Goal: Task Accomplishment & Management: Use online tool/utility

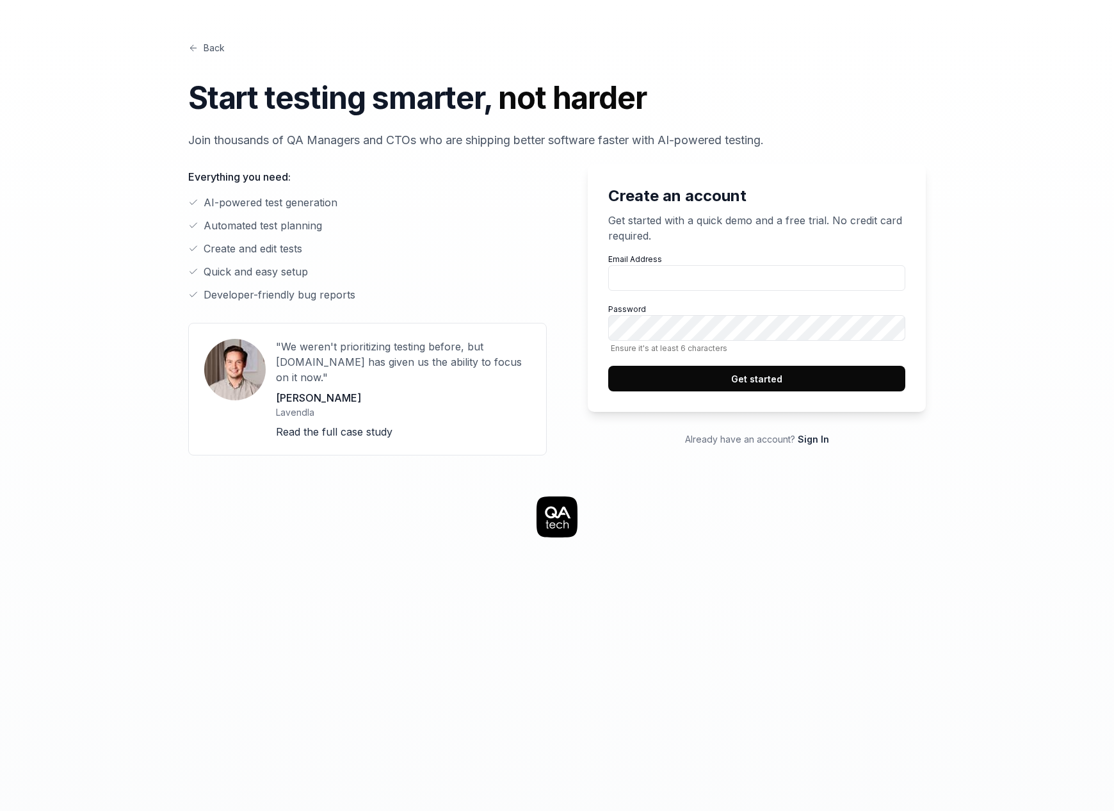
click at [216, 39] on div "Back Start testing smarter, not harder Join thousands of QA Managers and CTOs w…" at bounding box center [556, 674] width 983 height 1348
click at [216, 43] on link "Back" at bounding box center [206, 47] width 36 height 13
click at [697, 286] on input "Email Address" at bounding box center [756, 278] width 297 height 26
type input "khurana.himanshu@gmail.com"
click at [806, 376] on button "Get started" at bounding box center [756, 379] width 297 height 26
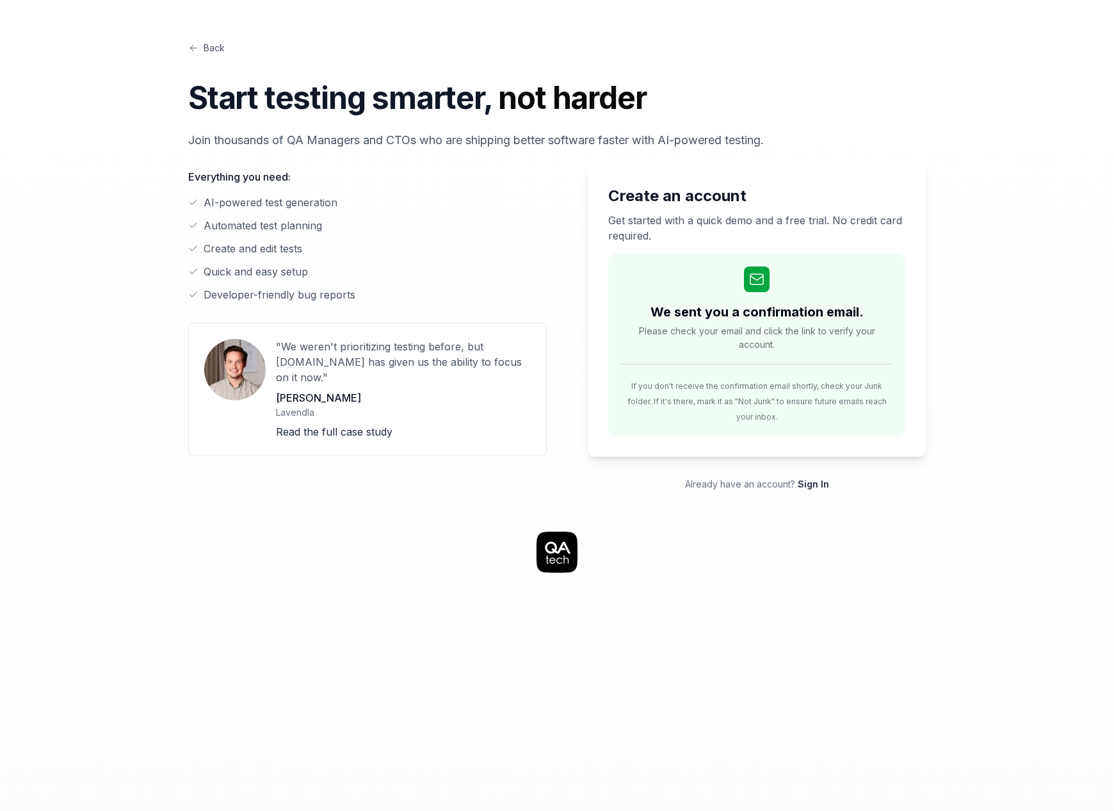
click at [779, 305] on h2 "We sent you a confirmation email." at bounding box center [757, 311] width 213 height 19
click at [628, 262] on div "We sent you a confirmation email. Please check your email and click the link to…" at bounding box center [756, 345] width 297 height 182
click at [823, 478] on link "Sign In" at bounding box center [813, 483] width 31 height 11
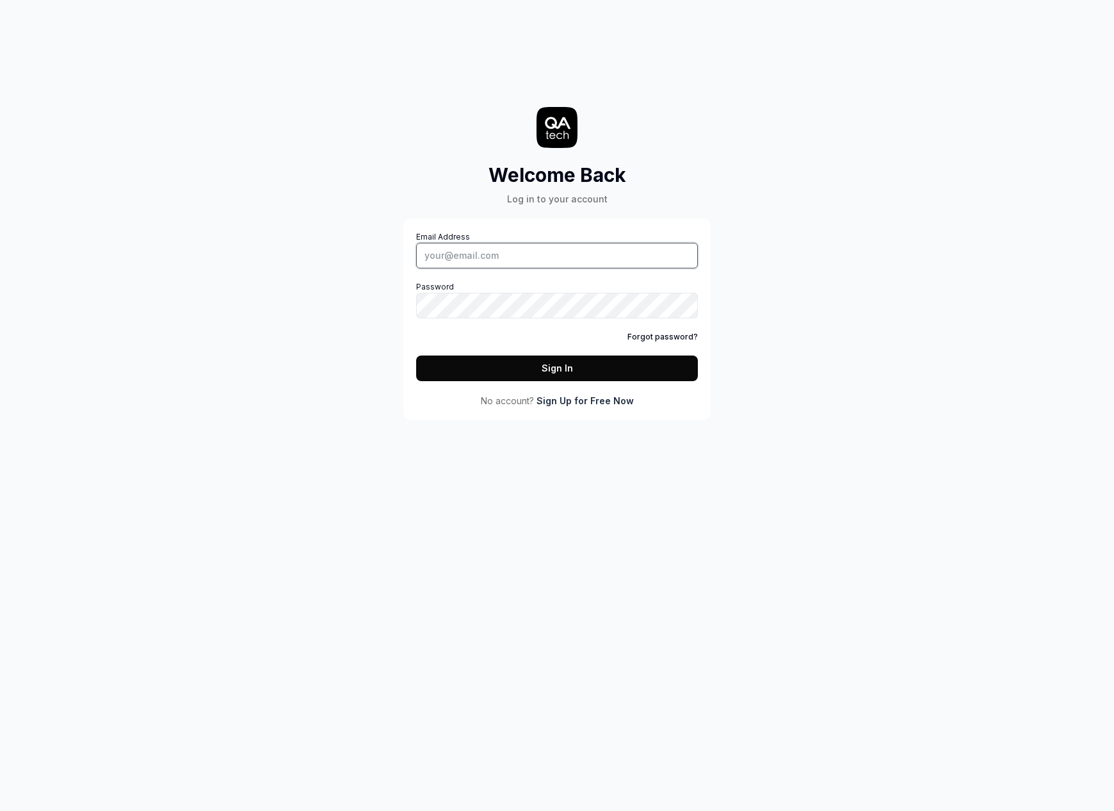
type input "khurana.himanshu@gmail.com"
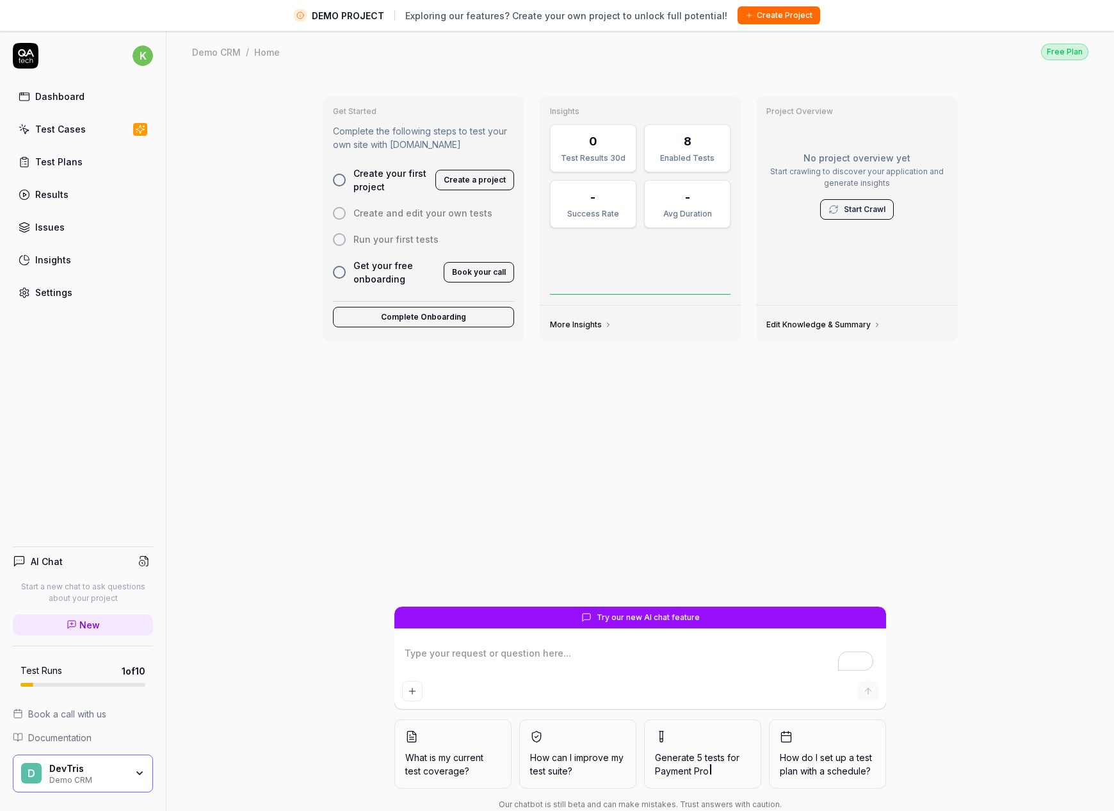
click at [70, 166] on div "Test Plans" at bounding box center [58, 161] width 47 height 13
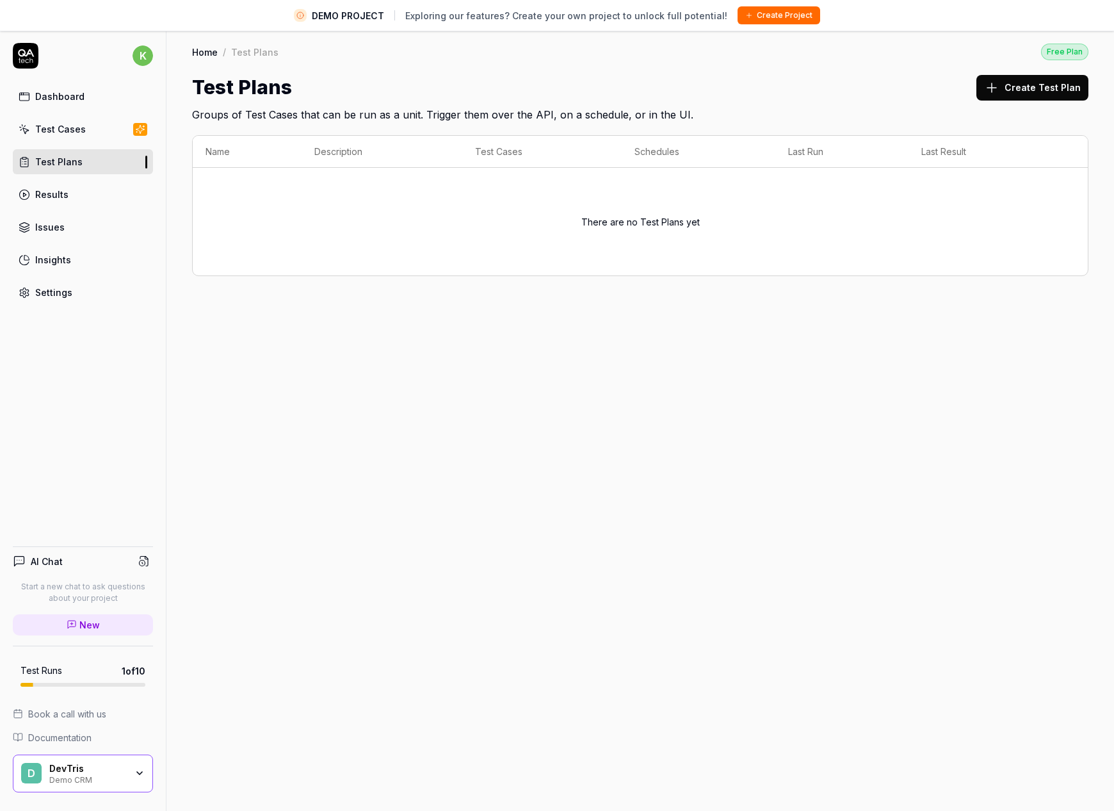
click at [88, 125] on link "Test Cases" at bounding box center [83, 129] width 140 height 25
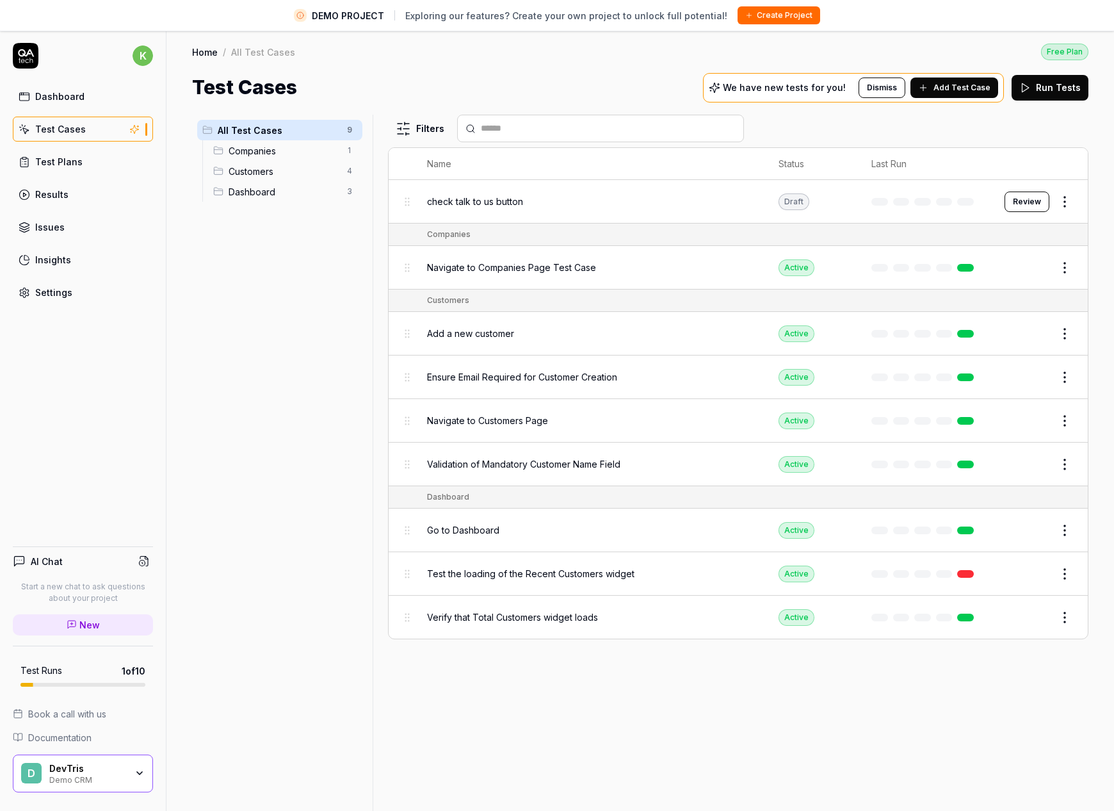
click at [477, 334] on span "Add a new customer" at bounding box center [470, 333] width 87 height 13
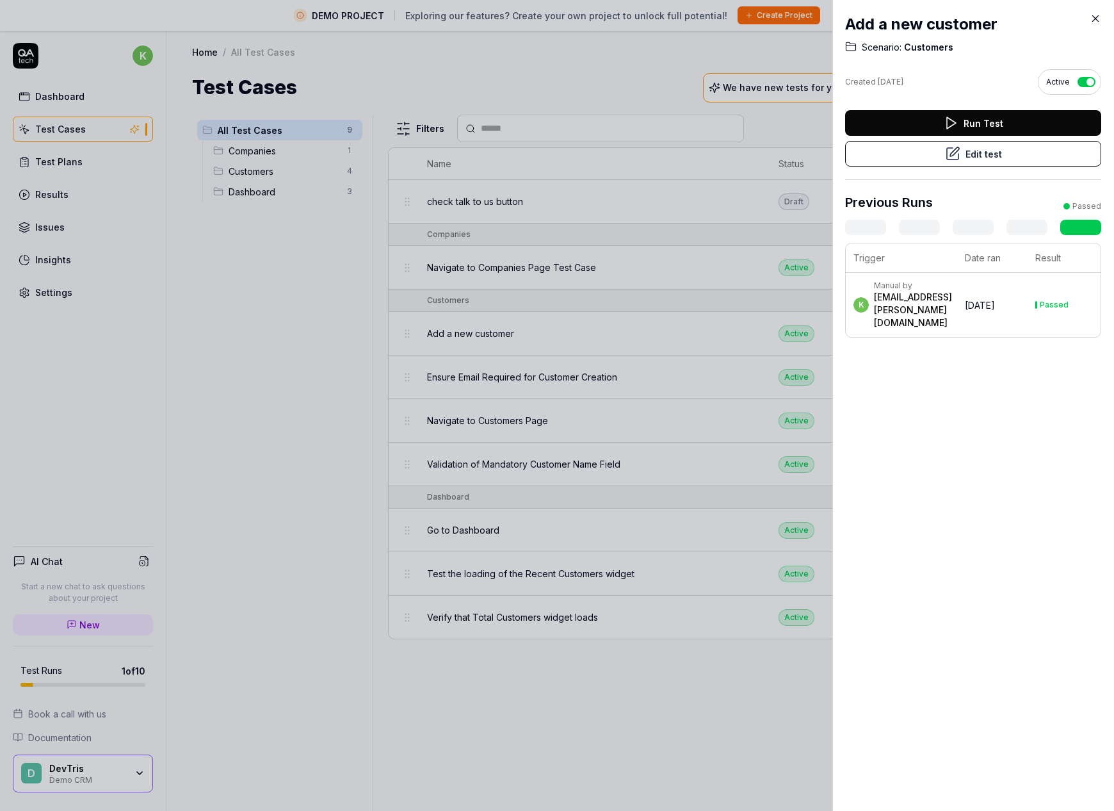
click at [960, 107] on div "Add a new customer Scenario: Customers Created Jun 24, 2025 Active Run Test Edi…" at bounding box center [973, 175] width 256 height 350
click at [960, 123] on button "Run Test" at bounding box center [973, 123] width 256 height 26
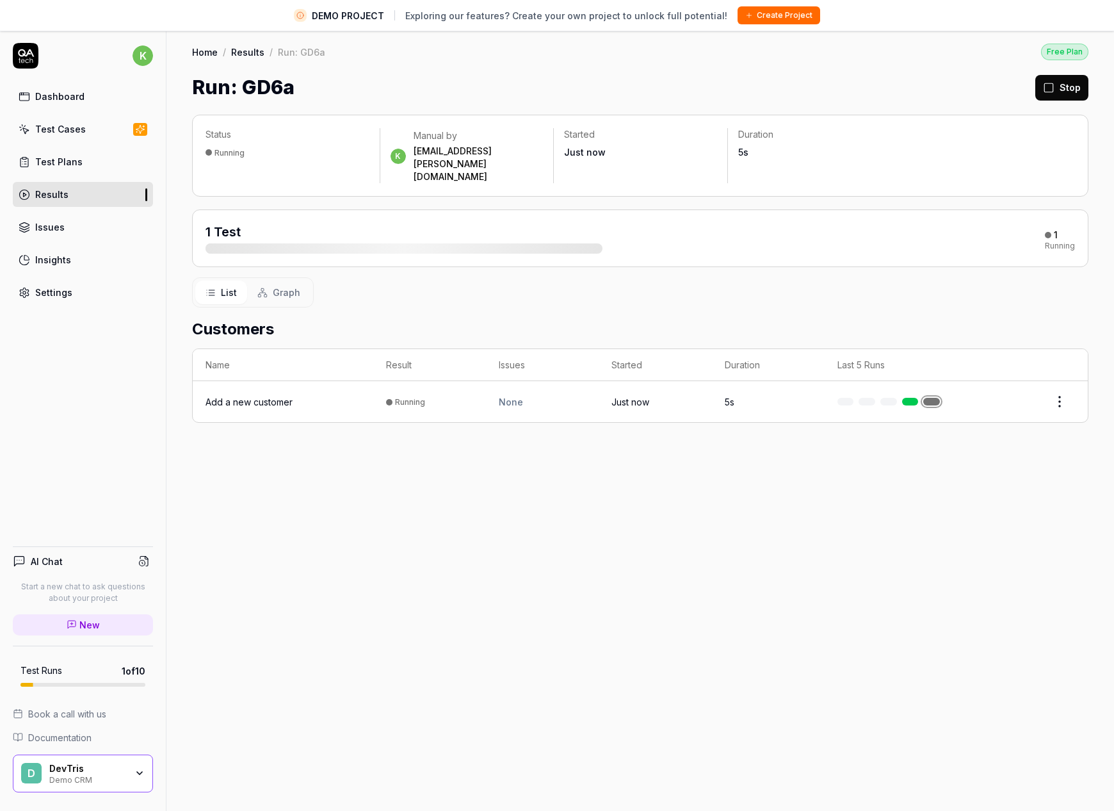
click at [592, 243] on div at bounding box center [404, 248] width 397 height 10
click at [282, 286] on span "Graph" at bounding box center [287, 292] width 28 height 13
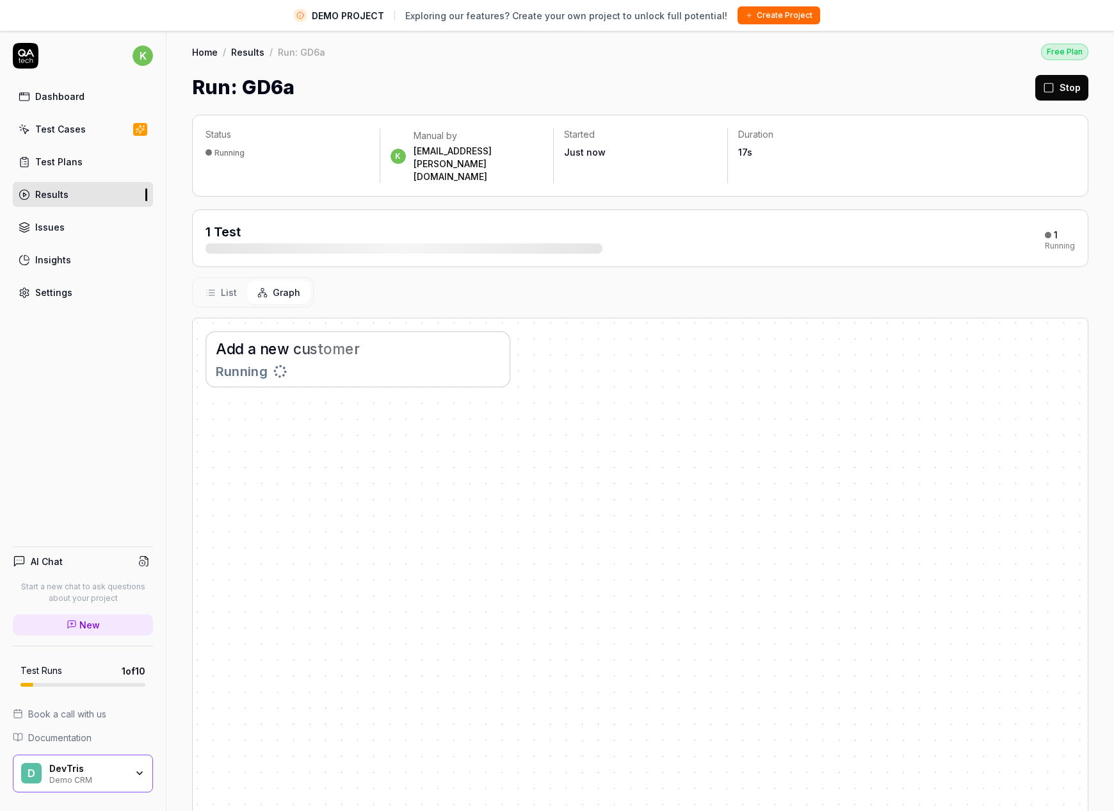
click at [221, 286] on span "List" at bounding box center [229, 292] width 16 height 13
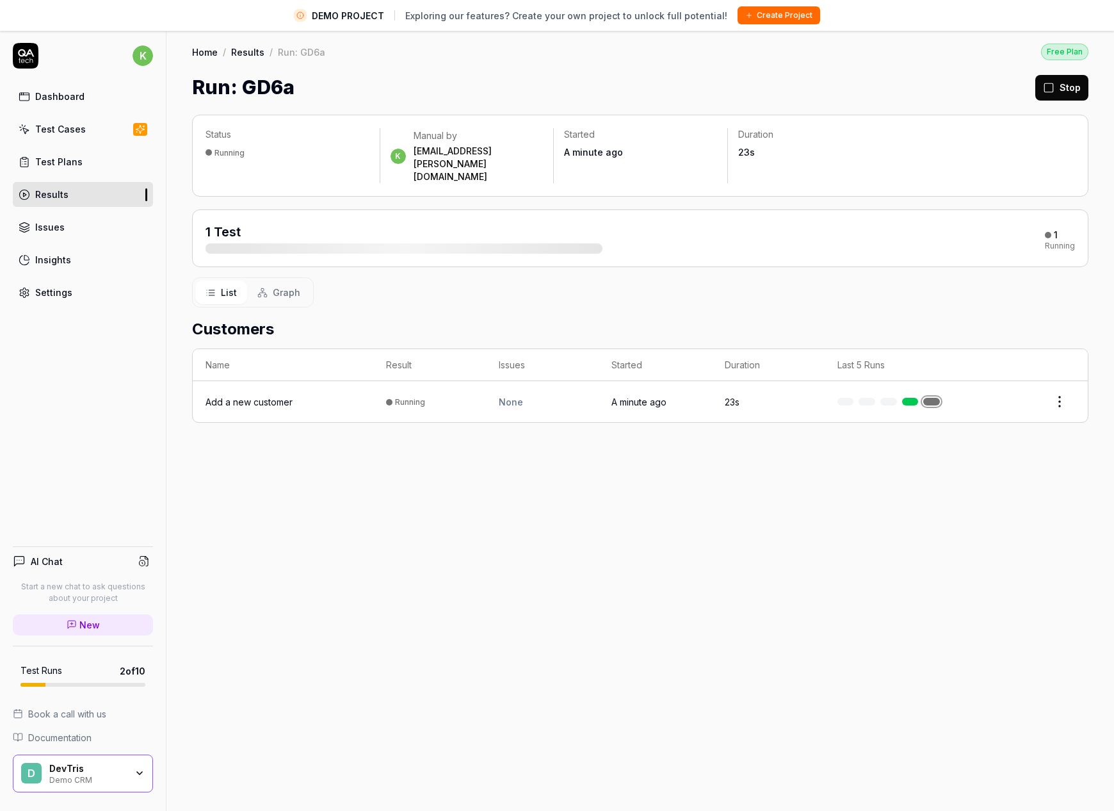
click at [77, 226] on link "Issues" at bounding box center [83, 226] width 140 height 25
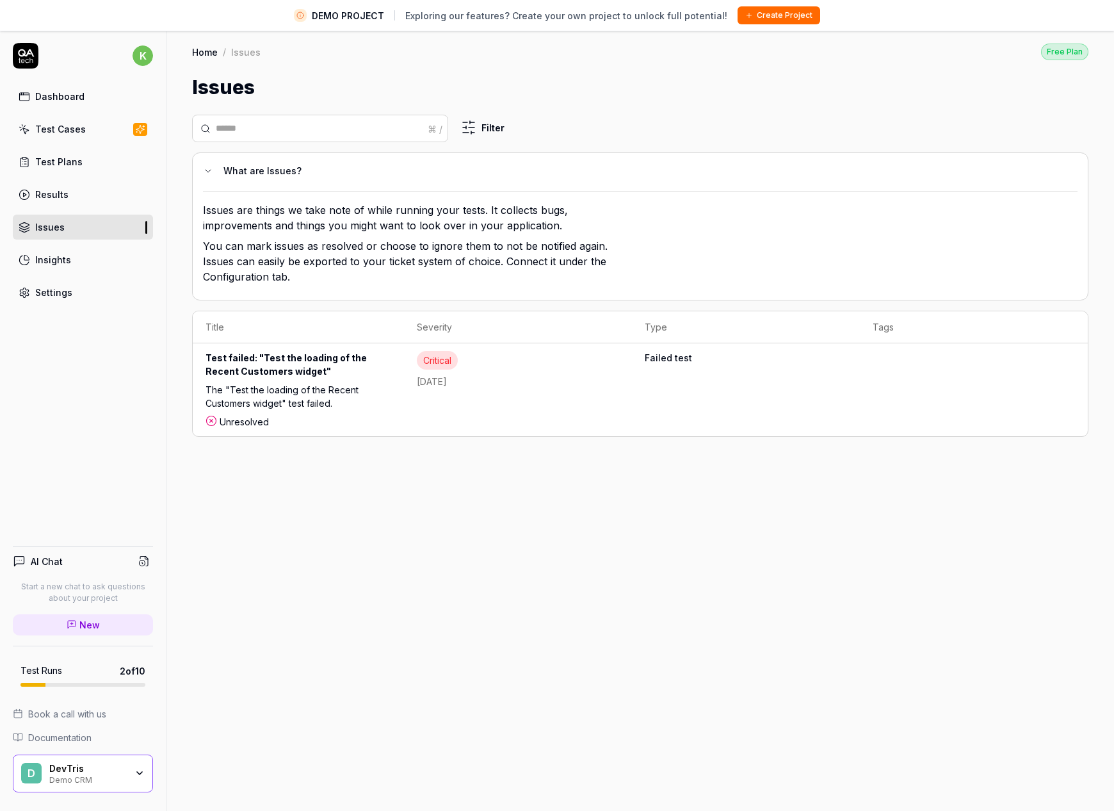
click at [57, 101] on div "Dashboard" at bounding box center [59, 96] width 49 height 13
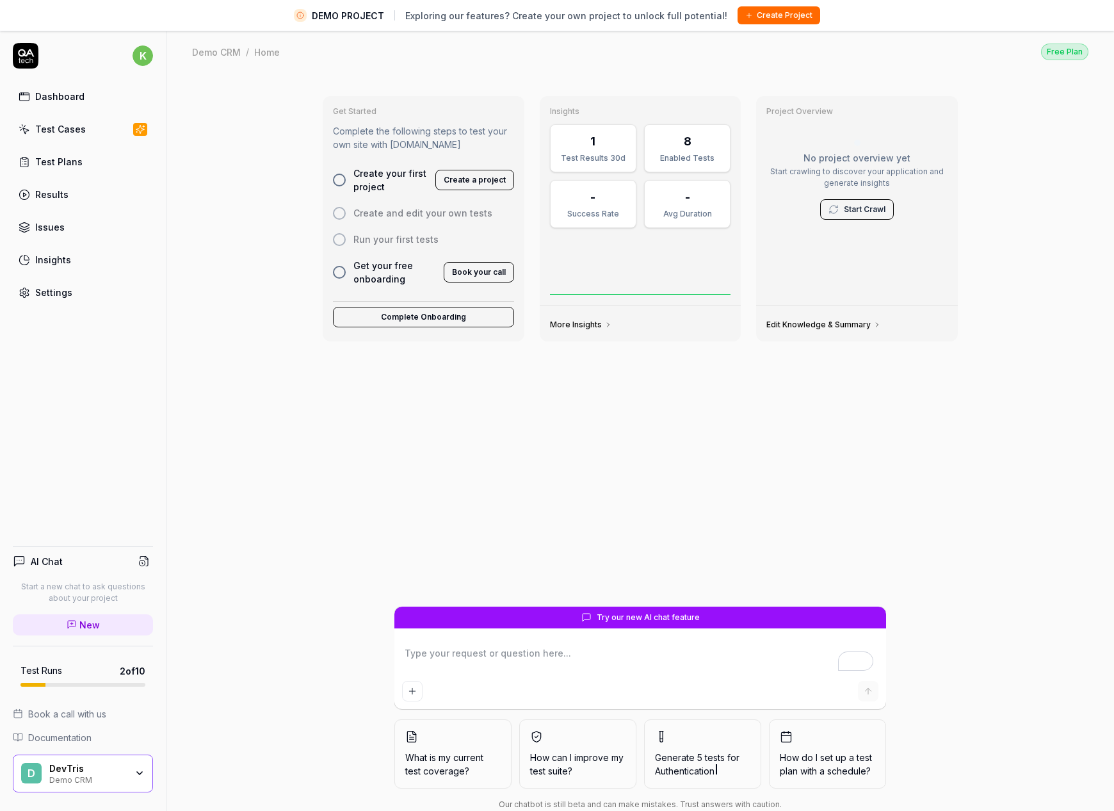
click at [75, 137] on link "Test Cases" at bounding box center [83, 129] width 140 height 25
type textarea "*"
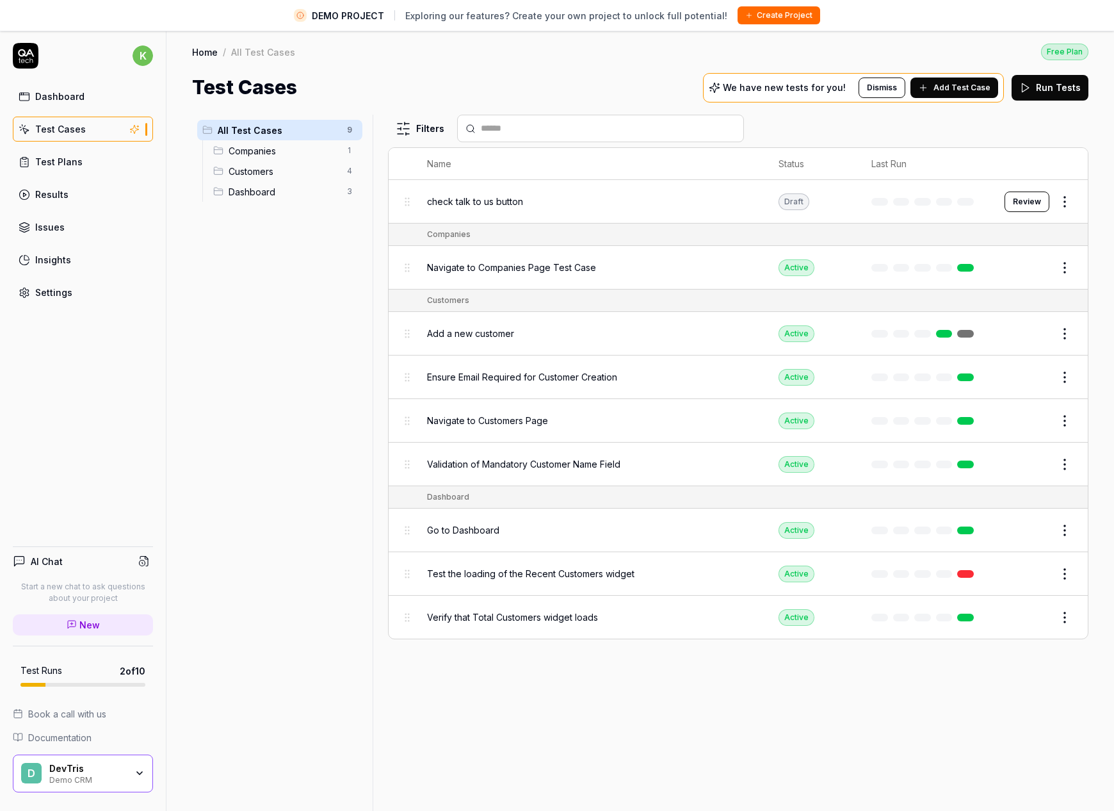
click at [322, 158] on div "Companies 1" at bounding box center [285, 150] width 154 height 20
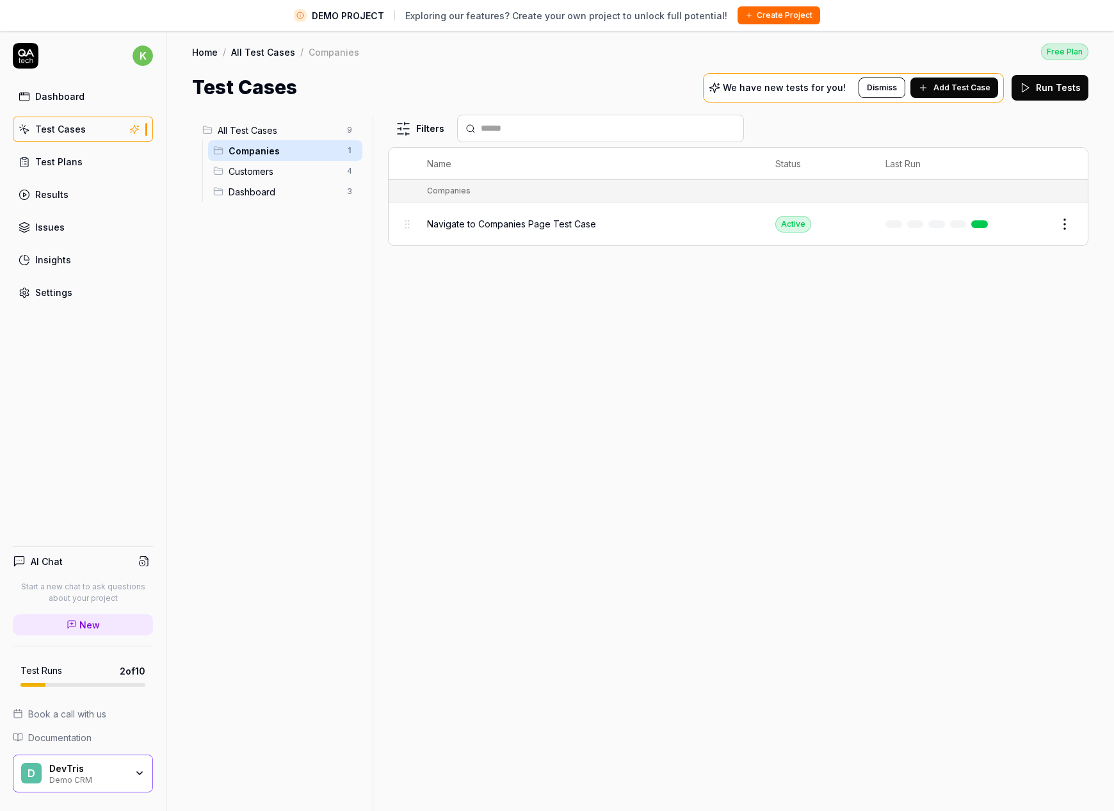
click at [309, 166] on span "Customers" at bounding box center [284, 171] width 111 height 13
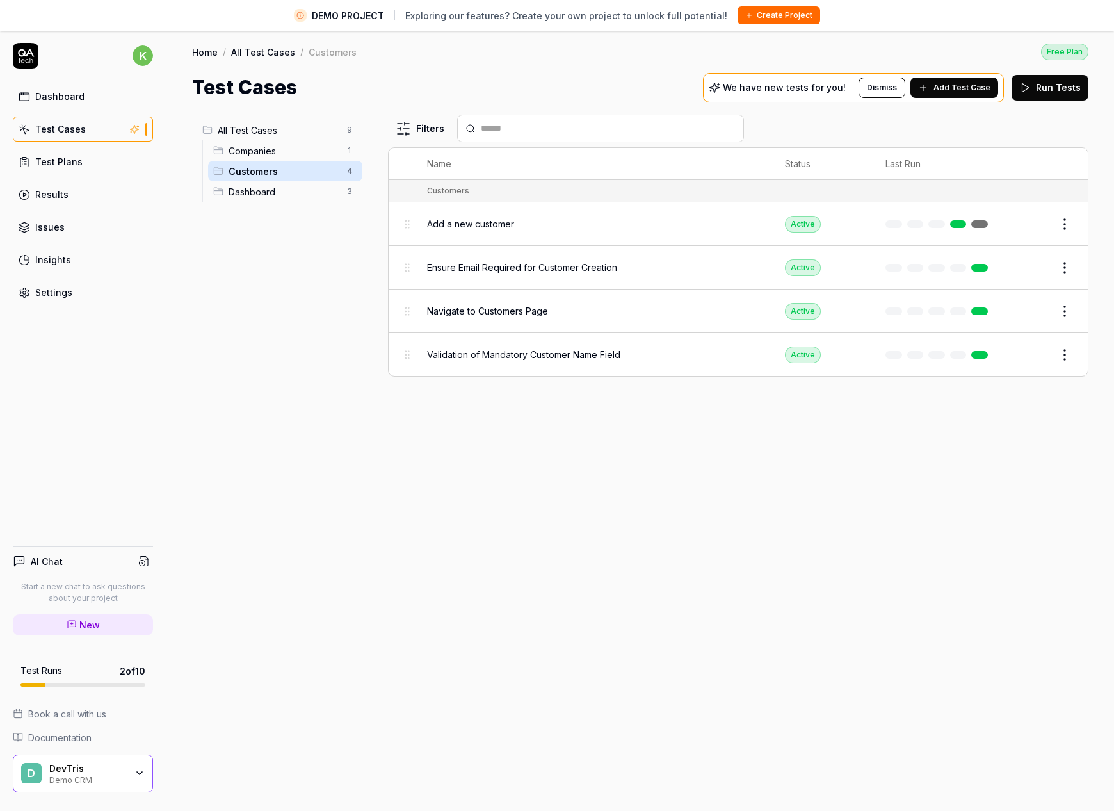
click at [315, 199] on div "Dashboard 3" at bounding box center [285, 191] width 154 height 20
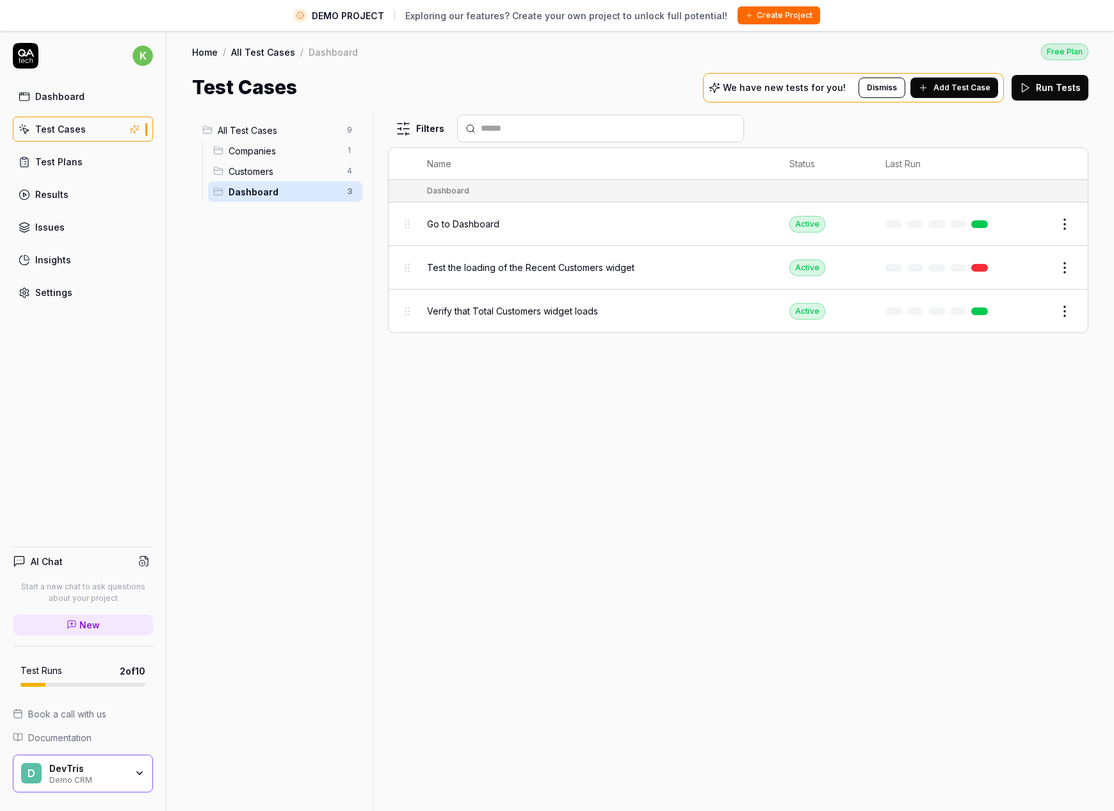
click at [315, 128] on span "All Test Cases" at bounding box center [279, 130] width 122 height 13
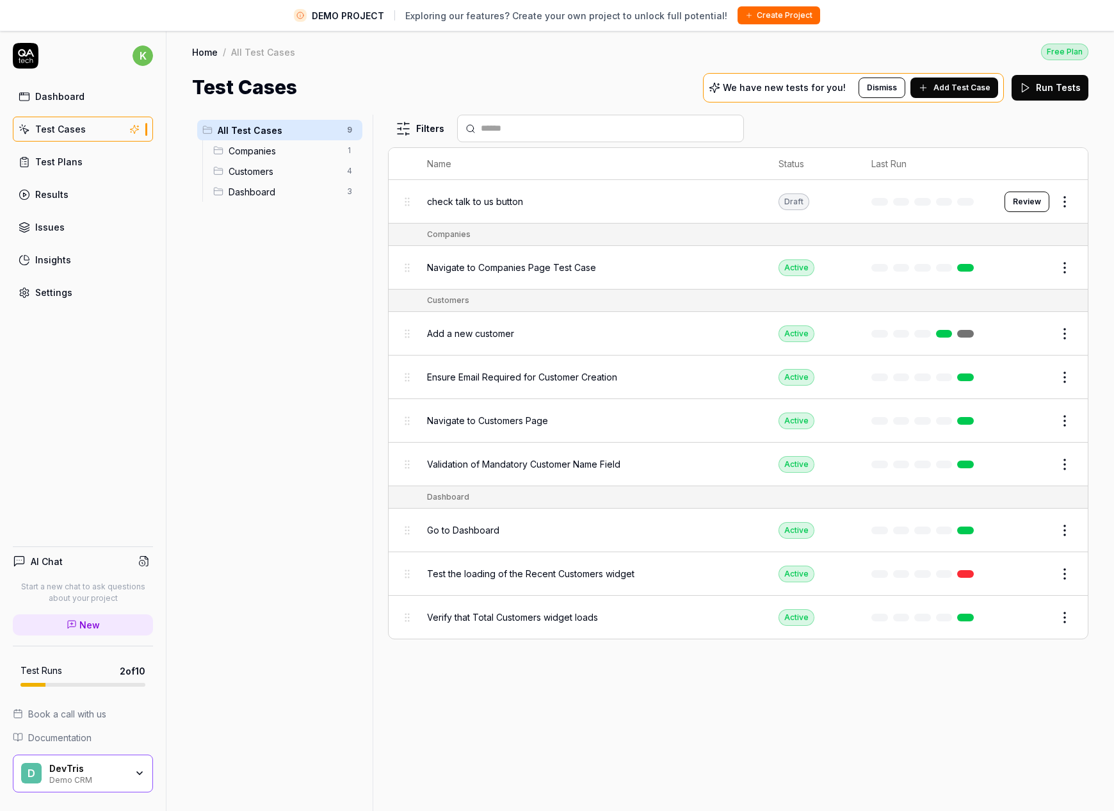
click at [314, 151] on span "Companies" at bounding box center [284, 150] width 111 height 13
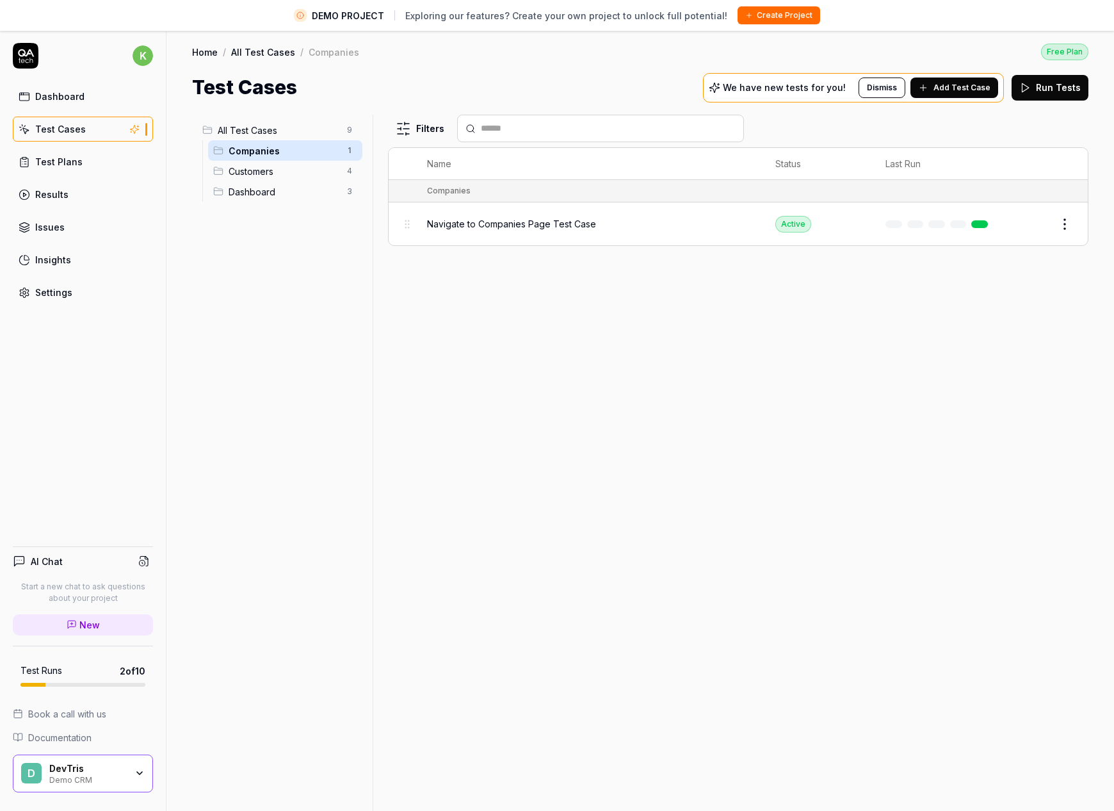
click at [312, 169] on span "Customers" at bounding box center [284, 171] width 111 height 13
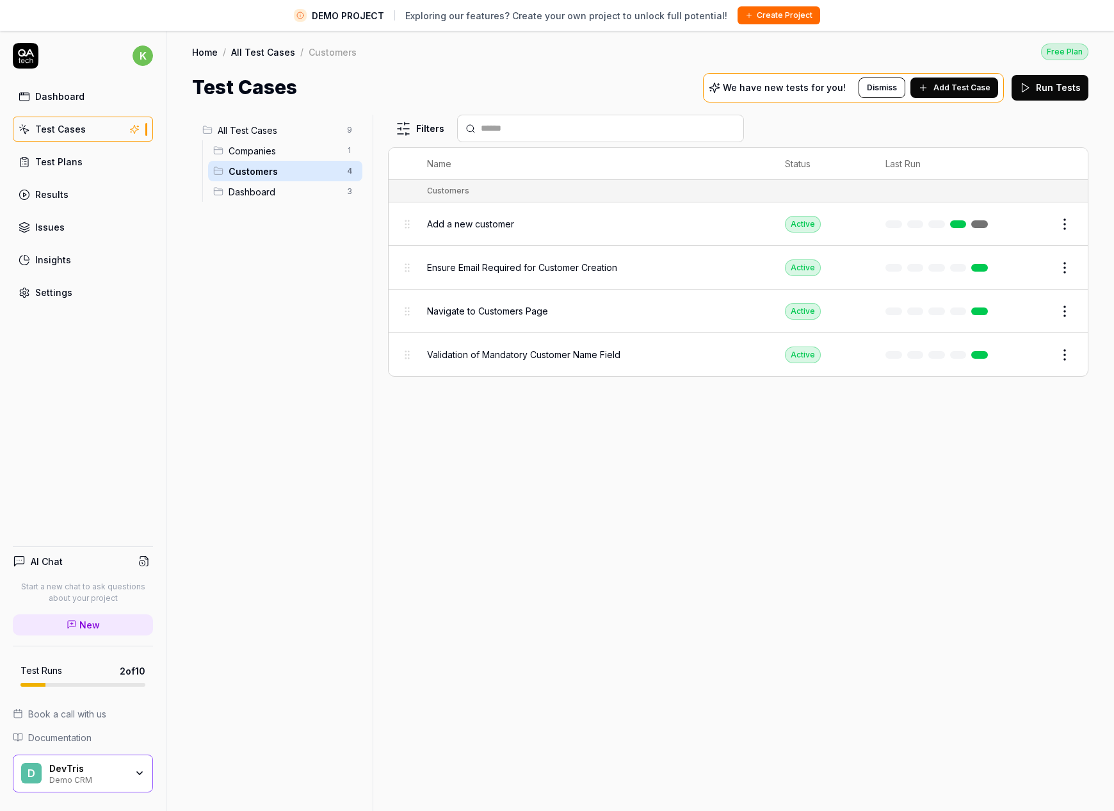
click at [311, 189] on span "Dashboard" at bounding box center [284, 191] width 111 height 13
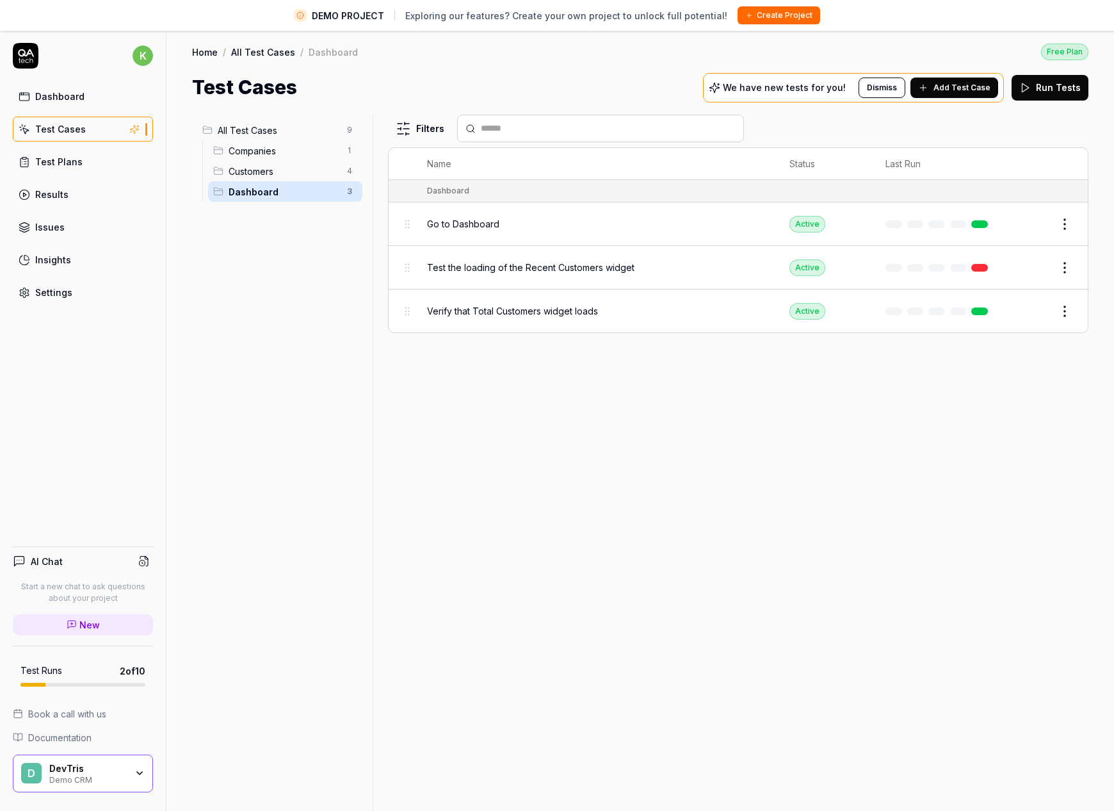
click at [321, 138] on div "All Test Cases 9" at bounding box center [279, 130] width 165 height 20
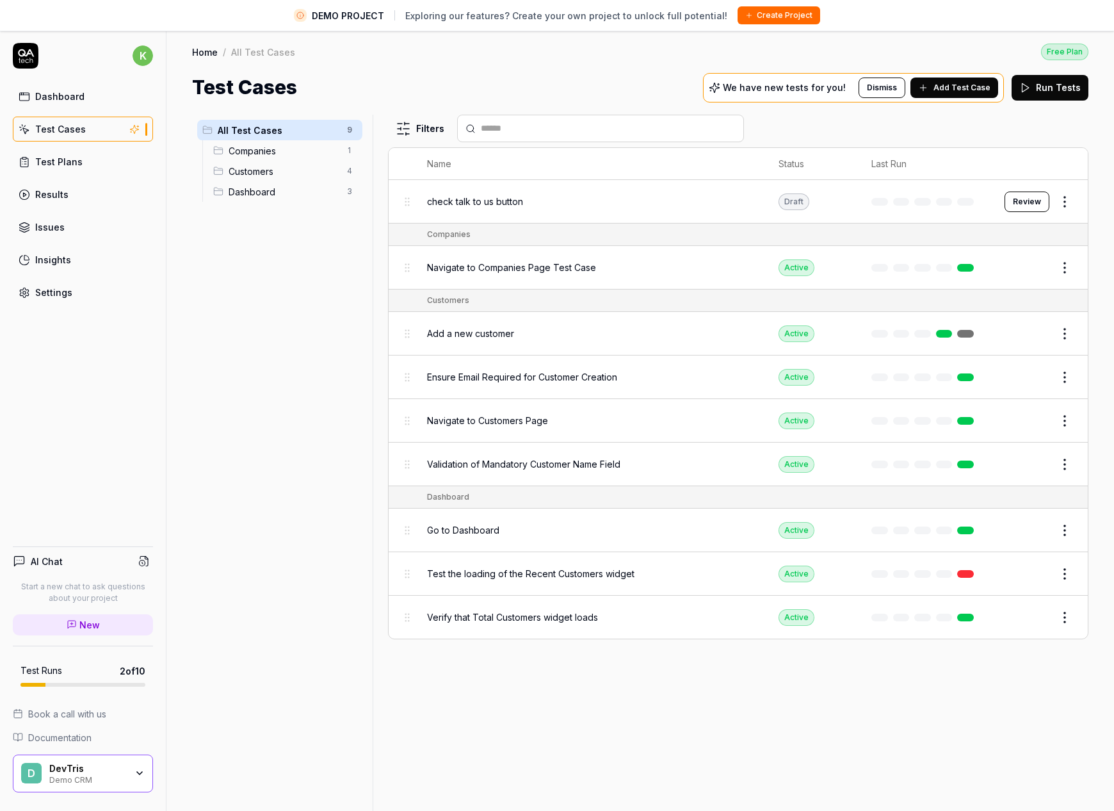
click at [317, 154] on span "Companies" at bounding box center [284, 150] width 111 height 13
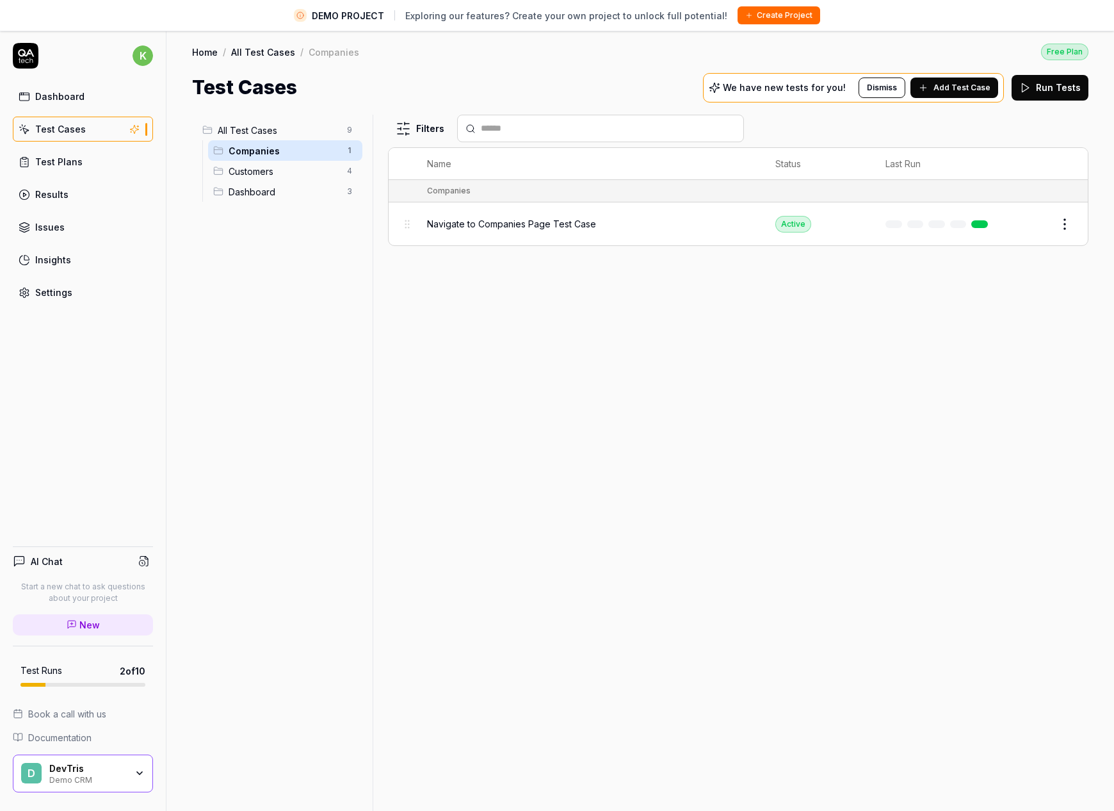
click at [314, 174] on span "Customers" at bounding box center [284, 171] width 111 height 13
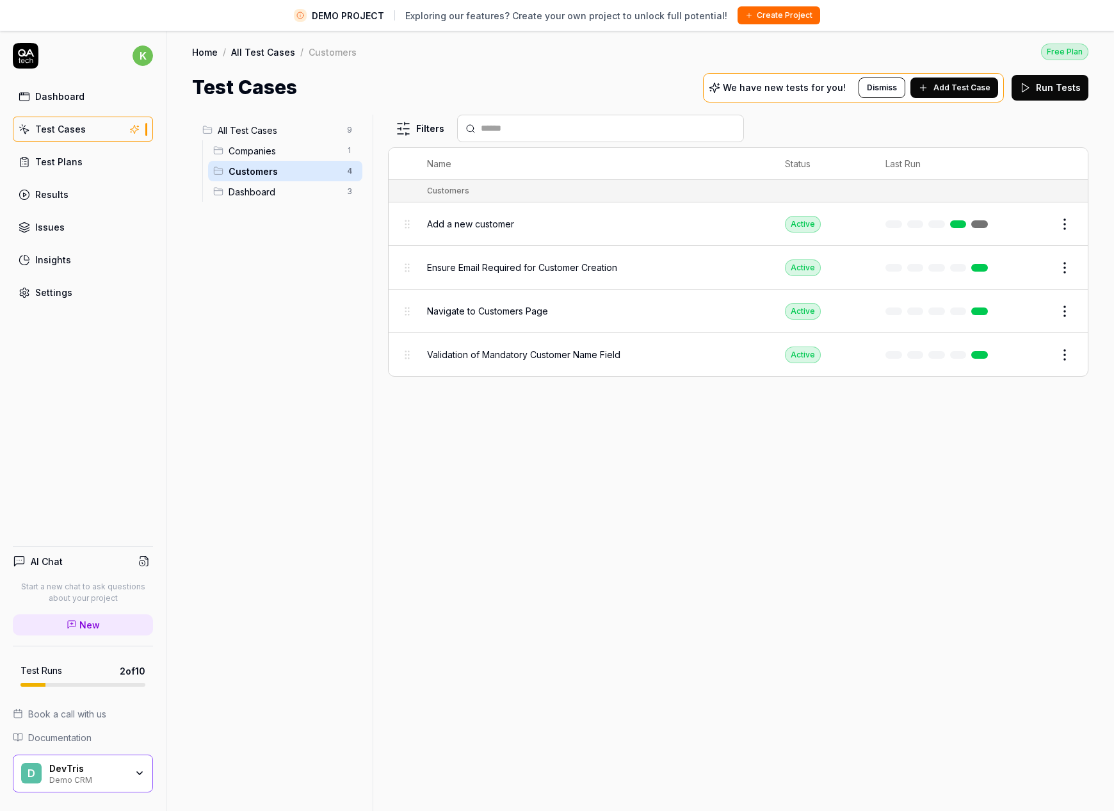
click at [877, 84] on button "Dismiss" at bounding box center [882, 87] width 47 height 20
click at [877, 84] on div "Test Cases Add Test Case Run Tests" at bounding box center [640, 87] width 896 height 29
click at [846, 53] on div "Home / All Test Cases / Customers Free Plan" at bounding box center [640, 51] width 896 height 17
click at [949, 85] on span "Add Test Case" at bounding box center [963, 87] width 66 height 13
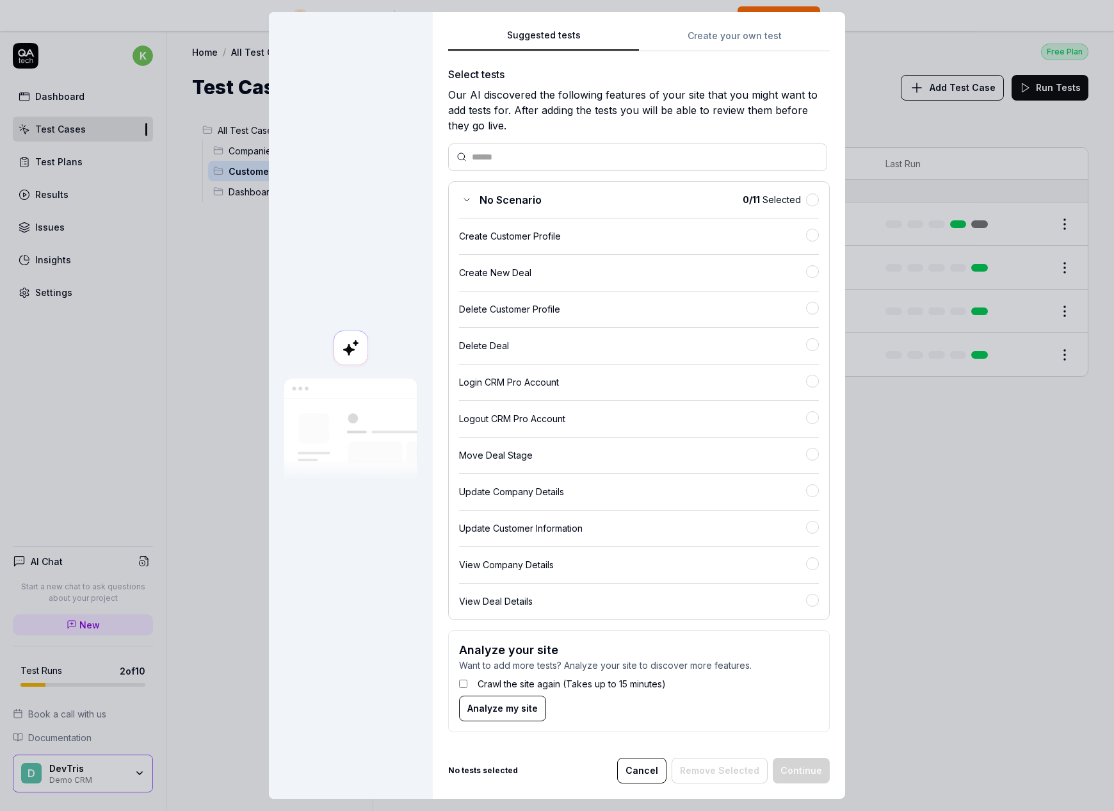
click at [534, 713] on span "Analyze my site" at bounding box center [502, 707] width 70 height 13
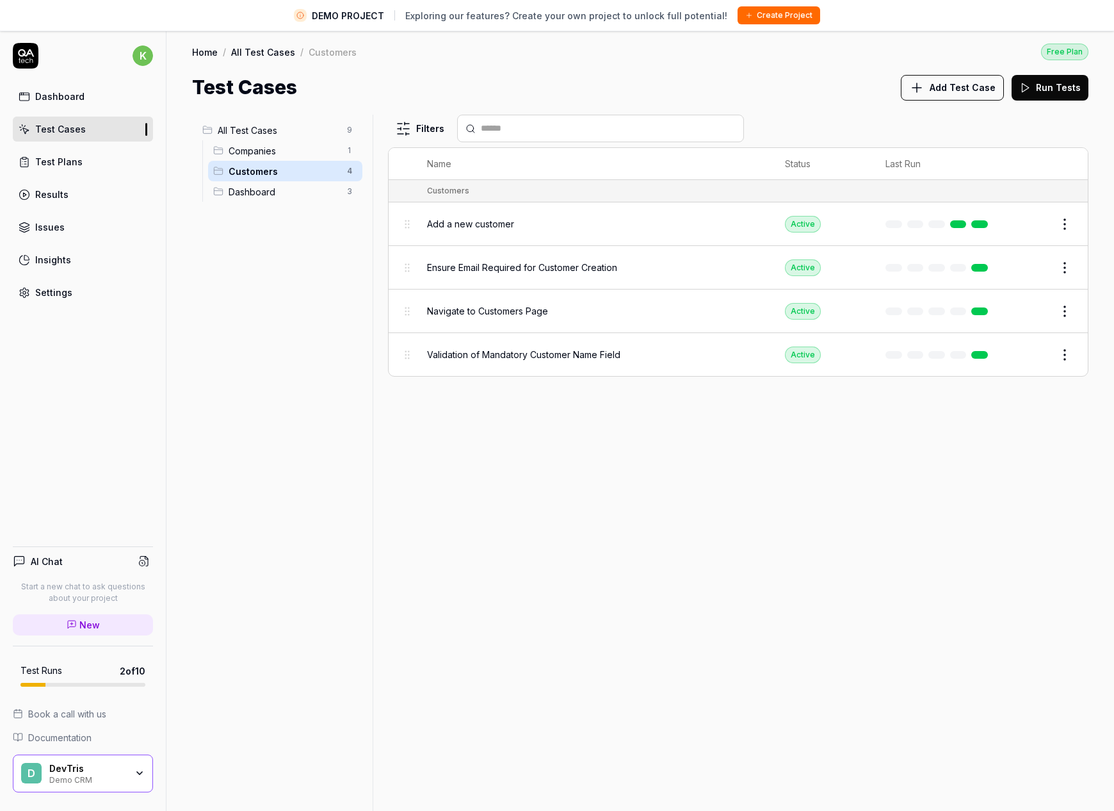
click at [47, 286] on div "Settings" at bounding box center [53, 292] width 37 height 13
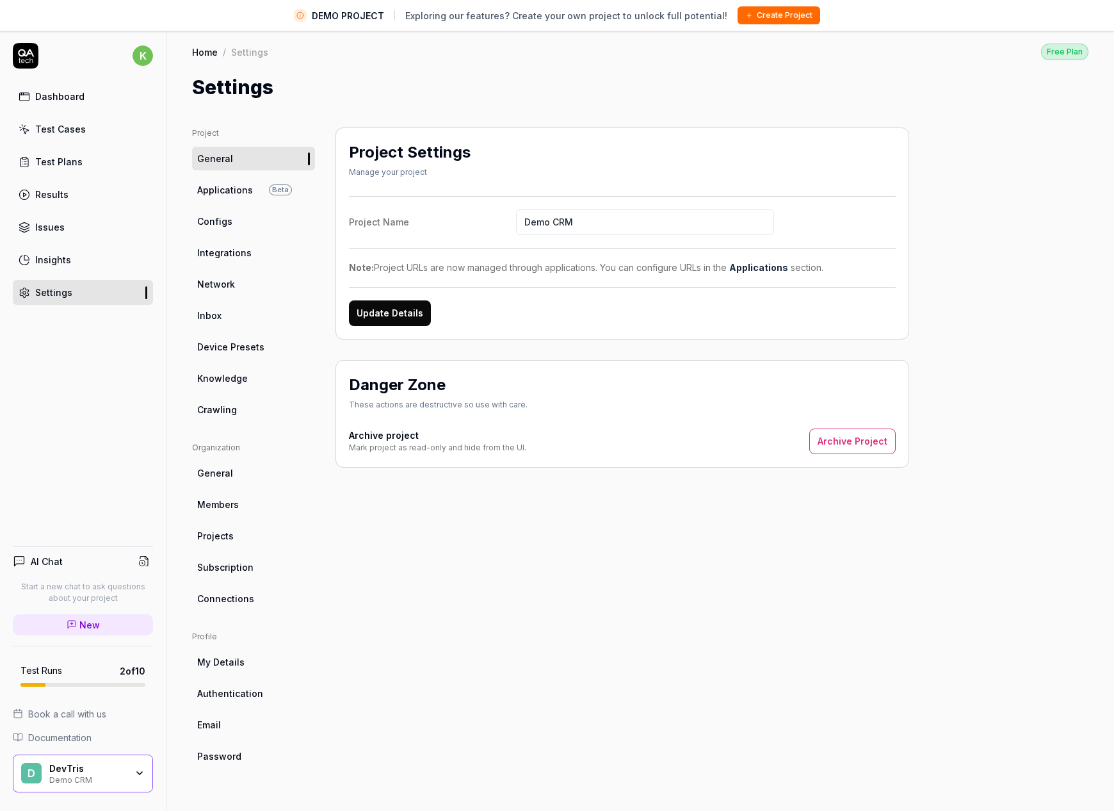
click at [255, 191] on link "Applications Beta" at bounding box center [253, 190] width 123 height 24
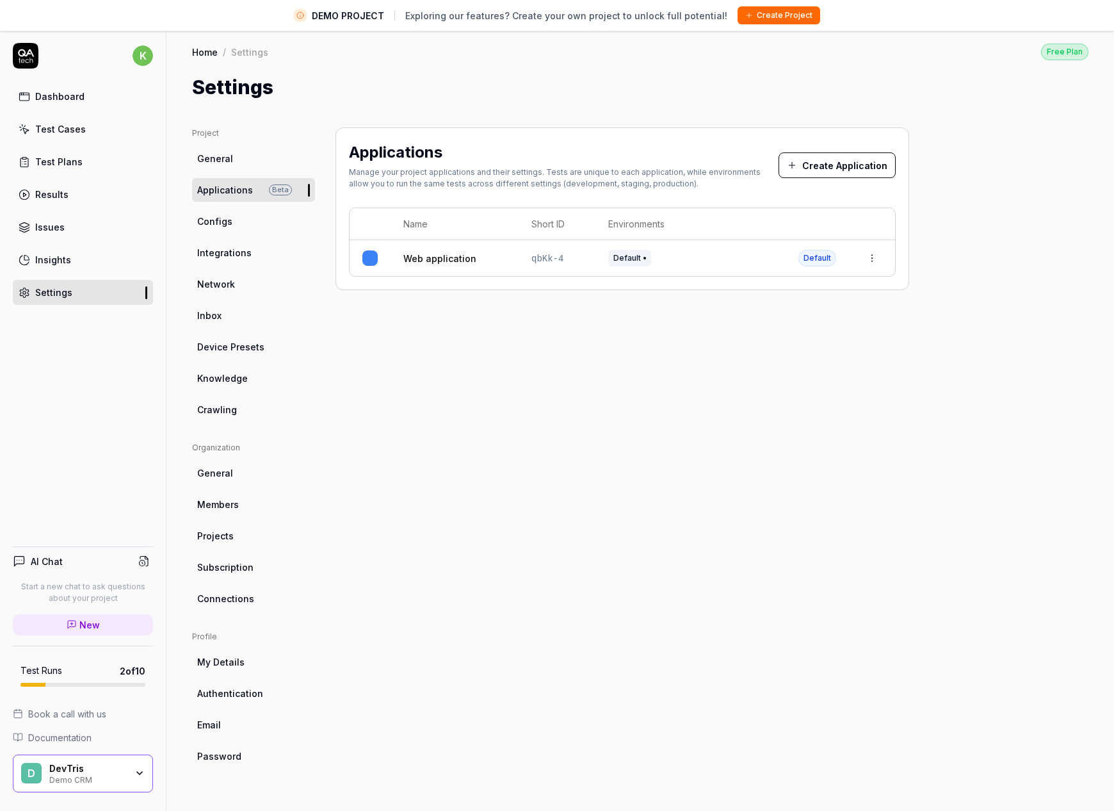
click at [843, 167] on button "Create Application" at bounding box center [837, 165] width 117 height 26
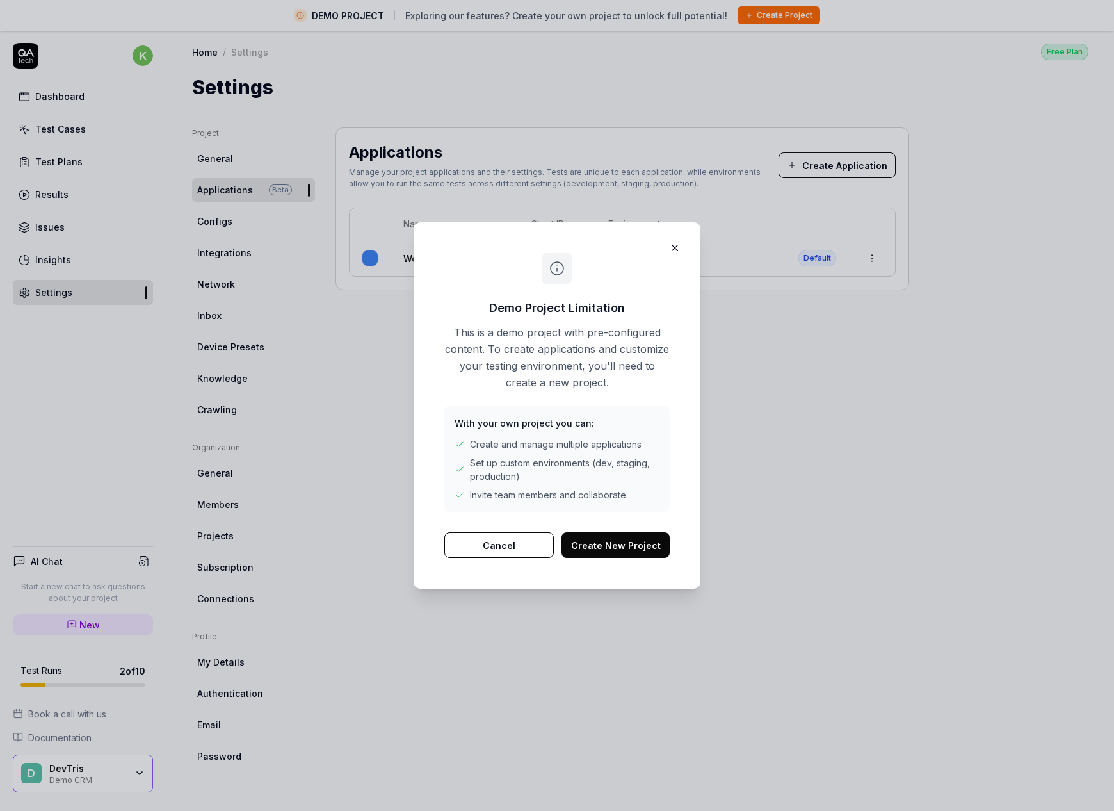
click at [631, 542] on button "Create New Project" at bounding box center [616, 545] width 108 height 26
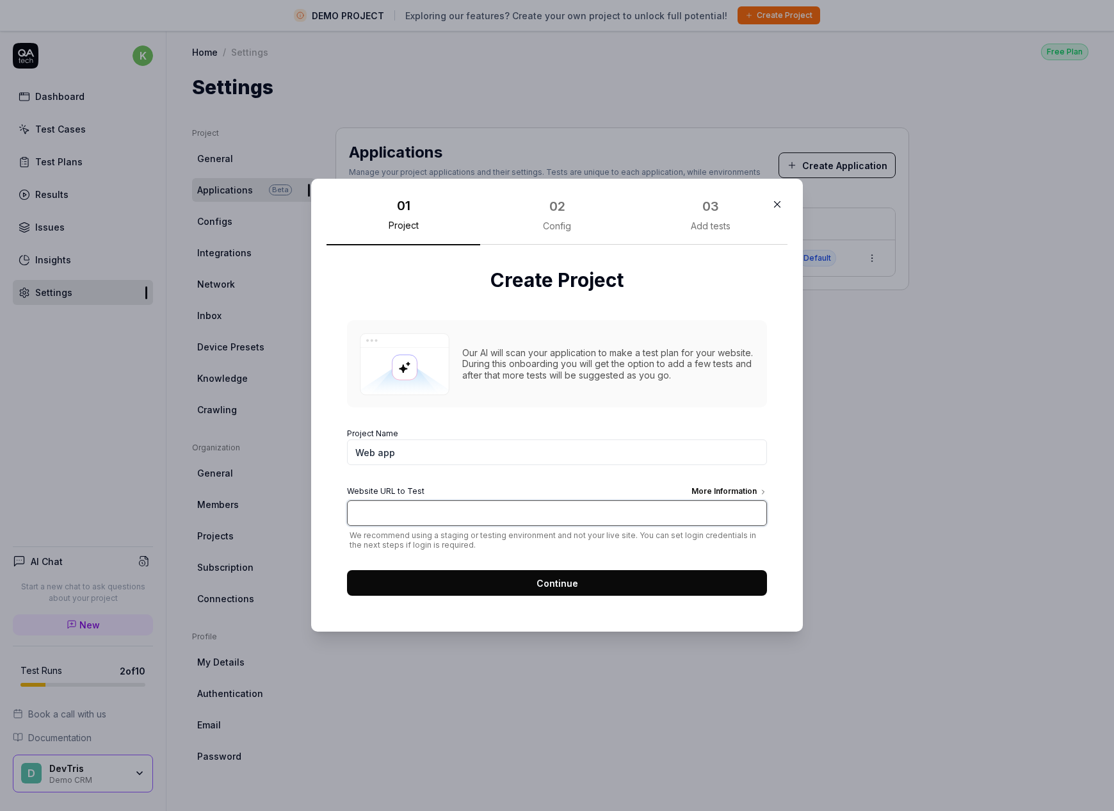
click at [619, 514] on input "Website URL to Test More Information" at bounding box center [557, 513] width 420 height 26
type input "https://devtris.ai/original"
click at [680, 574] on button "Continue" at bounding box center [557, 584] width 420 height 26
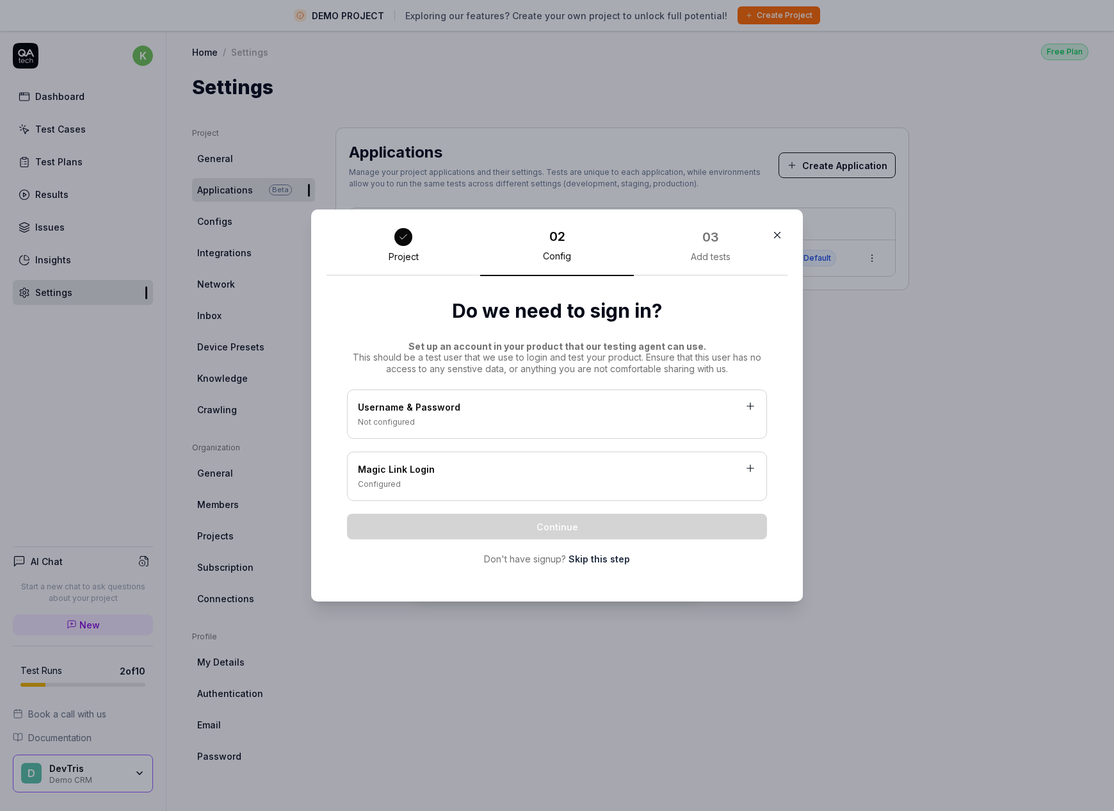
click at [597, 562] on link "Skip this step" at bounding box center [599, 558] width 61 height 13
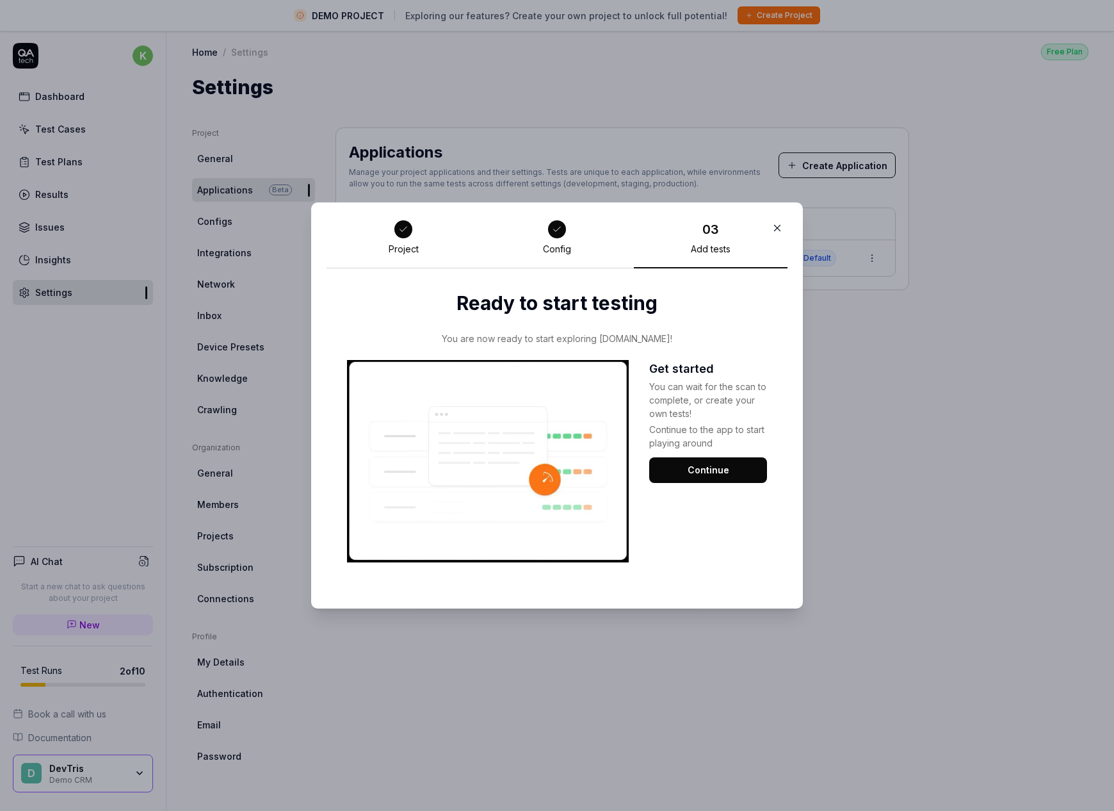
click at [681, 467] on button "Continue" at bounding box center [708, 470] width 118 height 26
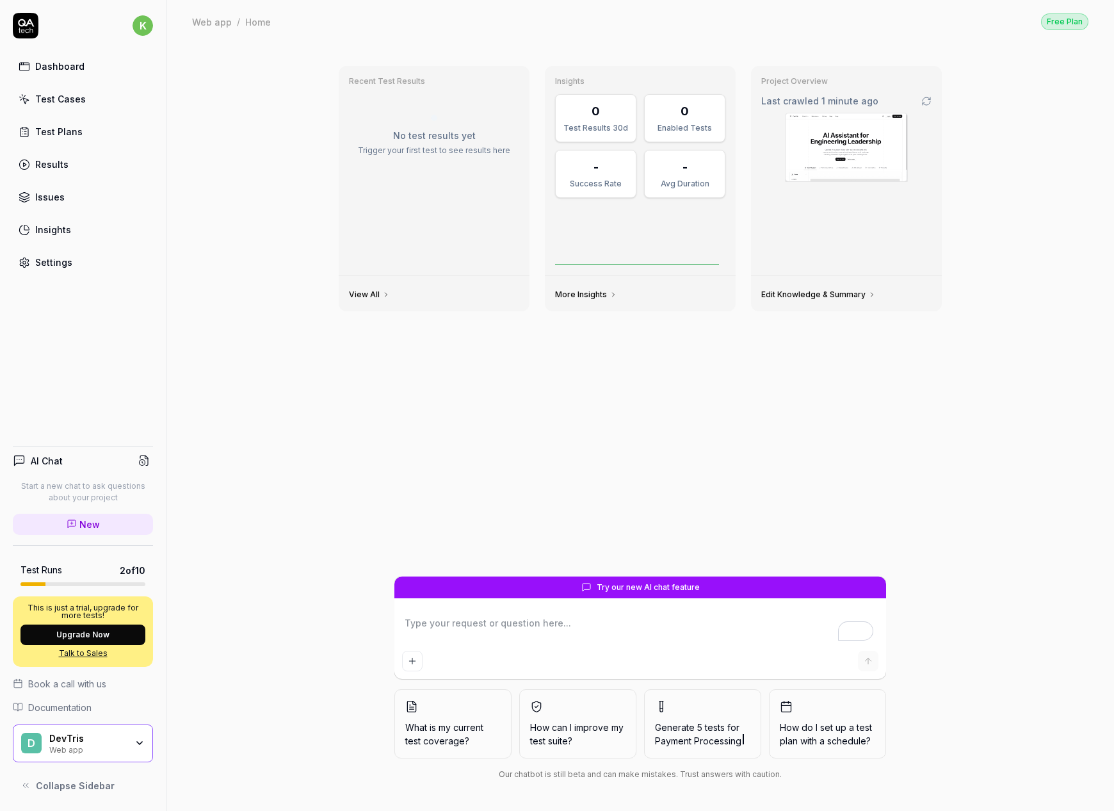
click at [679, 730] on span "Generate 5 tests for Payment Processing" at bounding box center [702, 733] width 95 height 27
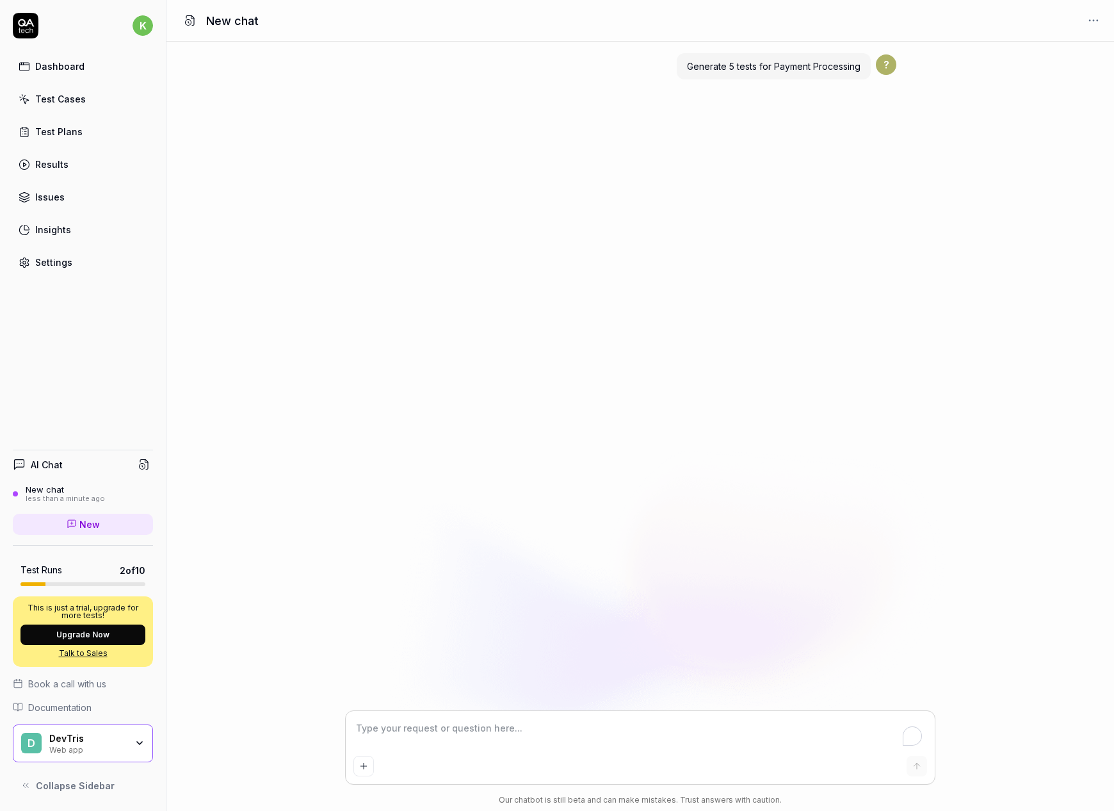
click at [610, 633] on div "Generate 5 tests for Payment Processing ?" at bounding box center [640, 376] width 948 height 669
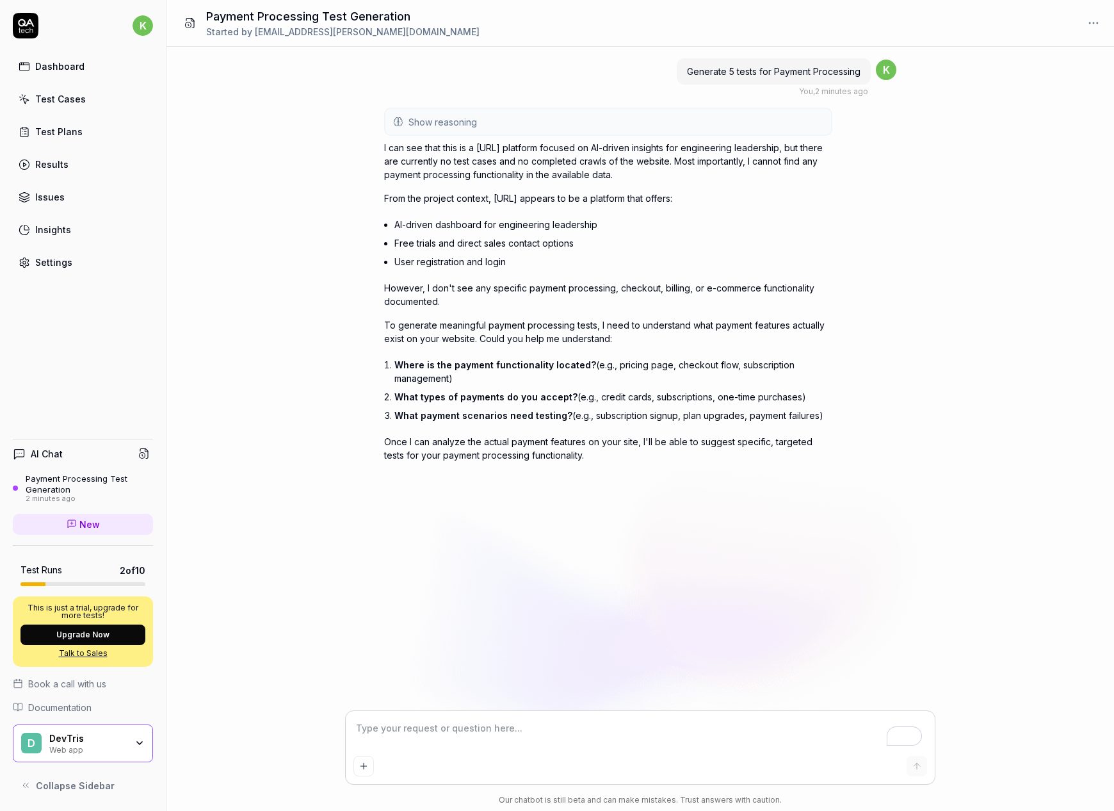
type textarea "*"
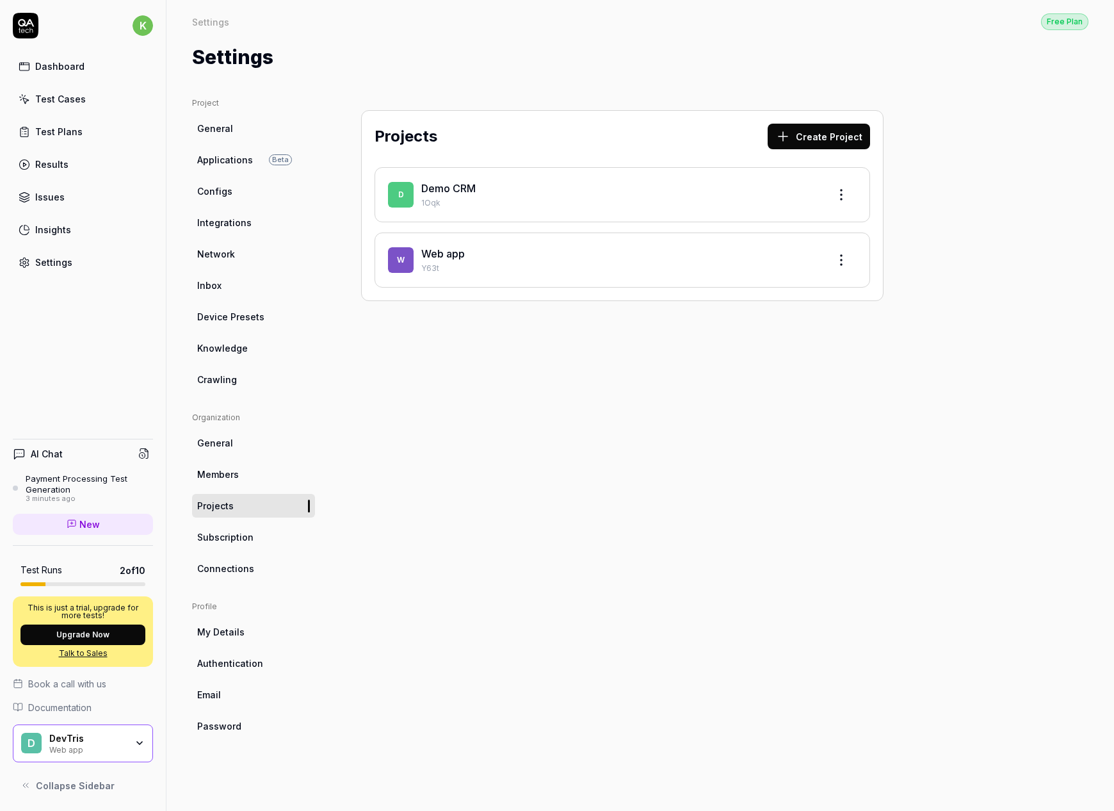
click at [81, 105] on div "Test Cases" at bounding box center [60, 98] width 51 height 13
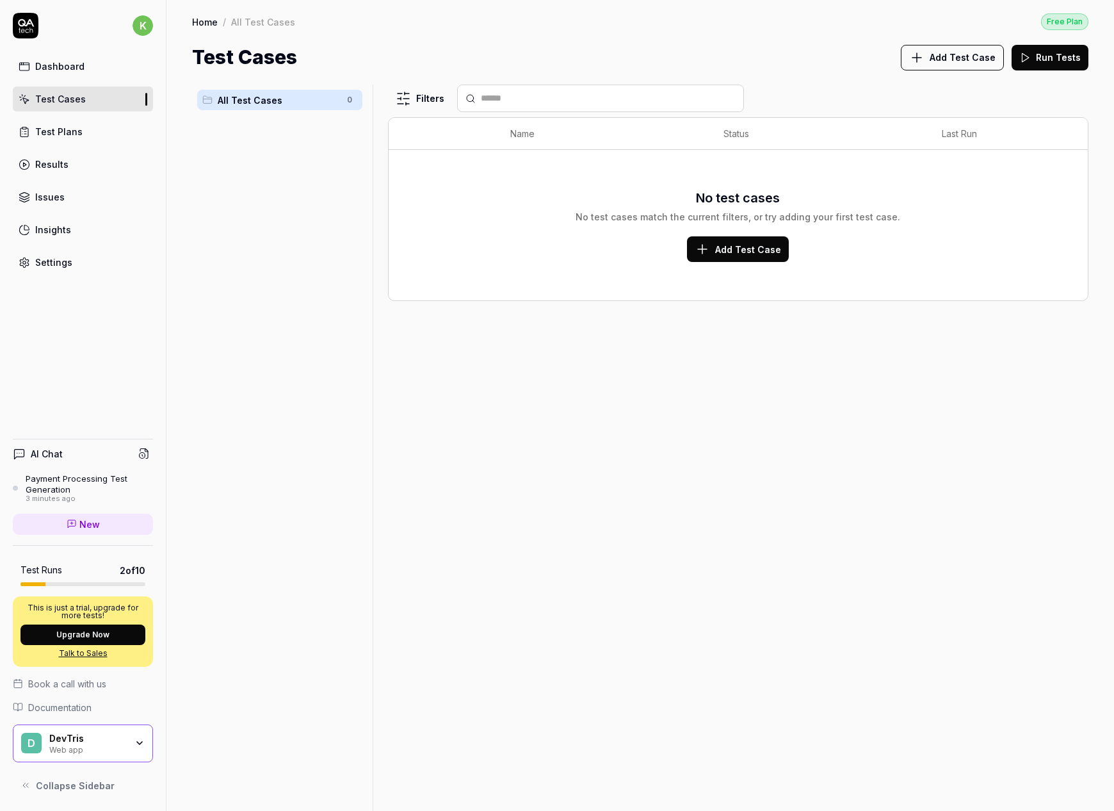
click at [95, 76] on link "Dashboard" at bounding box center [83, 66] width 140 height 25
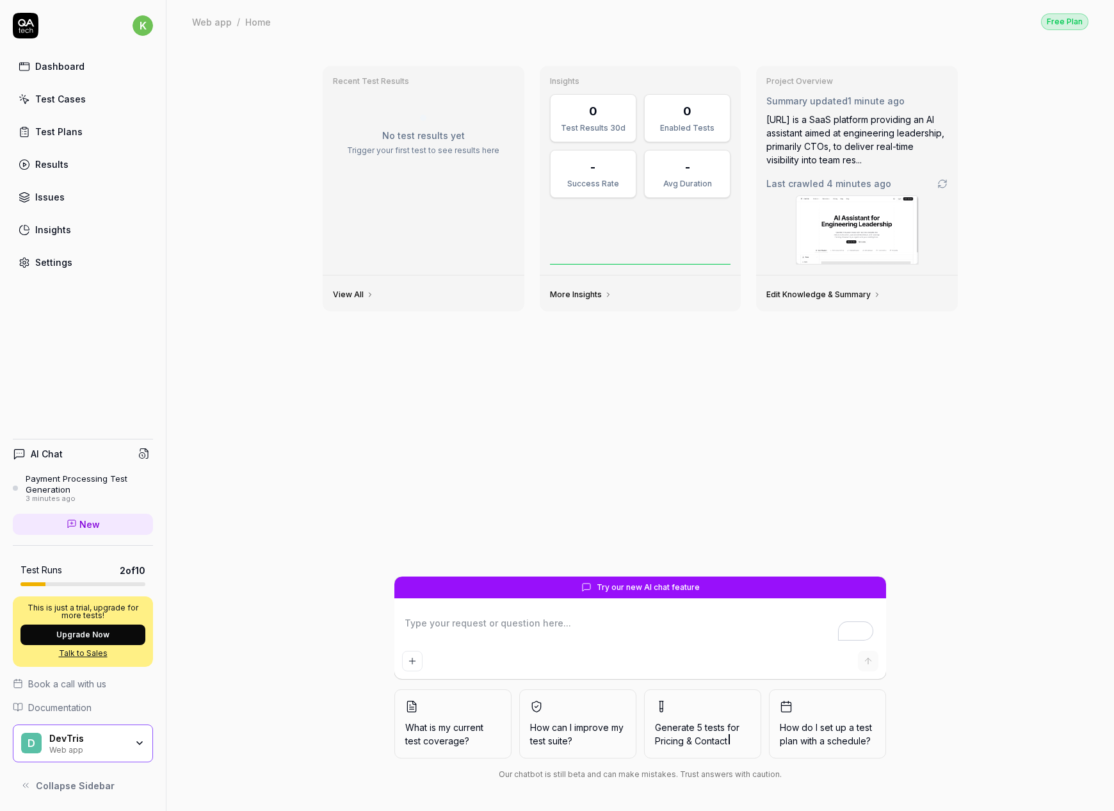
click at [115, 124] on link "Test Plans" at bounding box center [83, 131] width 140 height 25
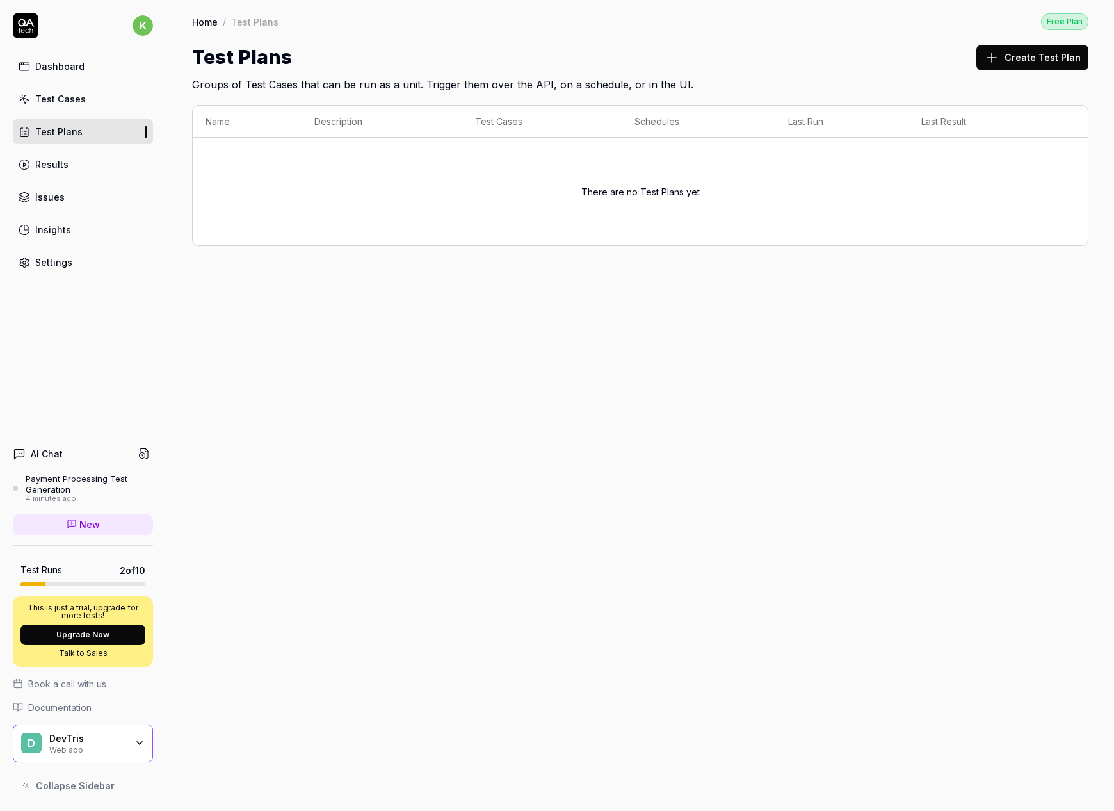
click at [95, 108] on link "Test Cases" at bounding box center [83, 98] width 140 height 25
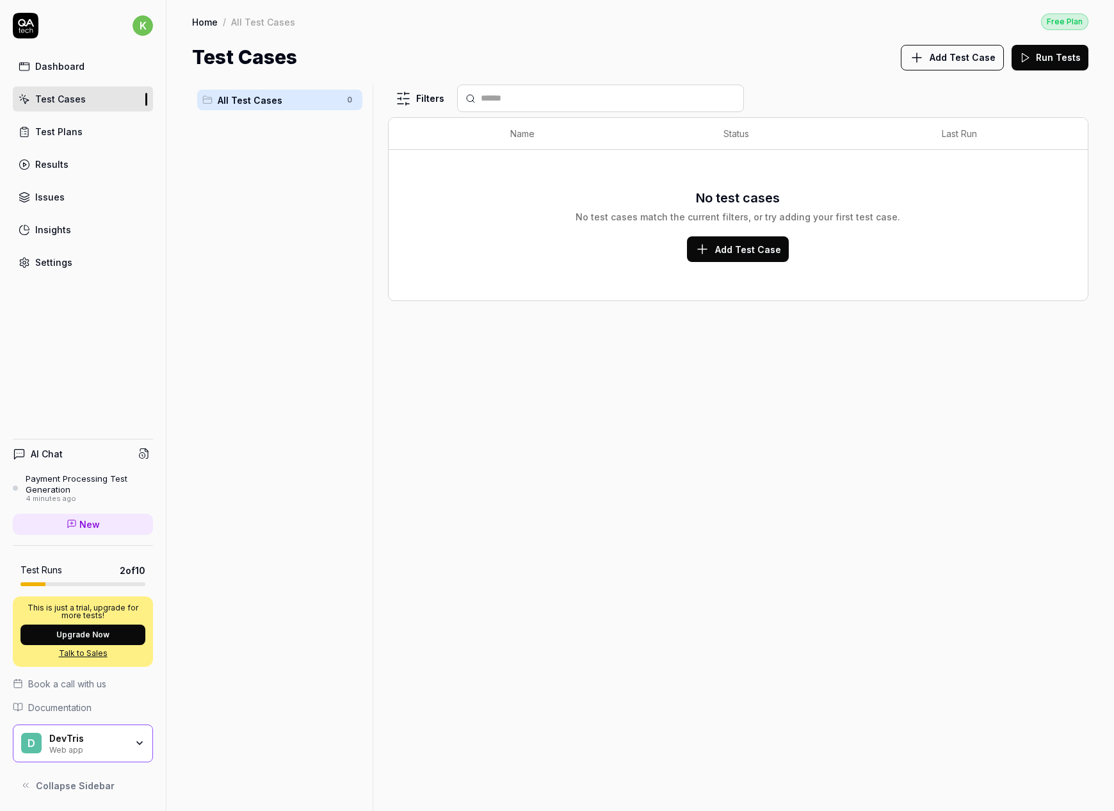
click at [100, 73] on link "Dashboard" at bounding box center [83, 66] width 140 height 25
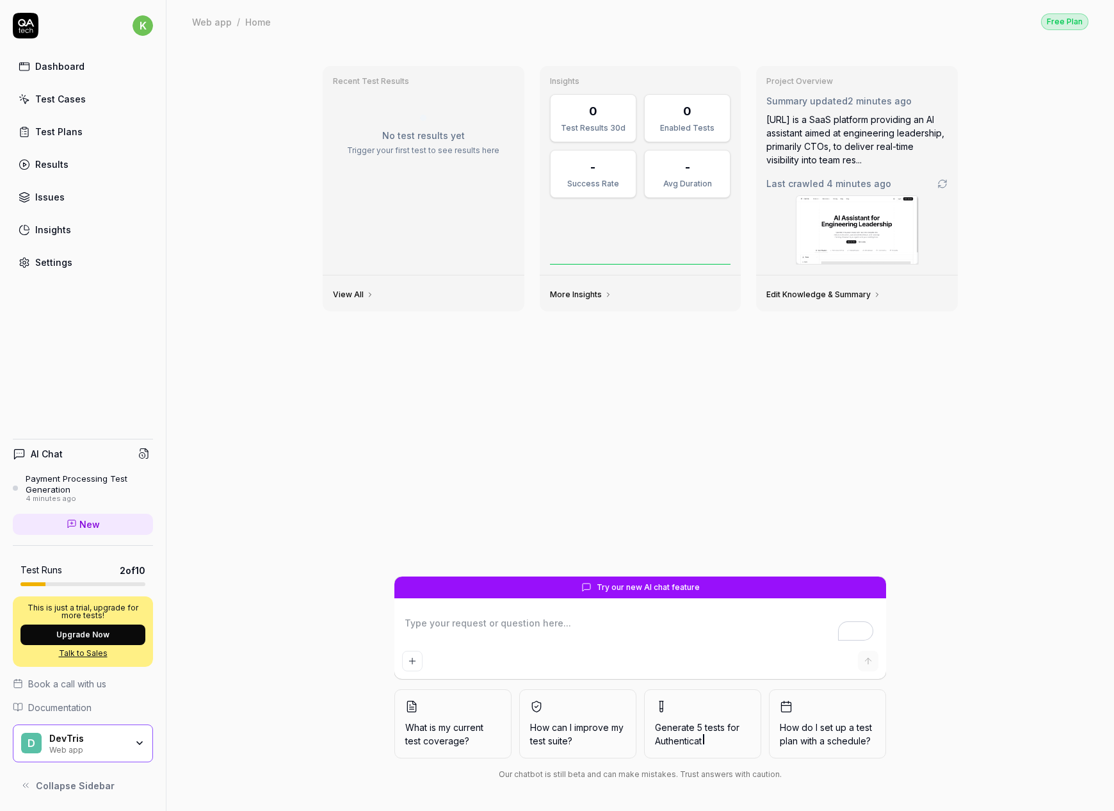
click at [62, 264] on div "Settings" at bounding box center [53, 261] width 37 height 13
type textarea "*"
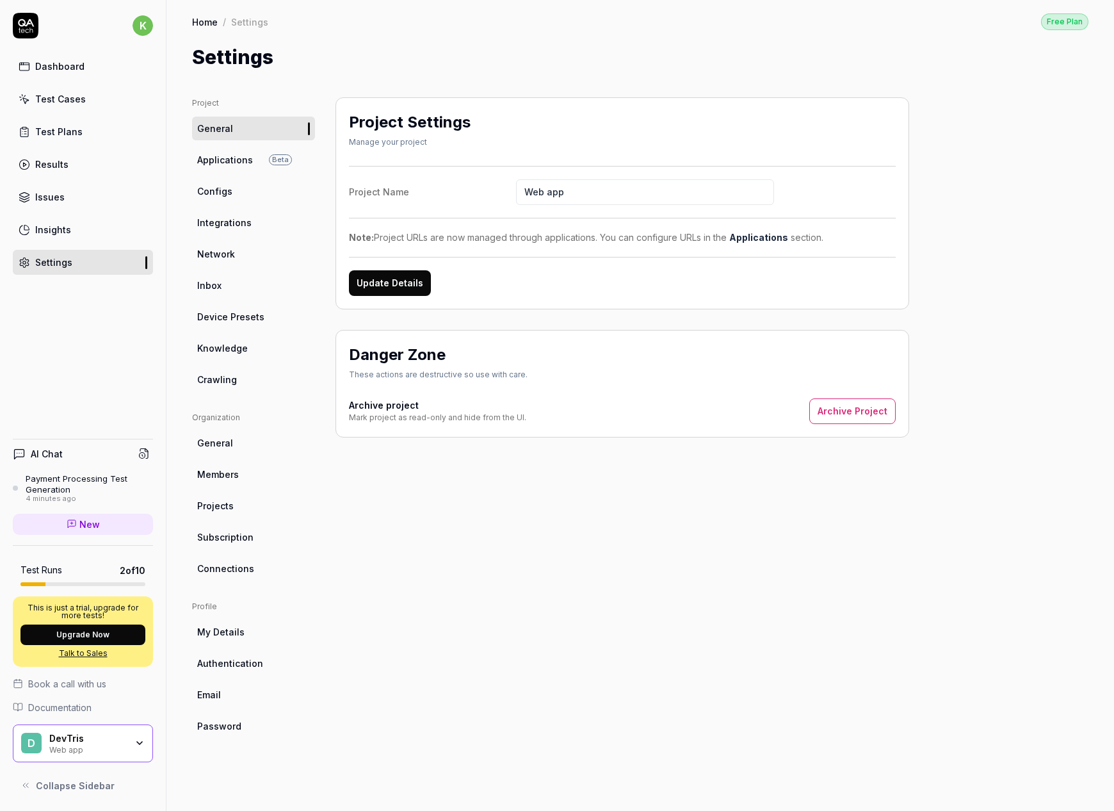
click at [295, 155] on link "Applications Beta" at bounding box center [253, 160] width 123 height 24
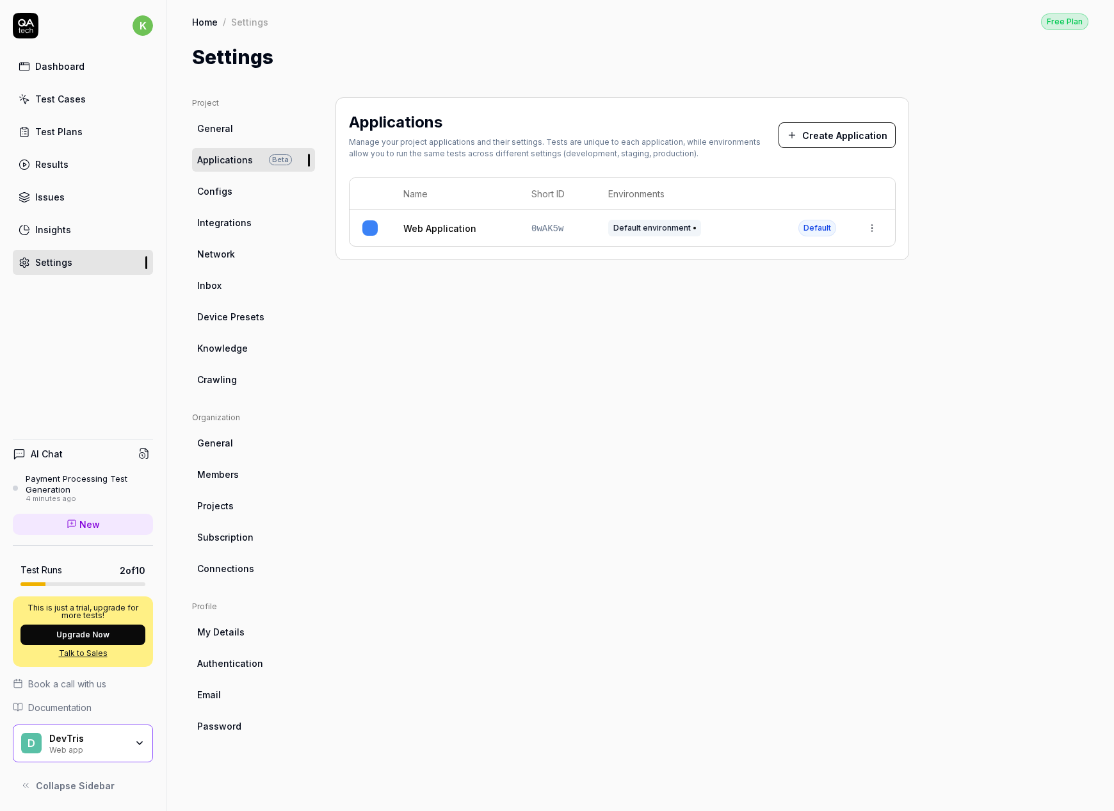
click at [874, 228] on html "k Dashboard Test Cases Test Plans Results Issues Insights Settings AI Chat Paym…" at bounding box center [557, 405] width 1114 height 811
click at [232, 191] on link "Configs" at bounding box center [253, 191] width 123 height 24
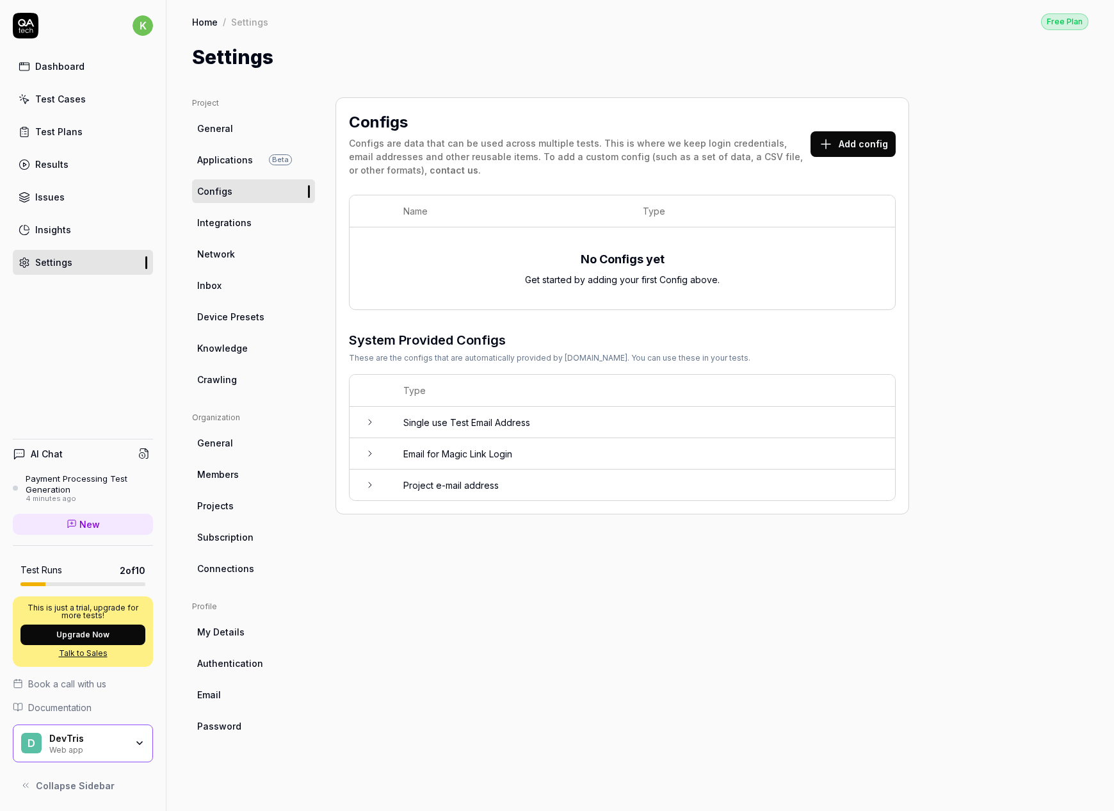
click at [232, 220] on span "Integrations" at bounding box center [224, 222] width 54 height 13
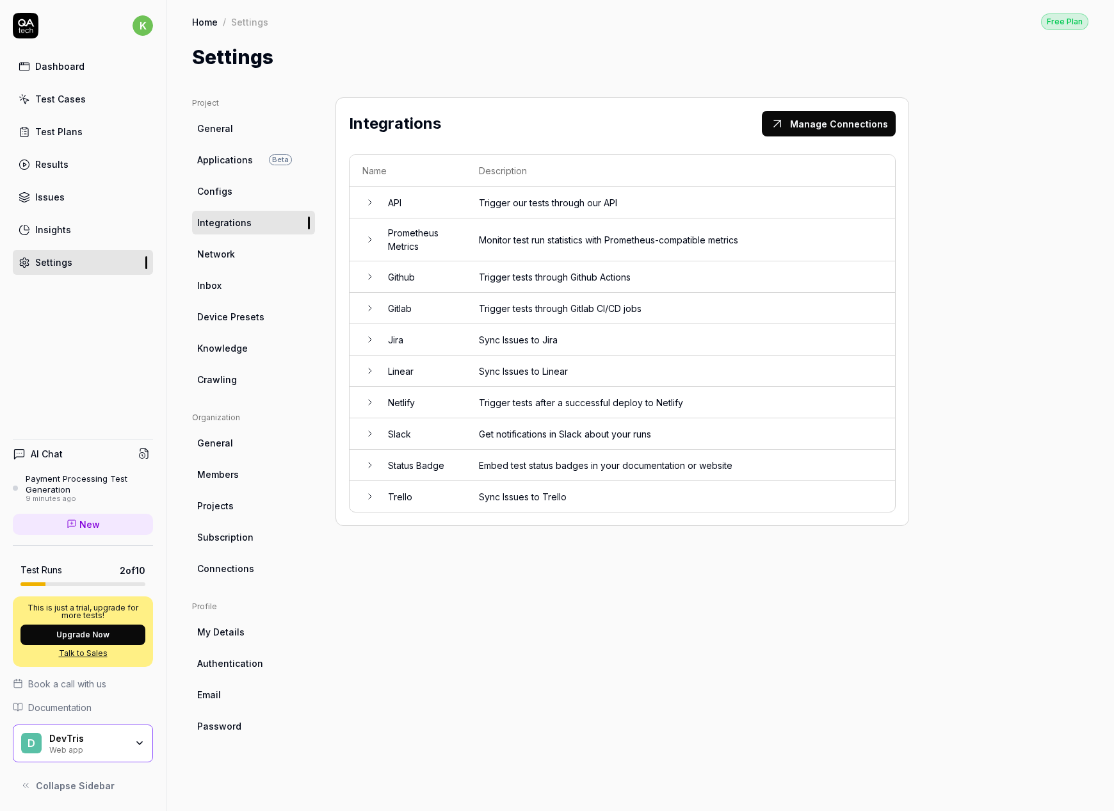
click at [211, 549] on ul "Organization General Members Projects Subscription Connections" at bounding box center [253, 496] width 123 height 168
click at [212, 541] on span "Subscription" at bounding box center [225, 536] width 56 height 13
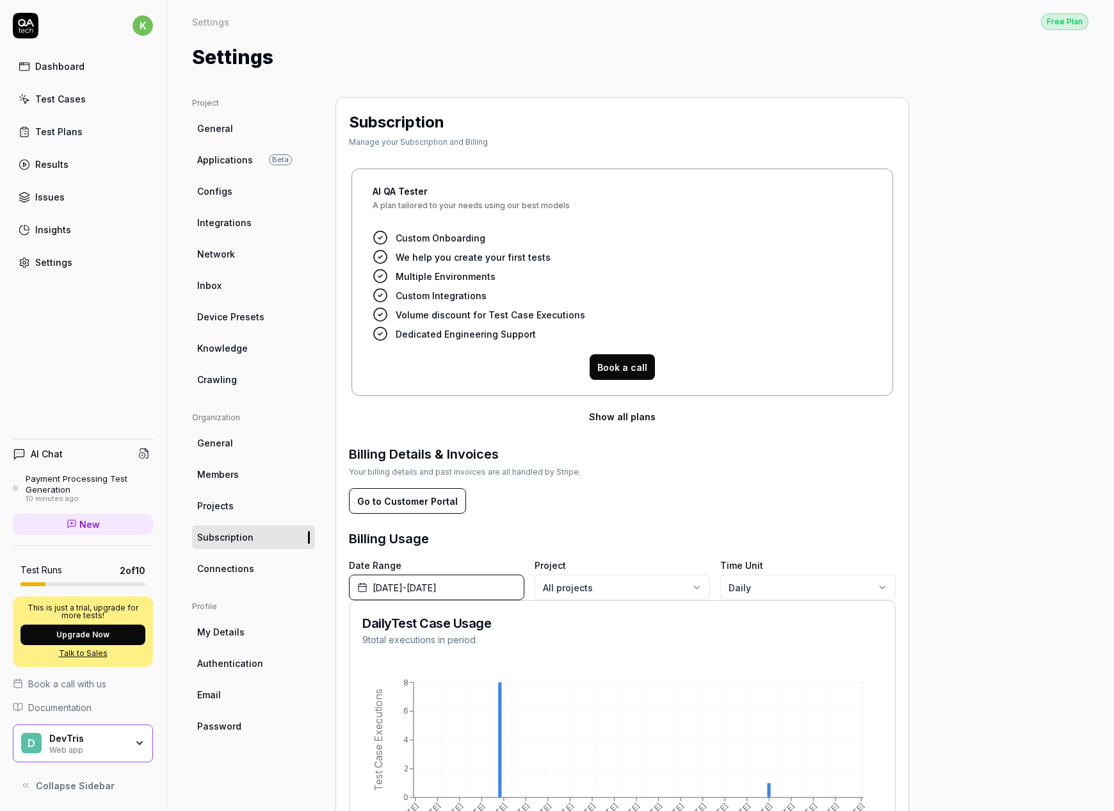
click at [241, 315] on span "Device Presets" at bounding box center [230, 316] width 67 height 13
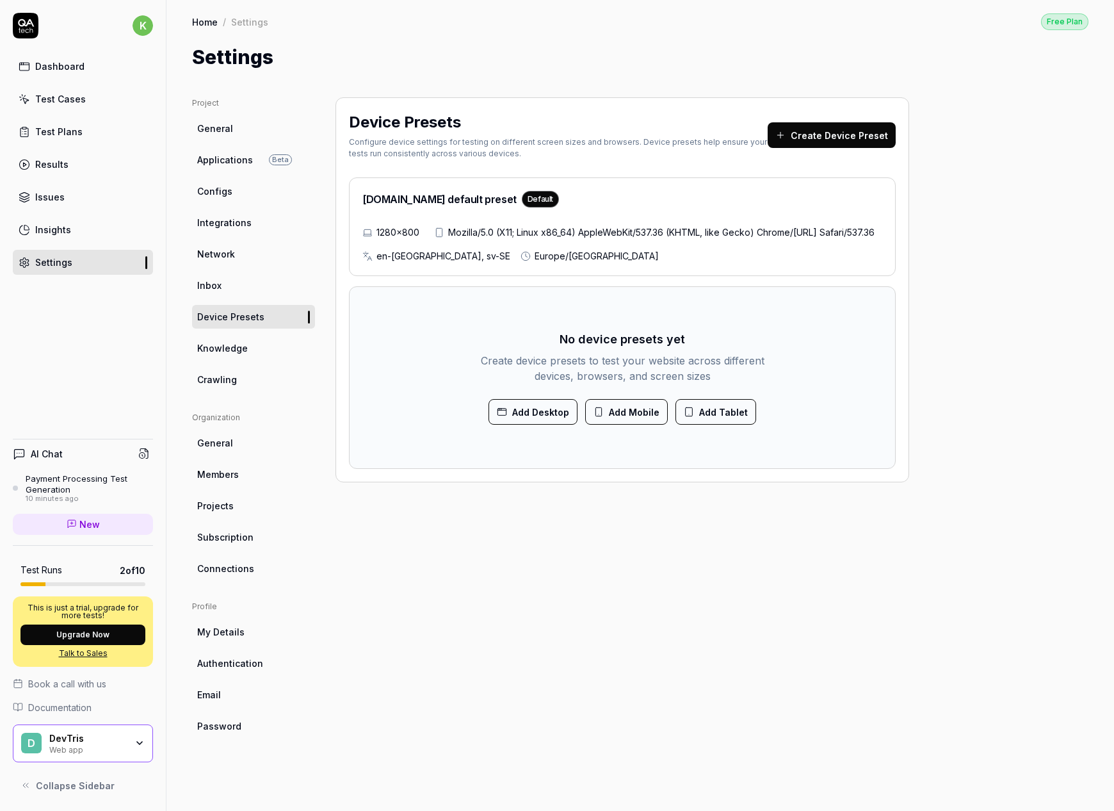
click at [242, 353] on span "Knowledge" at bounding box center [222, 347] width 51 height 13
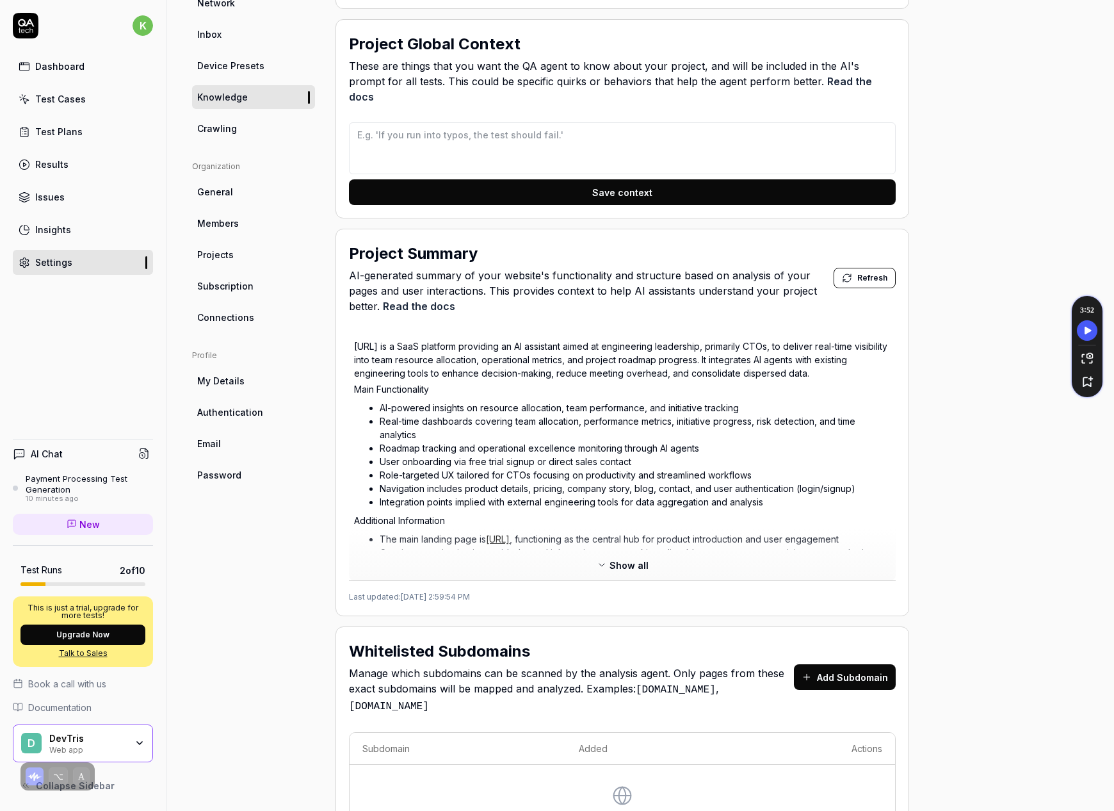
scroll to position [321, 0]
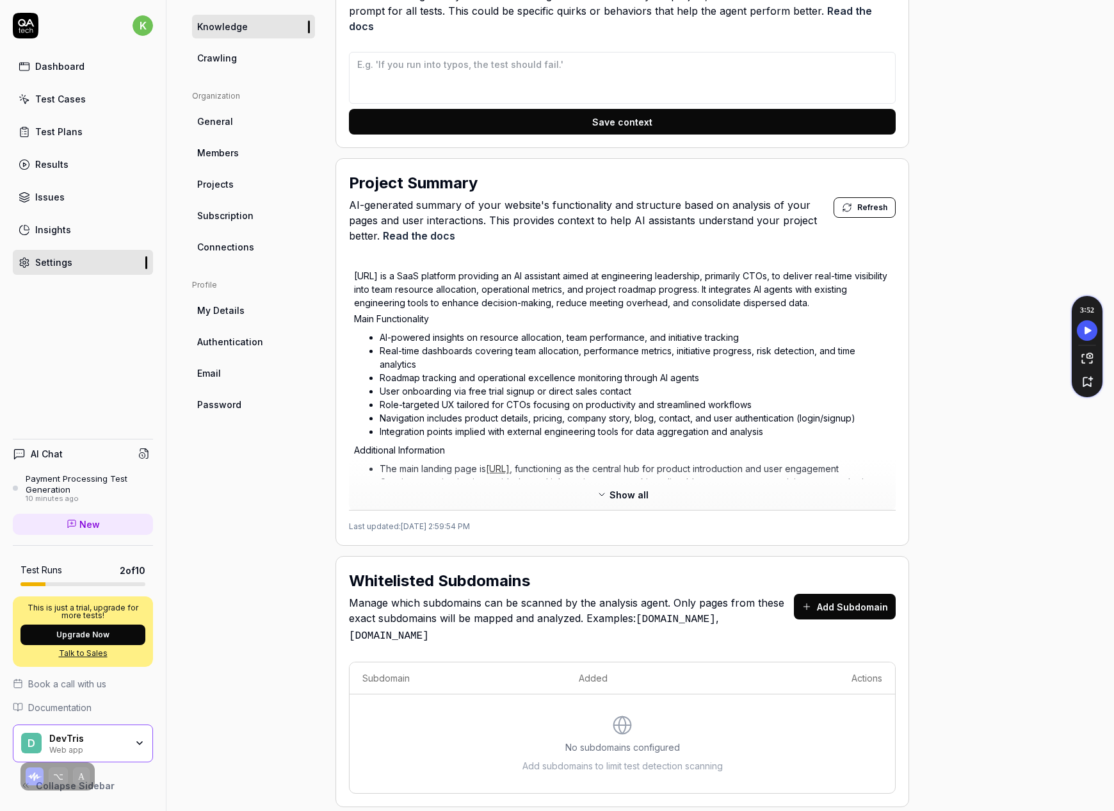
click at [610, 484] on button "Show all" at bounding box center [622, 494] width 67 height 20
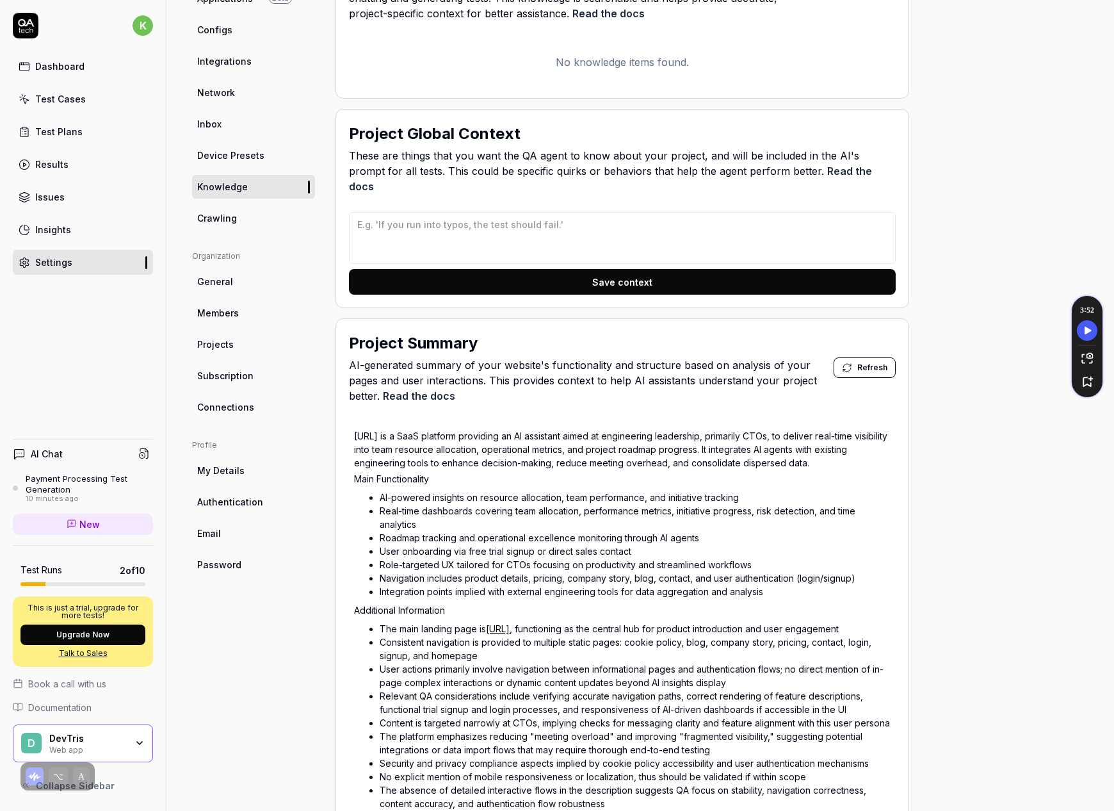
scroll to position [0, 0]
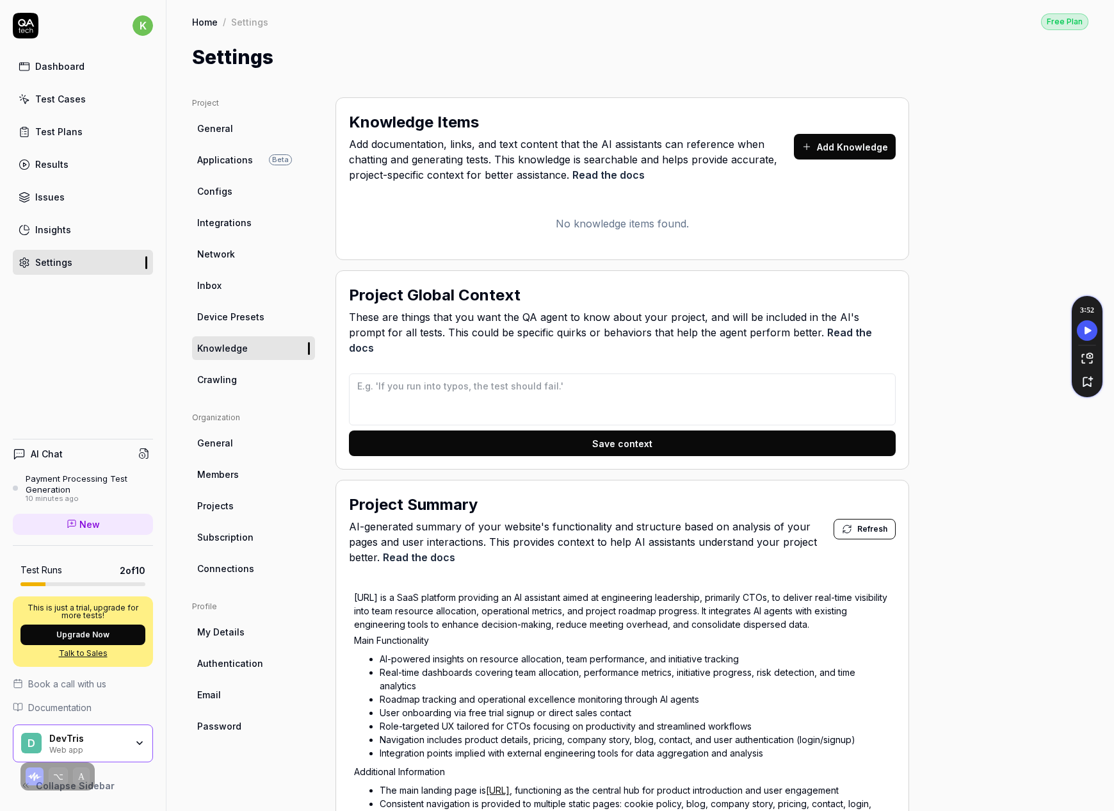
click at [278, 379] on link "Crawling" at bounding box center [253, 380] width 123 height 24
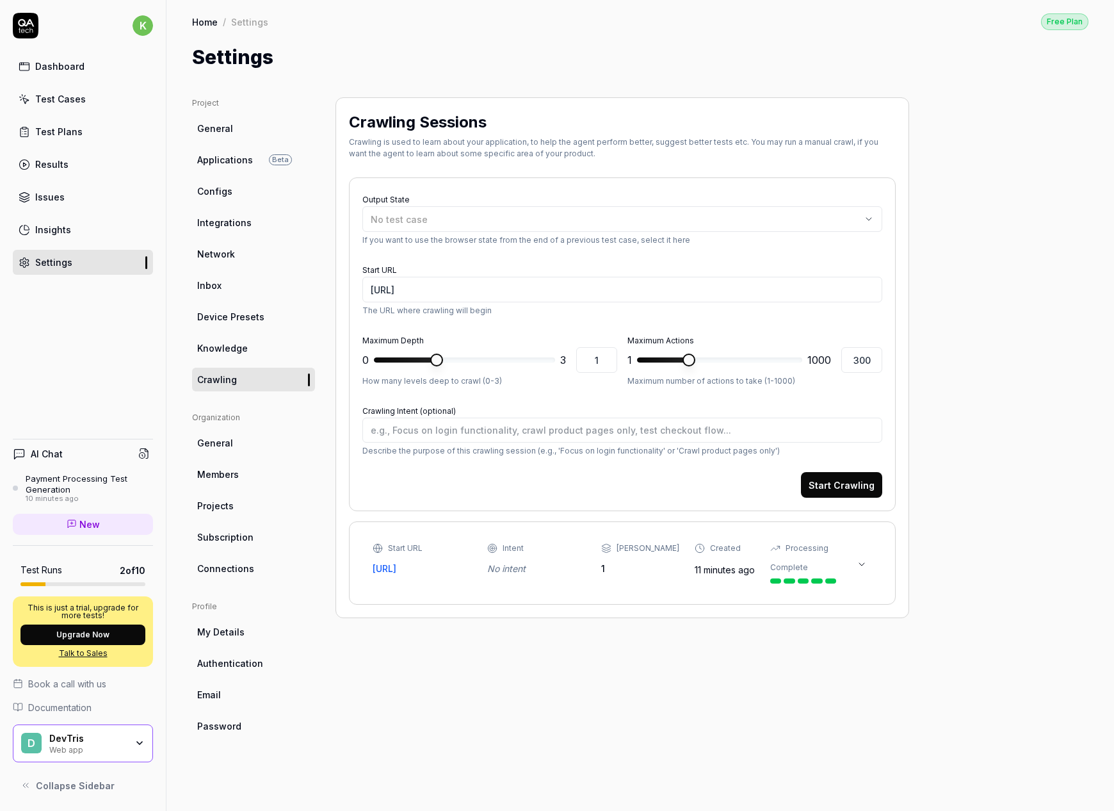
click at [96, 170] on link "Results" at bounding box center [83, 164] width 140 height 25
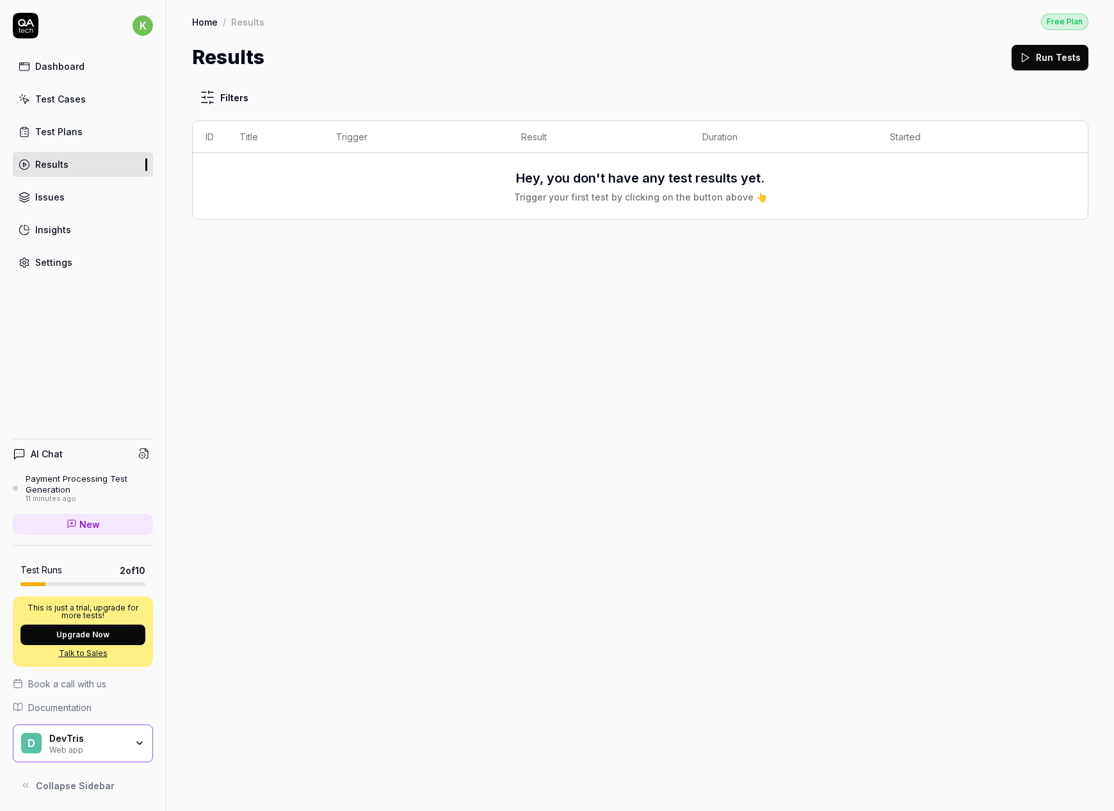
click at [82, 103] on div "Test Cases" at bounding box center [60, 98] width 51 height 13
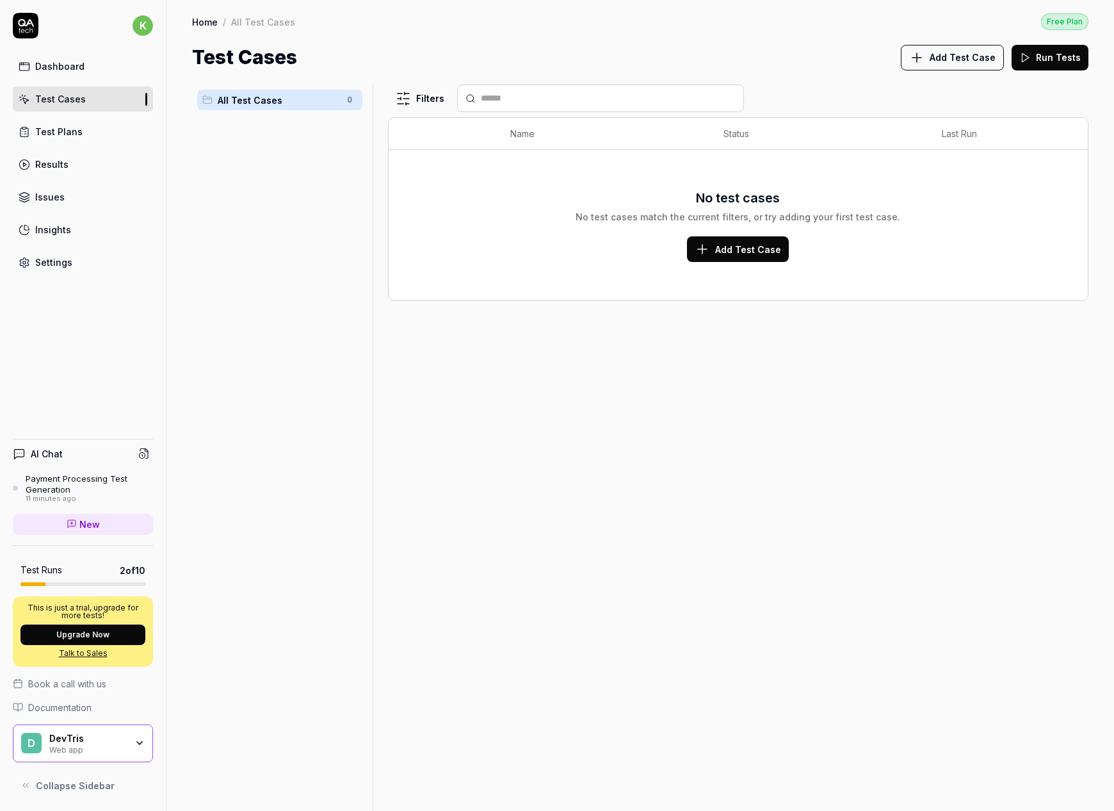
click at [748, 255] on button "Add Test Case" at bounding box center [738, 249] width 102 height 26
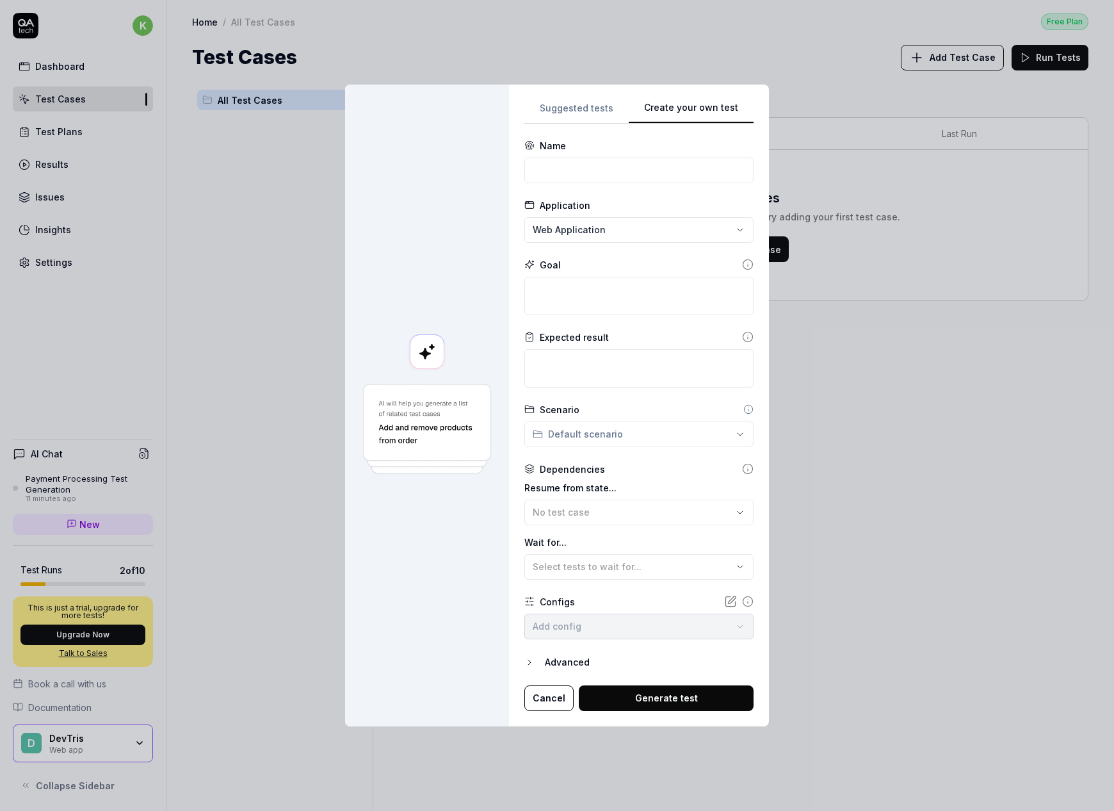
click at [714, 277] on div "Suggested tests Create your own test Name Application Web Application Goal Expe…" at bounding box center [638, 405] width 229 height 611
click at [697, 241] on div "**********" at bounding box center [557, 405] width 1114 height 811
click at [625, 262] on span "Web application for Web app" at bounding box center [593, 267] width 110 height 12
click at [567, 113] on div "**********" at bounding box center [557, 405] width 1114 height 811
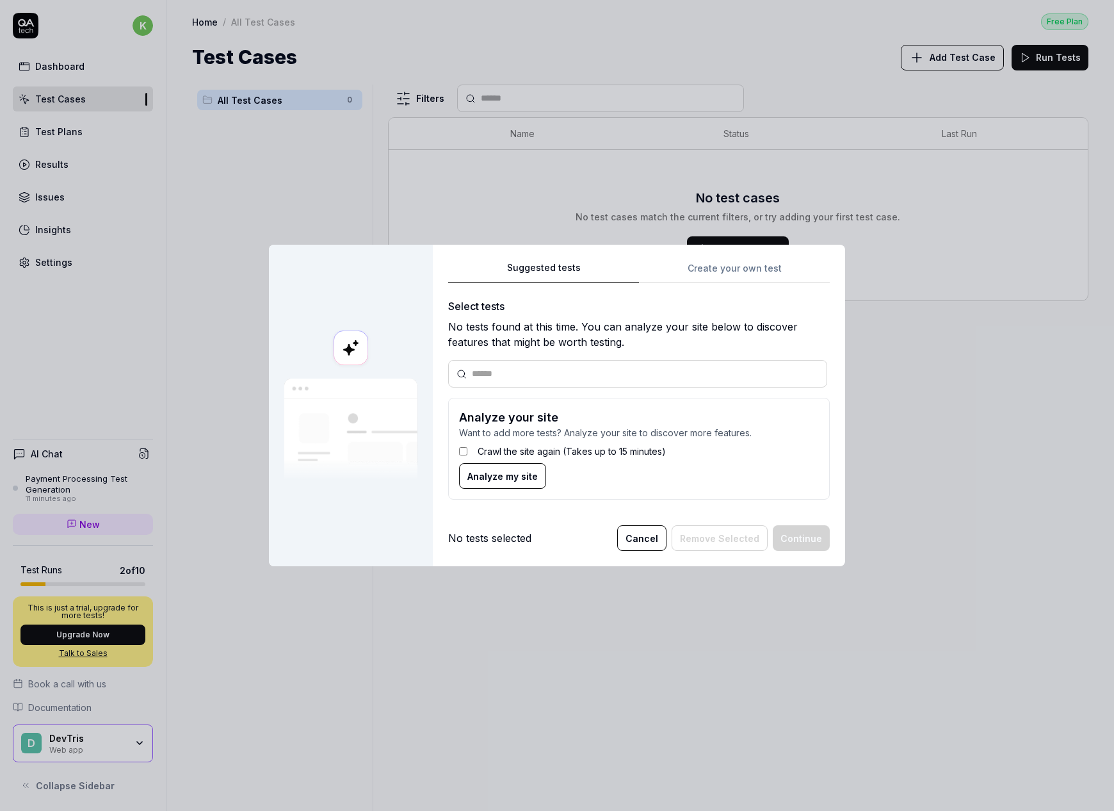
click at [633, 539] on button "Cancel" at bounding box center [641, 538] width 49 height 26
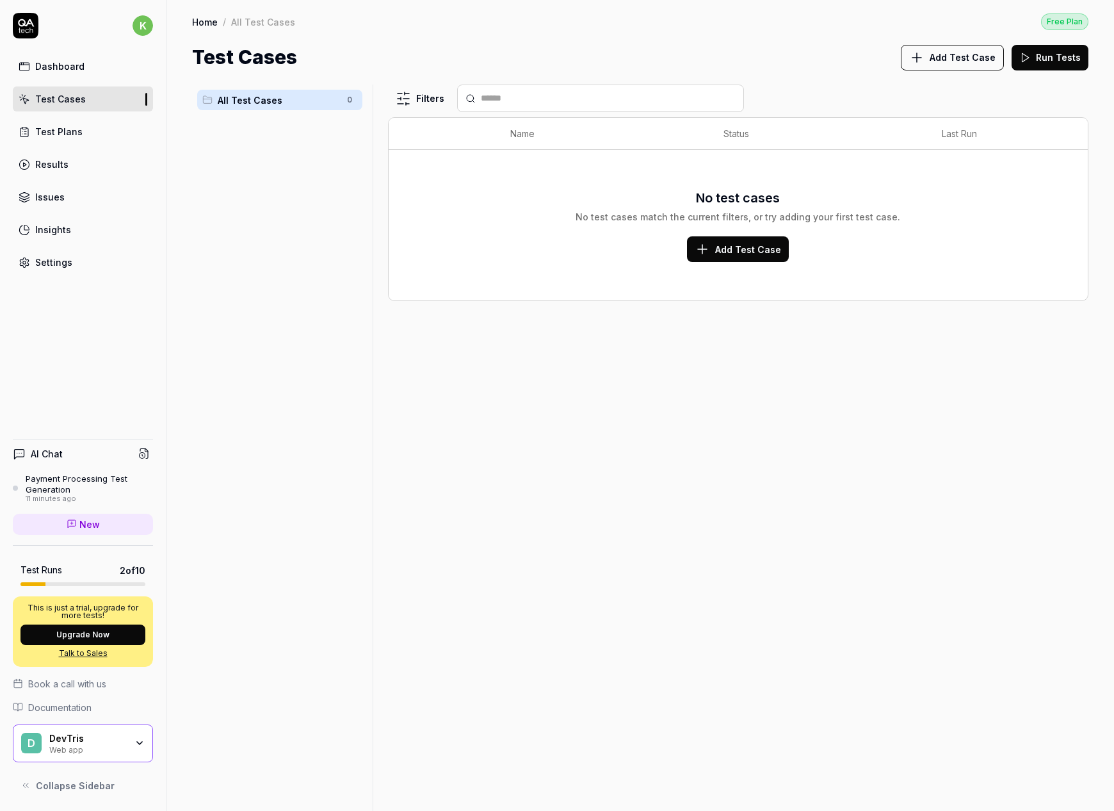
click at [82, 125] on link "Test Plans" at bounding box center [83, 131] width 140 height 25
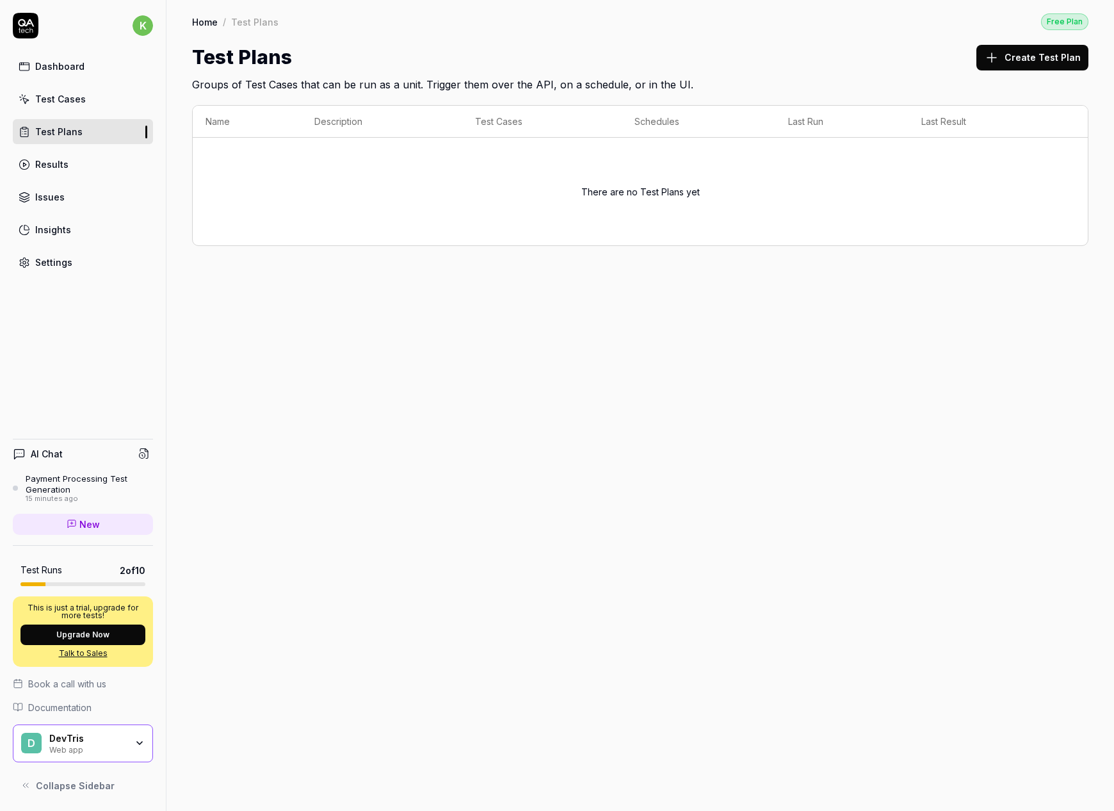
click at [70, 50] on div "k Dashboard Test Cases Test Plans Results Issues Insights Settings" at bounding box center [83, 144] width 166 height 262
click at [71, 63] on div "Dashboard" at bounding box center [59, 66] width 49 height 13
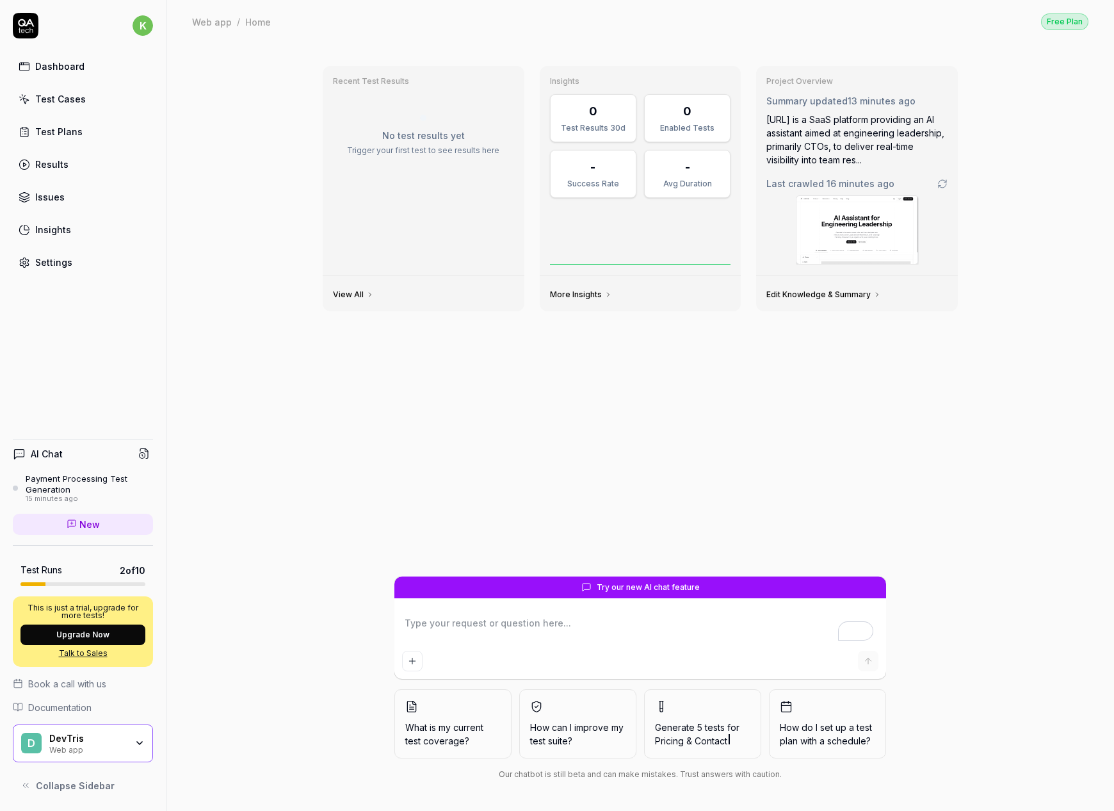
click at [807, 295] on link "Edit Knowledge & Summary" at bounding box center [823, 294] width 115 height 10
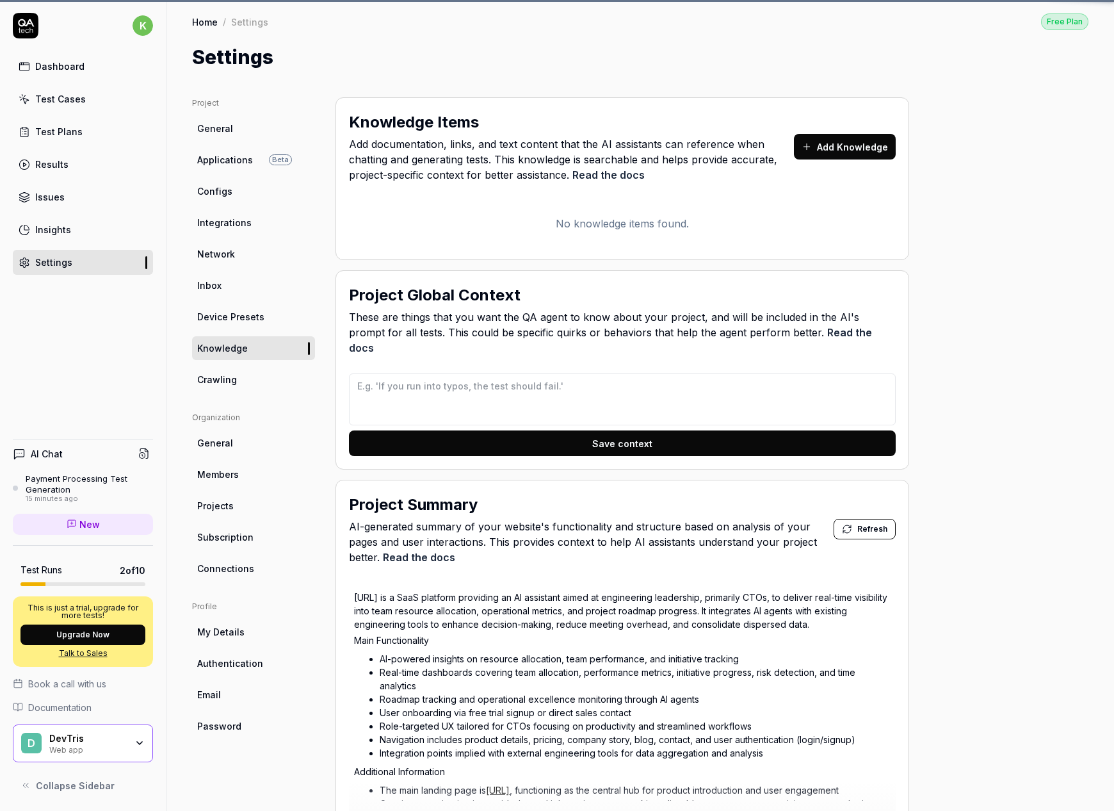
type textarea "*"
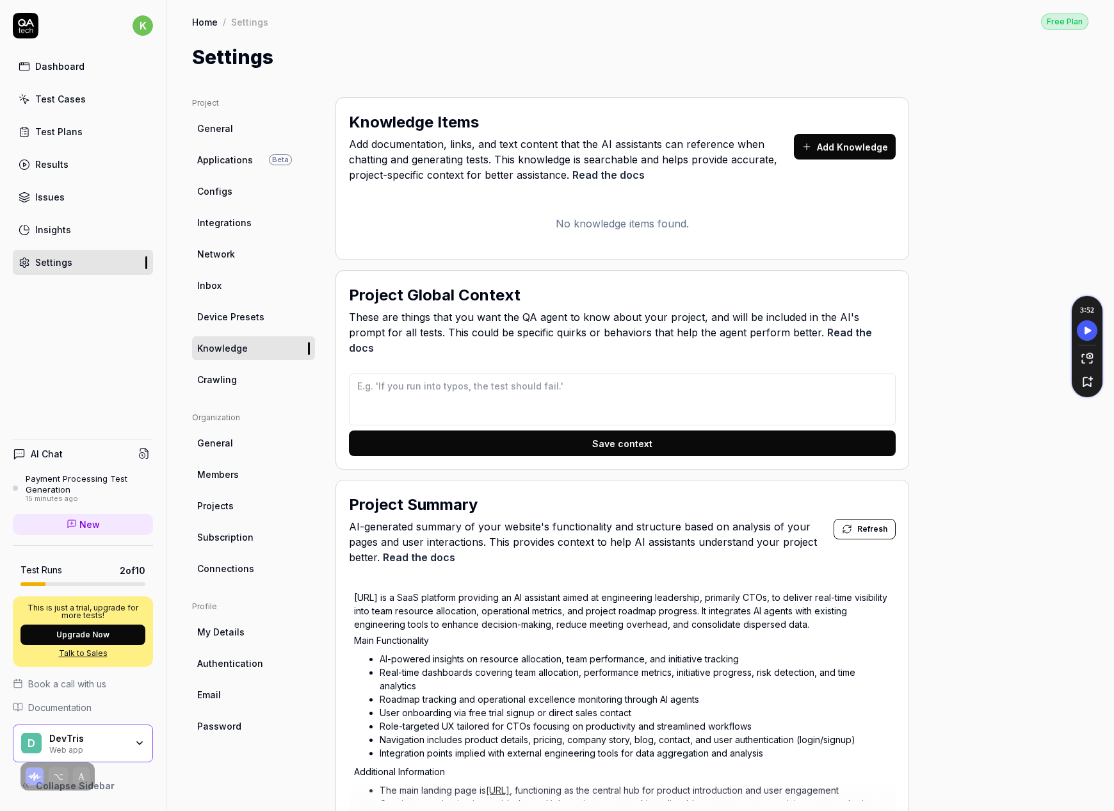
click at [233, 317] on span "Device Presets" at bounding box center [230, 316] width 67 height 13
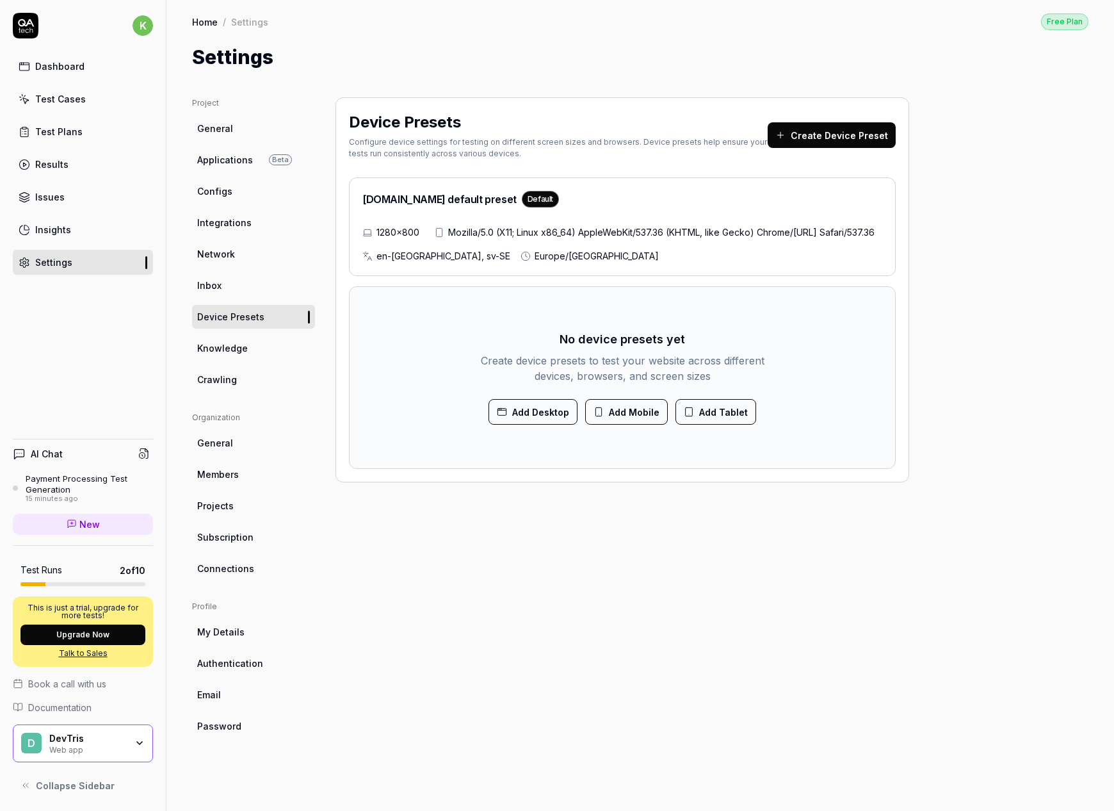
click at [796, 143] on button "Create Device Preset" at bounding box center [832, 135] width 128 height 26
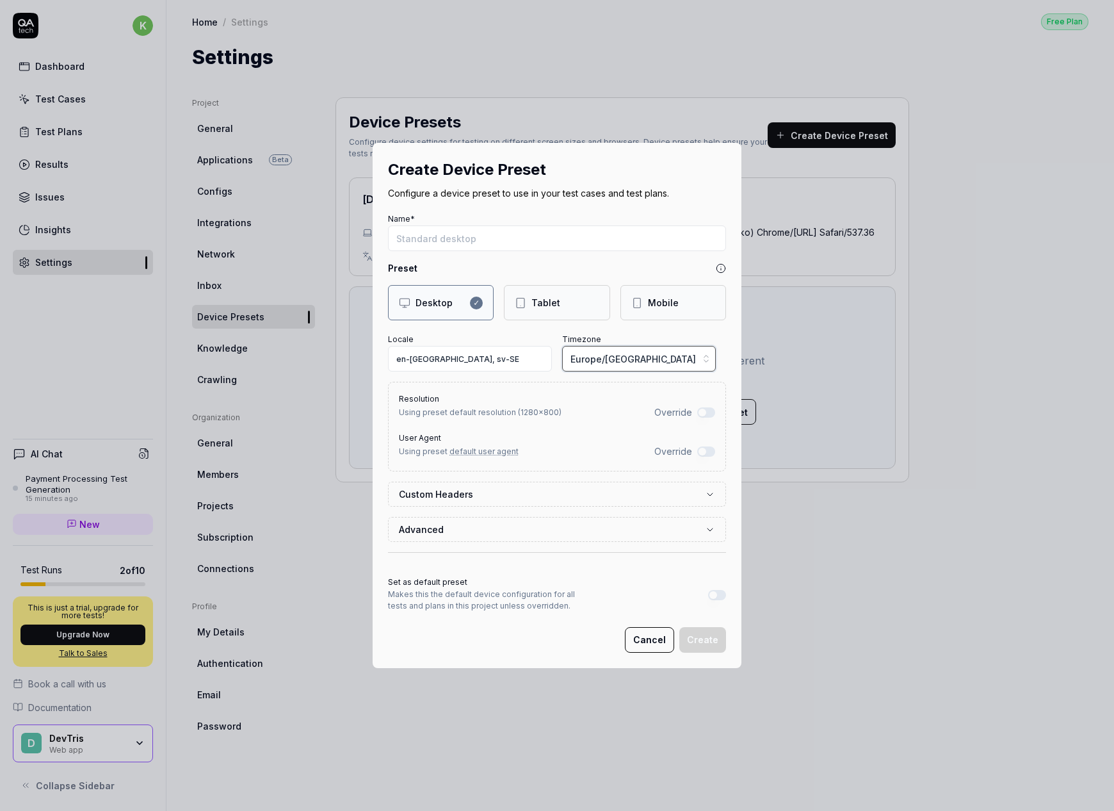
click at [692, 363] on button "Europe/Stockholm" at bounding box center [639, 359] width 154 height 26
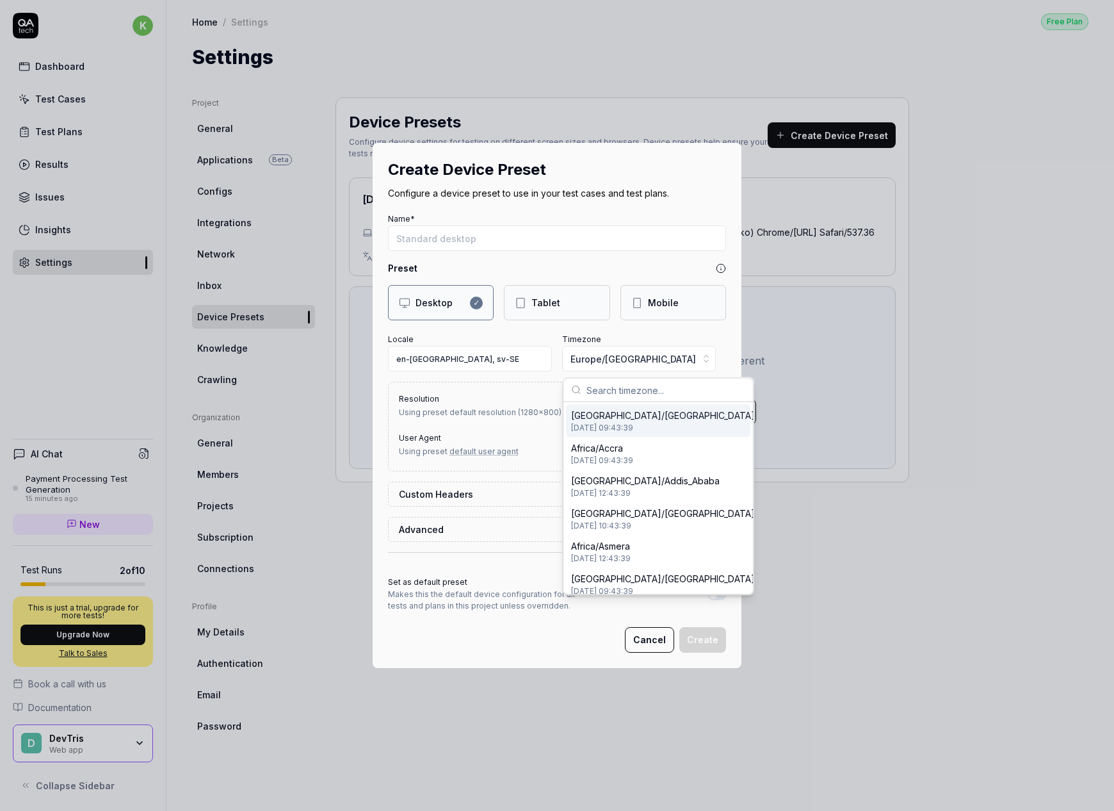
click at [724, 350] on div "Create Device Preset Configure a device preset to use in your test cases and te…" at bounding box center [557, 405] width 1114 height 811
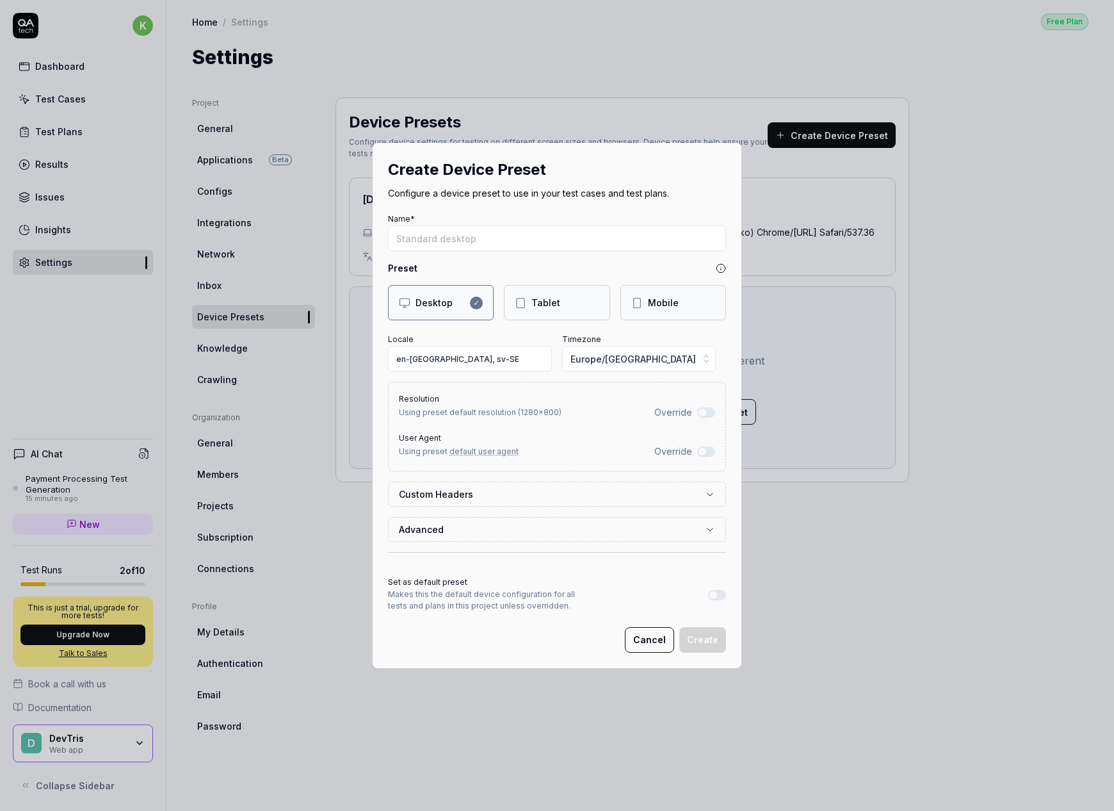
click at [656, 635] on button "Cancel" at bounding box center [649, 640] width 49 height 26
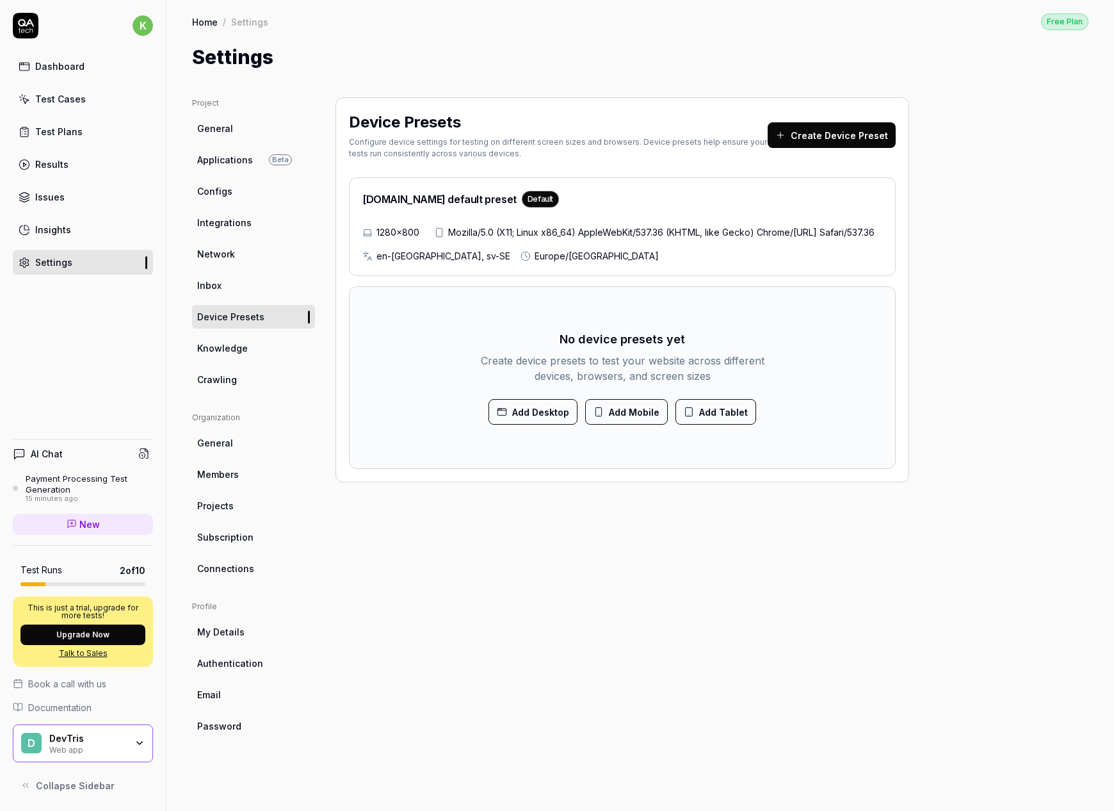
click at [91, 104] on link "Test Cases" at bounding box center [83, 98] width 140 height 25
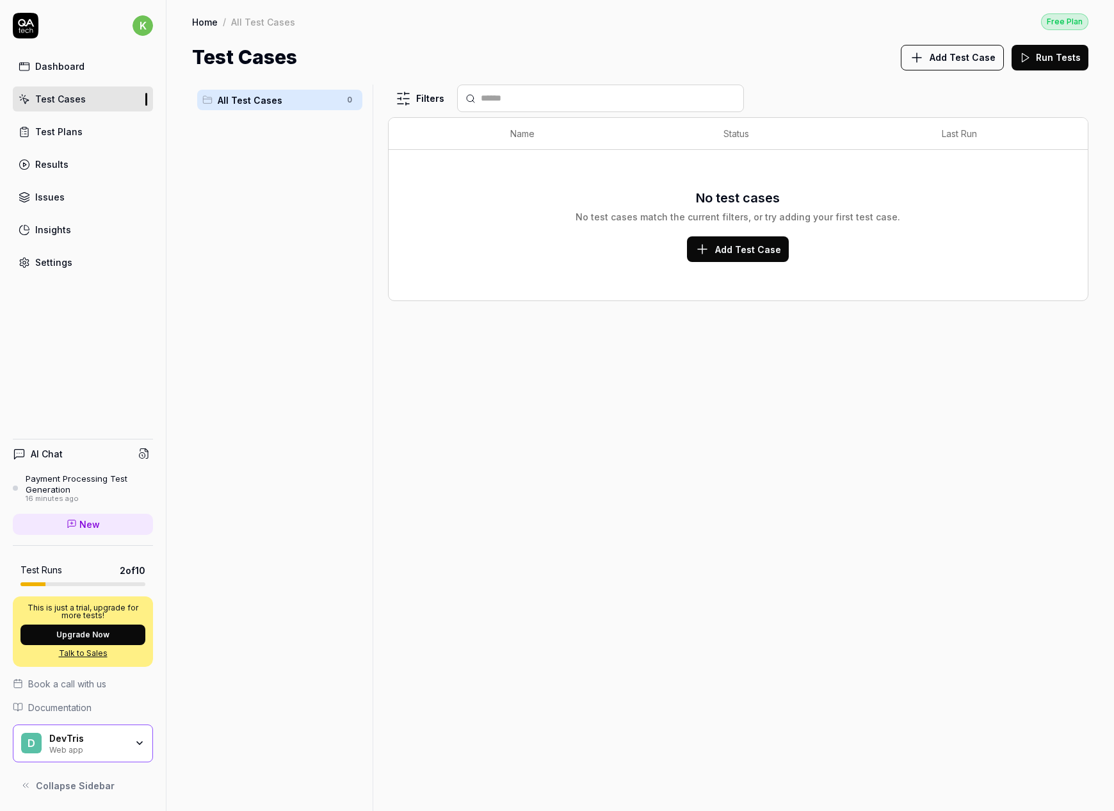
click at [729, 238] on button "Add Test Case" at bounding box center [738, 249] width 102 height 26
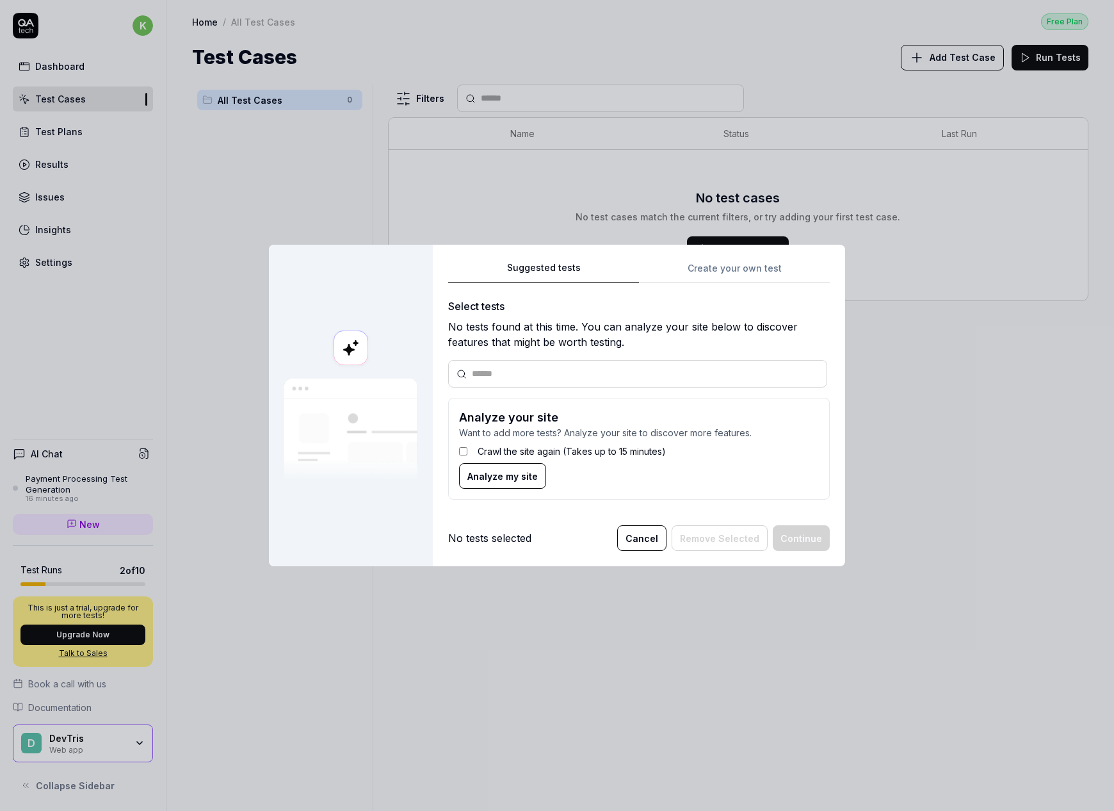
click at [505, 448] on label "Crawl the site again (Takes up to 15 minutes)" at bounding box center [572, 450] width 188 height 13
click at [707, 280] on div "Suggested tests Create your own test Select tests No tests found at this time. …" at bounding box center [639, 385] width 382 height 250
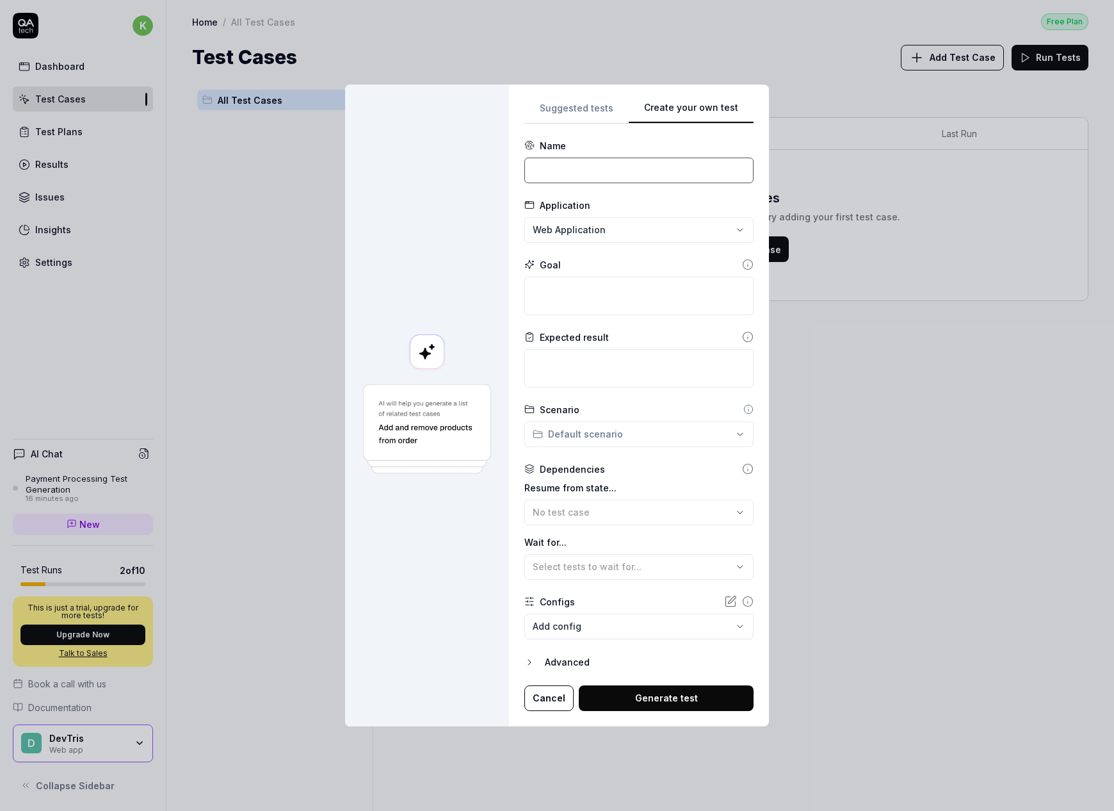
click at [537, 175] on input at bounding box center [638, 171] width 229 height 26
click at [585, 149] on div "Name" at bounding box center [638, 145] width 229 height 13
click at [574, 223] on div "**********" at bounding box center [557, 405] width 1114 height 811
click at [570, 181] on input at bounding box center [638, 171] width 229 height 26
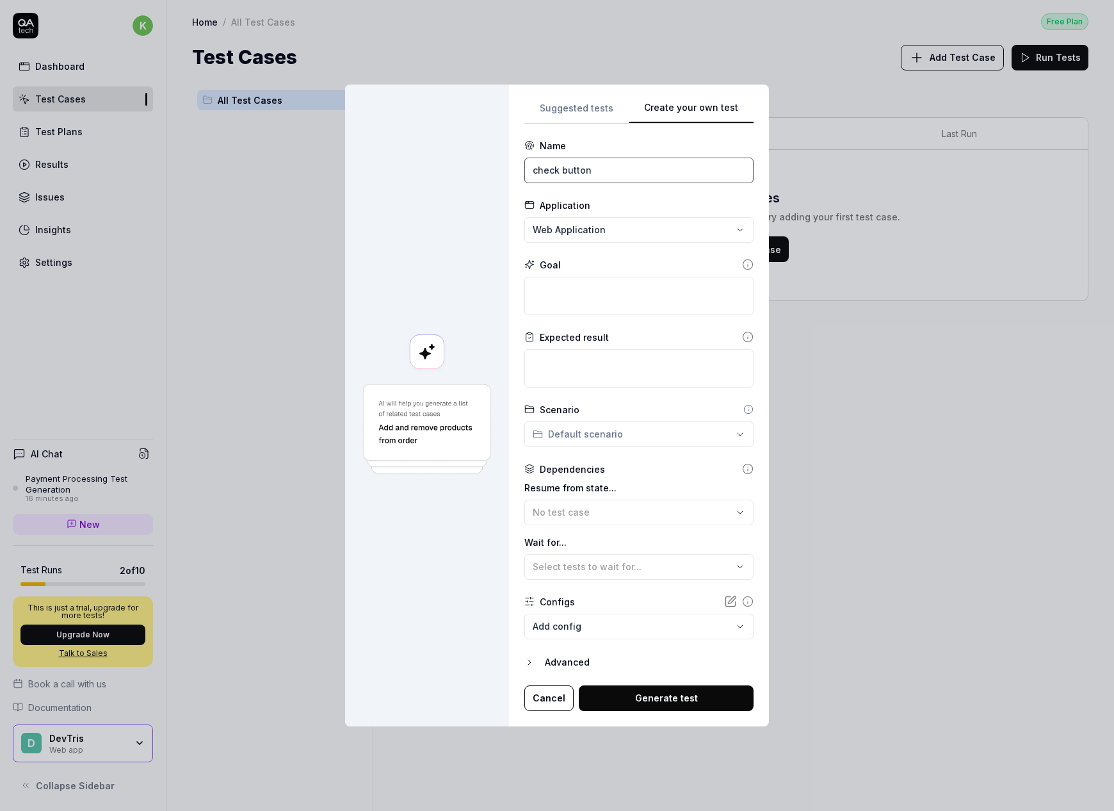
type input "check button"
type textarea "*"
type textarea "c"
type textarea "*"
type textarea "ch"
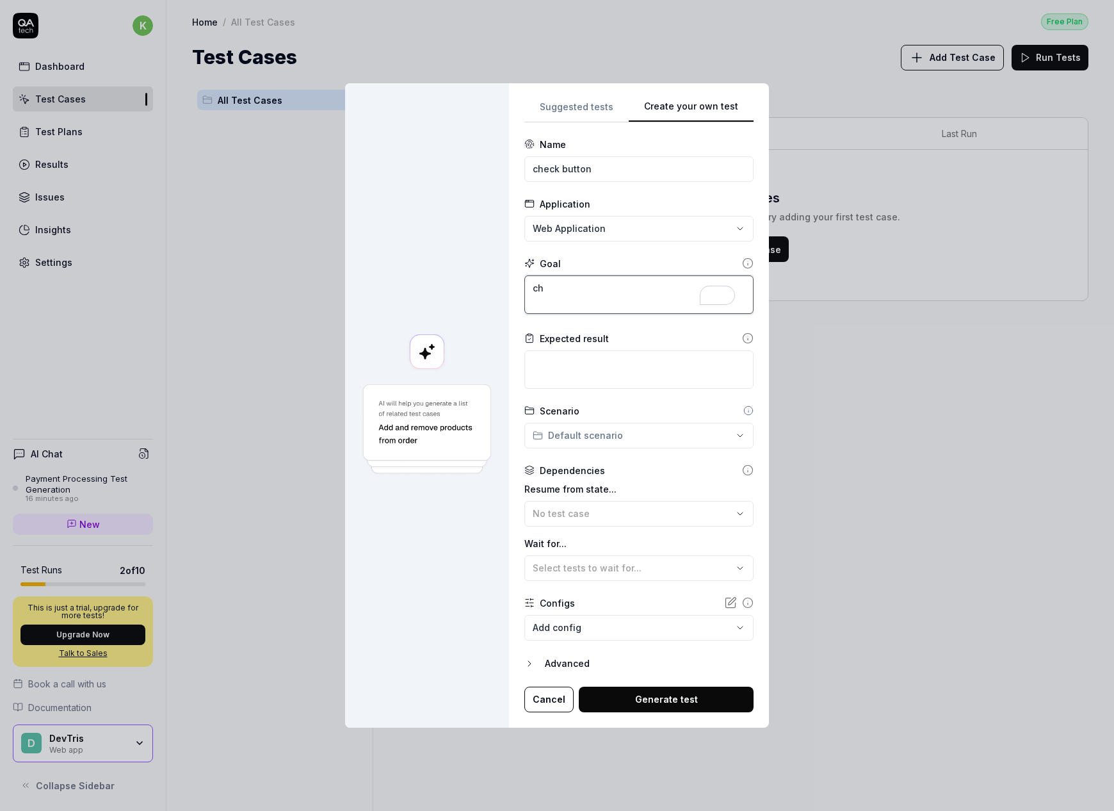
type textarea "*"
type textarea "che"
type textarea "*"
type textarea "chec"
type textarea "*"
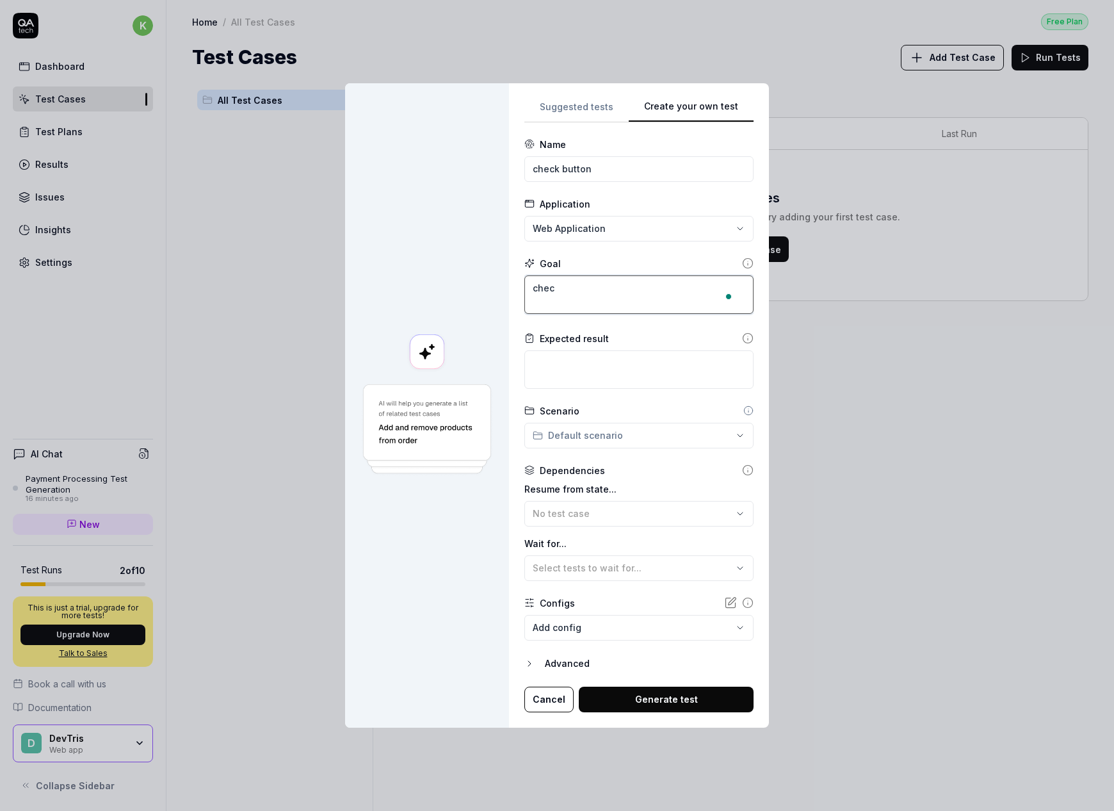
type textarea "check"
type textarea "*"
type textarea "check"
type textarea "*"
type textarea "check b"
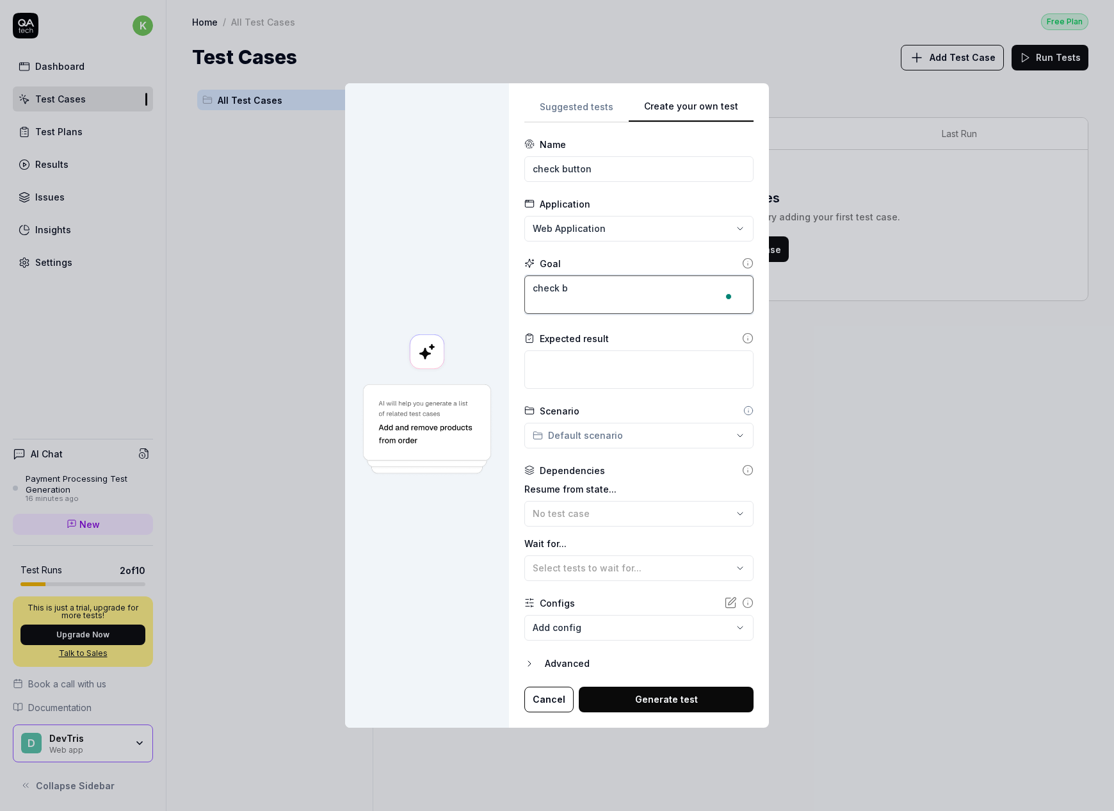
type textarea "*"
type textarea "check bu"
type textarea "*"
type textarea "check but"
type textarea "*"
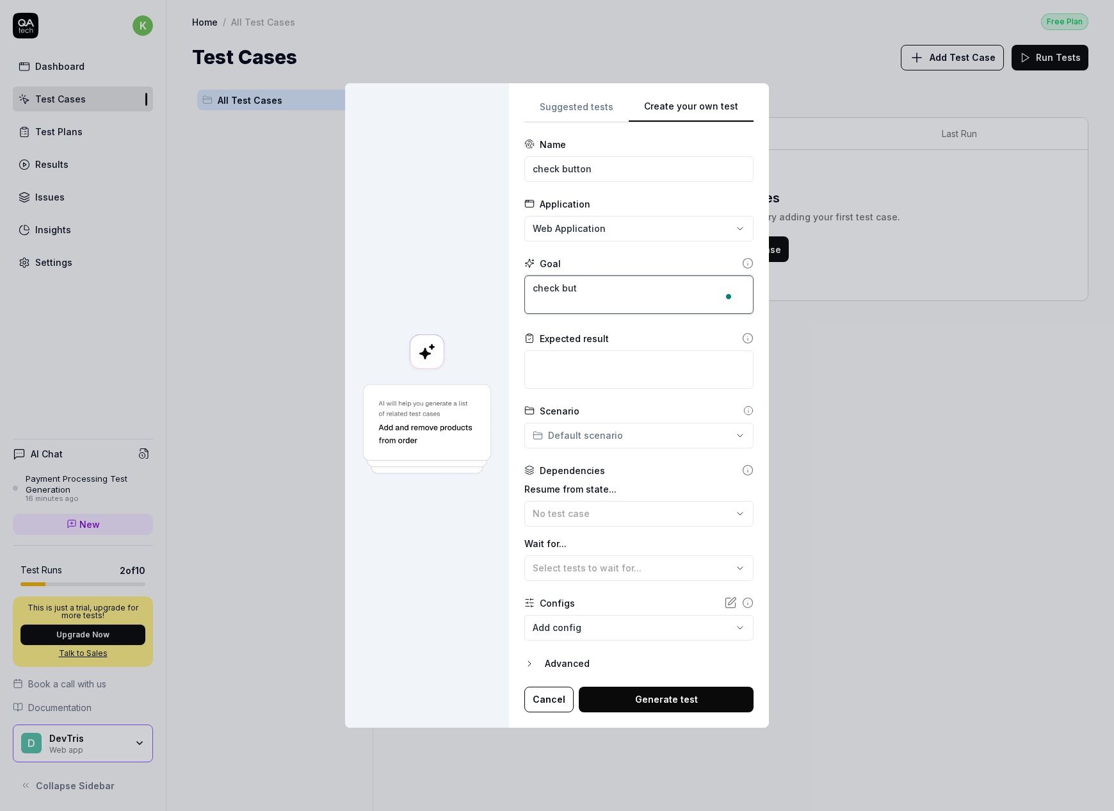
type textarea "check butt"
type textarea "*"
type textarea "check butto"
type textarea "*"
type textarea "check button"
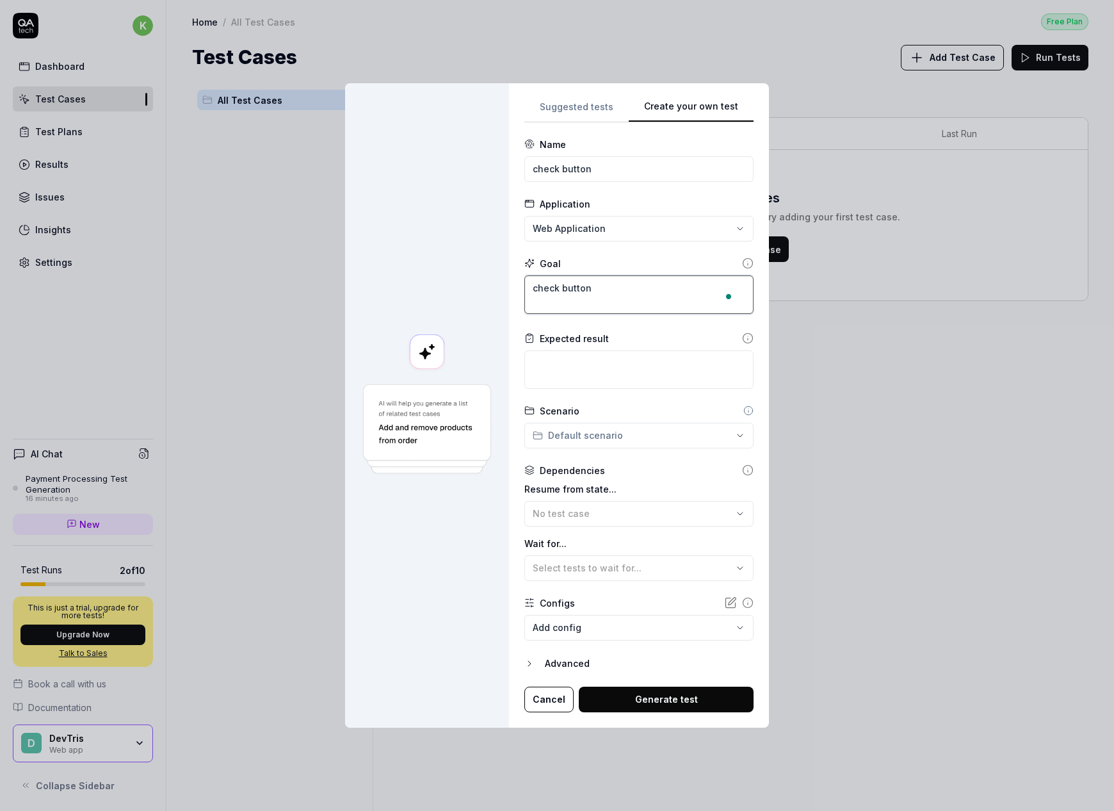
type textarea "*"
type textarea "check button"
type textarea "*"
type textarea "check button f"
type textarea "*"
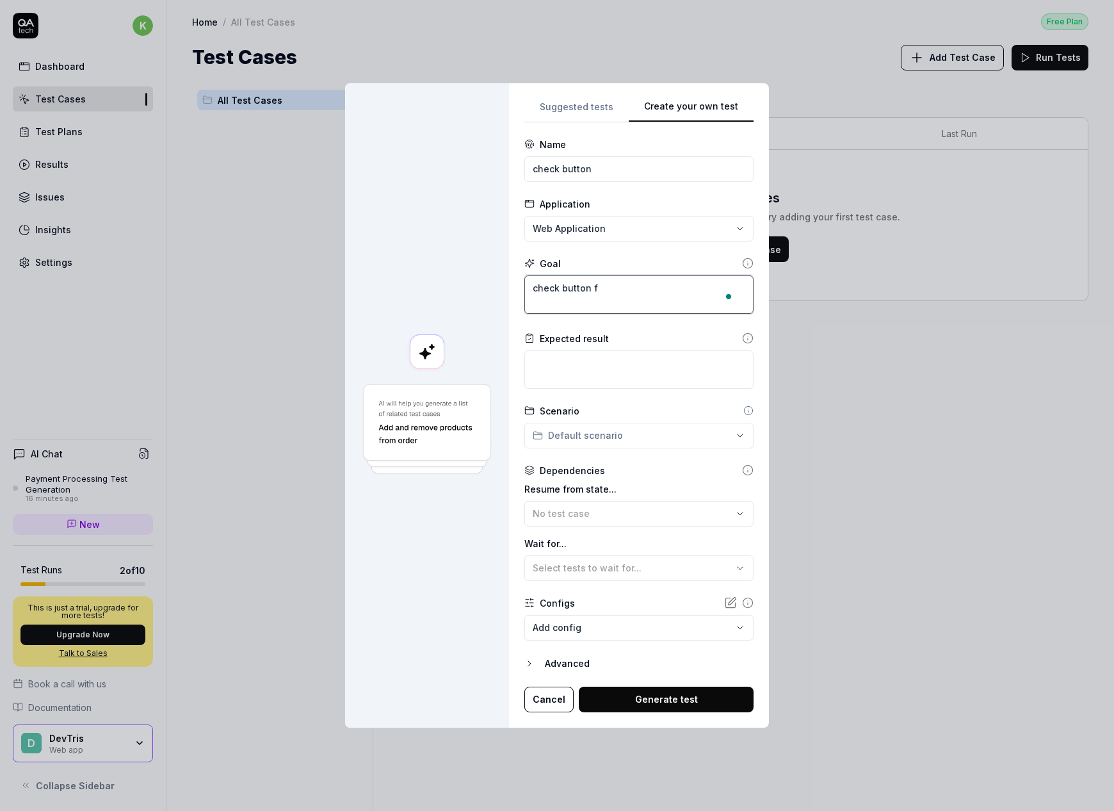
type textarea "check button fo"
type textarea "*"
type textarea "check button fo"
type textarea "*"
type textarea "check button fo"
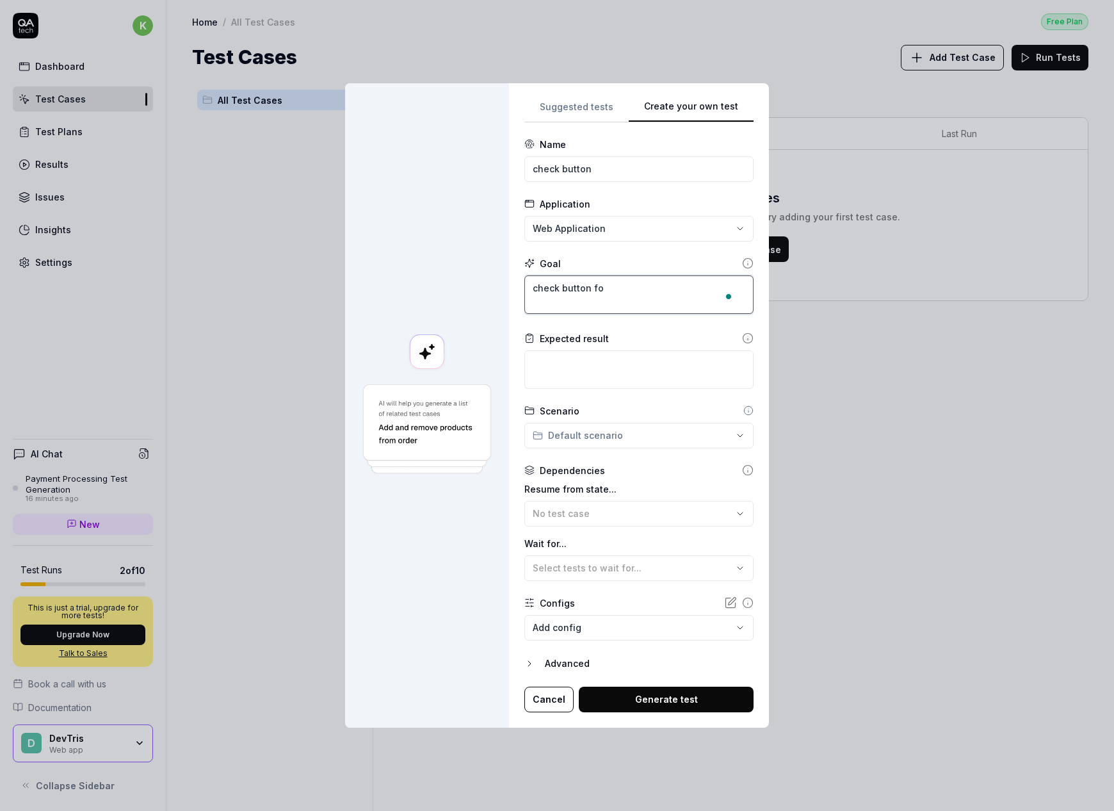
type textarea "*"
type textarea "check button for"
type textarea "*"
type textarea "check button for"
type textarea "*"
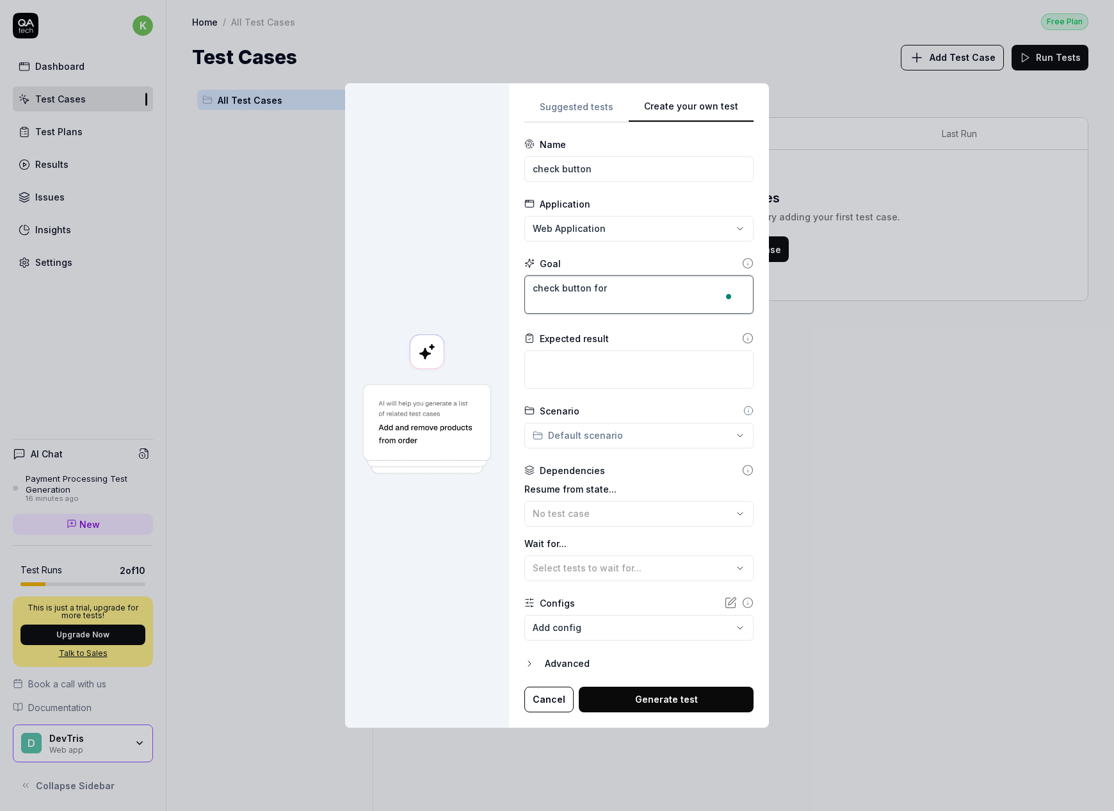
type textarea "check button for d"
type textarea "*"
type textarea "check button for de"
type textarea "*"
type textarea "check button for dem"
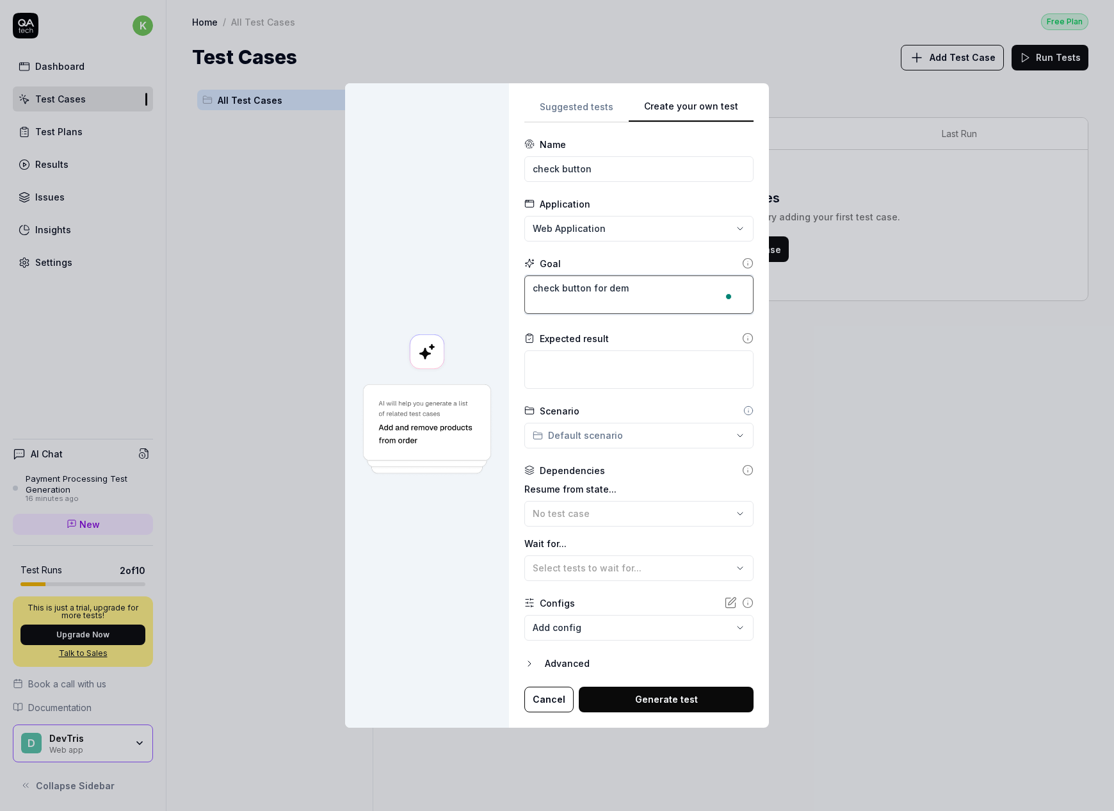
type textarea "*"
type textarea "check button for demo"
type textarea "*"
type textarea "check button for demos"
type textarea "*"
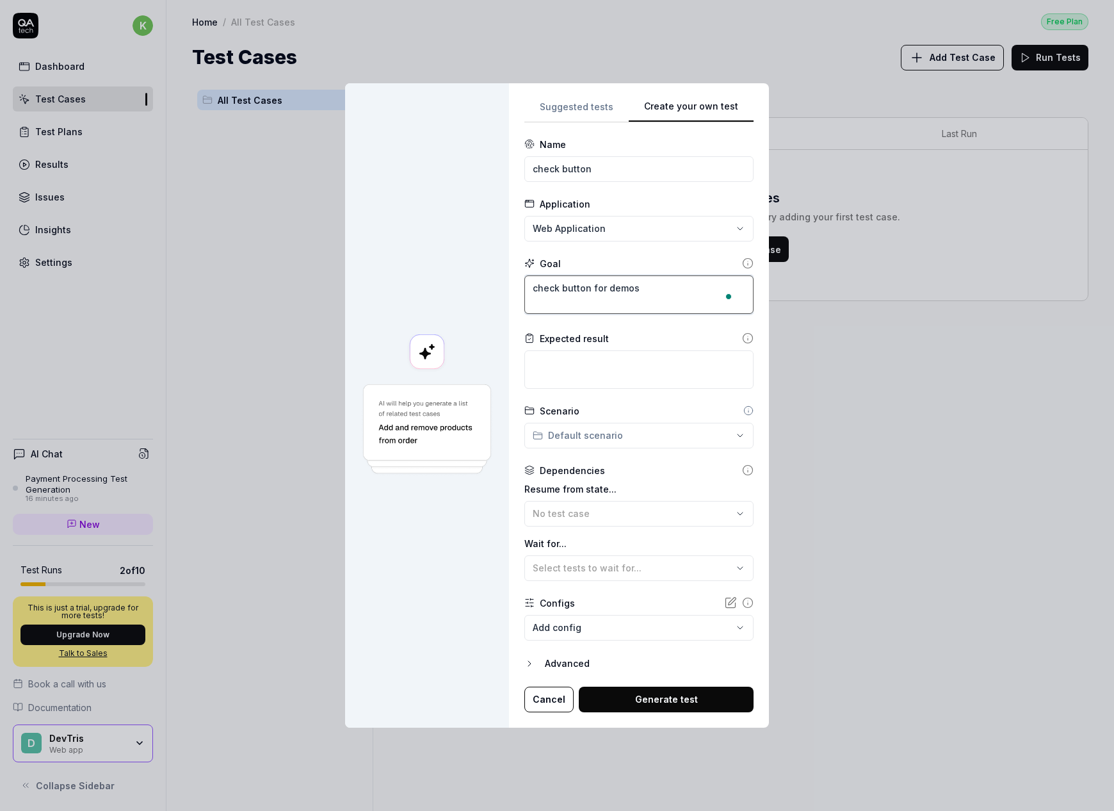
type textarea "check button for demos"
type textarea "*"
type textarea "check button for demos e"
type textarea "*"
type textarea "check button for demos ex"
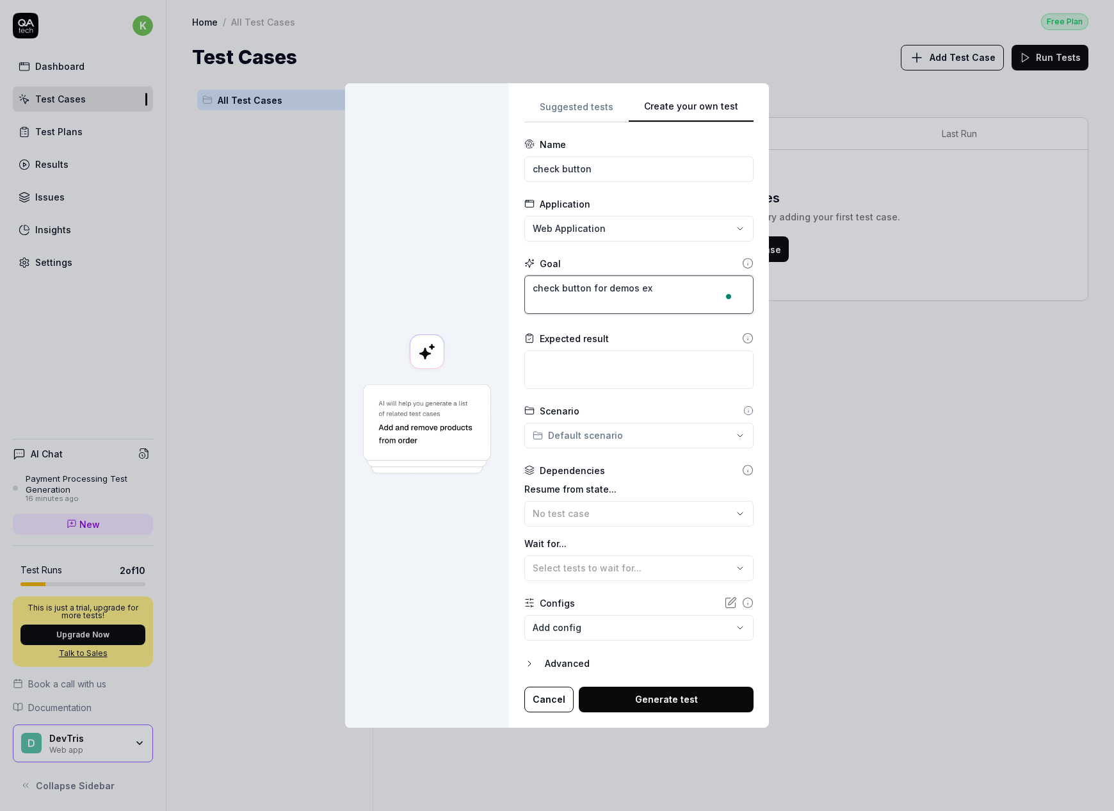
type textarea "*"
type textarea "check button for demos exi"
type textarea "*"
type textarea "check button for demos exis"
type textarea "*"
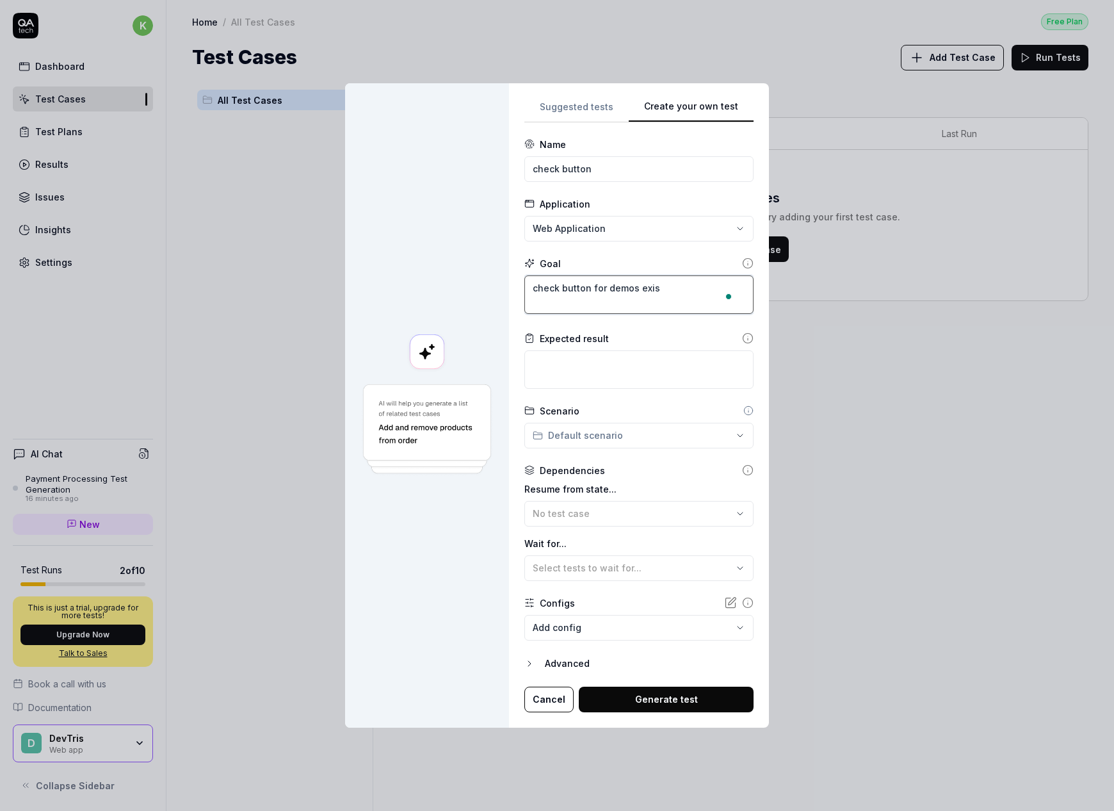
type textarea "check button for demos exist"
type textarea "*"
type textarea "check button for demos exists"
click at [579, 353] on textarea at bounding box center [638, 369] width 229 height 38
type textarea "*"
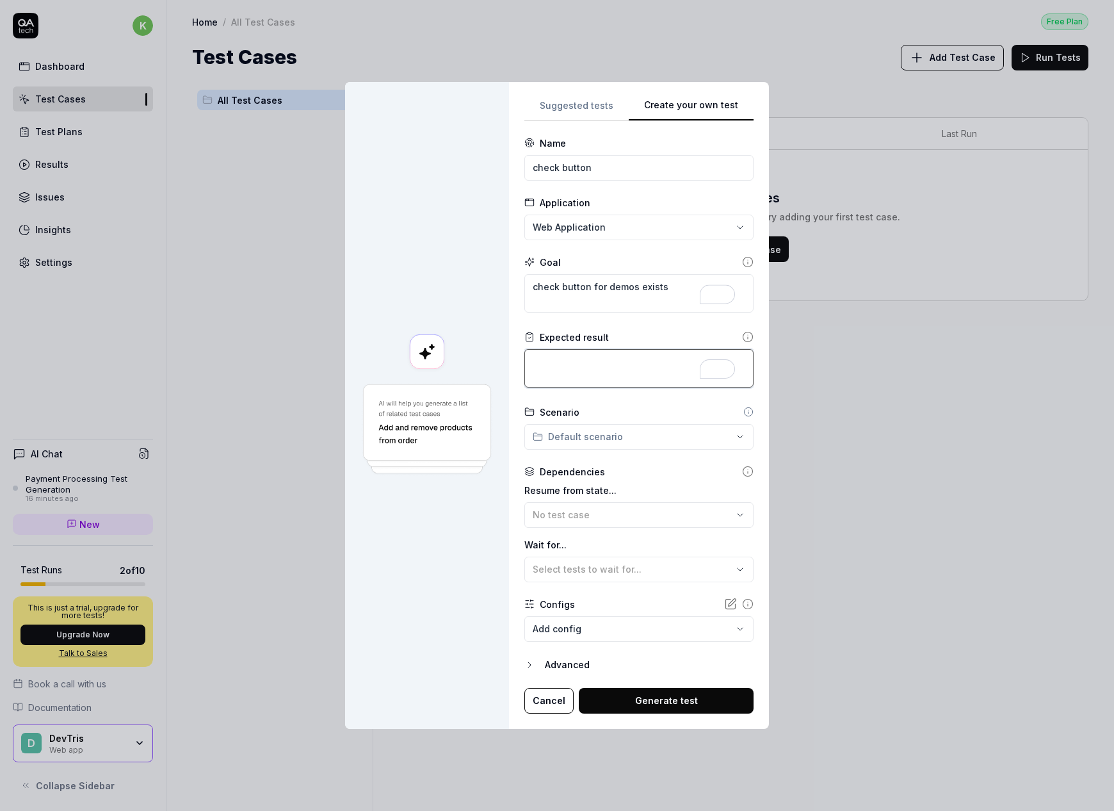
type textarea "e"
type textarea "*"
type textarea "ex"
type textarea "*"
type textarea "exo"
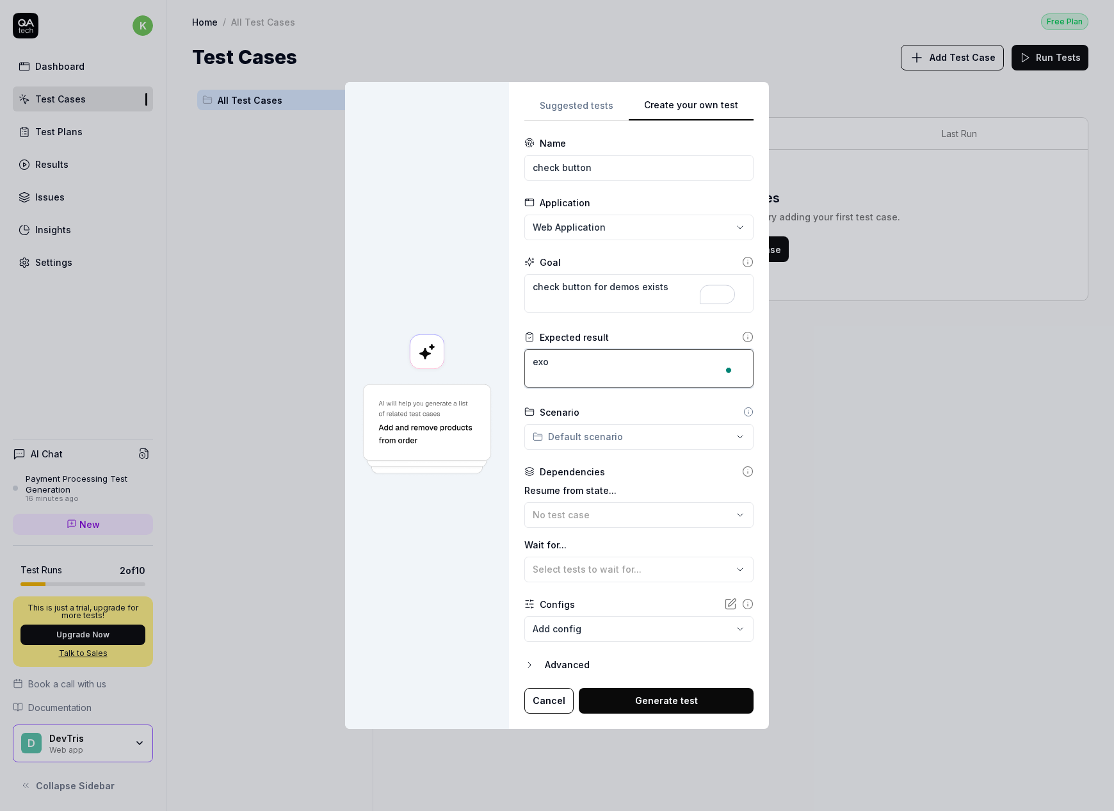
type textarea "*"
type textarea "ex"
type textarea "*"
type textarea "exi"
type textarea "*"
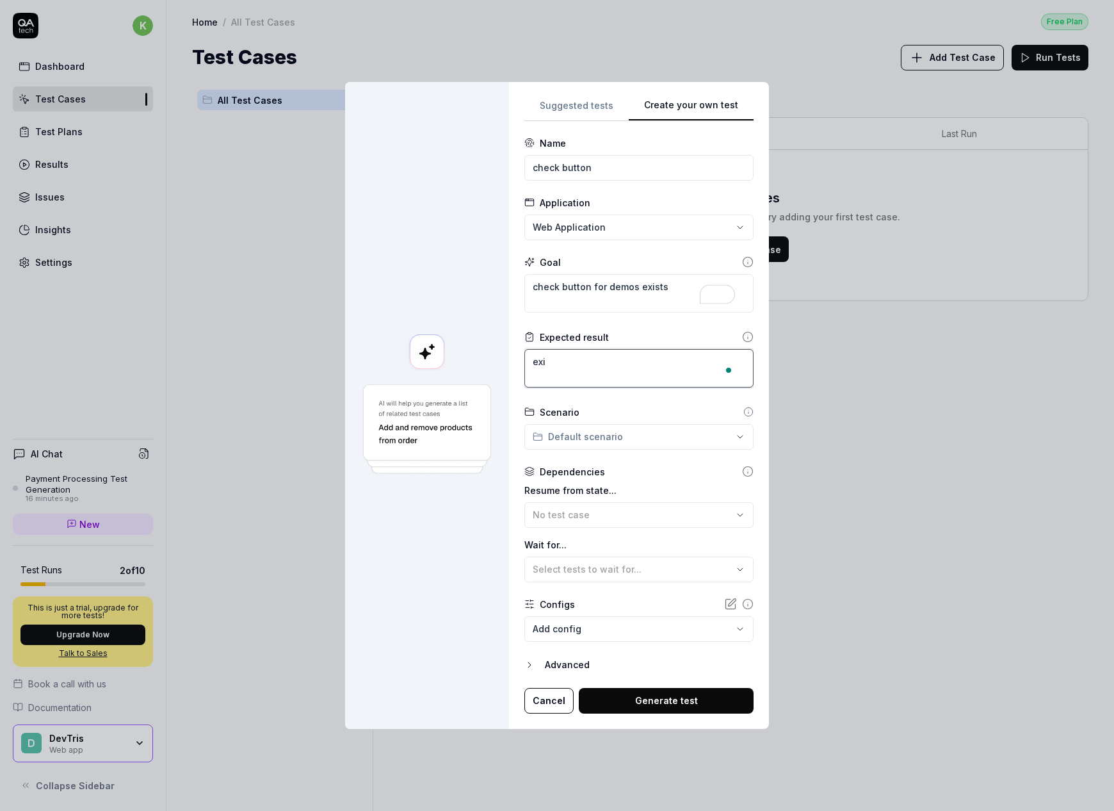
type textarea "exit"
type textarea "*"
type textarea "exits"
type textarea "*"
type textarea "exit"
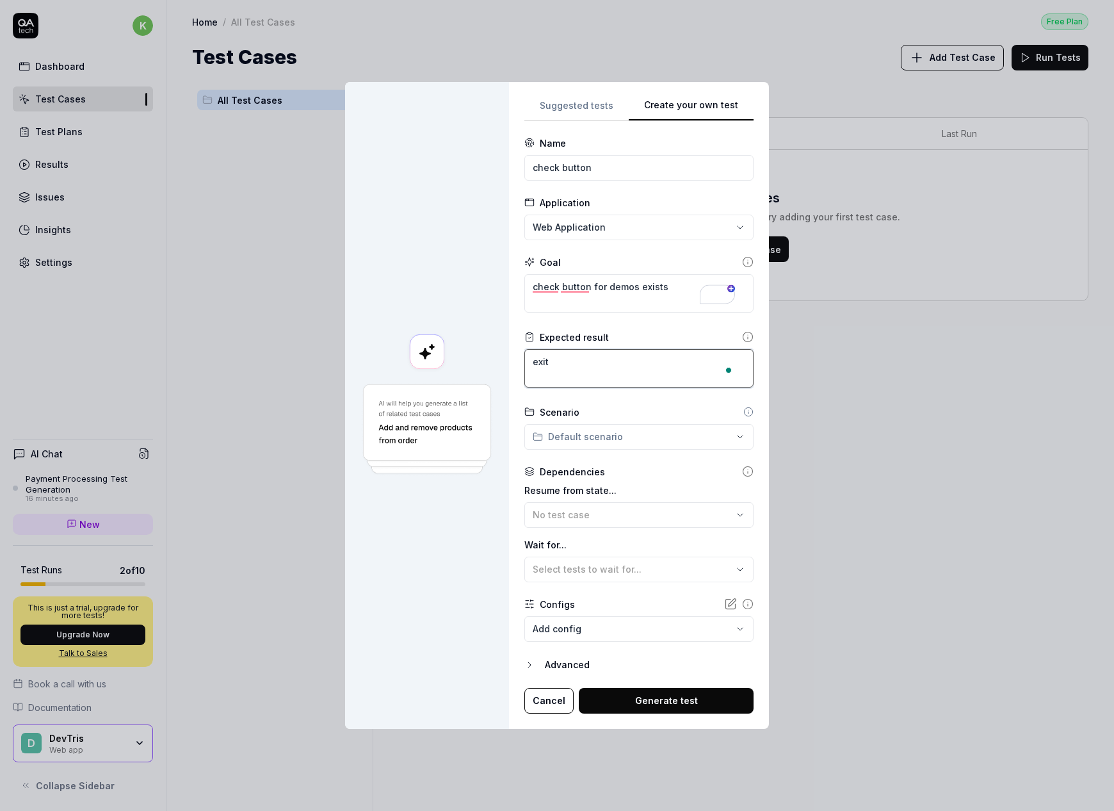
type textarea "*"
type textarea "exi"
type textarea "*"
type textarea "exis"
type textarea "*"
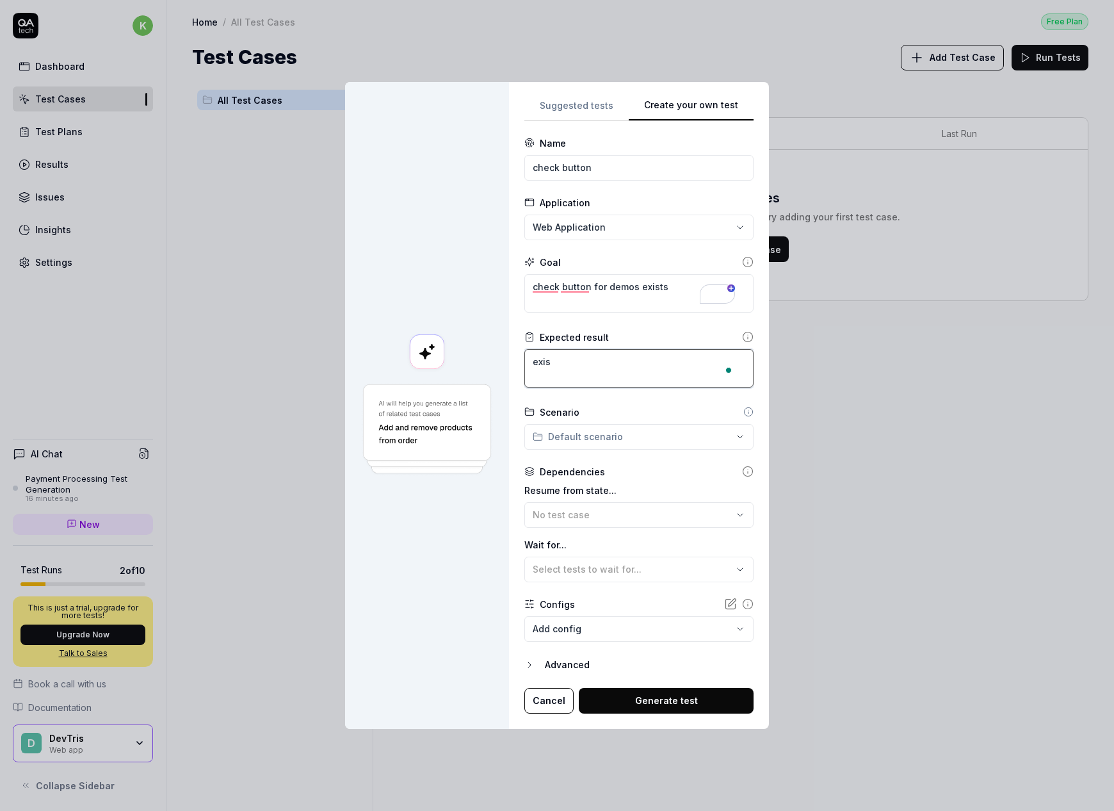
type textarea "exist"
type textarea "*"
type textarea "exists"
click at [622, 286] on textarea "check button for demos exists" at bounding box center [638, 293] width 229 height 38
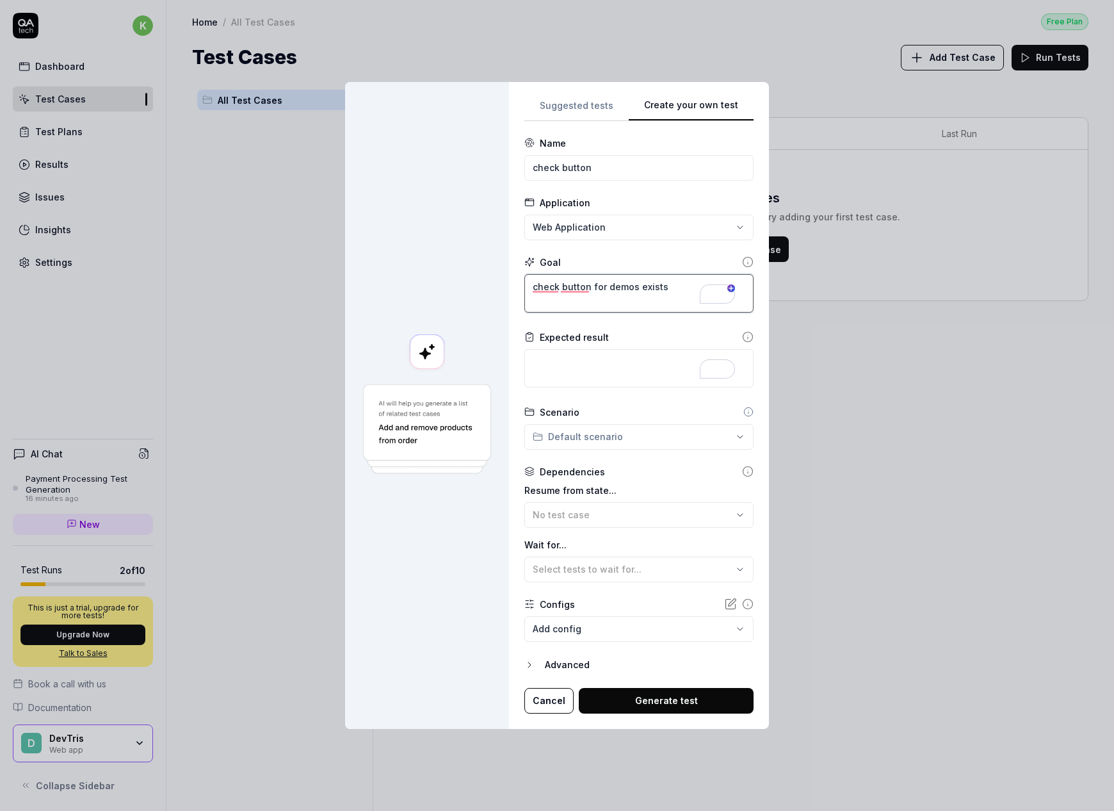
click at [622, 286] on textarea "check button for demos exists" at bounding box center [638, 293] width 229 height 38
type textarea "*"
type textarea "g"
type textarea "*"
type textarea "go"
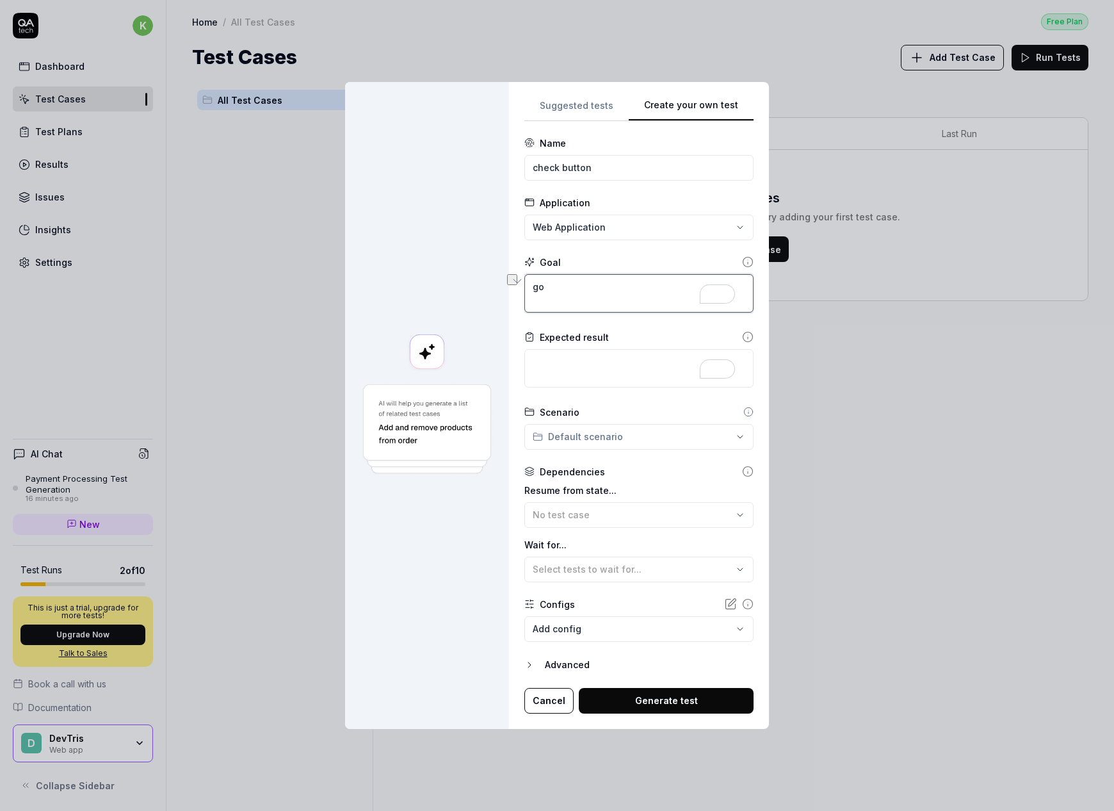
type textarea "*"
type textarea "go"
type textarea "*"
type textarea "go t"
type textarea "*"
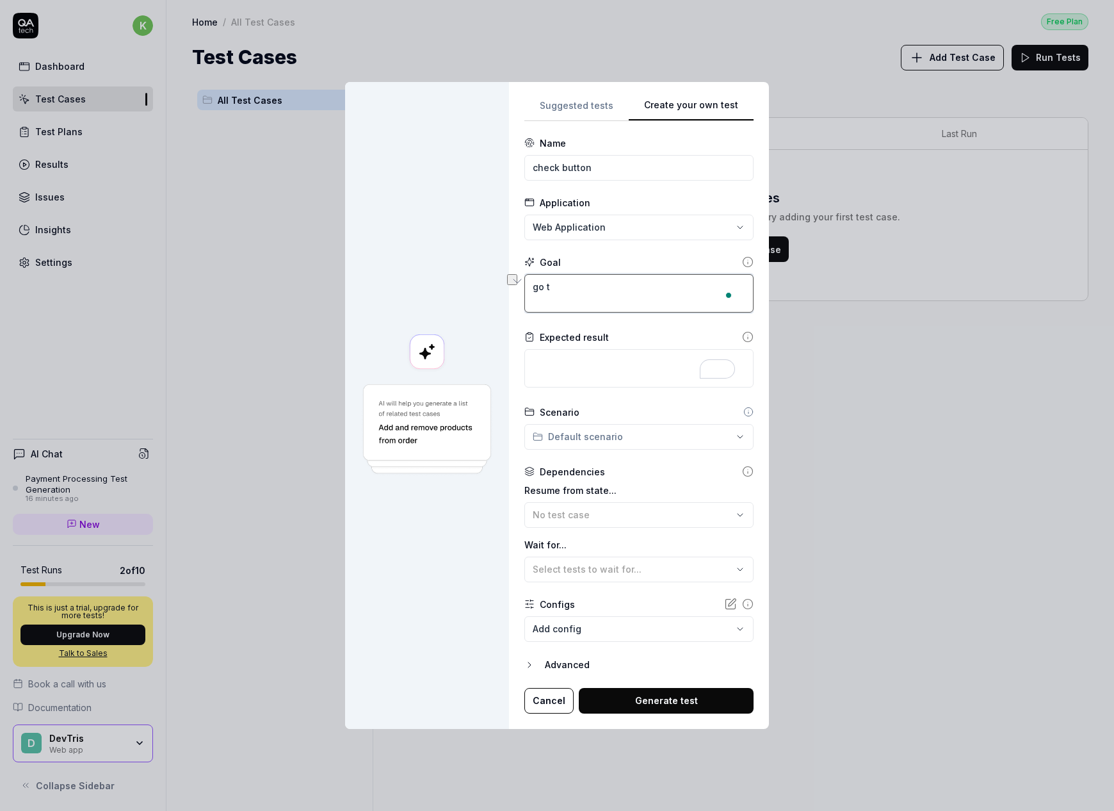
type textarea "go to"
type textarea "*"
type textarea "go to"
type textarea "*"
type textarea "go to a"
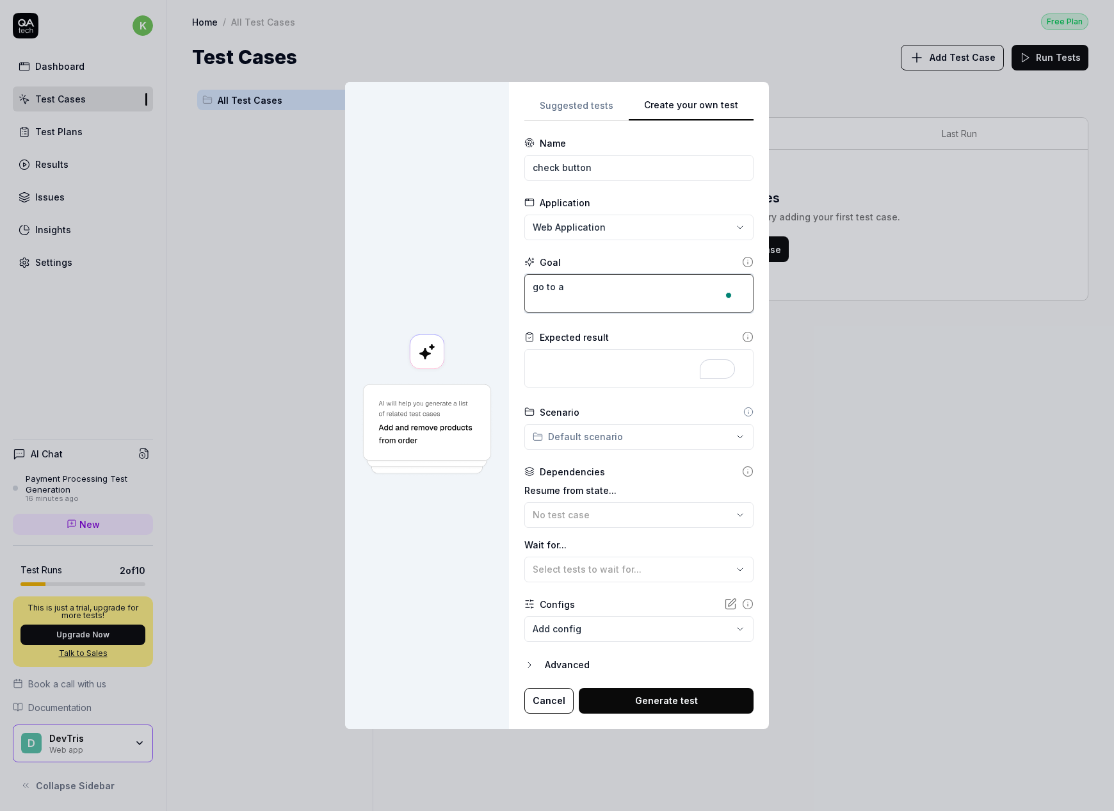
type textarea "*"
type textarea "go to am"
type textarea "*"
type textarea "go to ama"
type textarea "*"
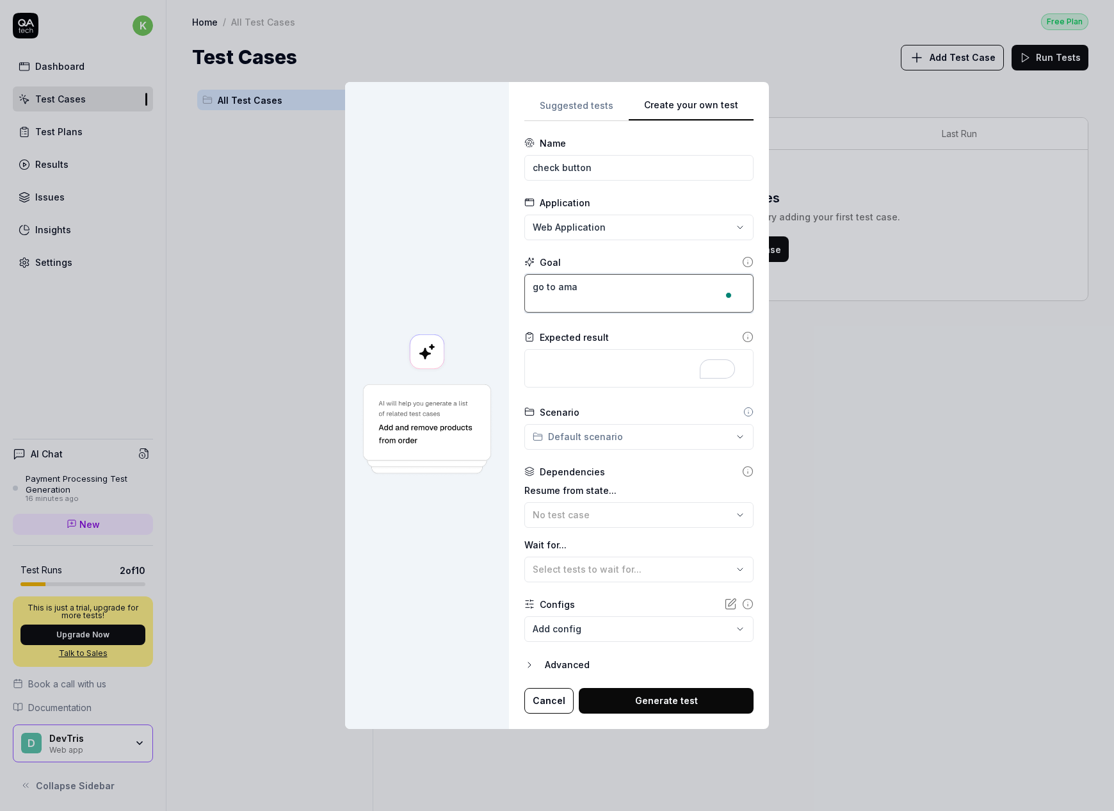
type textarea "go to amaz"
type textarea "*"
type textarea "go to amazo"
type textarea "*"
type textarea "go to amazon"
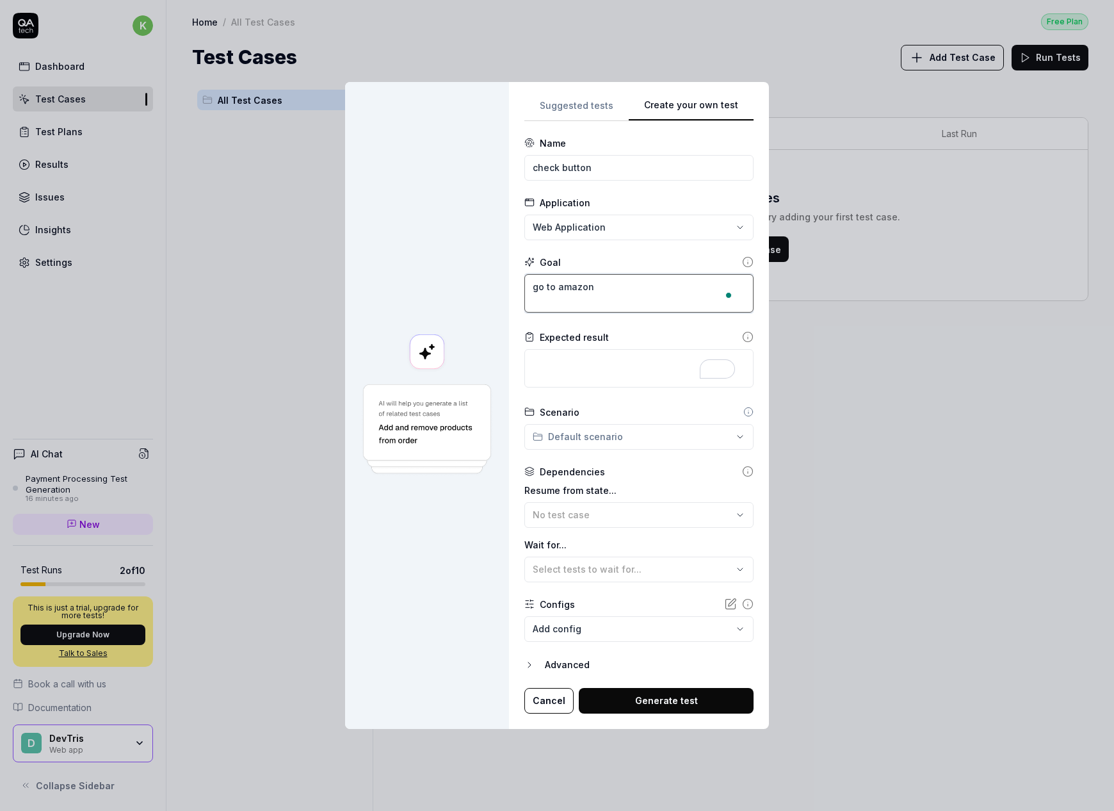
type textarea "*"
type textarea "go to amazon."
type textarea "*"
type textarea "go to amazon.c"
type textarea "*"
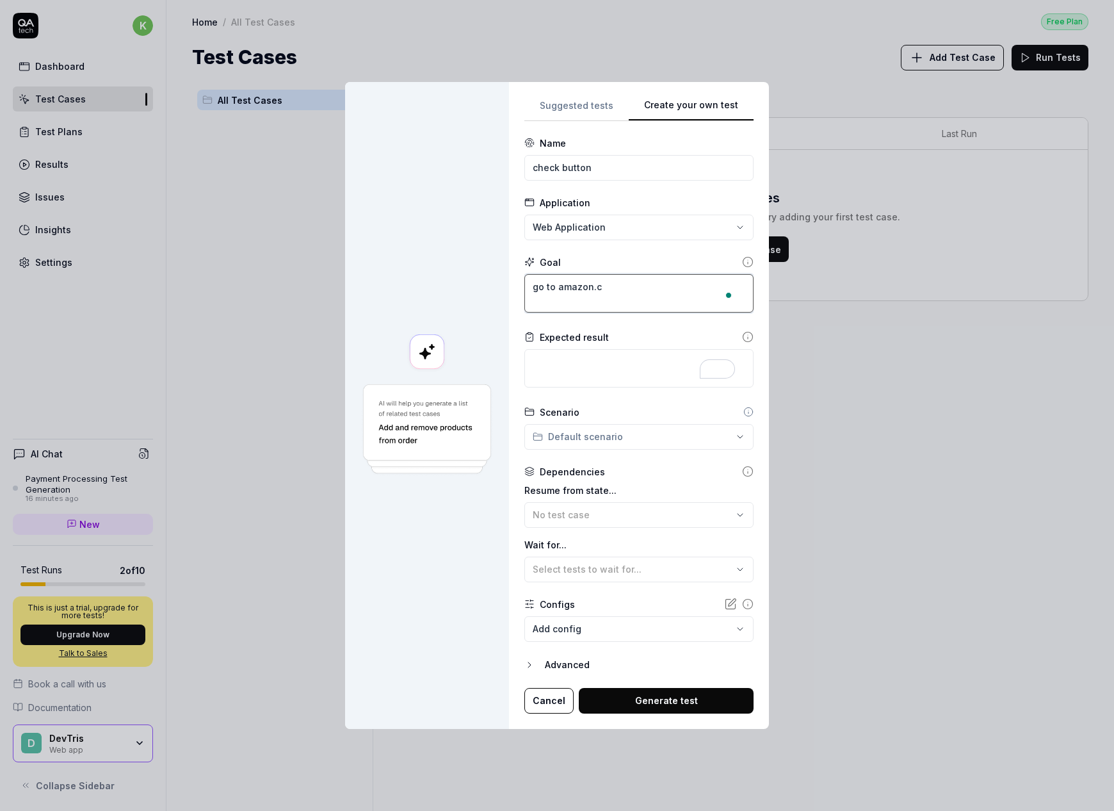
type textarea "go to amazon.co"
type textarea "*"
type textarea "go to amazon.com"
type textarea "*"
type textarea "go to amazon.com"
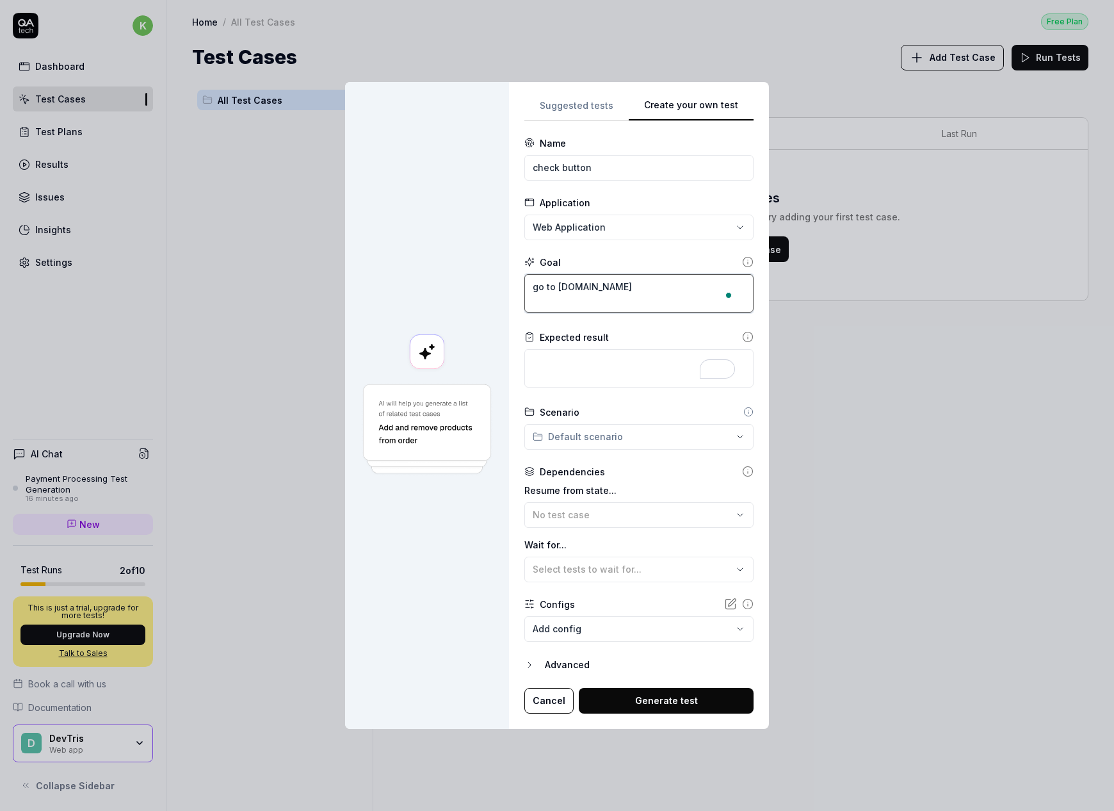
type textarea "*"
type textarea "go to amazon.com a"
type textarea "*"
type textarea "go to amazon.com an"
type textarea "*"
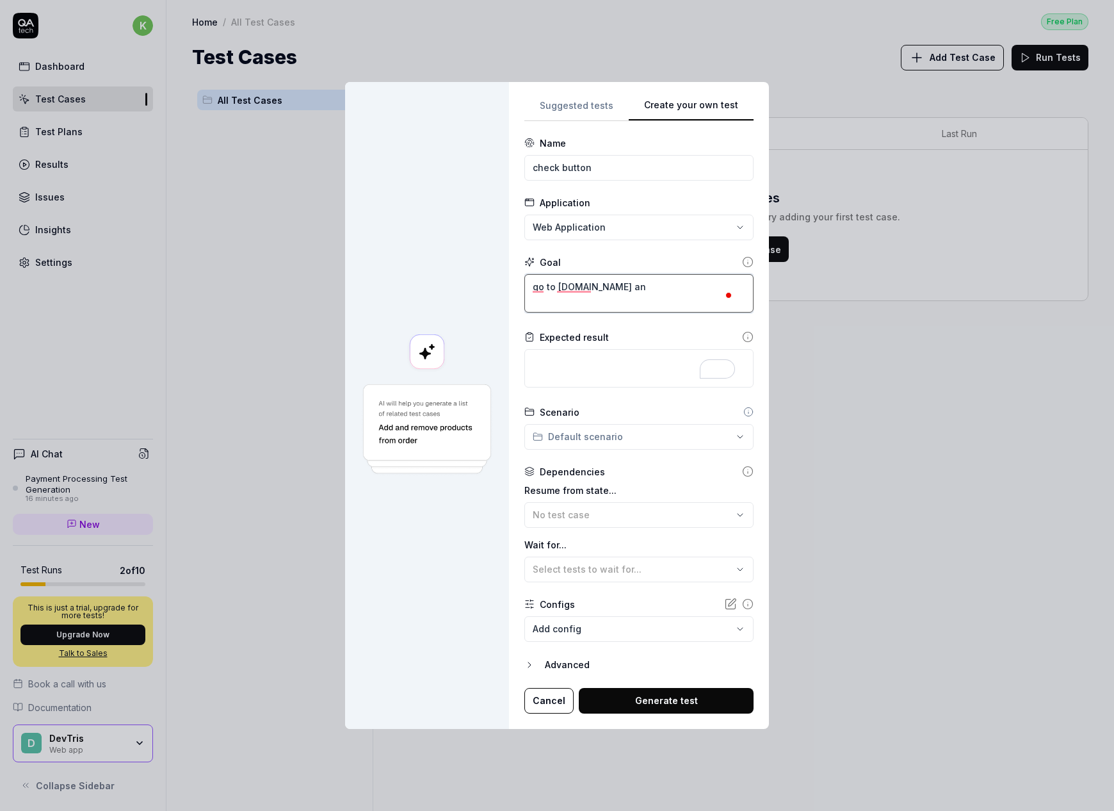
type textarea "go to amazon.com and"
type textarea "*"
type textarea "go to amazon.com and"
type textarea "*"
type textarea "go to amazon.com and s"
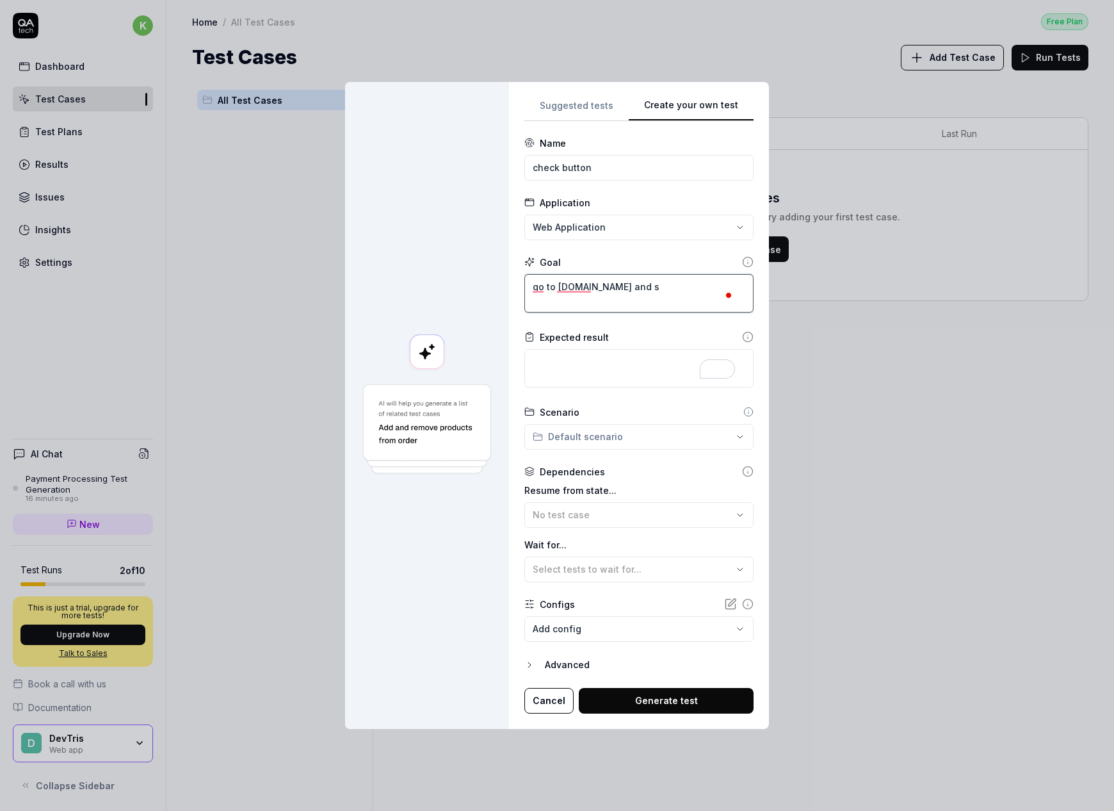
type textarea "*"
type textarea "go to amazon.com and se"
type textarea "*"
type textarea "go to amazon.com and sea"
type textarea "*"
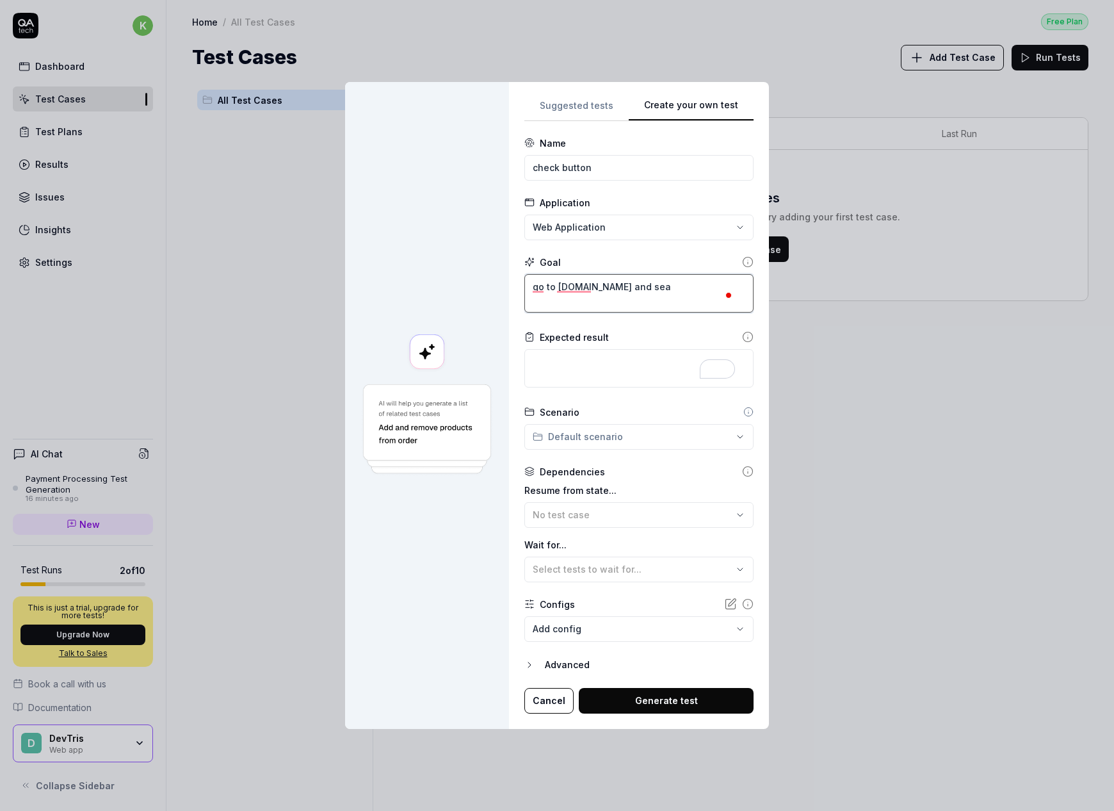
type textarea "go to amazon.com and sear"
type textarea "*"
type textarea "go to amazon.com and searc"
type textarea "*"
type textarea "go to amazon.com and search"
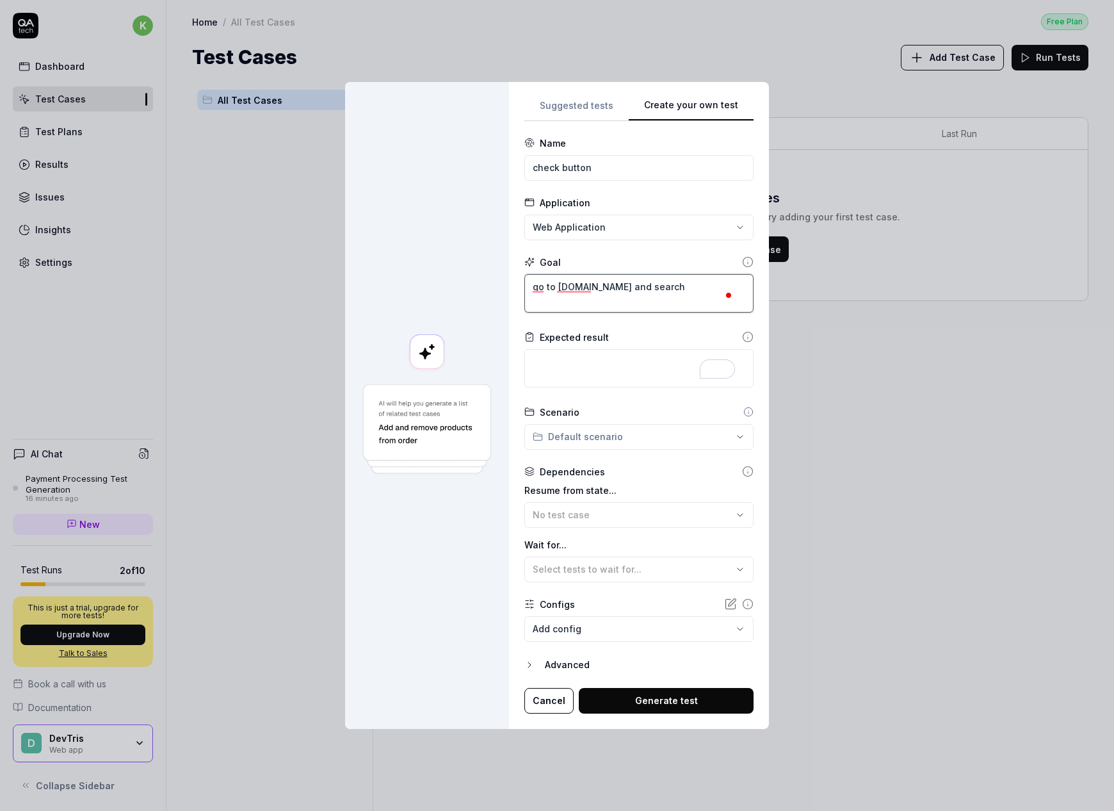
type textarea "*"
type textarea "go to amazon.com and search"
type textarea "*"
type textarea "go to amazon.com and search f"
type textarea "*"
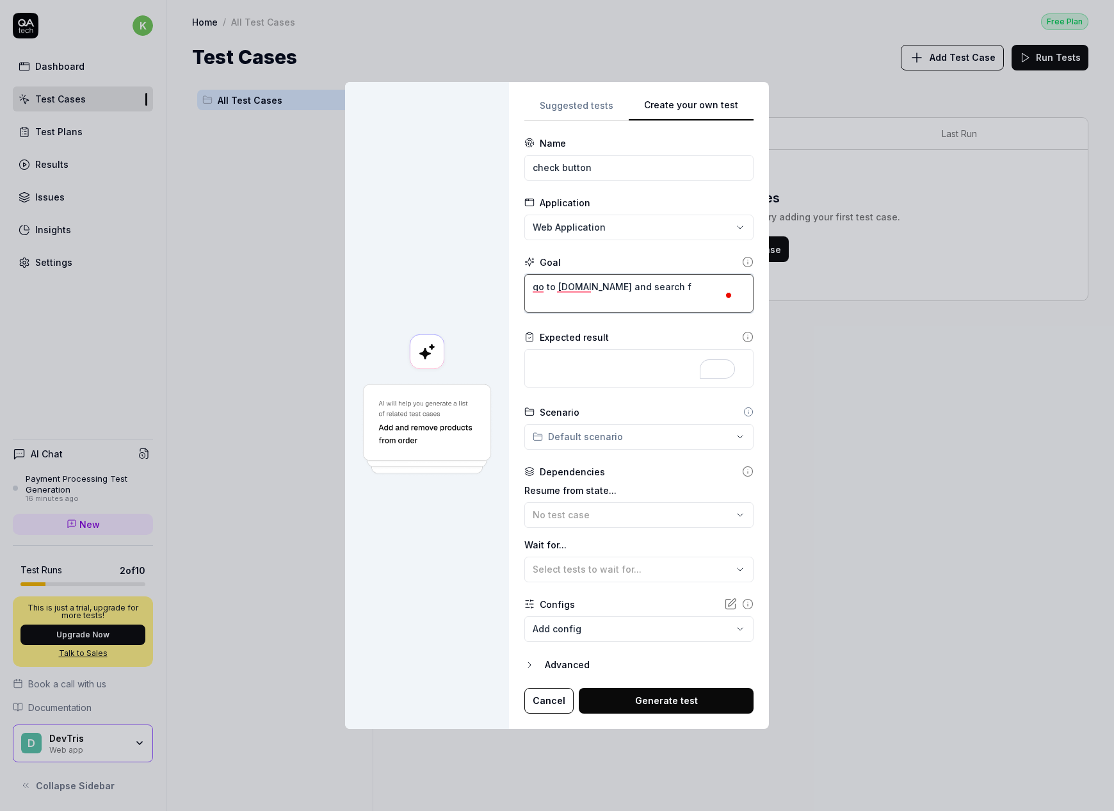
type textarea "go to amazon.com and search fd"
type textarea "*"
type textarea "go to amazon.com and search fdo"
type textarea "*"
type textarea "go to amazon.com and search fdor"
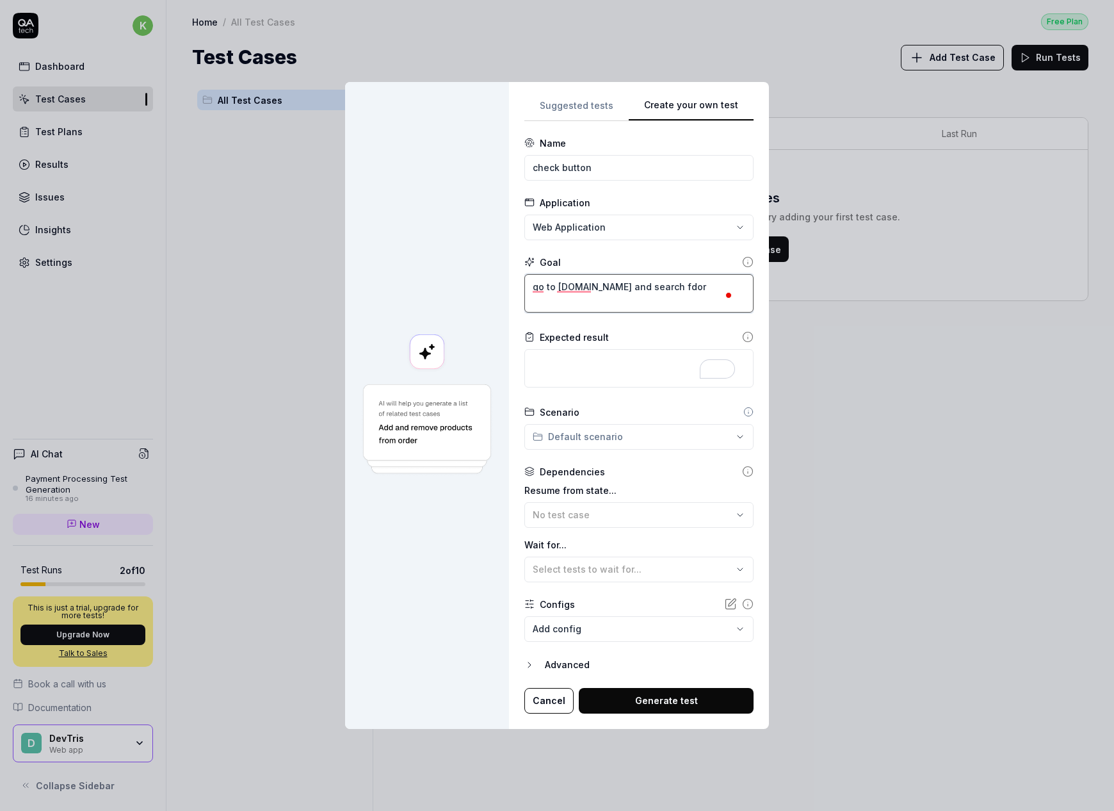
type textarea "*"
type textarea "go to amazon.com and search fdor"
type textarea "*"
type textarea "go to amazon.com and search fdor"
type textarea "*"
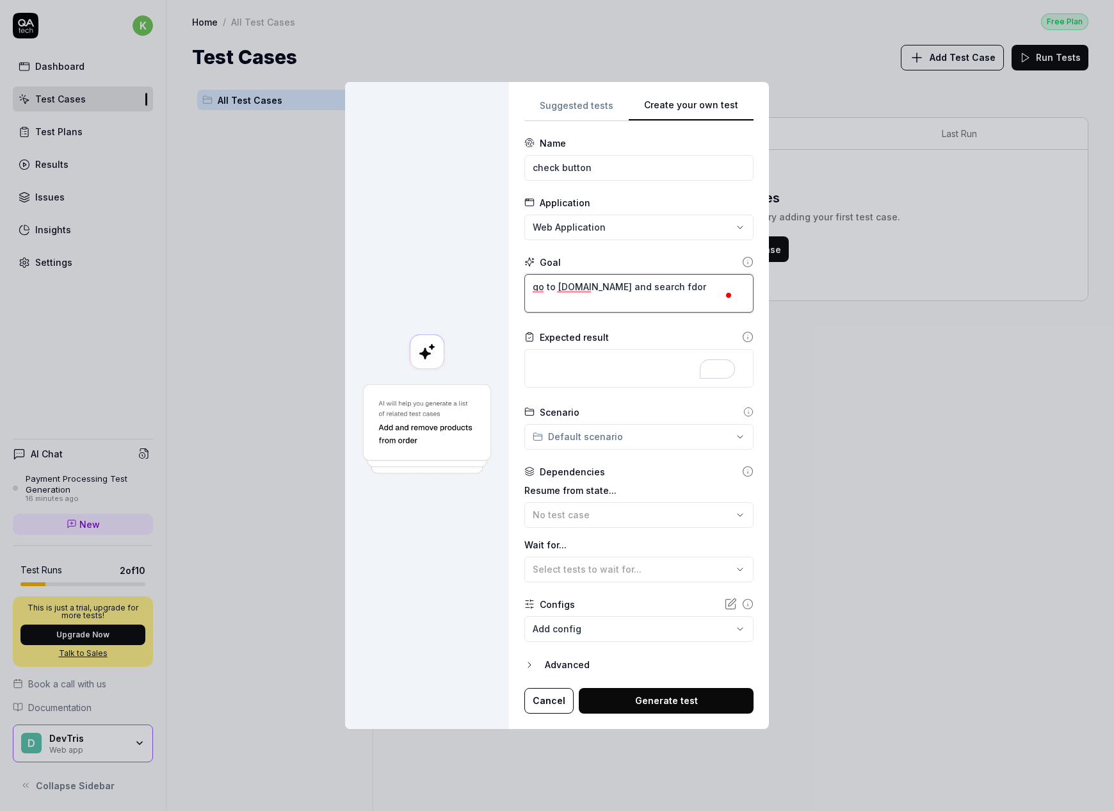
type textarea "go to amazon.com and search fdo"
type textarea "*"
type textarea "go to amazon.com and search fd"
type textarea "*"
type textarea "go to amazon.com and search f"
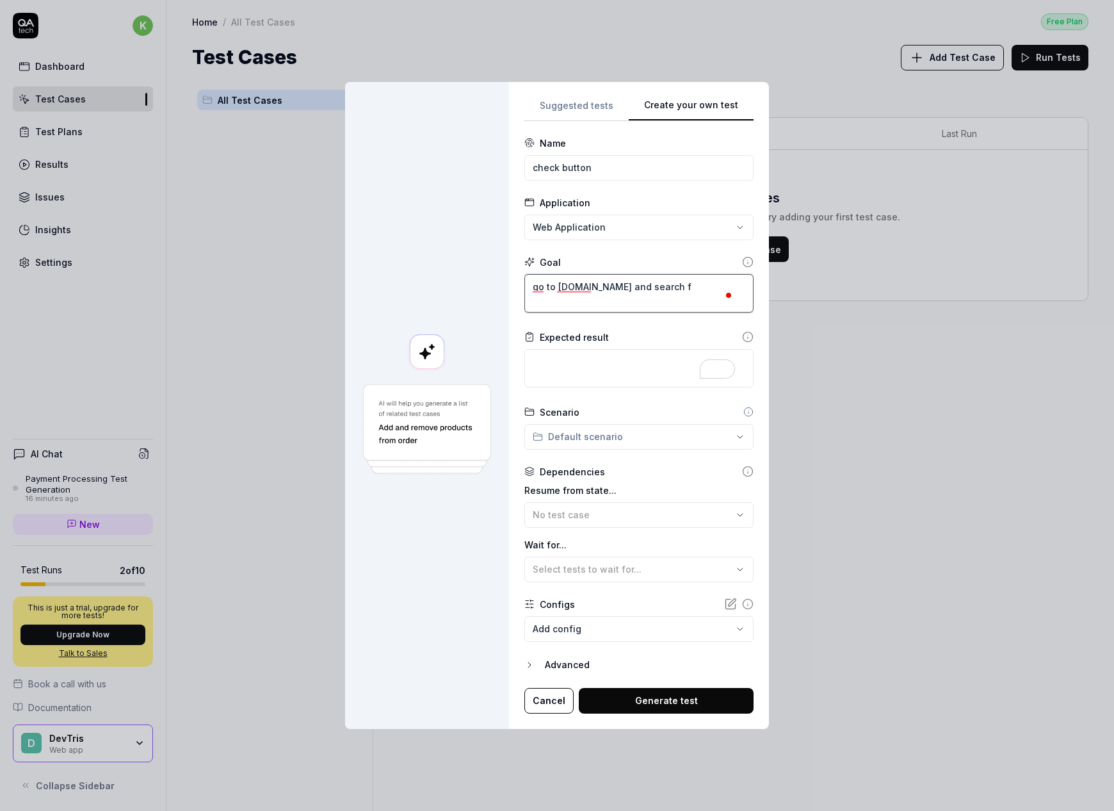
type textarea "*"
type textarea "go to amazon.com and search fo"
type textarea "*"
type textarea "go to amazon.com and search for"
type textarea "*"
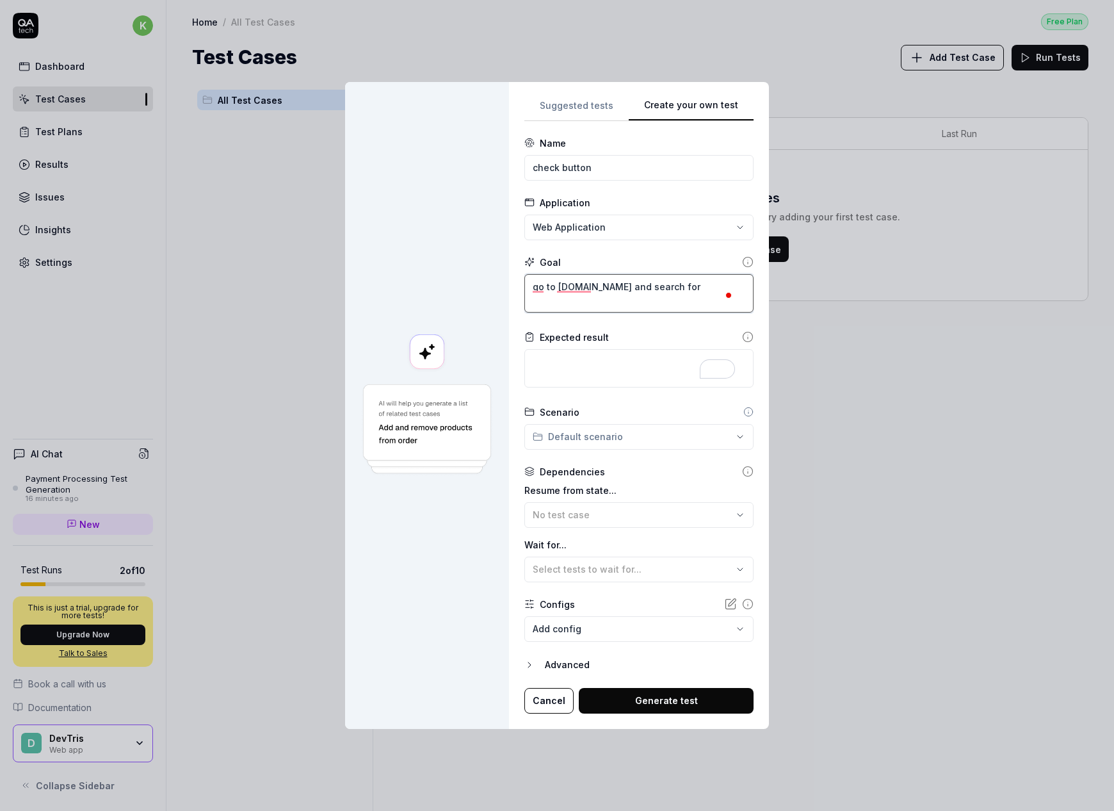
type textarea "go to amazon.com and search for"
type textarea "*"
type textarea "go to amazon.com and search for a"
type textarea "*"
type textarea "go to amazon.com and search for an"
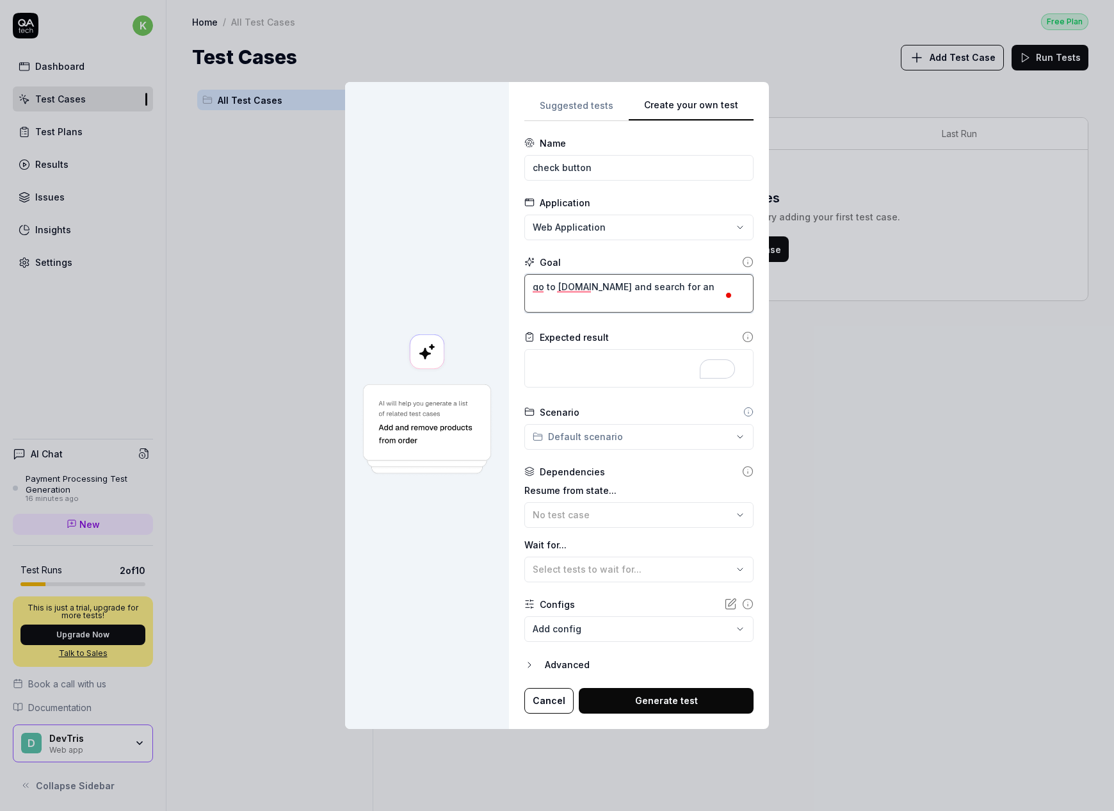
type textarea "*"
type textarea "go to amazon.com and search for an"
type textarea "*"
type textarea "go to amazon.com and search for an u"
type textarea "*"
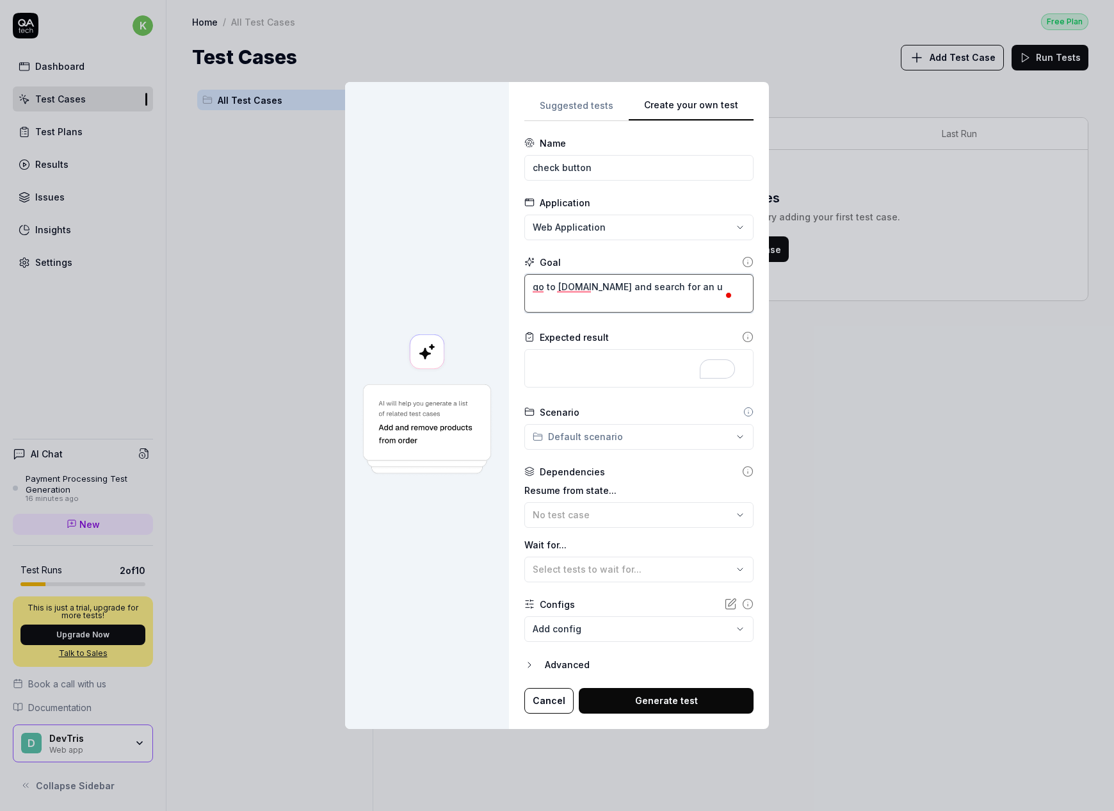
type textarea "go to amazon.com and search for an"
type textarea "*"
type textarea "go to amazon.com and search for an i"
type textarea "*"
type textarea "go to amazon.com and search for an ip"
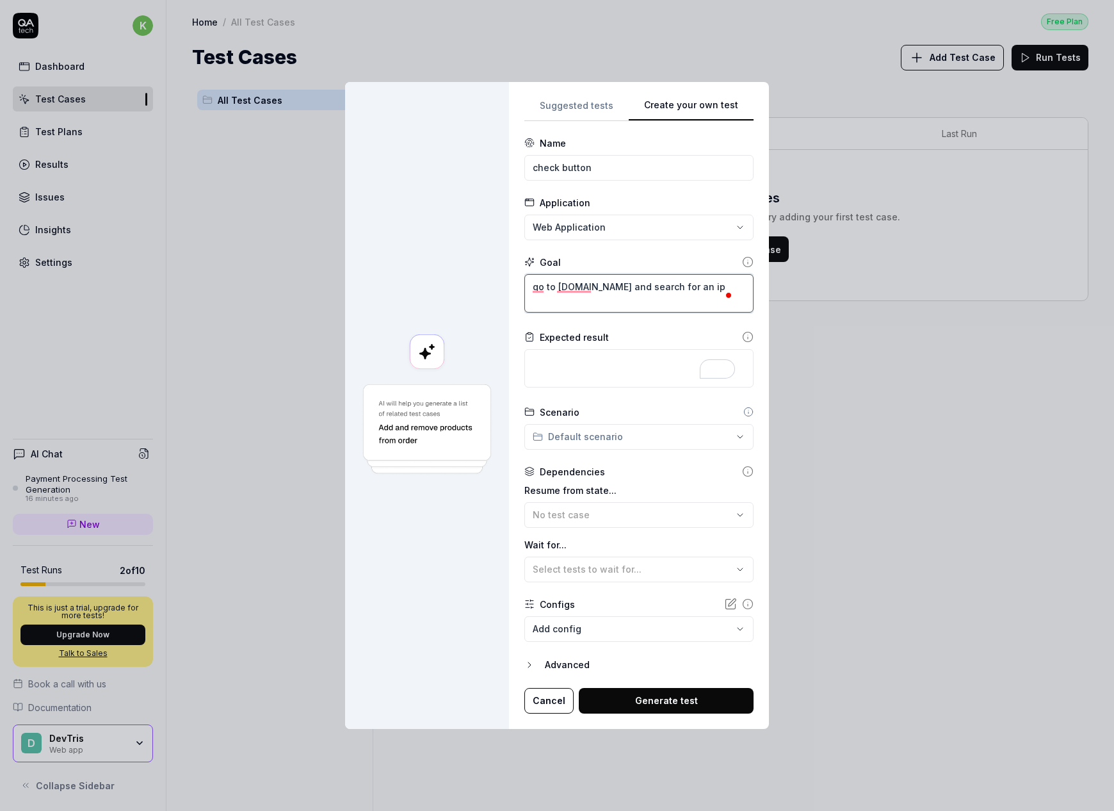
type textarea "*"
type textarea "go to amazon.com and search for an iph"
type textarea "*"
type textarea "go to amazon.com and search for an ipho"
type textarea "*"
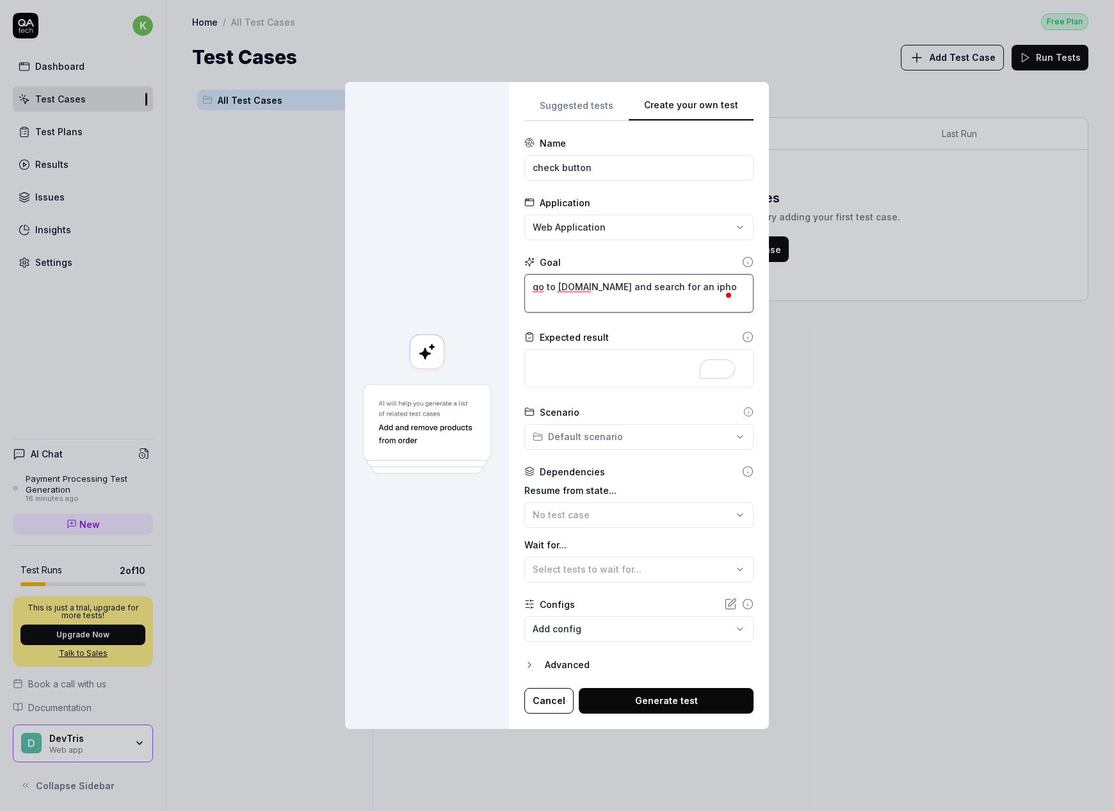
type textarea "go to amazon.com and search for an iphon"
type textarea "*"
type textarea "go to amazon.com and search for an iphone"
type textarea "*"
type textarea "go to amazon.com and search for an iphone."
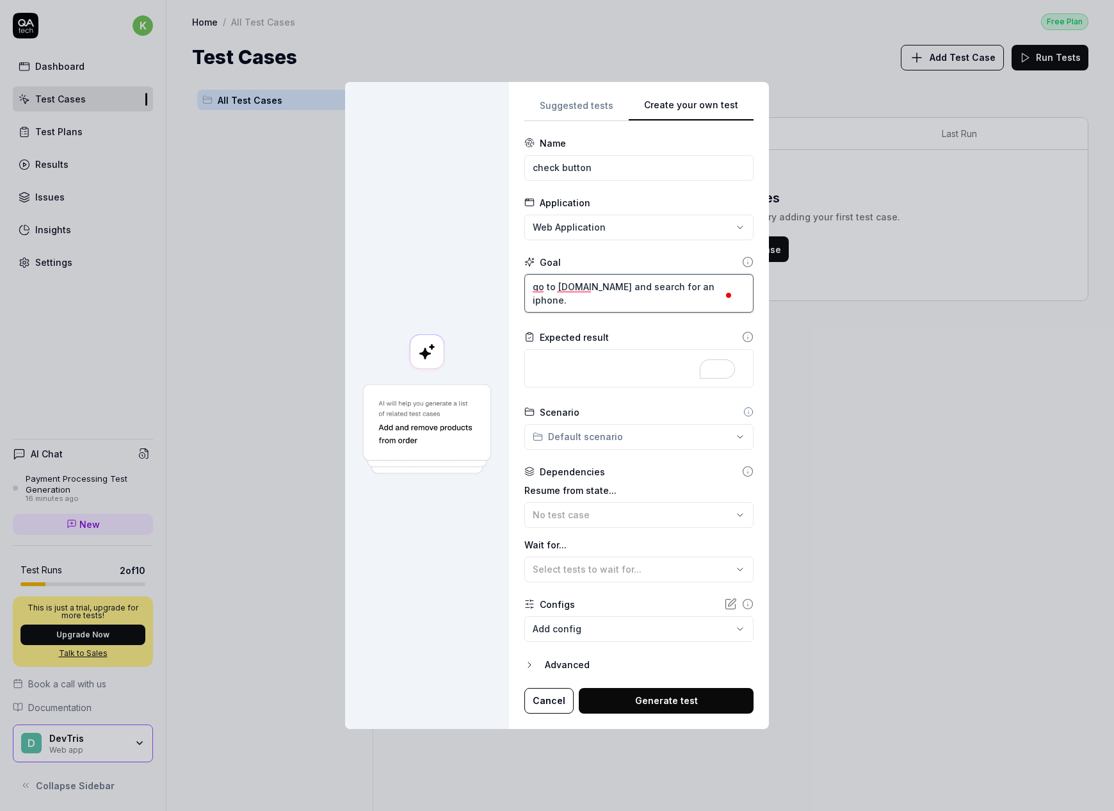
type textarea "*"
type textarea "go to amazon.com and search for an iphone."
type textarea "*"
type textarea "go to amazon.com and search for an iphone. V"
type textarea "*"
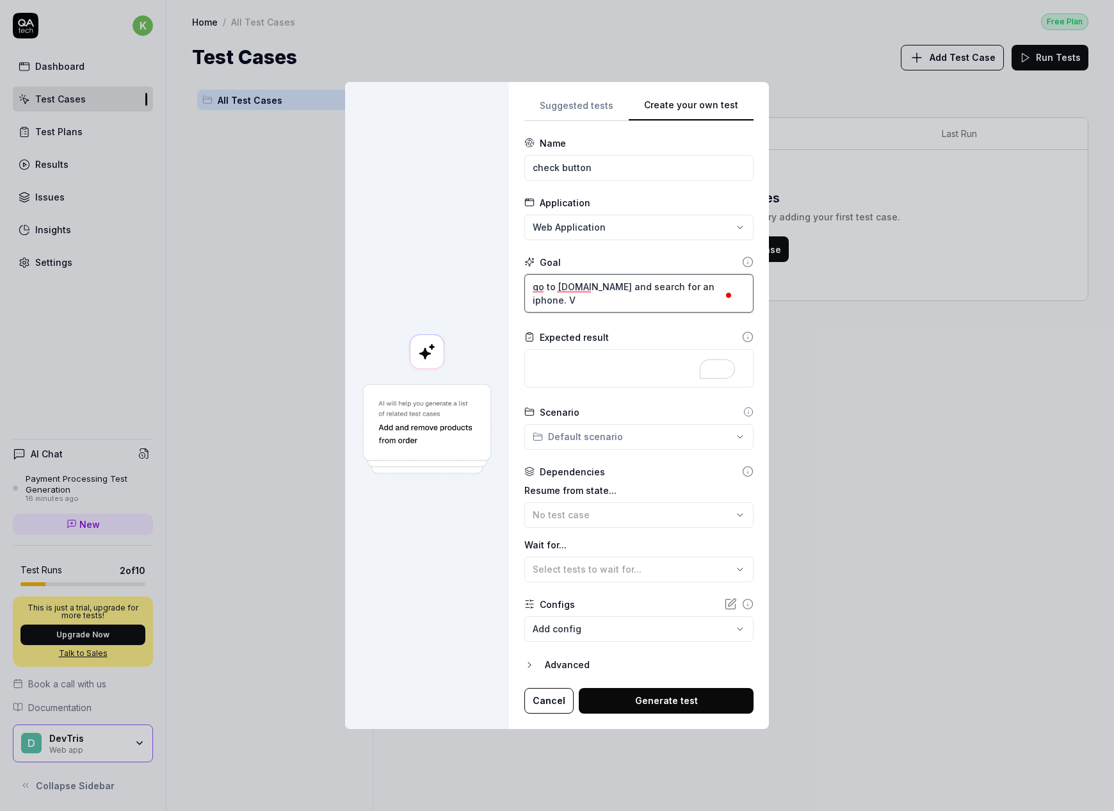
type textarea "go to amazon.com and search for an iphone. Ve"
click at [599, 368] on textarea "To enrich screen reader interactions, please activate Accessibility in Grammarl…" at bounding box center [638, 368] width 229 height 38
paste textarea "Vero"
click at [649, 444] on div "**********" at bounding box center [557, 405] width 1114 height 811
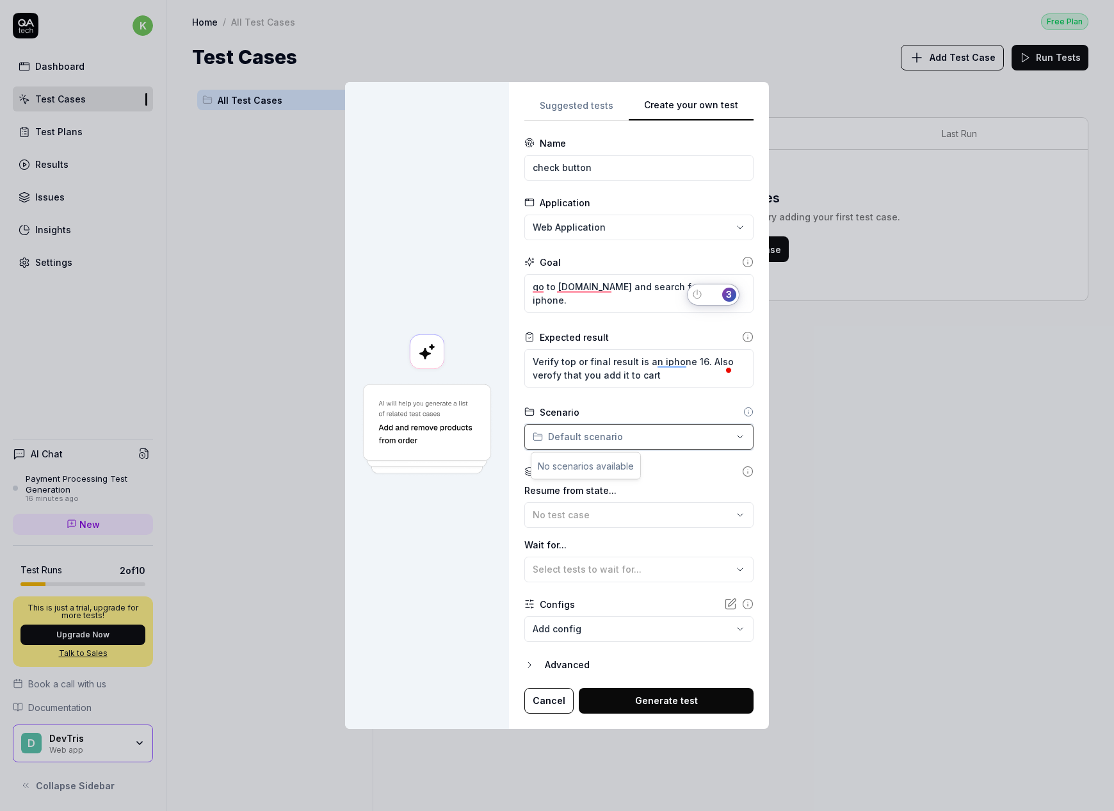
click at [649, 444] on div "**********" at bounding box center [557, 405] width 1114 height 811
click at [654, 482] on div "Dependencies Resume from state... No test case Wait for... Select tests to wait…" at bounding box center [638, 523] width 229 height 117
click at [642, 694] on button "Generate test" at bounding box center [666, 701] width 175 height 26
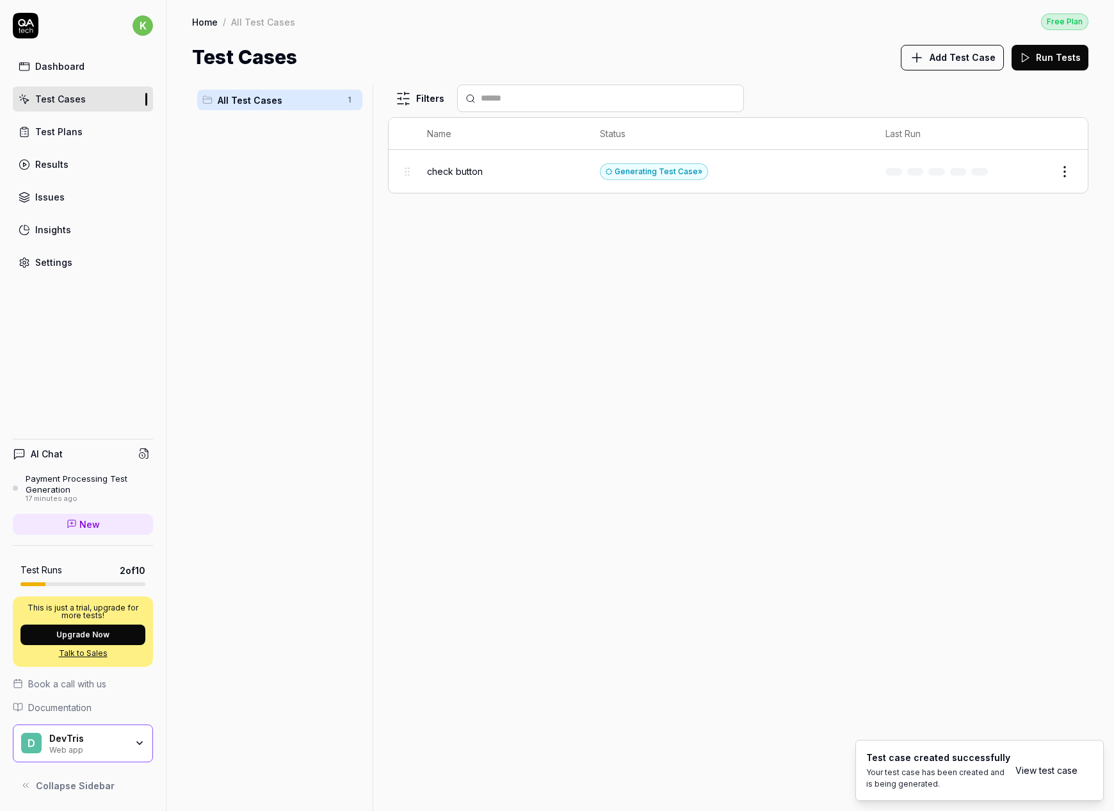
click at [1064, 767] on link "View test case" at bounding box center [1047, 769] width 62 height 13
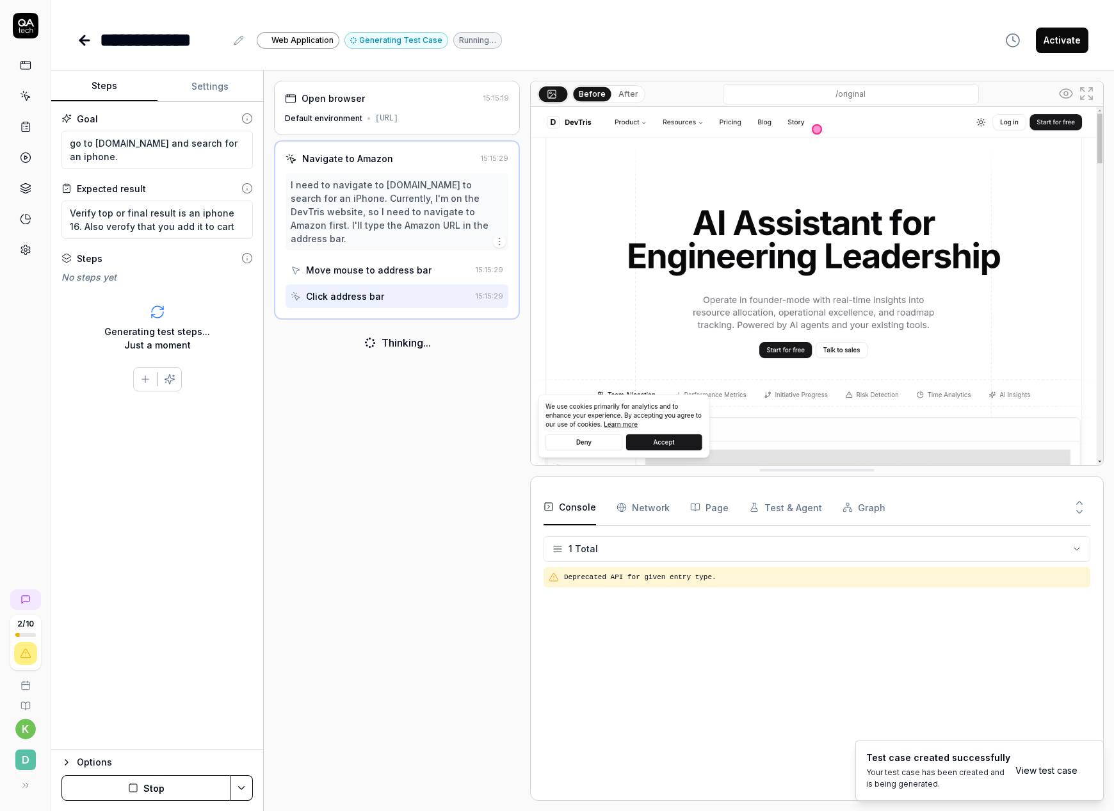
click at [670, 438] on img at bounding box center [817, 286] width 572 height 358
click at [680, 440] on img at bounding box center [817, 286] width 572 height 358
click at [661, 440] on img at bounding box center [817, 286] width 572 height 358
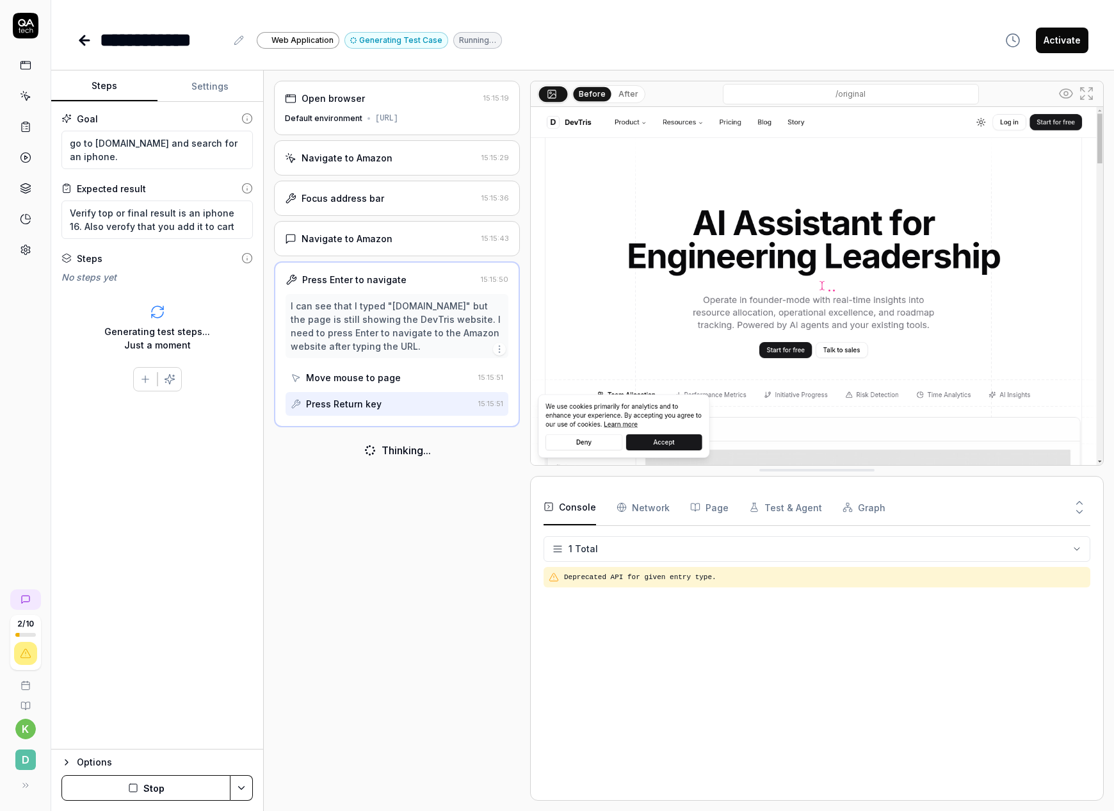
click at [396, 168] on div "Navigate to Amazon 15:15:29" at bounding box center [397, 157] width 246 height 35
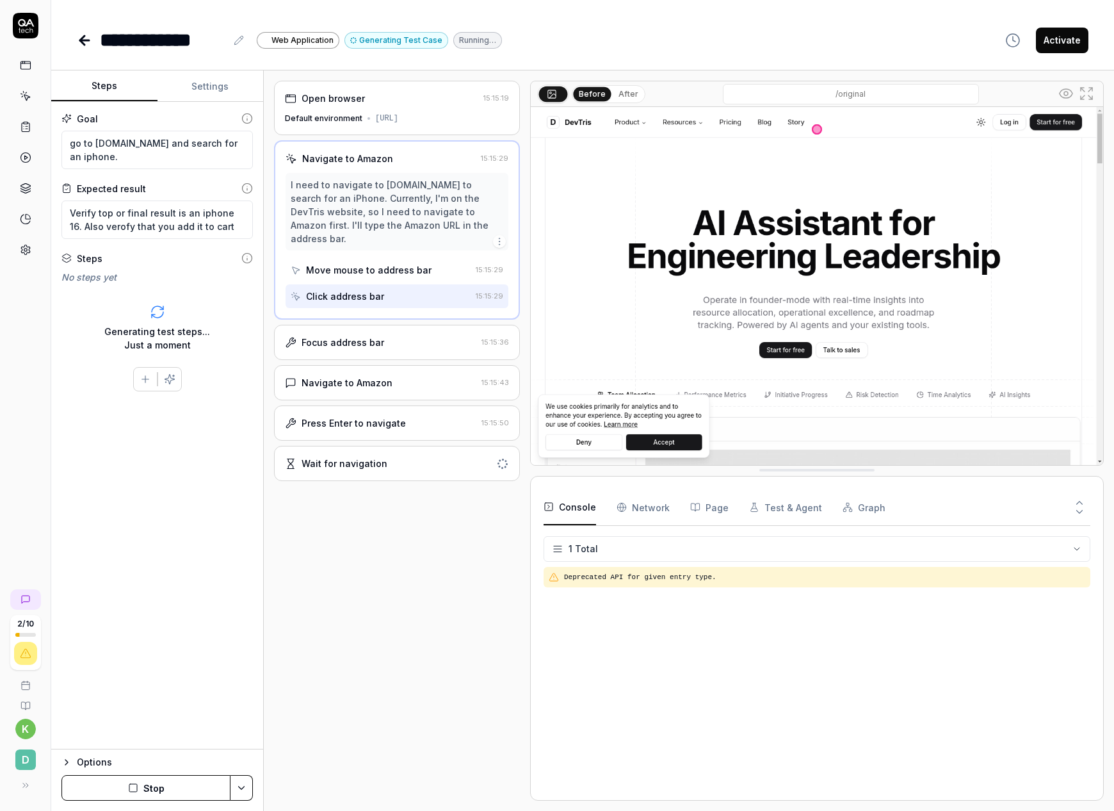
click at [620, 93] on button "After" at bounding box center [628, 94] width 30 height 14
click at [595, 93] on button "Before" at bounding box center [592, 94] width 37 height 14
click at [384, 336] on div "Focus address bar" at bounding box center [380, 342] width 191 height 13
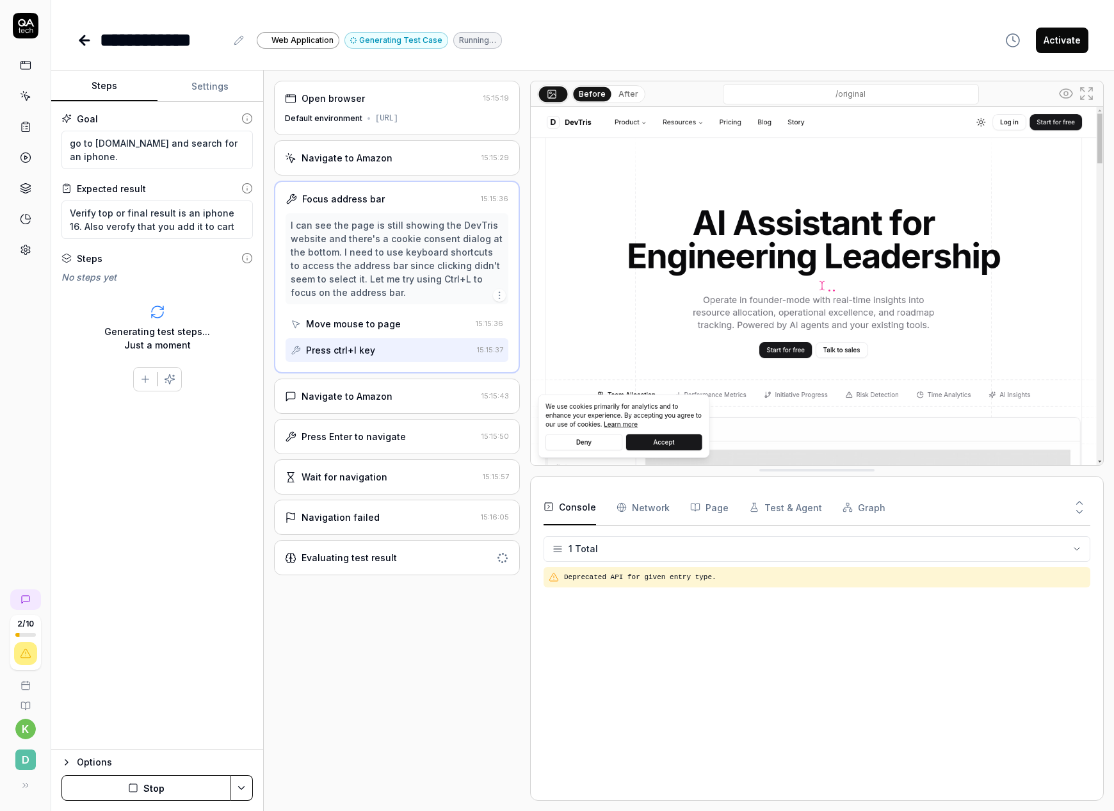
click at [368, 389] on div "Navigate to Amazon" at bounding box center [347, 395] width 91 height 13
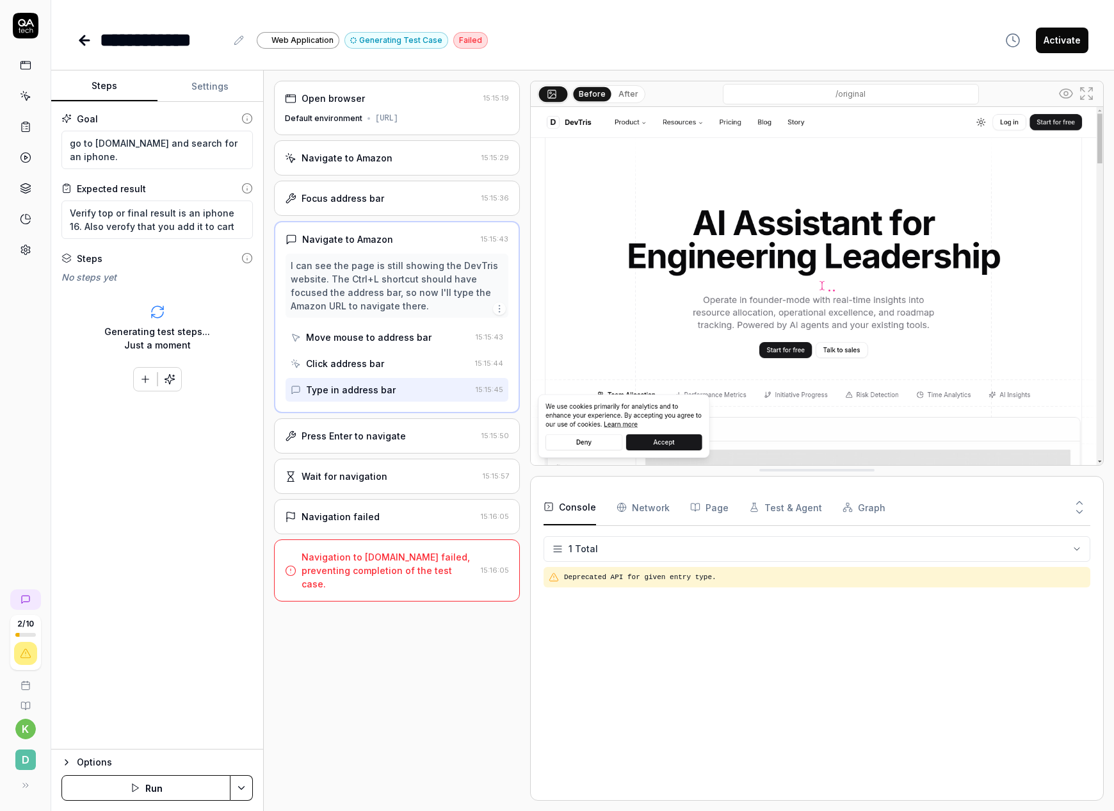
click at [386, 560] on div "Navigation to Amazon.com failed, preventing completion of the test case." at bounding box center [389, 570] width 174 height 40
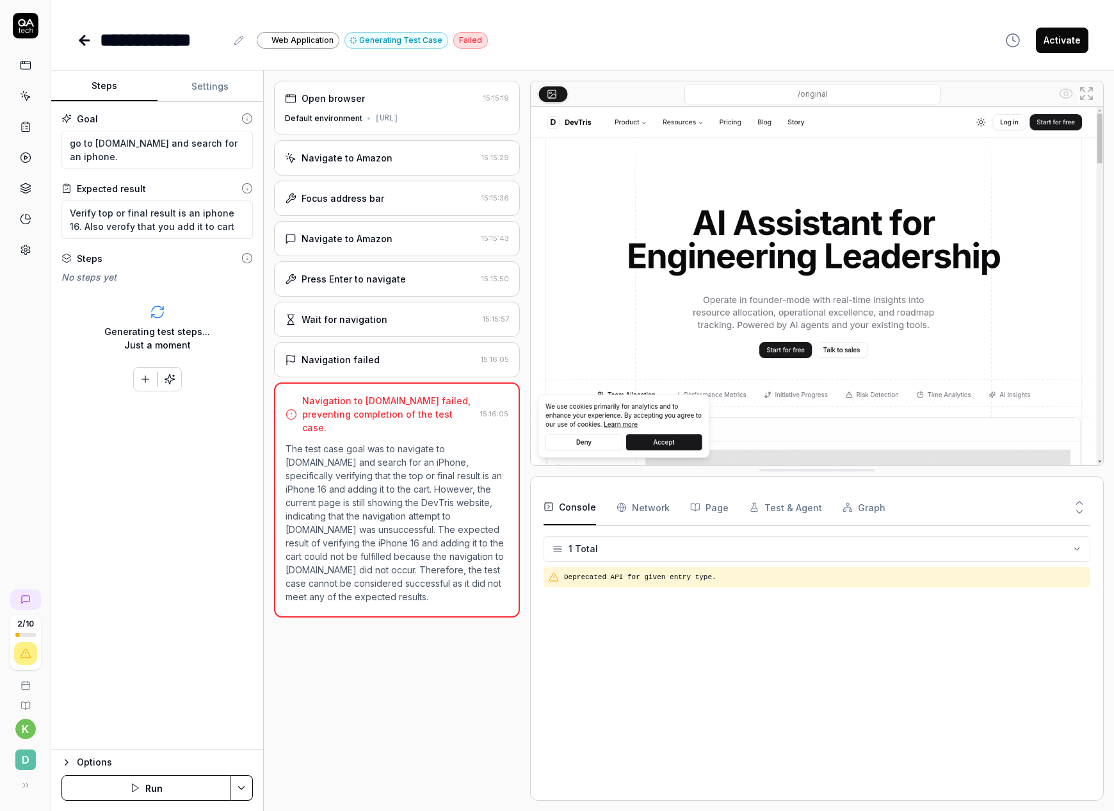
click at [640, 501] on Requests "Network" at bounding box center [643, 507] width 53 height 36
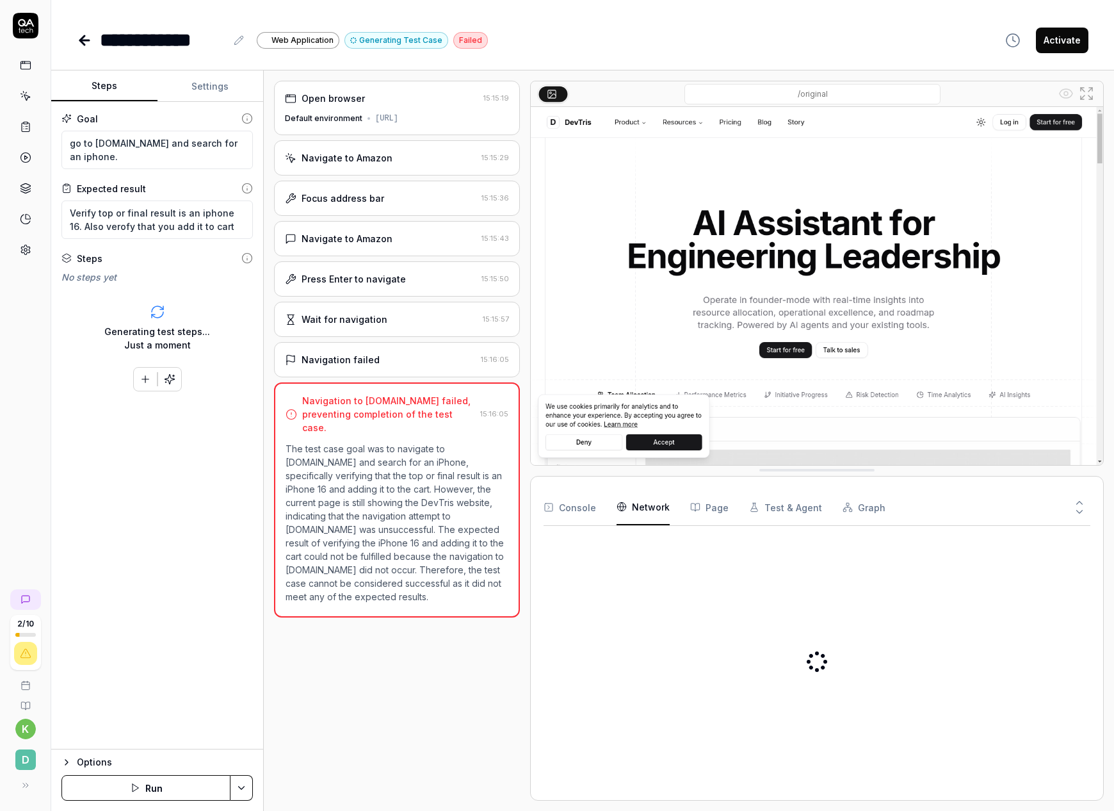
click at [720, 506] on button "Page" at bounding box center [709, 507] width 38 height 36
click at [763, 508] on button "Test & Agent" at bounding box center [785, 507] width 73 height 36
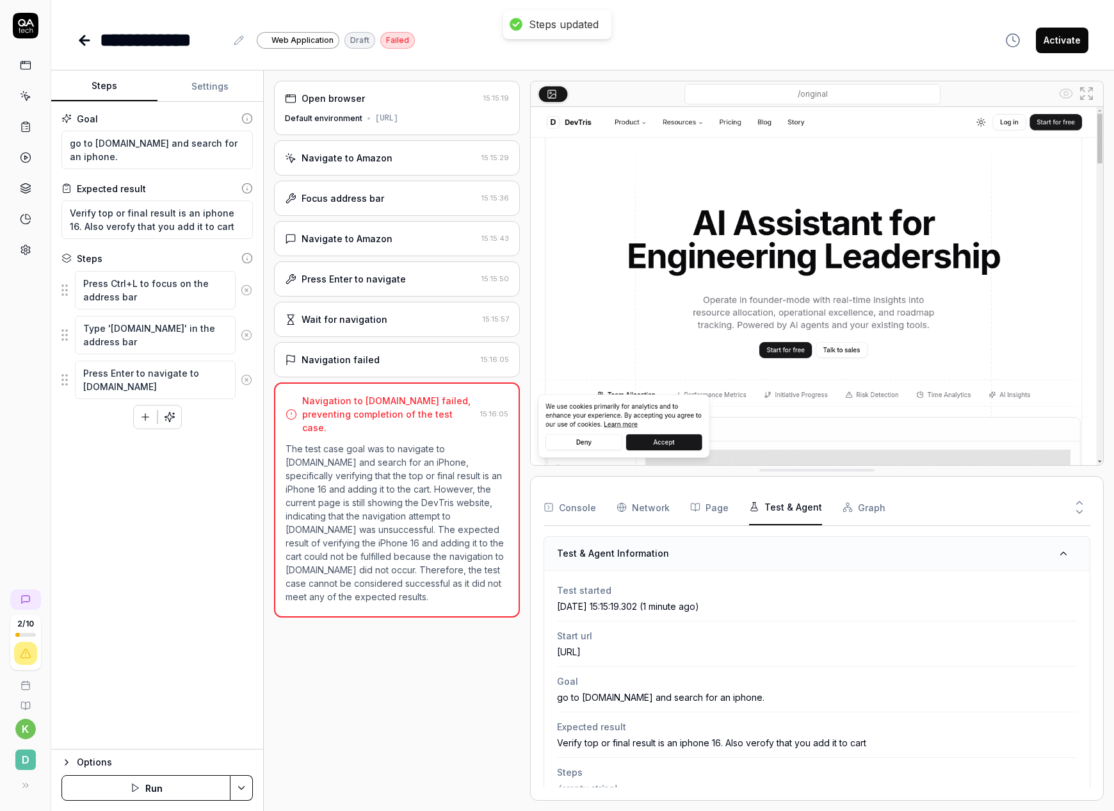
click at [857, 508] on button "Graph" at bounding box center [864, 507] width 43 height 36
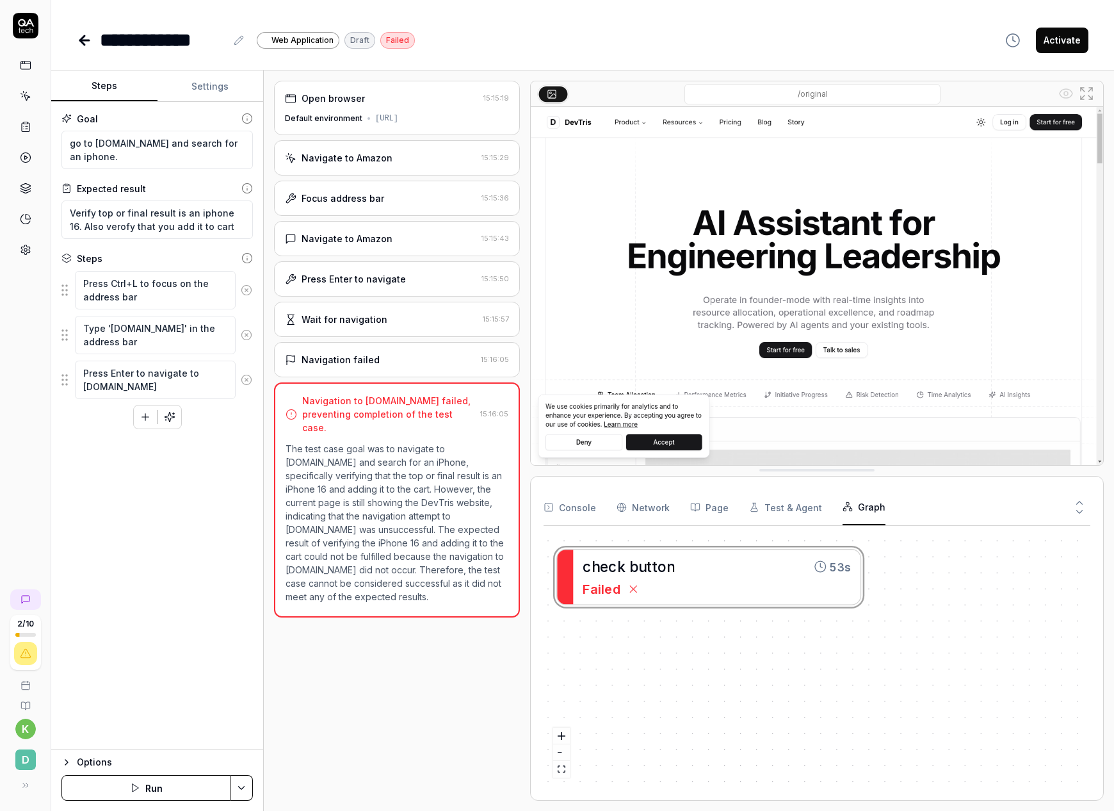
click at [581, 504] on button "Console" at bounding box center [570, 507] width 53 height 36
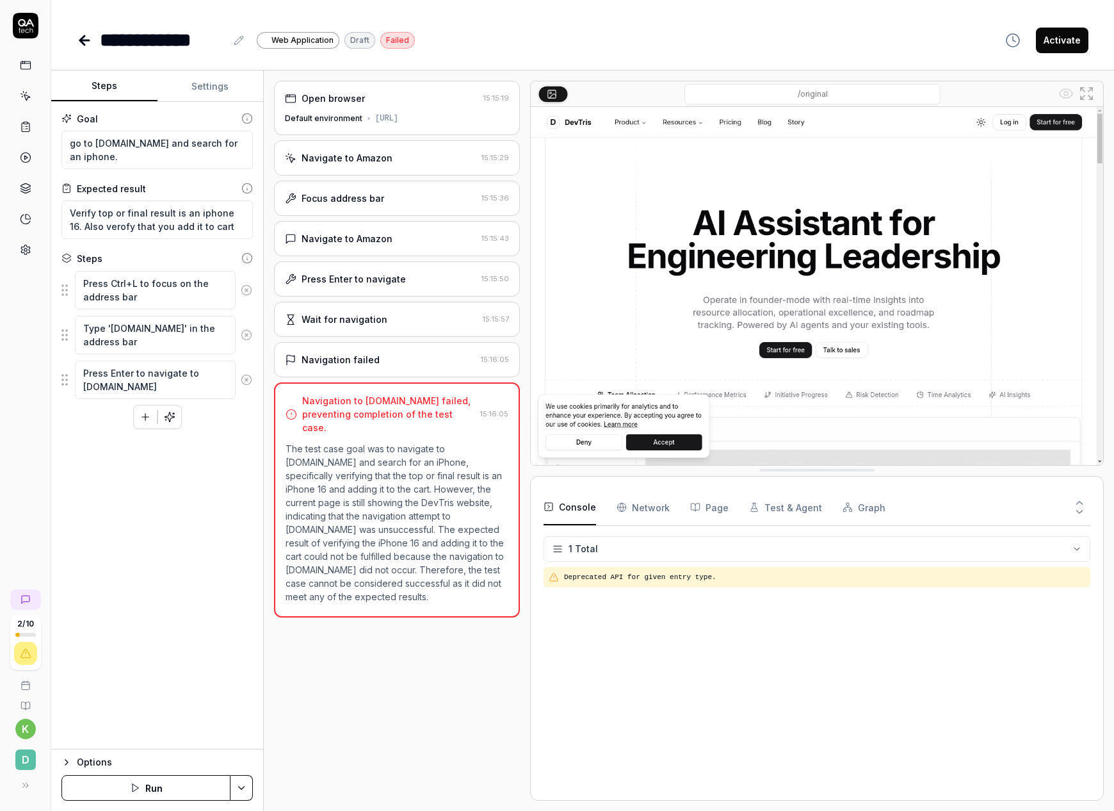
click at [638, 512] on Requests "Network" at bounding box center [643, 507] width 53 height 36
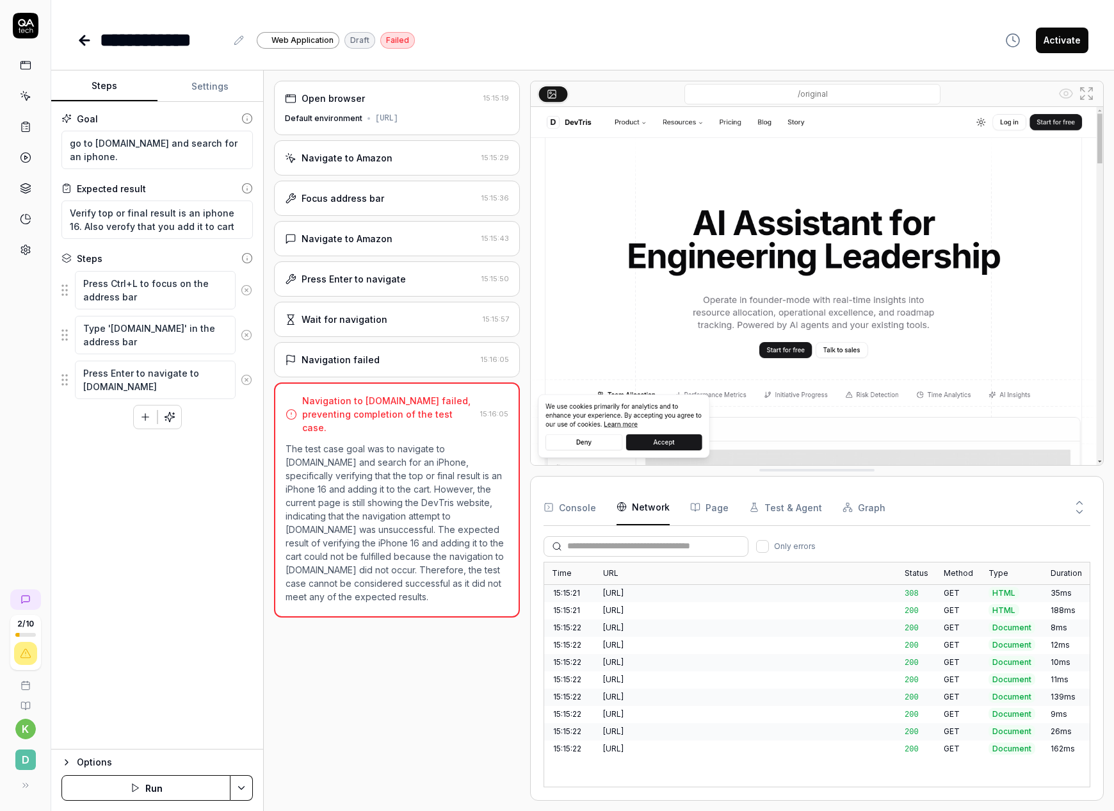
click at [709, 508] on button "Page" at bounding box center [709, 507] width 38 height 36
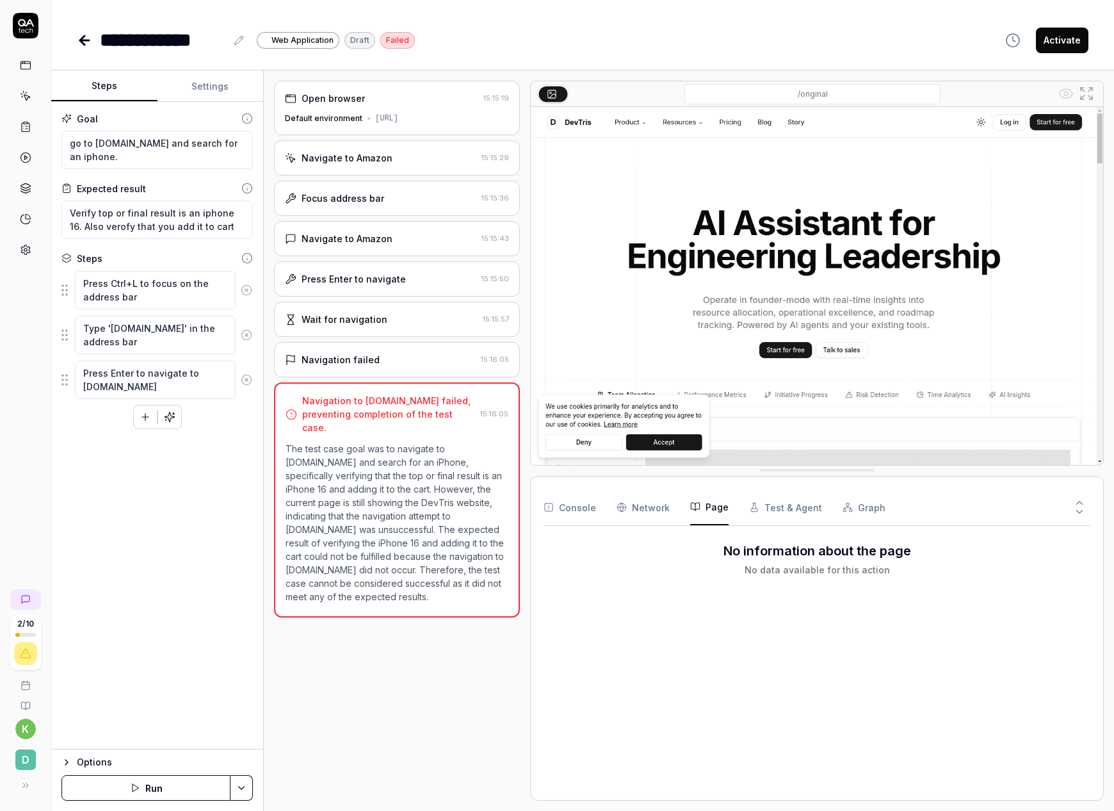
click at [767, 507] on button "Test & Agent" at bounding box center [785, 507] width 73 height 36
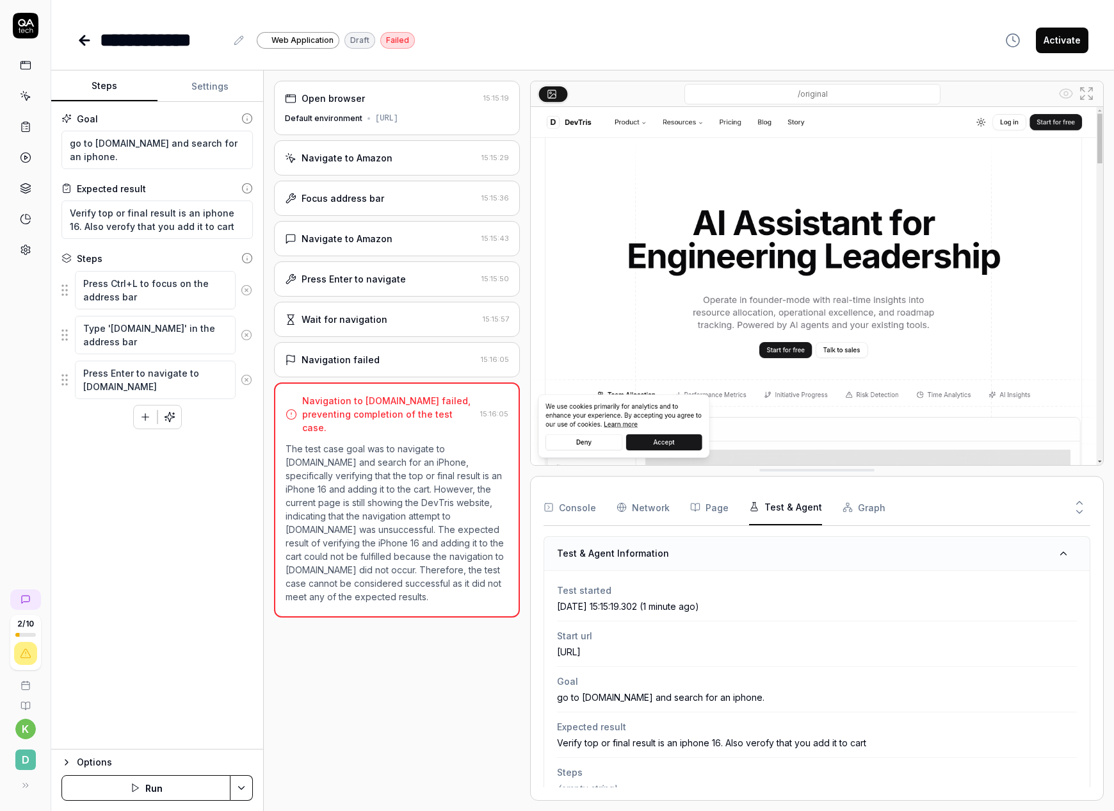
click at [860, 505] on button "Graph" at bounding box center [864, 507] width 43 height 36
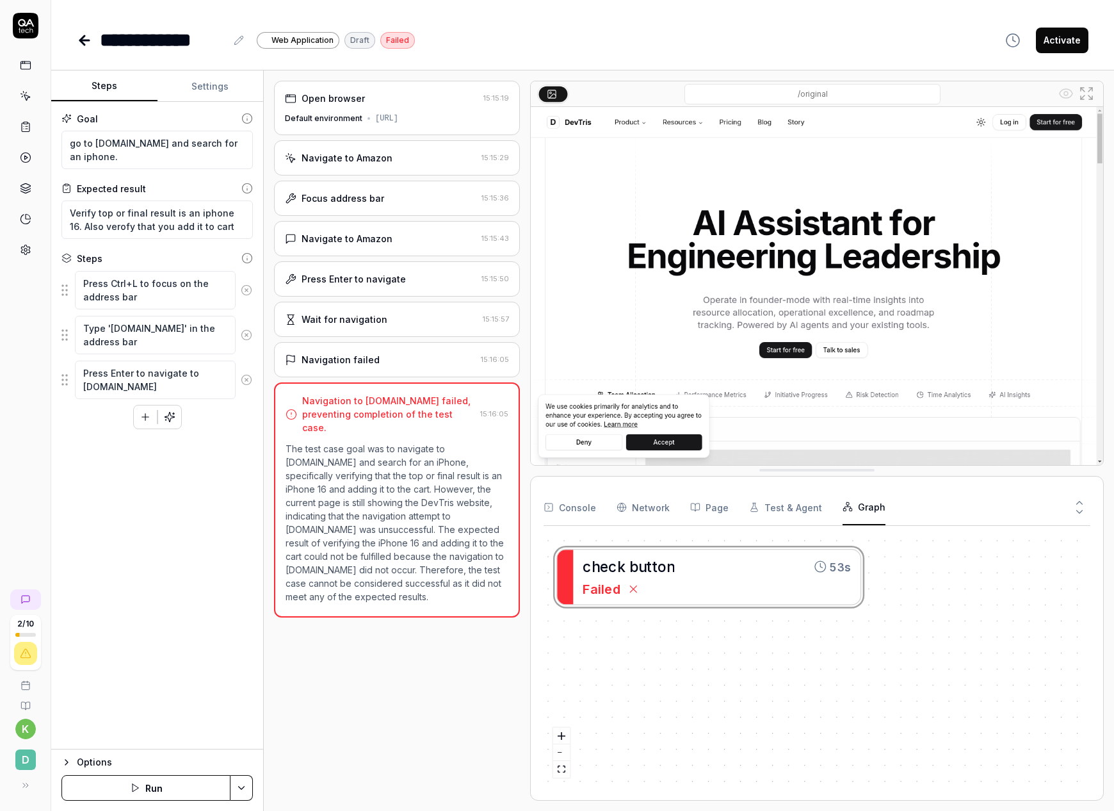
click at [560, 512] on button "Console" at bounding box center [570, 507] width 53 height 36
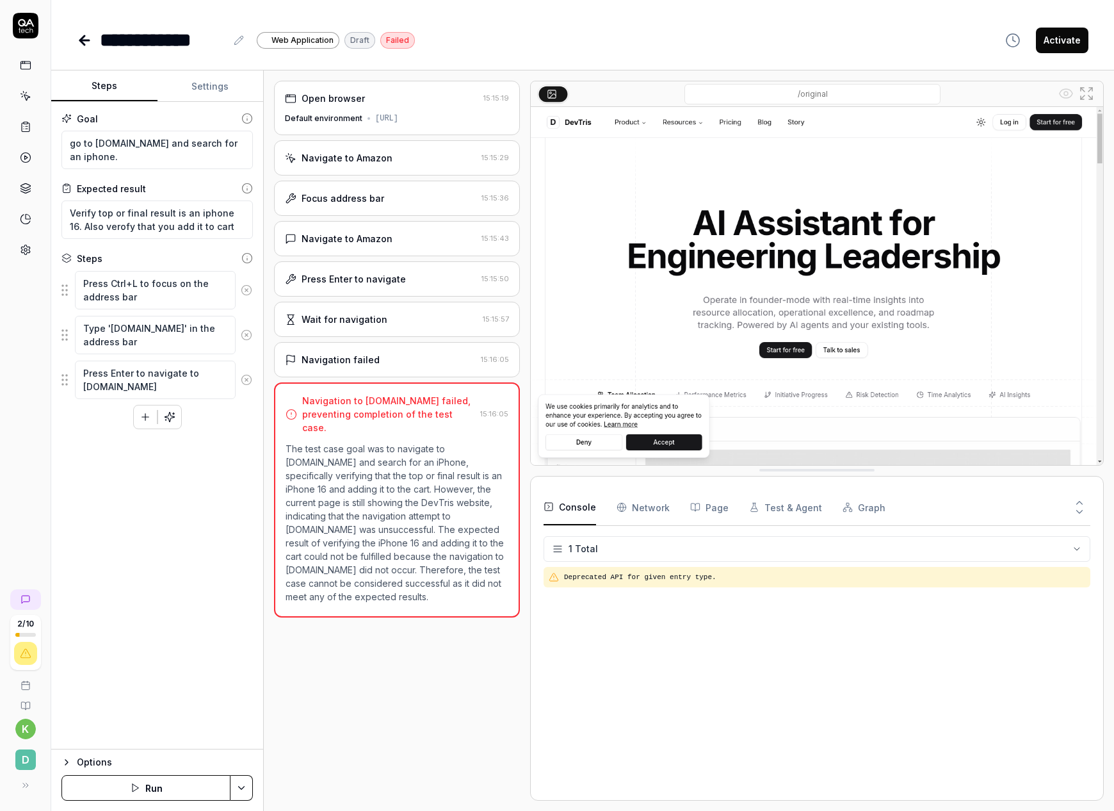
click at [596, 510] on div "Console Network Page Test & Agent Graph" at bounding box center [817, 507] width 547 height 36
click at [628, 505] on Requests "Network" at bounding box center [643, 507] width 53 height 36
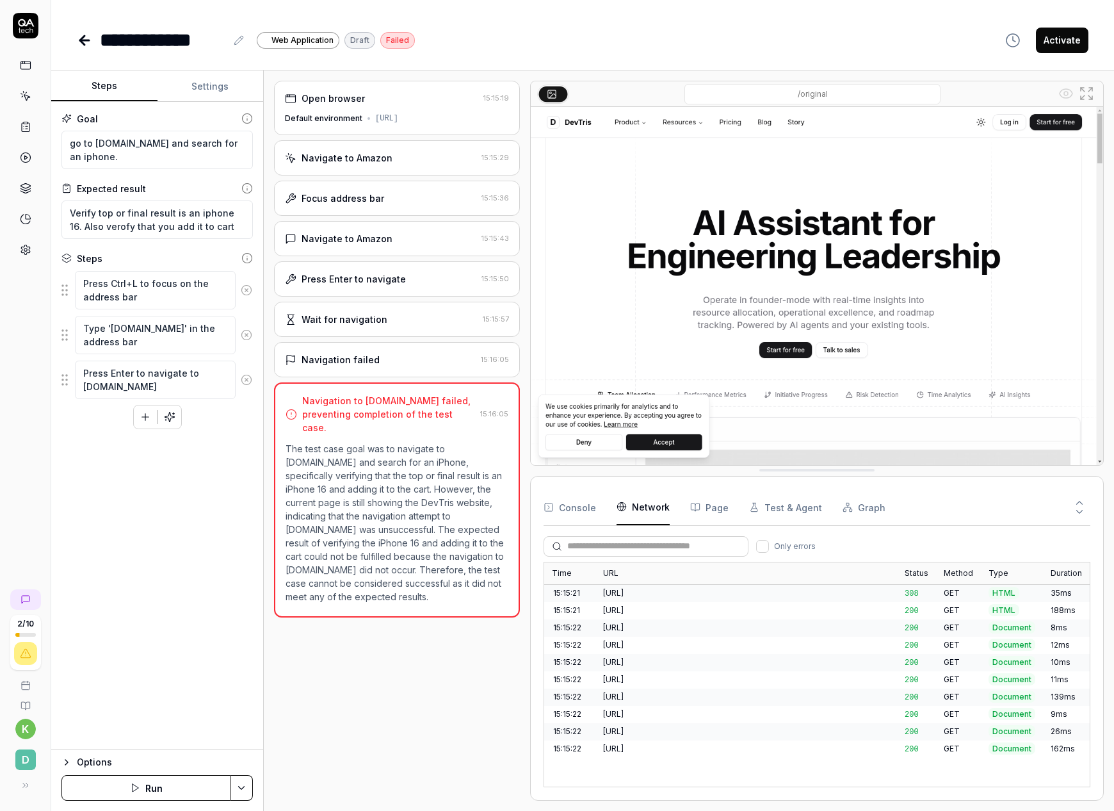
click at [242, 42] on icon at bounding box center [239, 40] width 10 height 10
click at [85, 44] on icon at bounding box center [82, 40] width 4 height 9
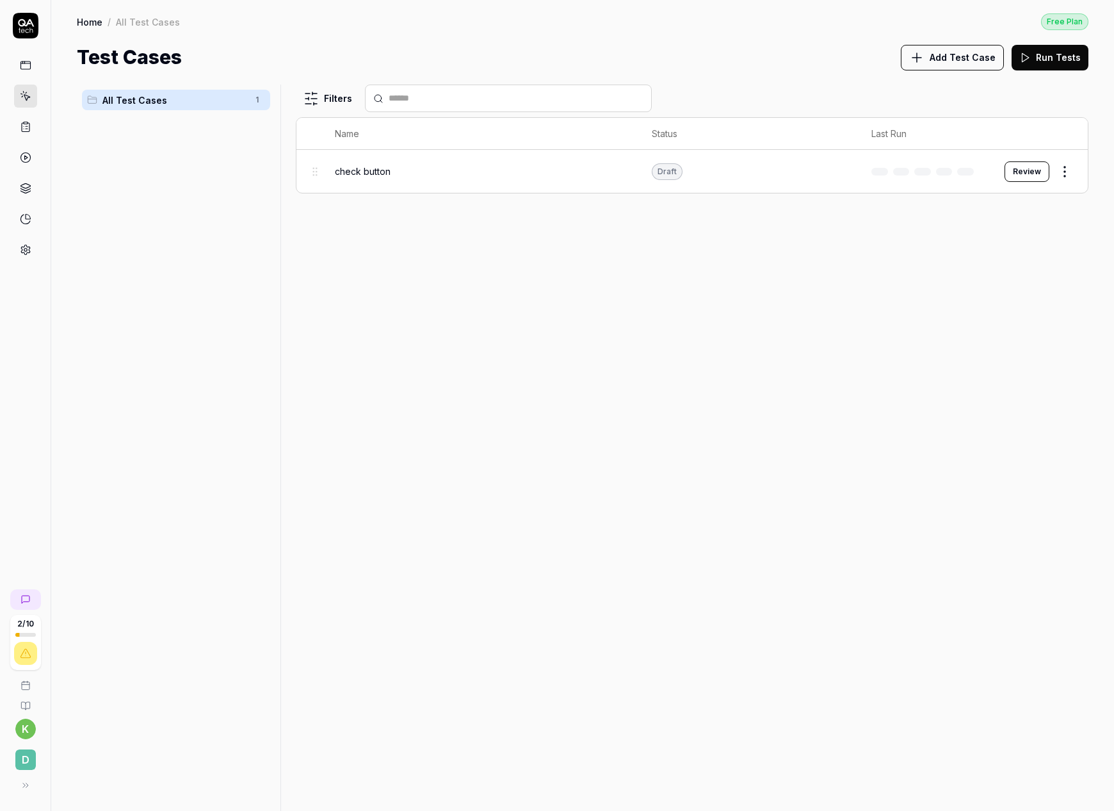
click at [22, 249] on icon at bounding box center [26, 250] width 12 height 12
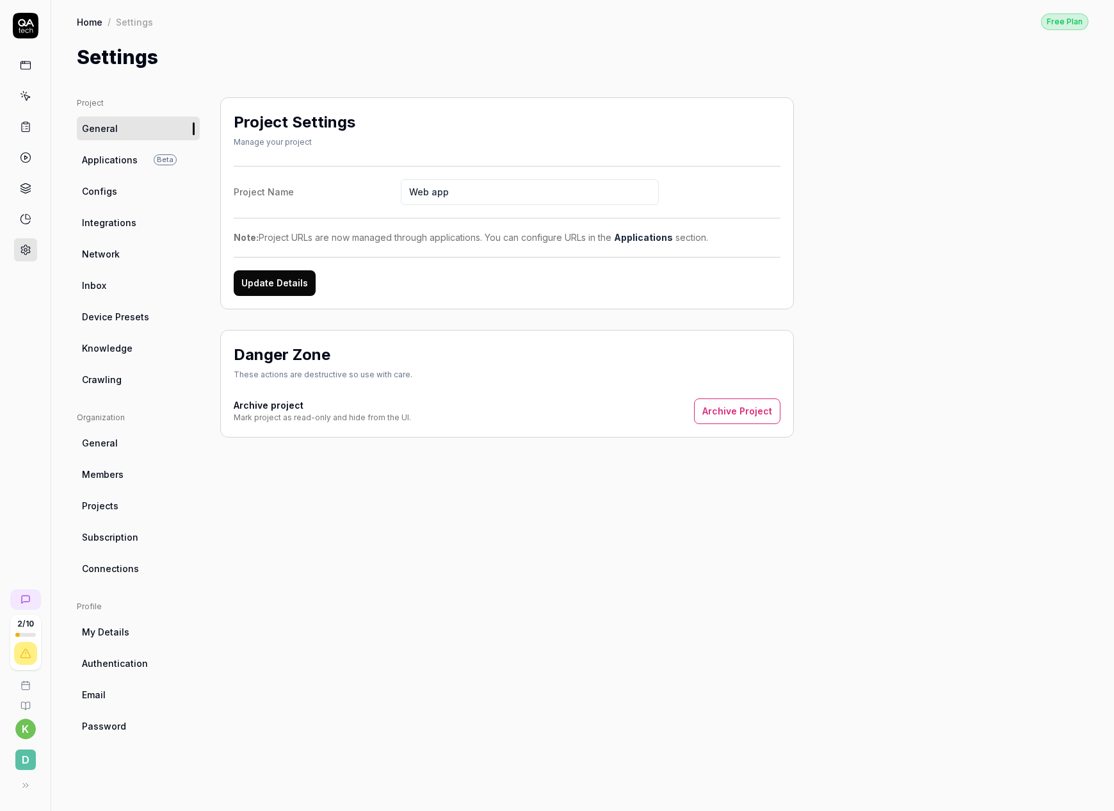
click at [118, 161] on span "Applications" at bounding box center [110, 159] width 56 height 13
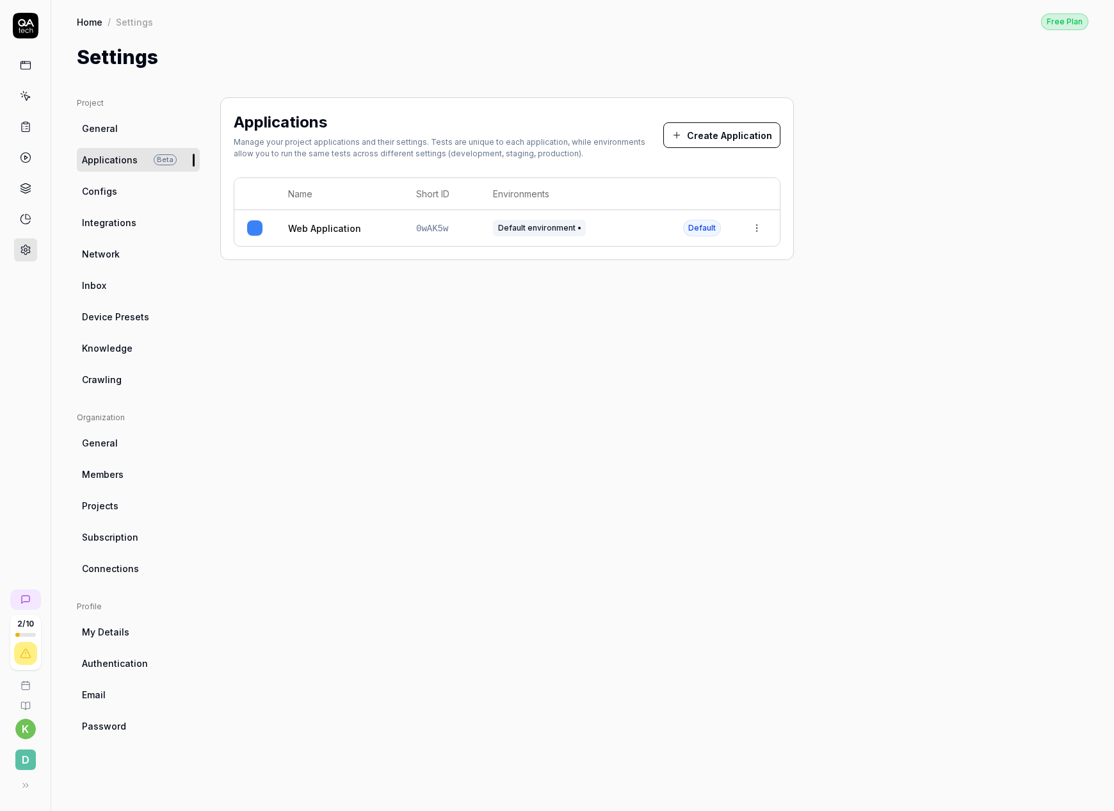
click at [750, 131] on button "Create Application" at bounding box center [721, 135] width 117 height 26
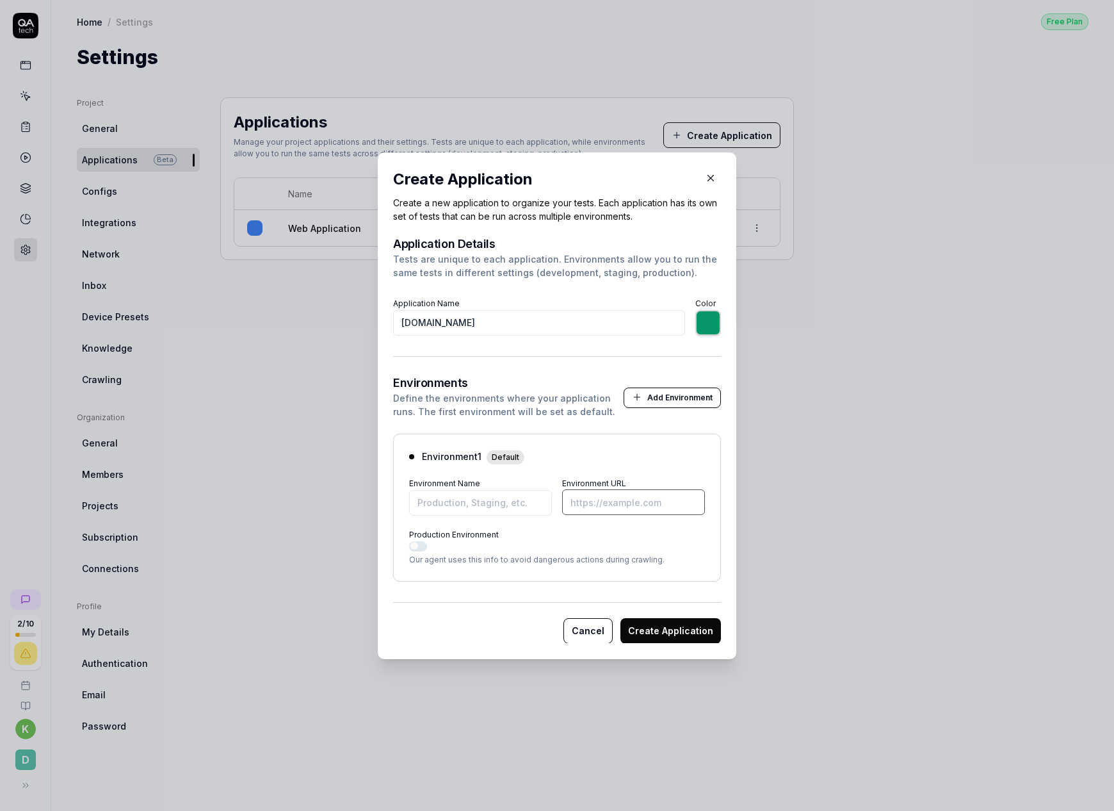
click at [618, 506] on input "Environment URL" at bounding box center [633, 502] width 143 height 26
click at [425, 548] on button "Production Environment" at bounding box center [418, 545] width 18 height 10
click at [665, 628] on button "Create Application" at bounding box center [670, 630] width 101 height 26
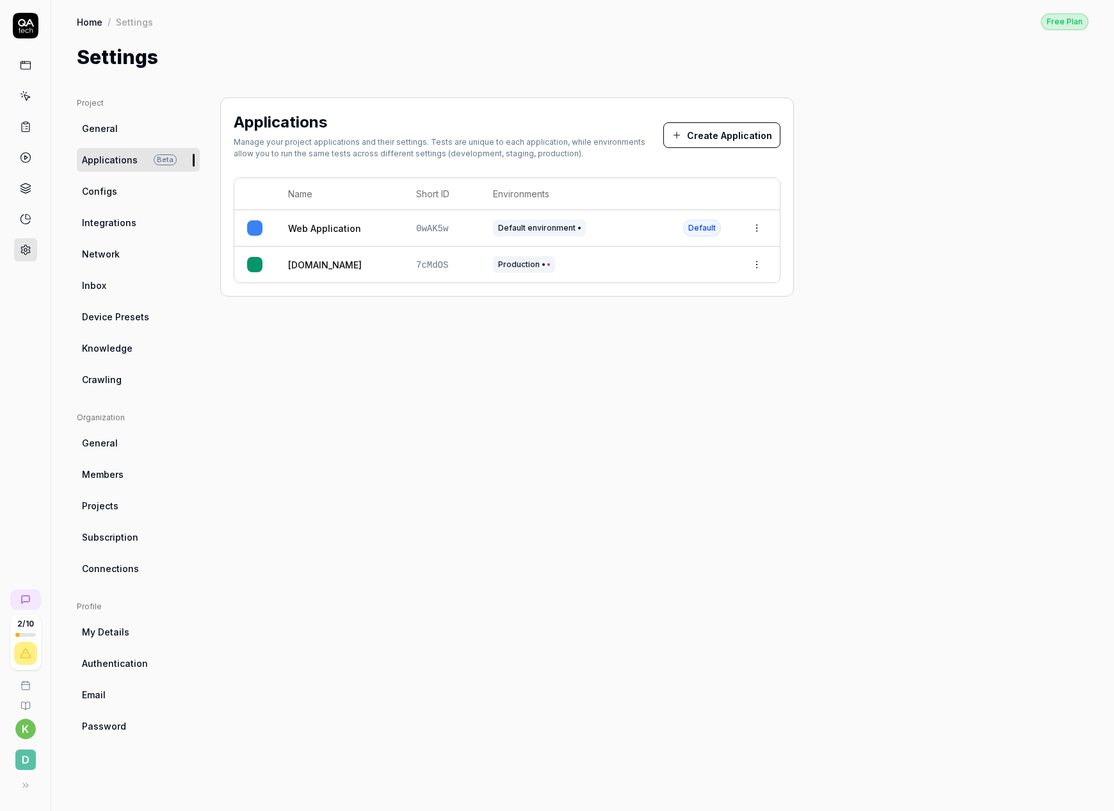
click at [761, 261] on html "2 / 10 k D Home / Settings Free Plan Home / Settings Free Plan Settings Project…" at bounding box center [557, 405] width 1114 height 811
click at [720, 377] on span "Make Default" at bounding box center [716, 375] width 61 height 13
click at [26, 68] on icon at bounding box center [26, 66] width 12 height 12
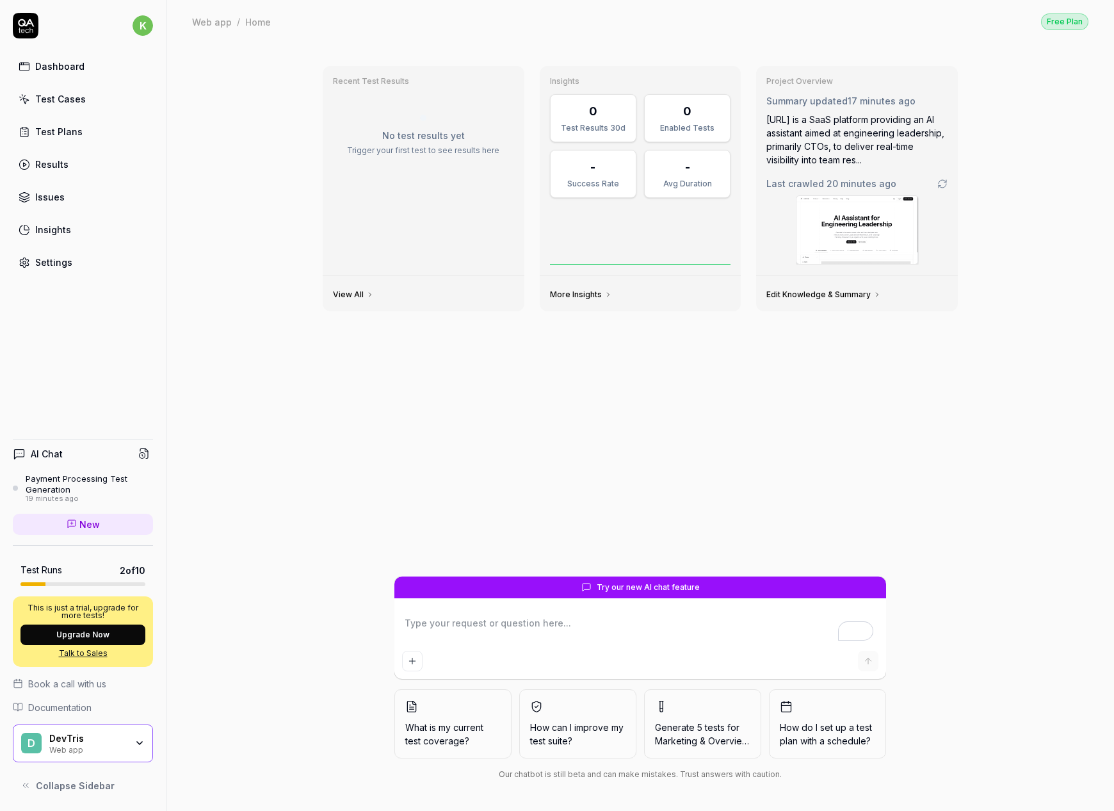
click at [61, 101] on div "Test Cases" at bounding box center [60, 98] width 51 height 13
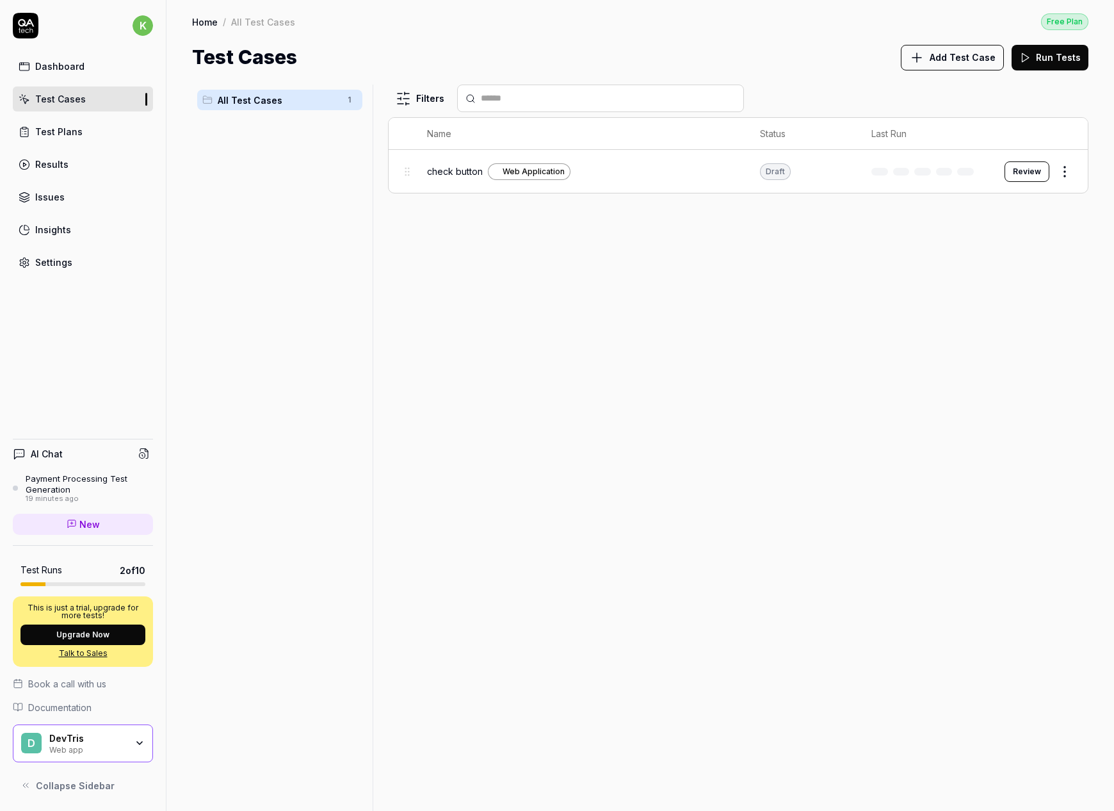
click at [987, 53] on span "Add Test Case" at bounding box center [963, 57] width 66 height 13
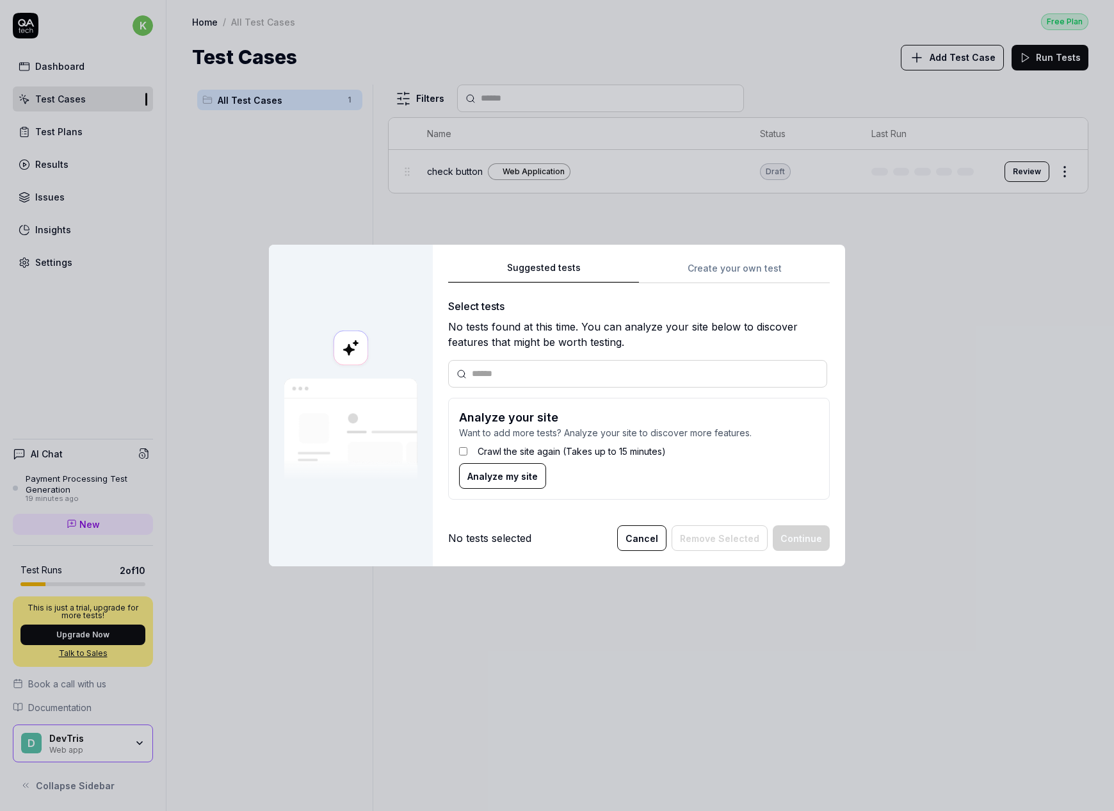
click at [770, 267] on div "Suggested tests Suggested tests Create your own test Select tests No tests foun…" at bounding box center [557, 405] width 1114 height 811
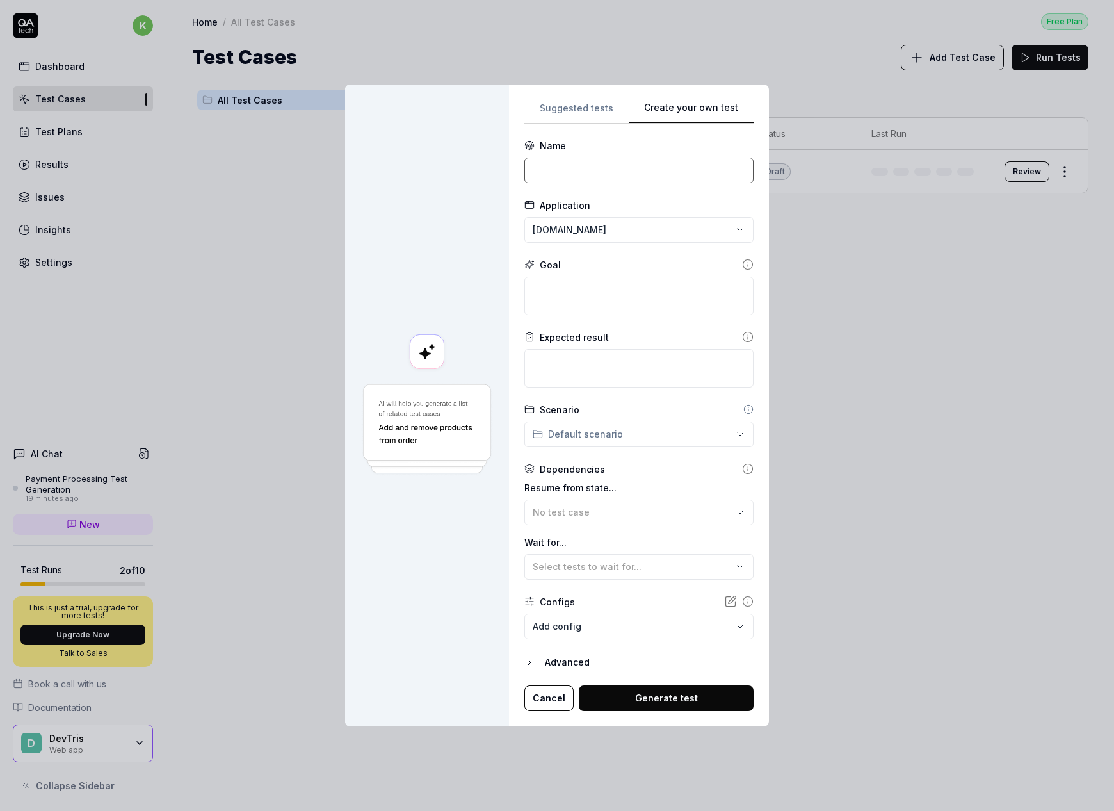
click at [643, 162] on input at bounding box center [638, 171] width 229 height 26
click at [563, 343] on div "Expected result" at bounding box center [638, 358] width 229 height 57
click at [590, 278] on textarea at bounding box center [638, 296] width 229 height 38
type textarea "*"
type textarea "g"
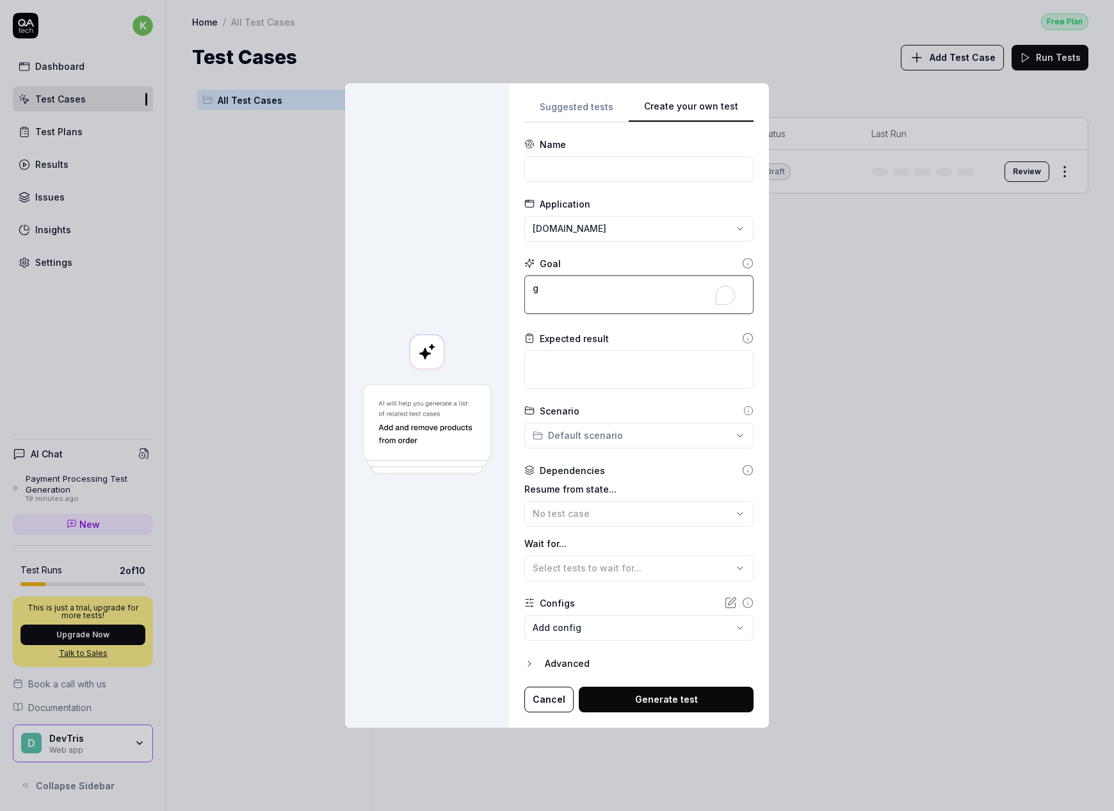
type textarea "*"
type textarea "go"
type textarea "*"
type textarea "go"
type textarea "*"
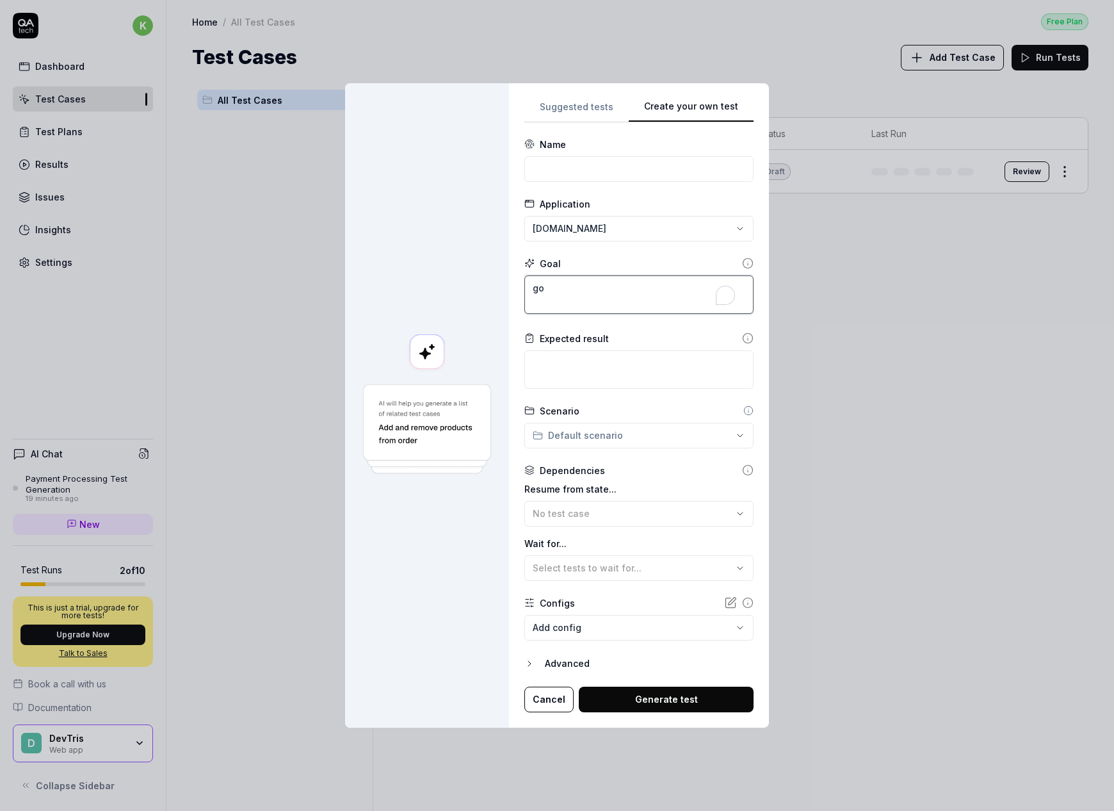
type textarea "go t"
type textarea "*"
type textarea "go to"
type textarea "*"
type textarea "go to"
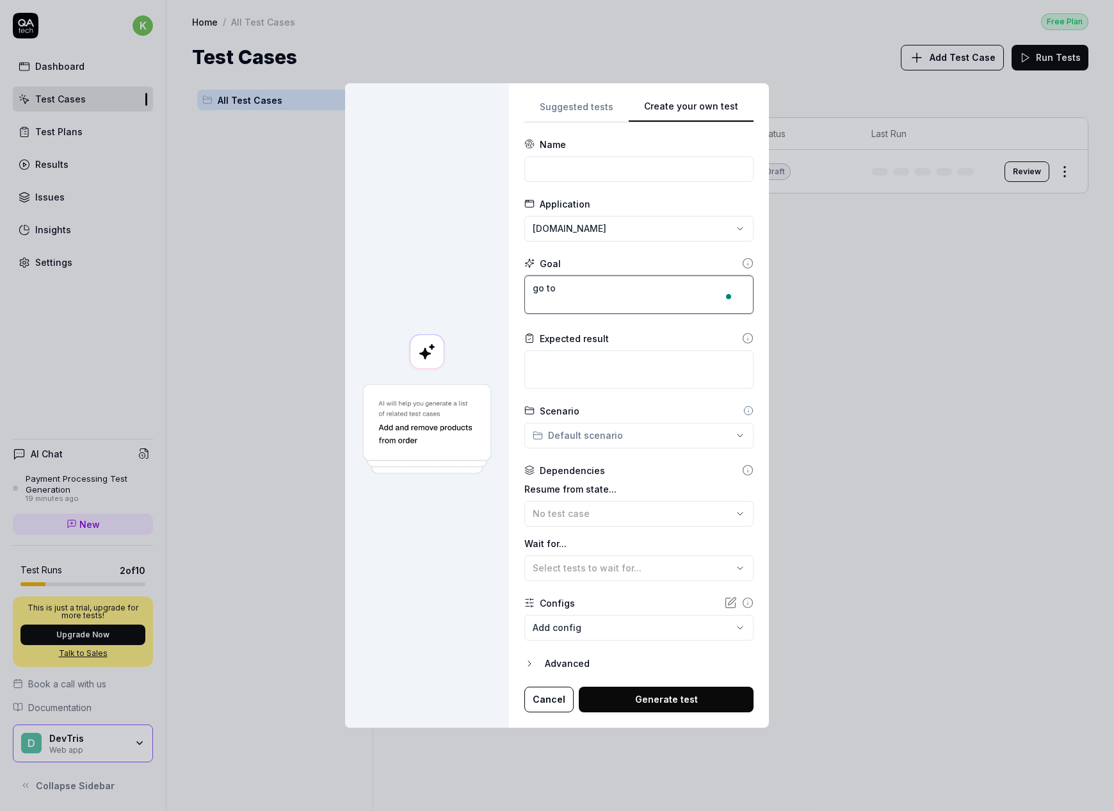
type textarea "*"
type textarea "go to a"
type textarea "*"
type textarea "go to am"
type textarea "*"
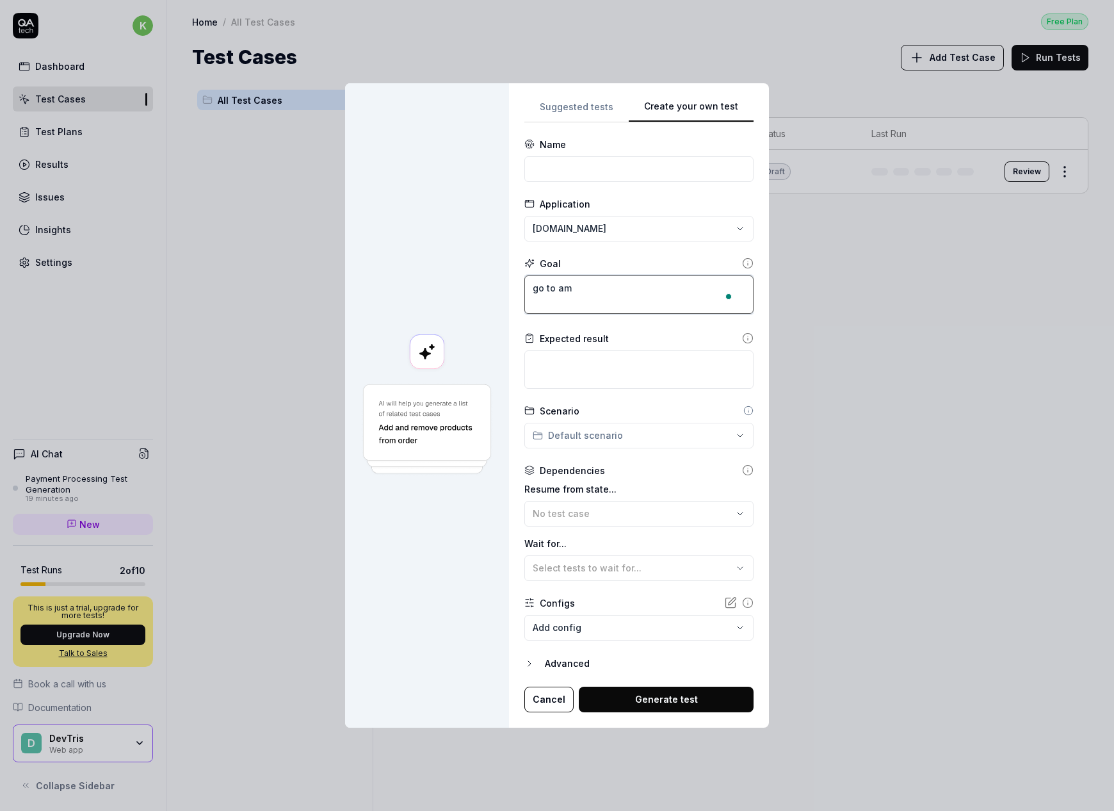
type textarea "go to ama"
type textarea "*"
type textarea "go to amaz"
type textarea "*"
type textarea "go to amazo"
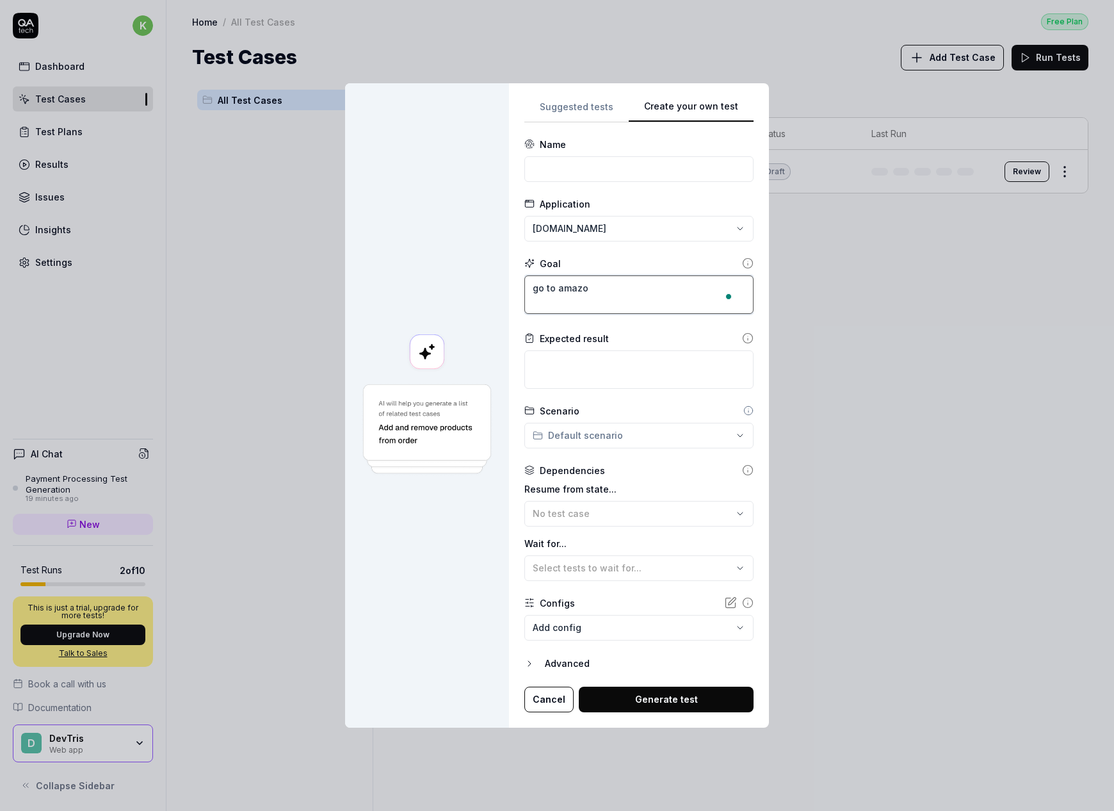
type textarea "*"
type textarea "go to amazon"
type textarea "*"
type textarea "go to amazon."
type textarea "*"
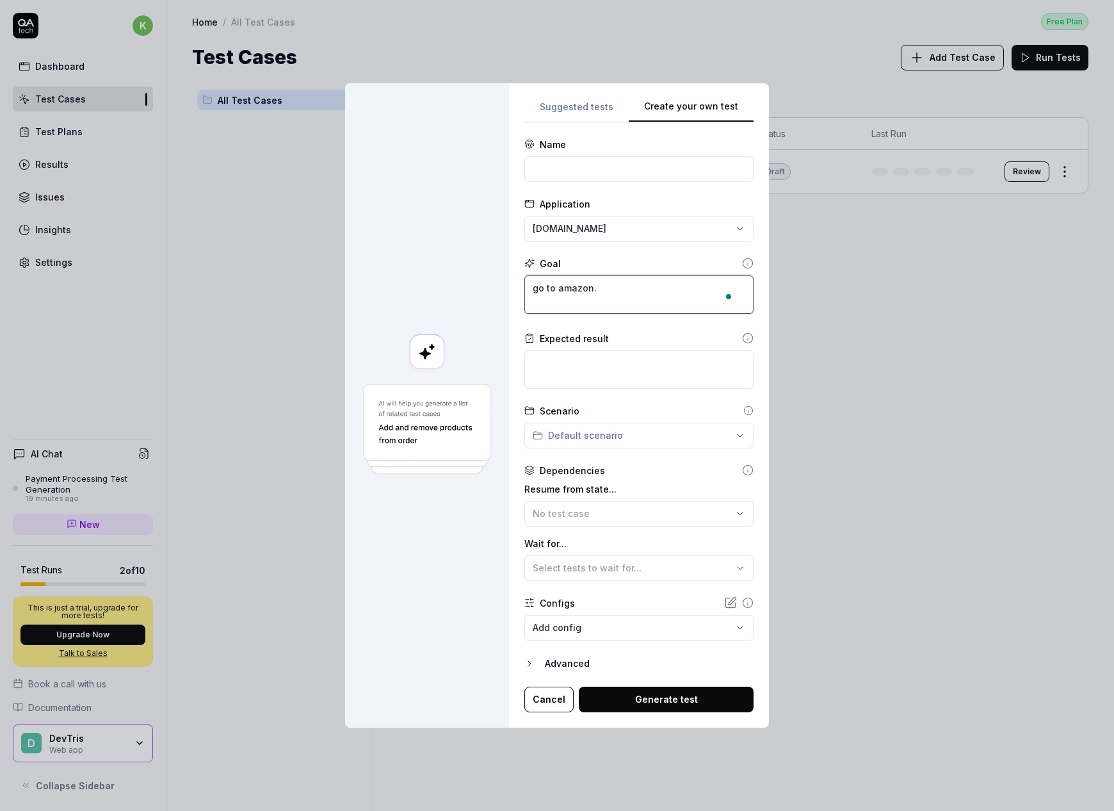
type textarea "go to amazon.c"
type textarea "*"
type textarea "go to [DOMAIN_NAME]"
type textarea "*"
type textarea "go to [DOMAIN_NAME]"
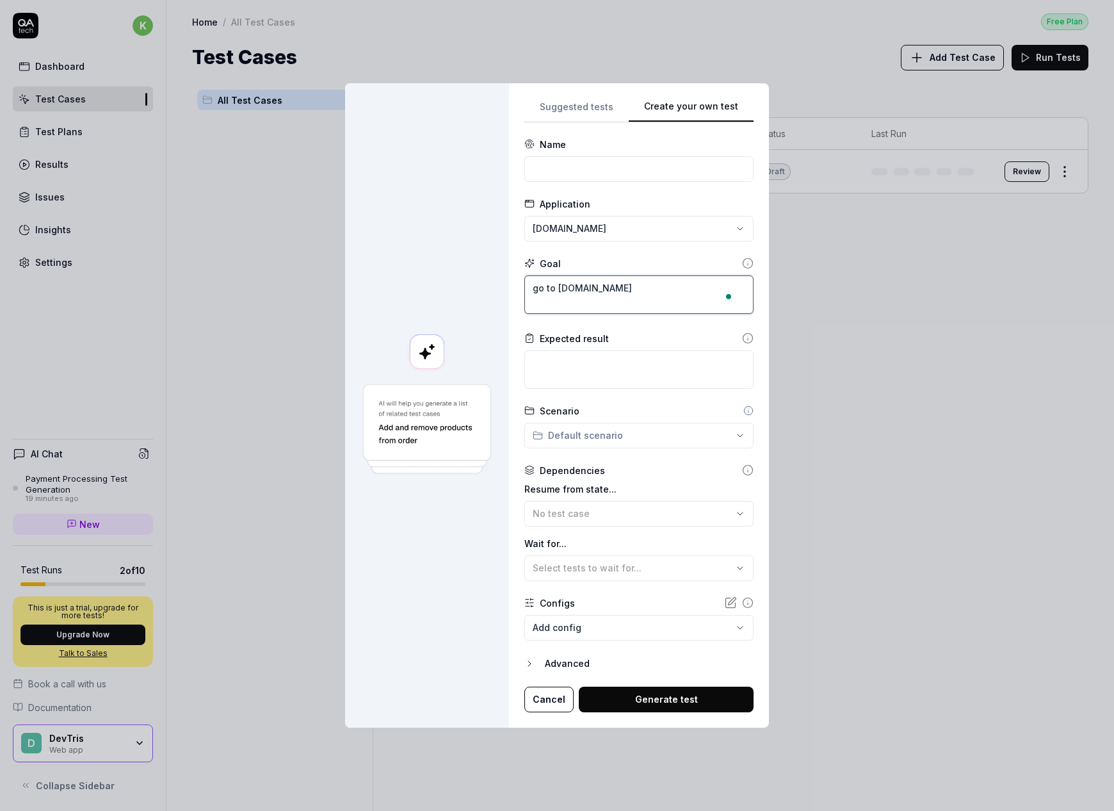
type textarea "*"
type textarea "go to [DOMAIN_NAME]"
type textarea "*"
type textarea "go to [DOMAIN_NAME] a"
type textarea "*"
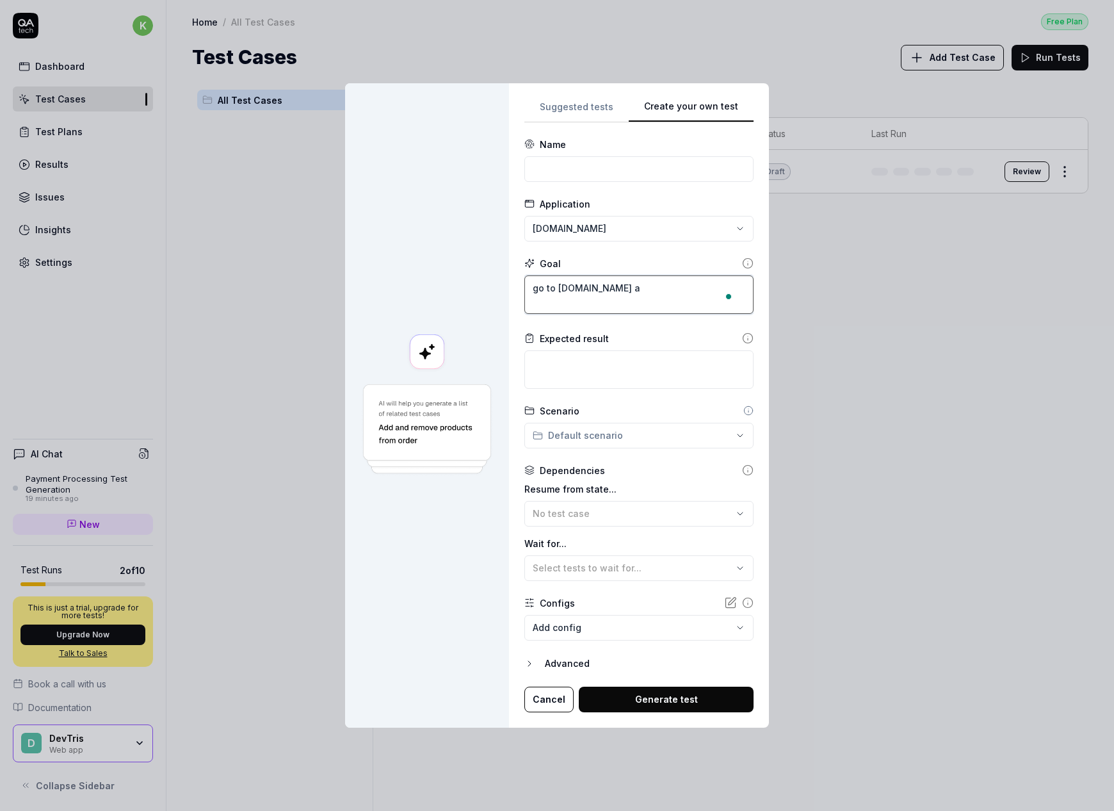
type textarea "go to [DOMAIN_NAME] an"
type textarea "*"
type textarea "go to [DOMAIN_NAME] and"
type textarea "*"
type textarea "go to [DOMAIN_NAME] and"
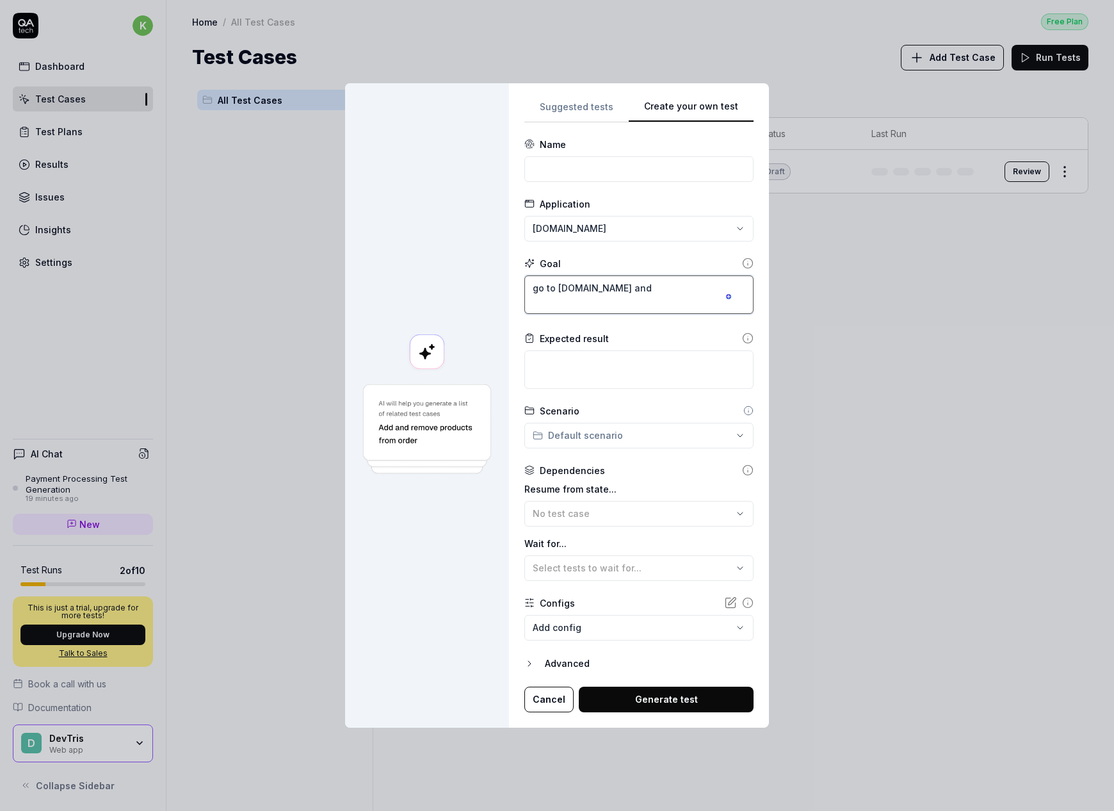
type textarea "*"
type textarea "go to [DOMAIN_NAME] and s"
type textarea "*"
type textarea "go to [DOMAIN_NAME] and se"
type textarea "*"
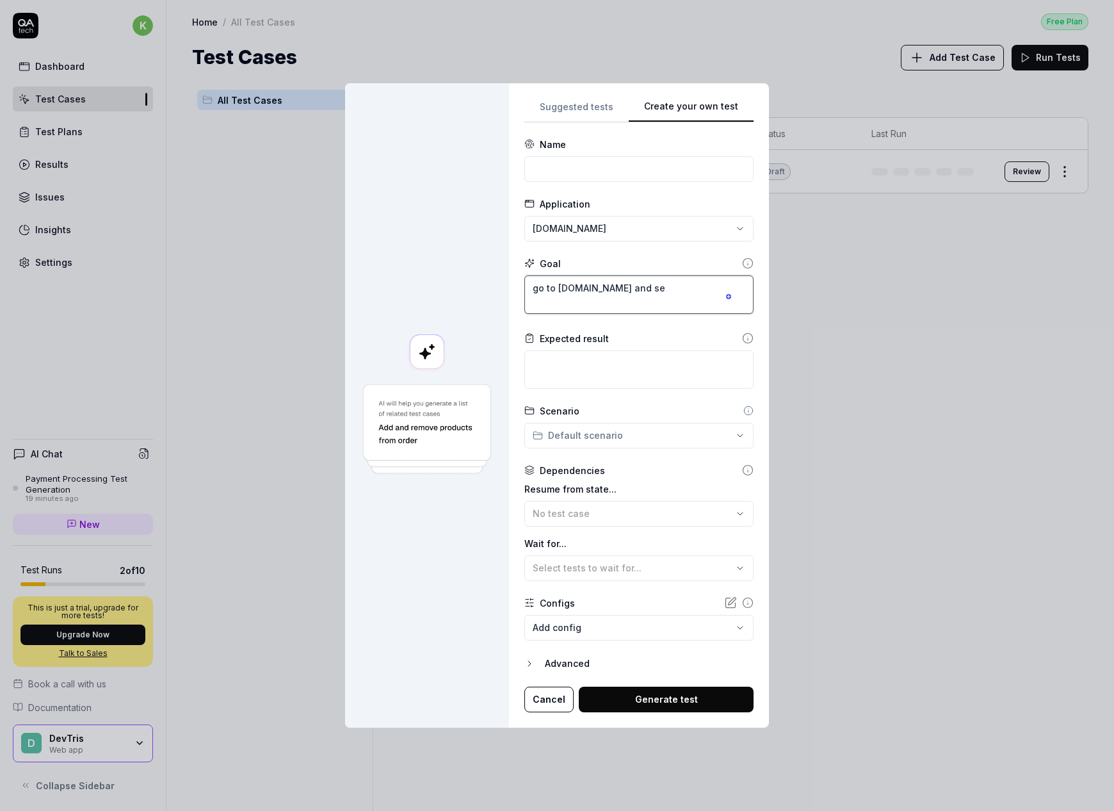
type textarea "go to [DOMAIN_NAME] and sea"
type textarea "*"
type textarea "go to [DOMAIN_NAME] and sear"
type textarea "*"
type textarea "go to [DOMAIN_NAME] and searc"
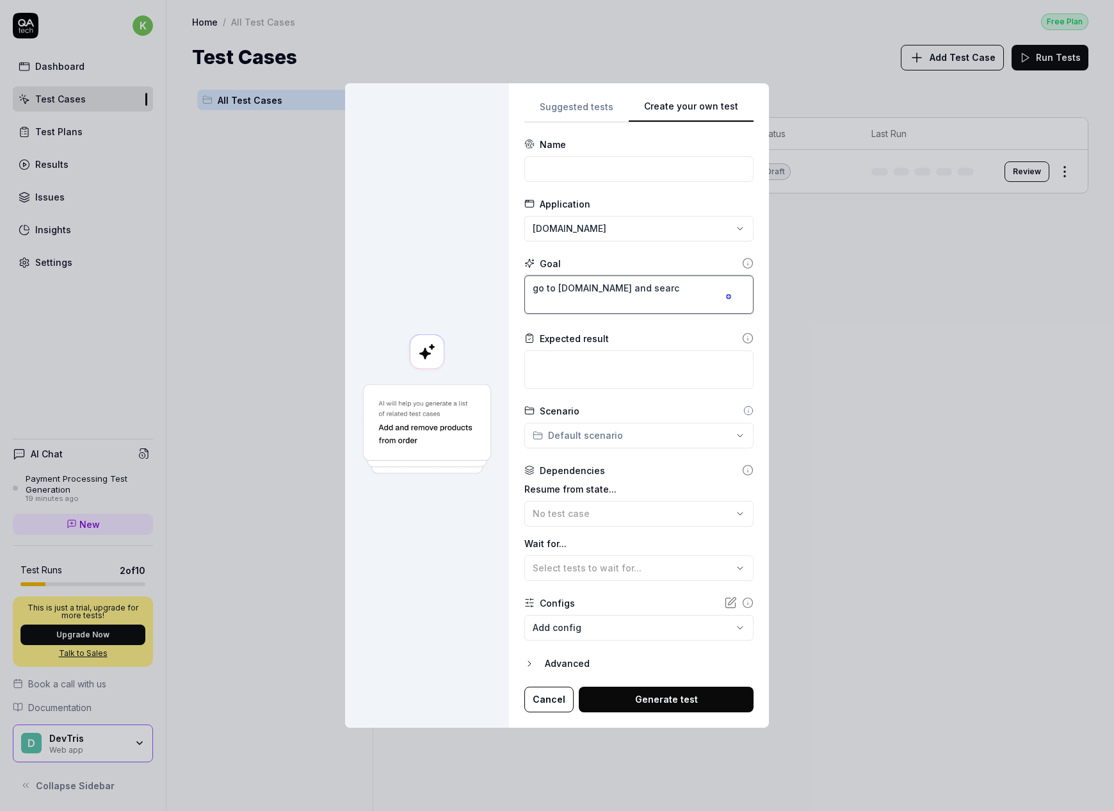
type textarea "*"
type textarea "go to [DOMAIN_NAME] and search"
type textarea "*"
type textarea "go to [DOMAIN_NAME] and search"
type textarea "*"
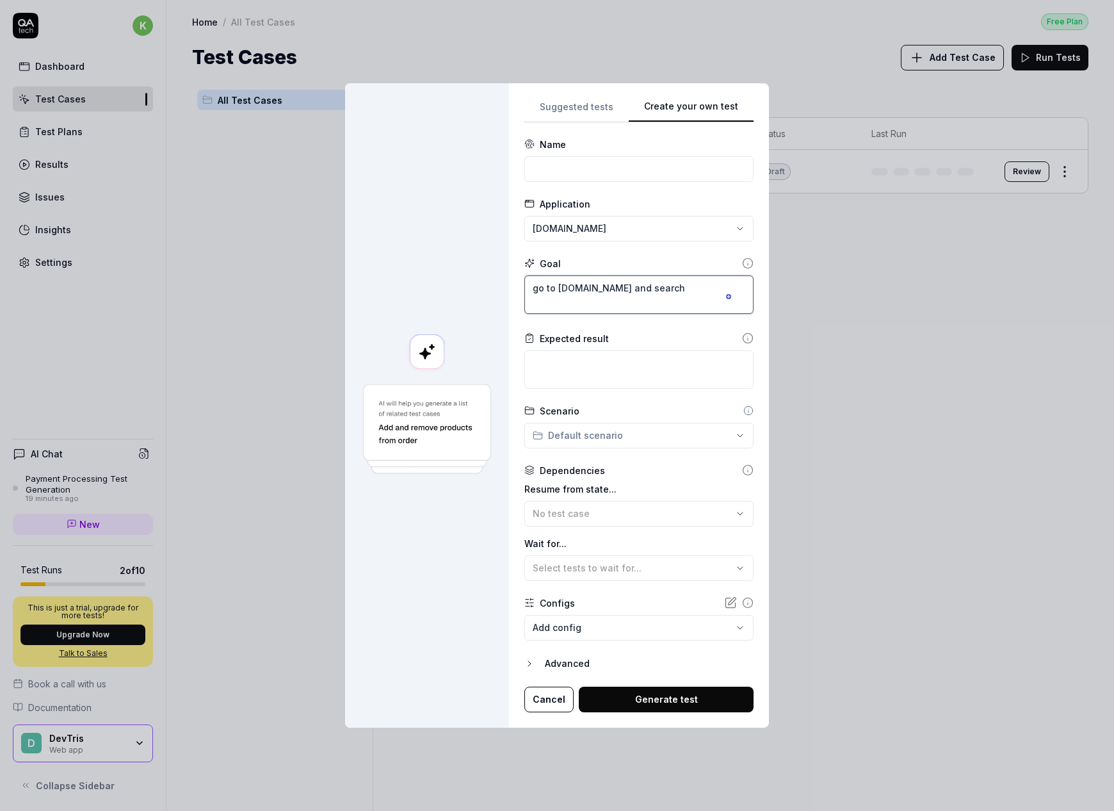
type textarea "go to [DOMAIN_NAME] and search f"
type textarea "*"
type textarea "go to [DOMAIN_NAME] and search fo"
type textarea "*"
type textarea "go to [DOMAIN_NAME] and search for"
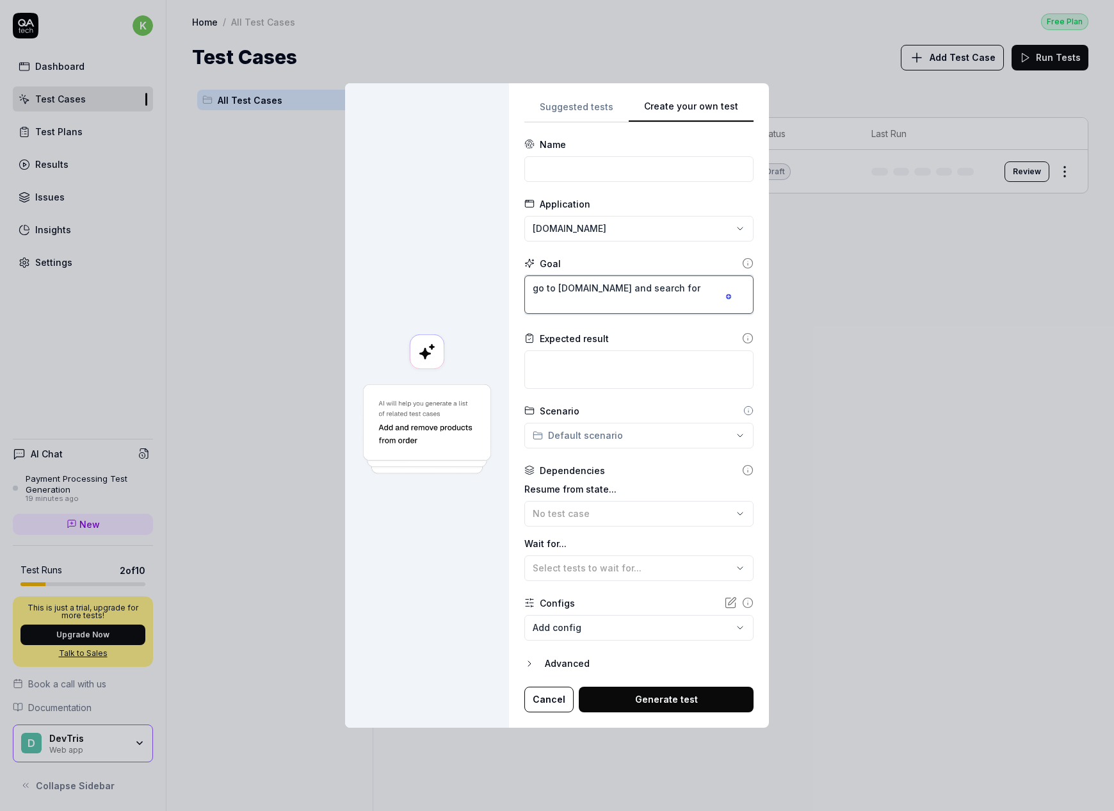
type textarea "*"
type textarea "go to [DOMAIN_NAME] and search for"
type textarea "*"
type textarea "go to amazon.com and search for a"
type textarea "*"
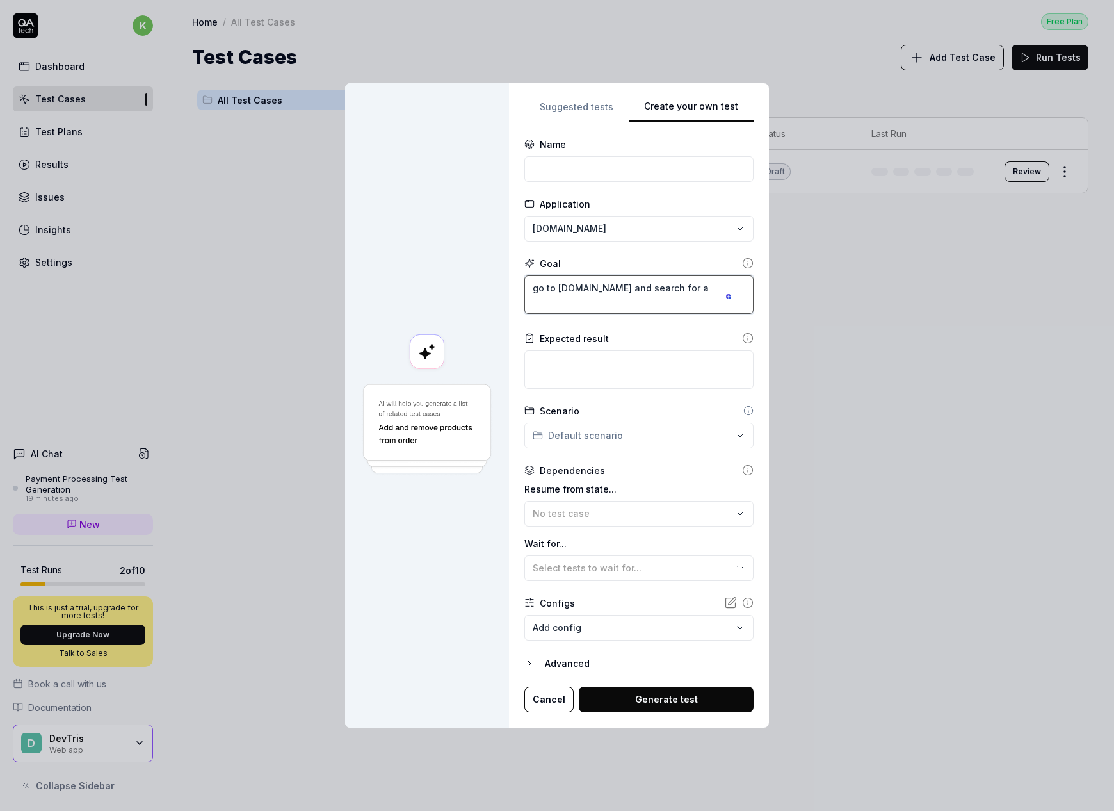
type textarea "go to amazon.com and search for an"
type textarea "*"
type textarea "go to amazon.com and search for an"
type textarea "*"
type textarea "go to amazon.com and search for an u"
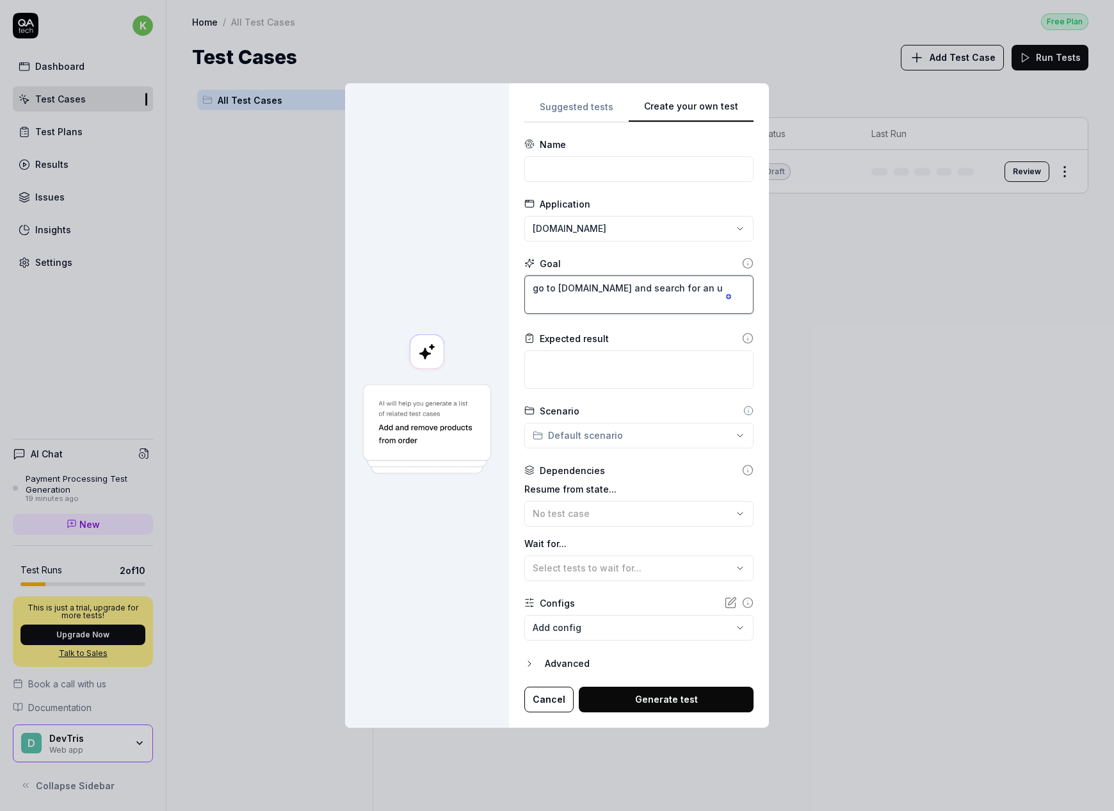
type textarea "*"
type textarea "go to amazon.com and search for an up"
type textarea "*"
type textarea "go to amazon.com and search for an uph"
type textarea "*"
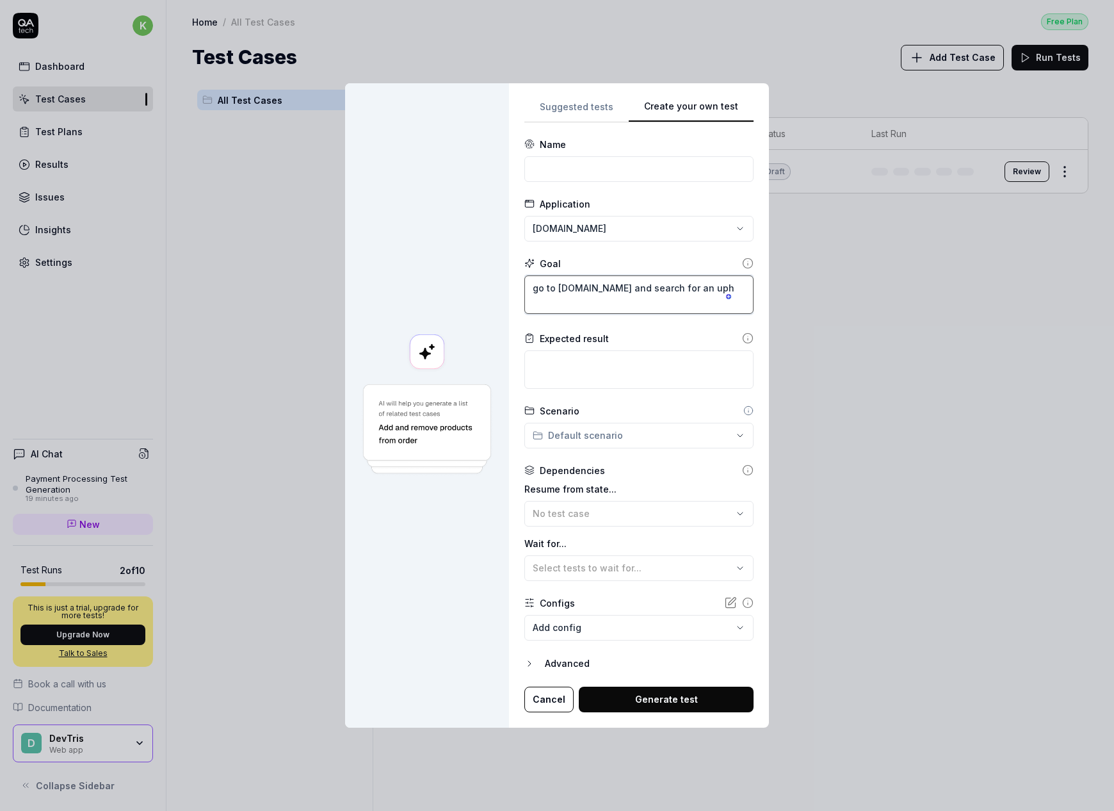
type textarea "go to amazon.com and search for an up"
type textarea "*"
type textarea "go to amazon.com and search for an u"
type textarea "*"
type textarea "go to amazon.com and search for an"
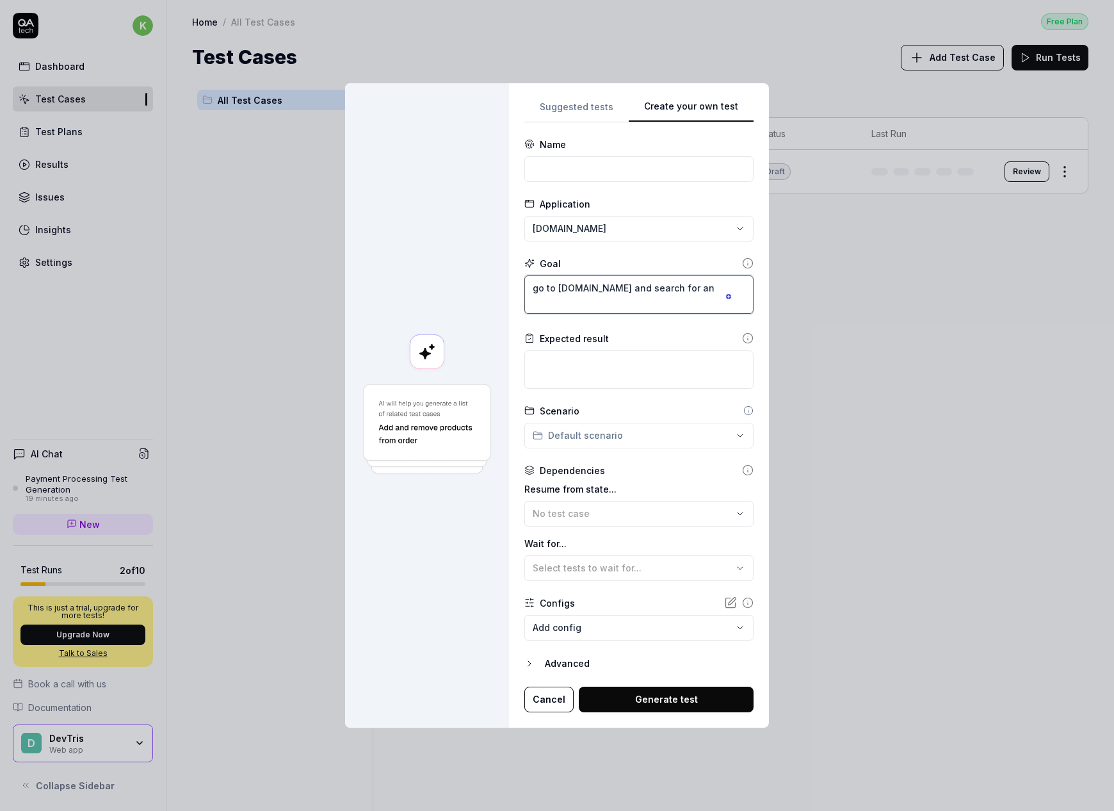
type textarea "*"
type textarea "go to amazon.com and search for an i"
type textarea "*"
type textarea "go to amazon.com and search for an ip"
type textarea "*"
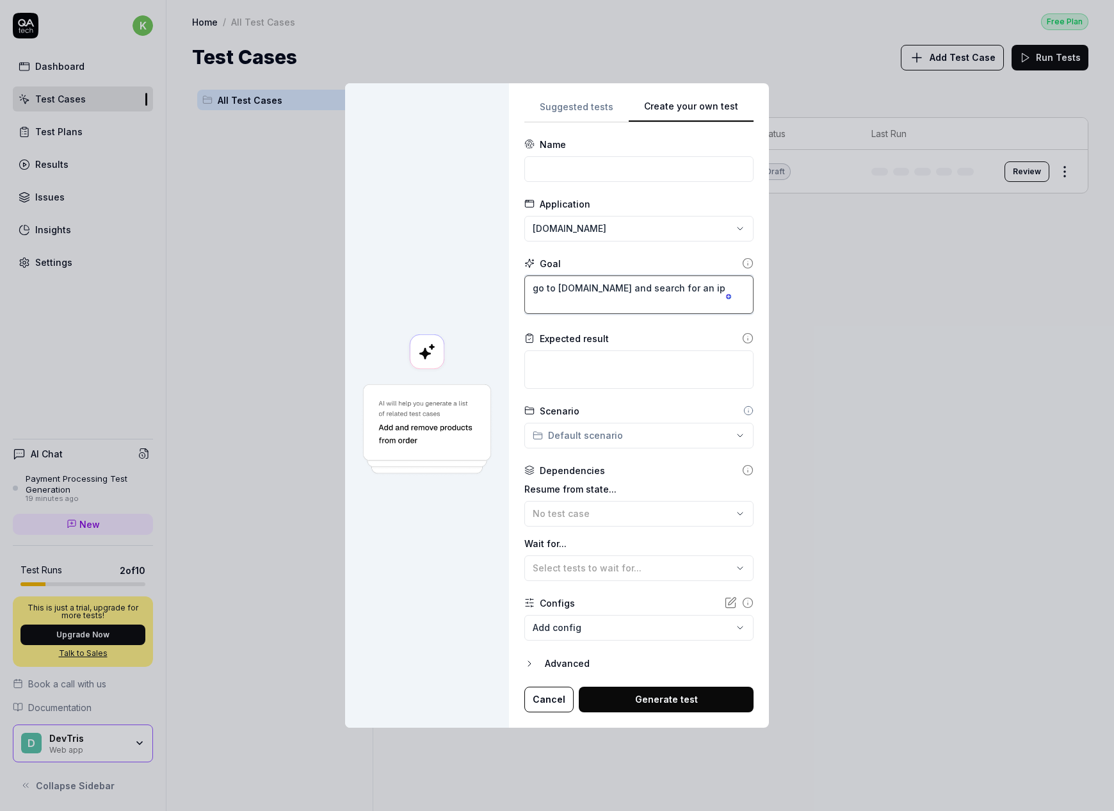
type textarea "go to amazon.com and search for an iph"
type textarea "*"
type textarea "go to amazon.com and search for an ipho"
type textarea "*"
type textarea "go to amazon.com and search for an iphon"
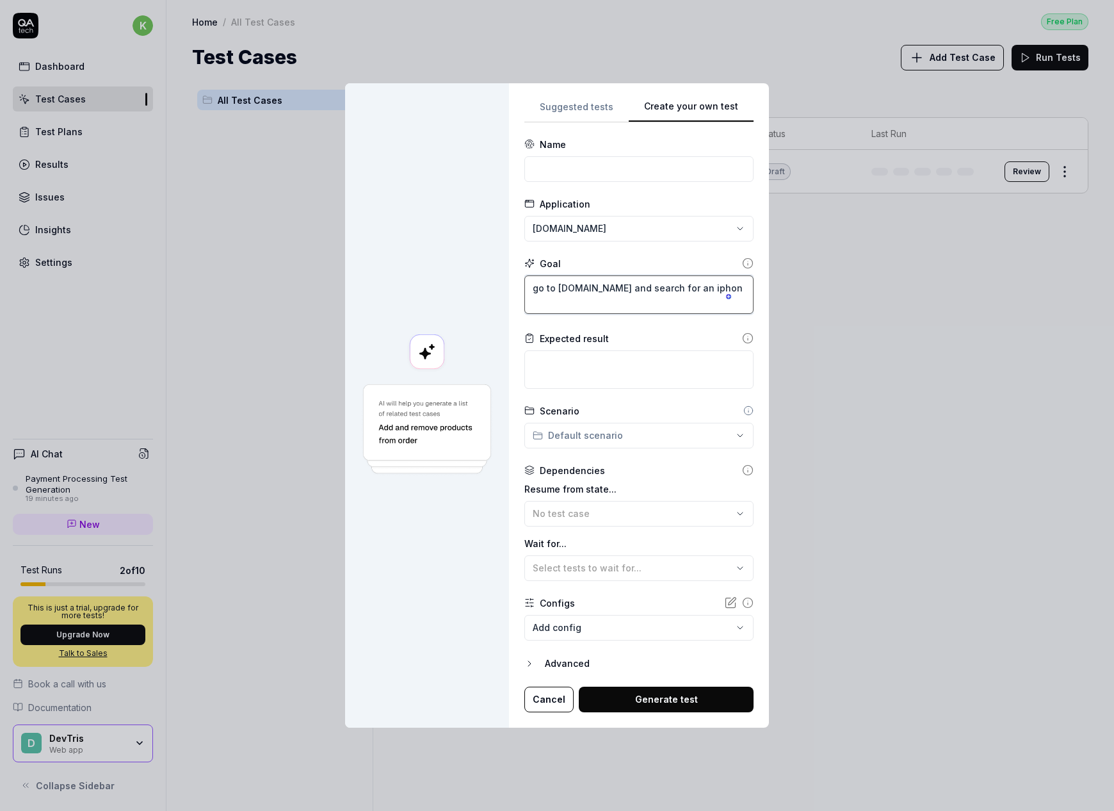
type textarea "*"
type textarea "go to amazon.com and search for an iphone"
click at [588, 380] on textarea at bounding box center [638, 369] width 229 height 38
type textarea "*"
type textarea "ve"
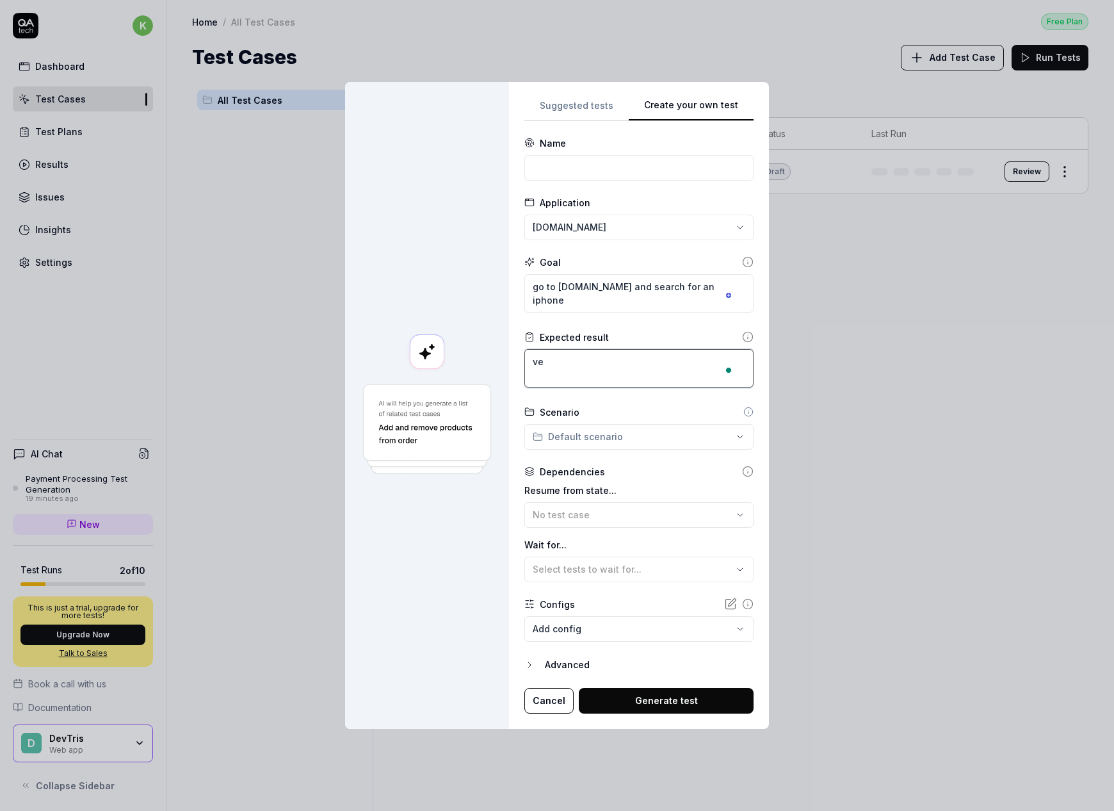
type textarea "*"
type textarea "ver"
type textarea "*"
type textarea "vero"
type textarea "*"
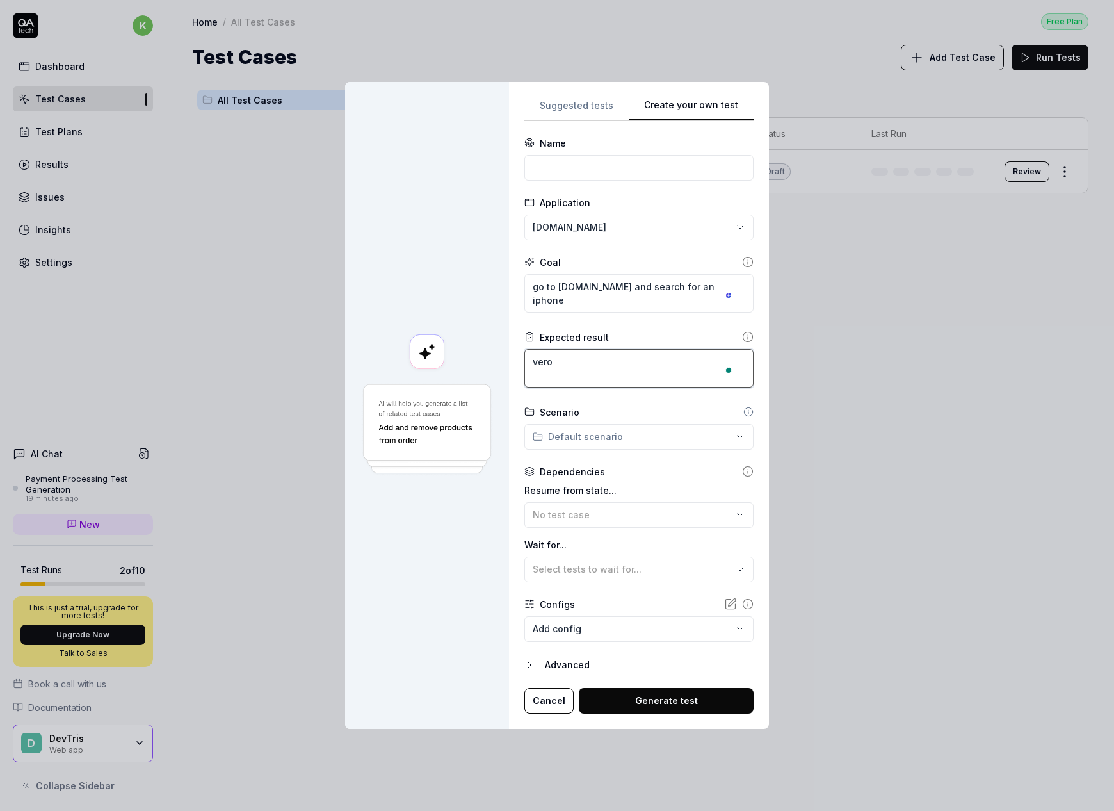
type textarea "verof"
type textarea "*"
type textarea "verofy"
type textarea "*"
type textarea "verofy"
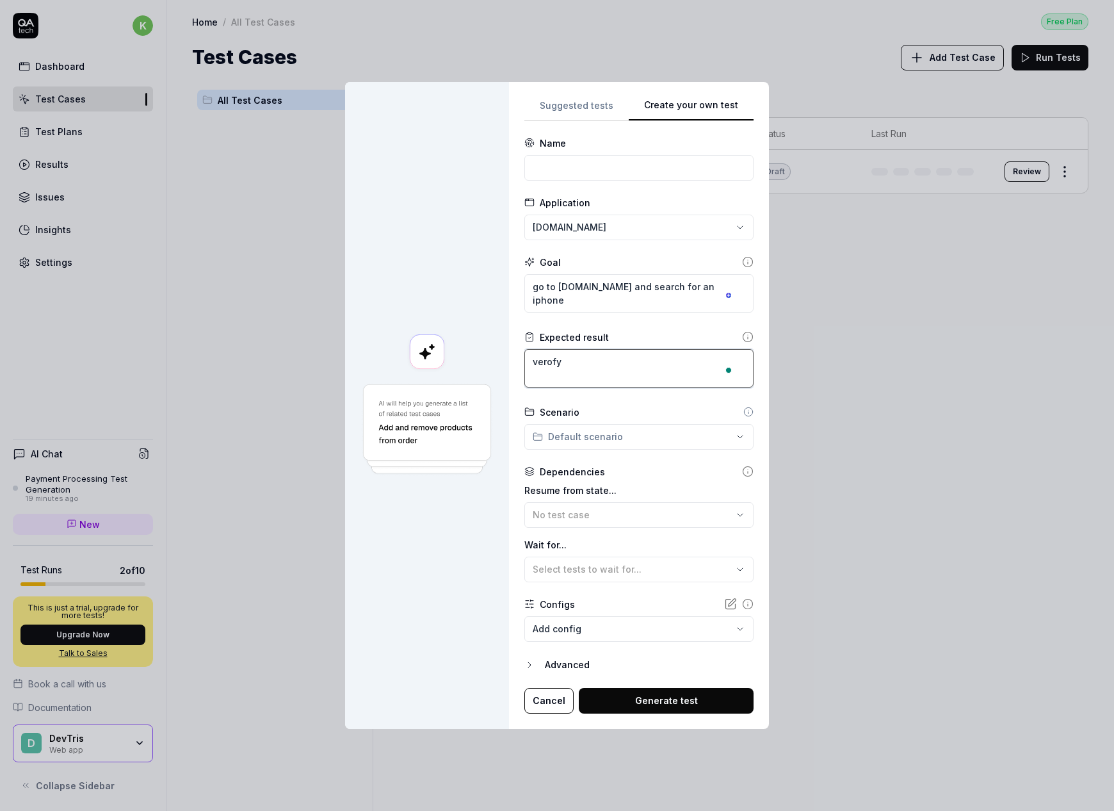
type textarea "*"
type textarea "verofy t"
type textarea "*"
type textarea "verofy th"
type textarea "*"
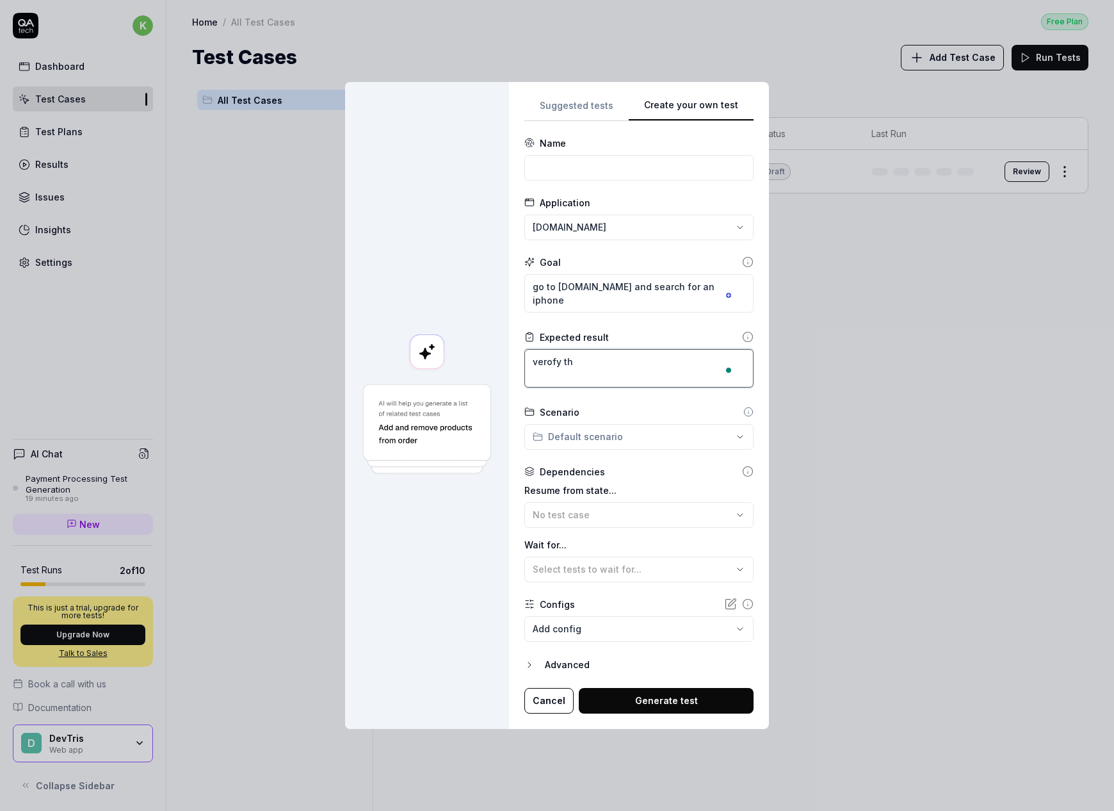
type textarea "verofy tha"
type textarea "*"
type textarea "verofy th"
type textarea "*"
type textarea "verofy t"
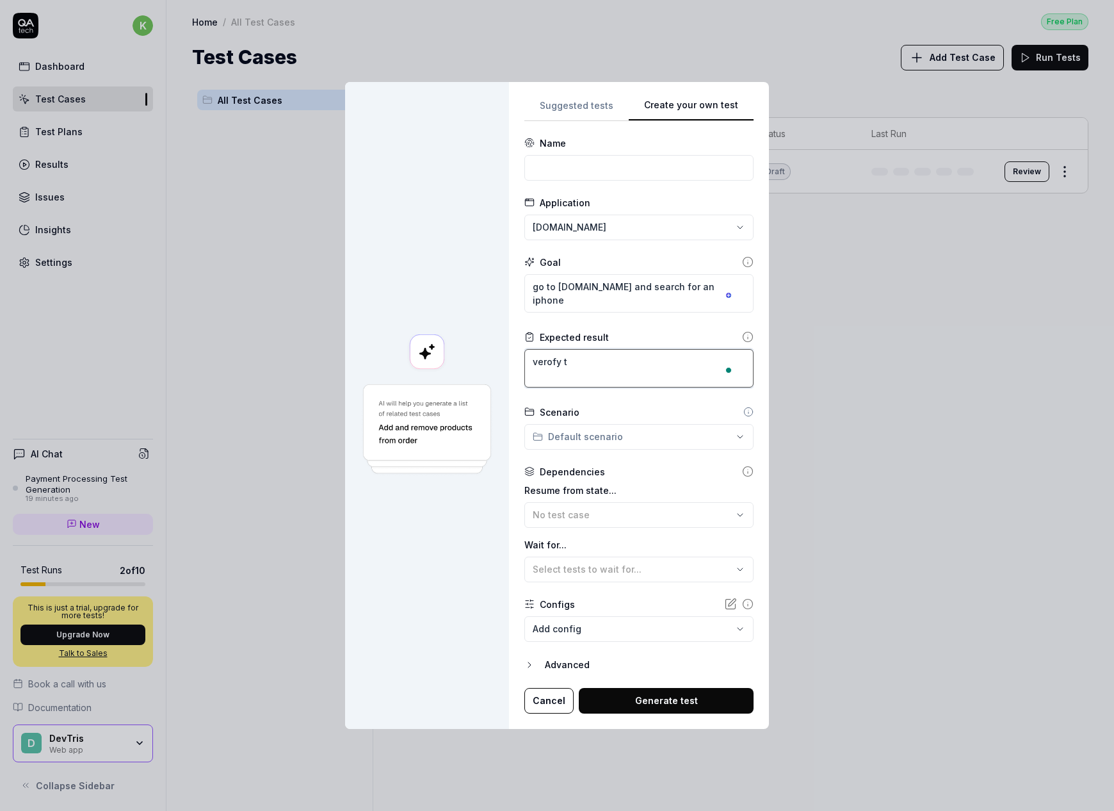
type textarea "*"
type textarea "verofy"
type textarea "*"
type textarea "verofy"
type textarea "*"
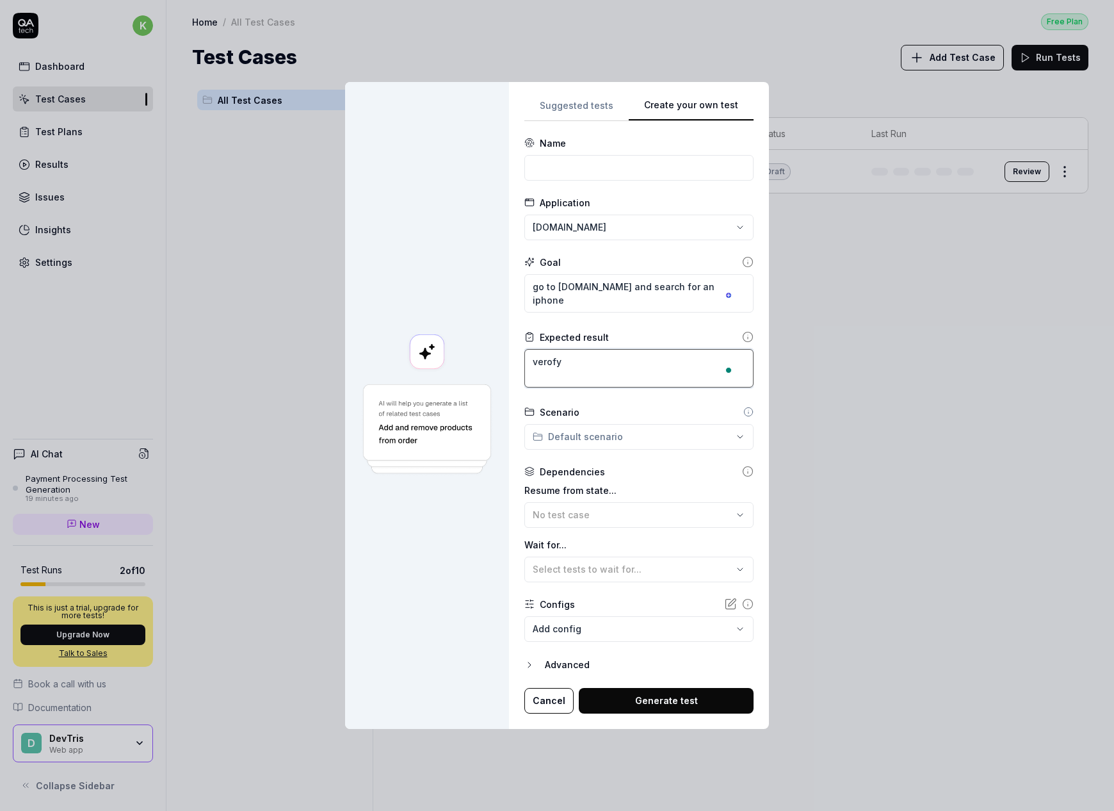
type textarea "verof"
type textarea "*"
type textarea "vero"
type textarea "*"
type textarea "ver"
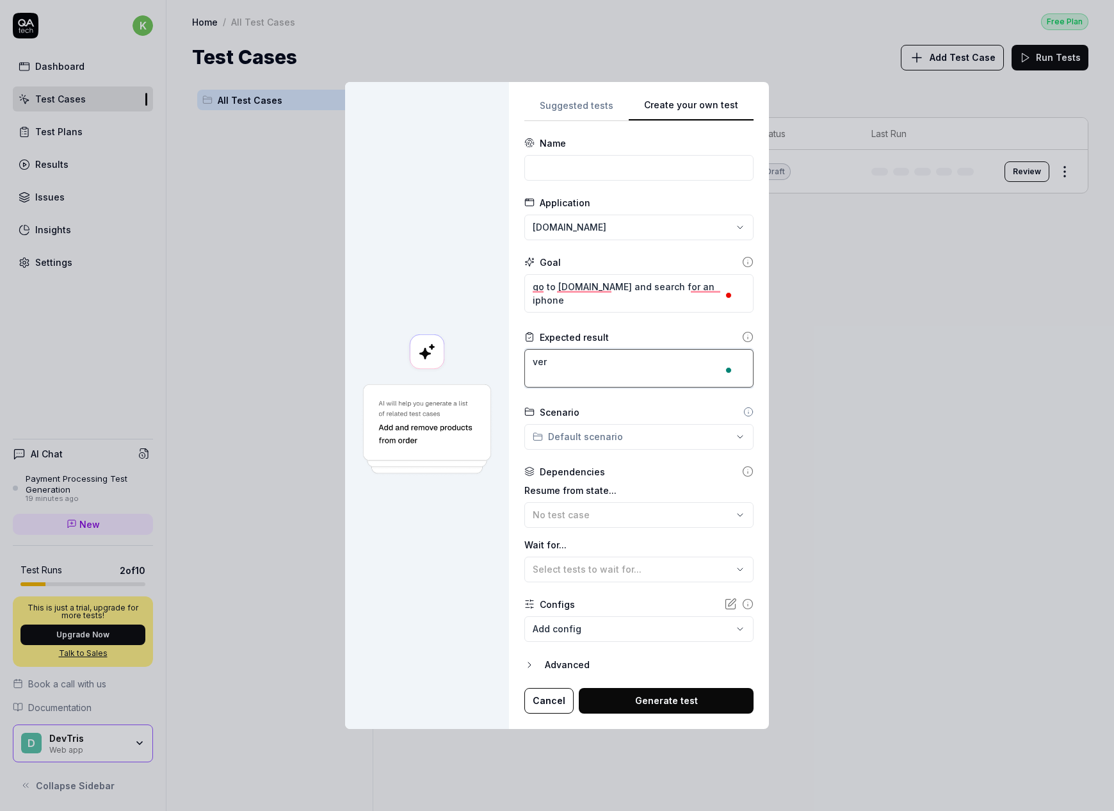
type textarea "*"
type textarea "veri"
type textarea "*"
type textarea "verif"
type textarea "*"
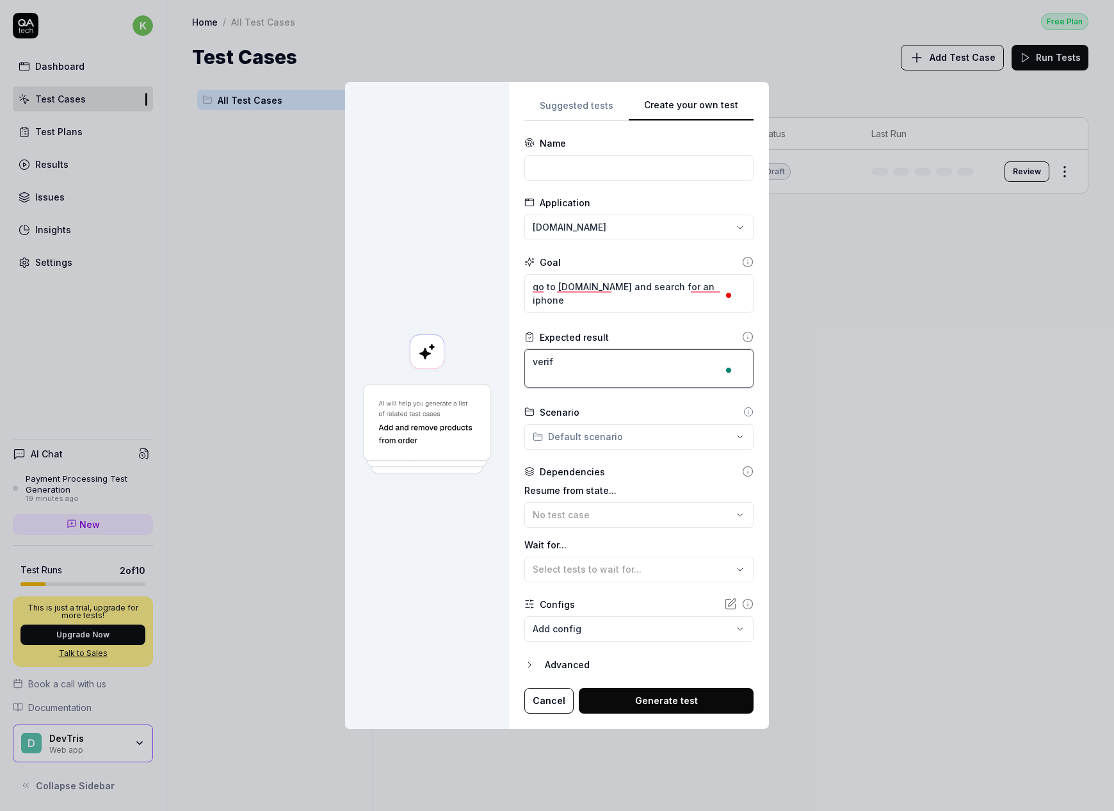
type textarea "verify"
type textarea "*"
type textarea "verify t"
type textarea "*"
type textarea "verify th"
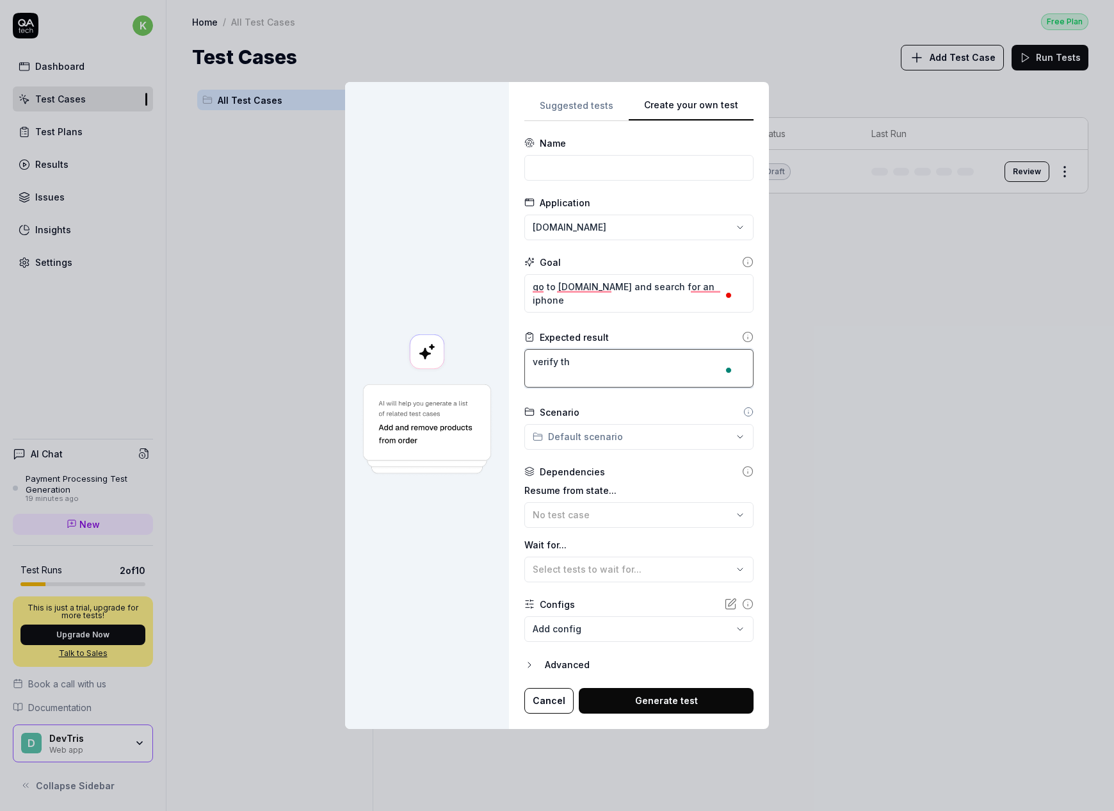
type textarea "*"
type textarea "verify tha"
type textarea "*"
type textarea "verify that"
type textarea "*"
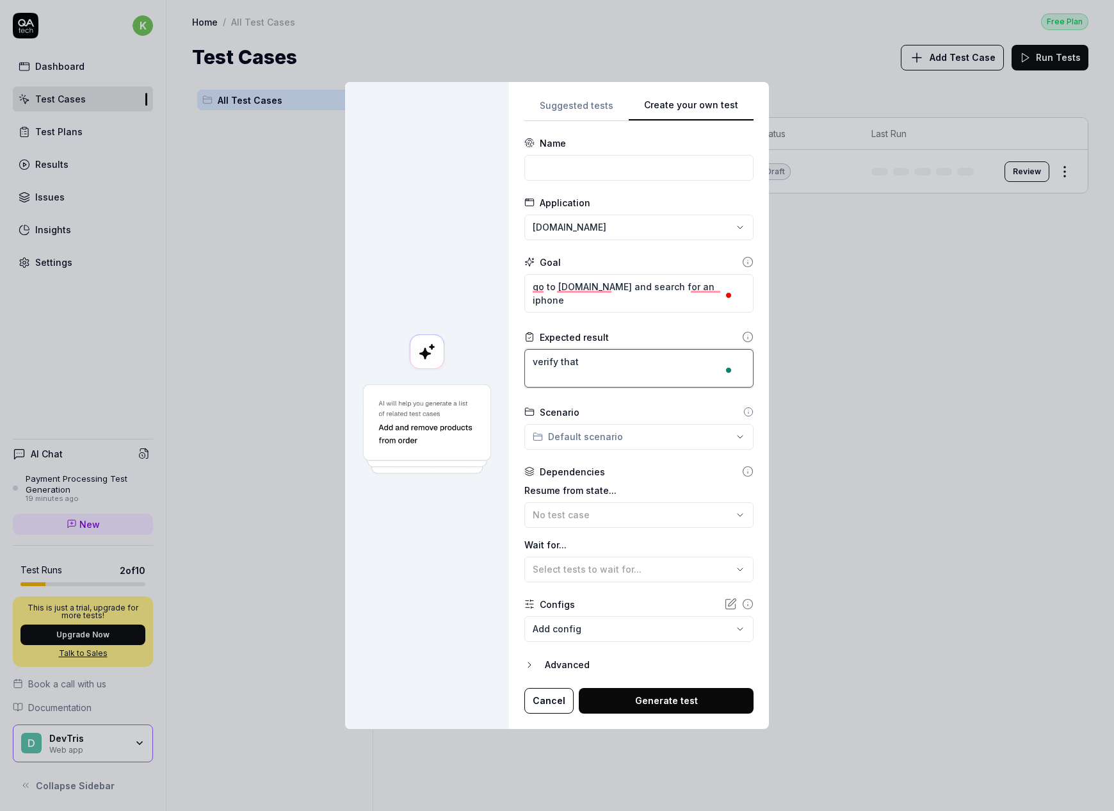
type textarea "verify that"
type textarea "*"
type textarea "verify that t"
type textarea "*"
type textarea "verify that th"
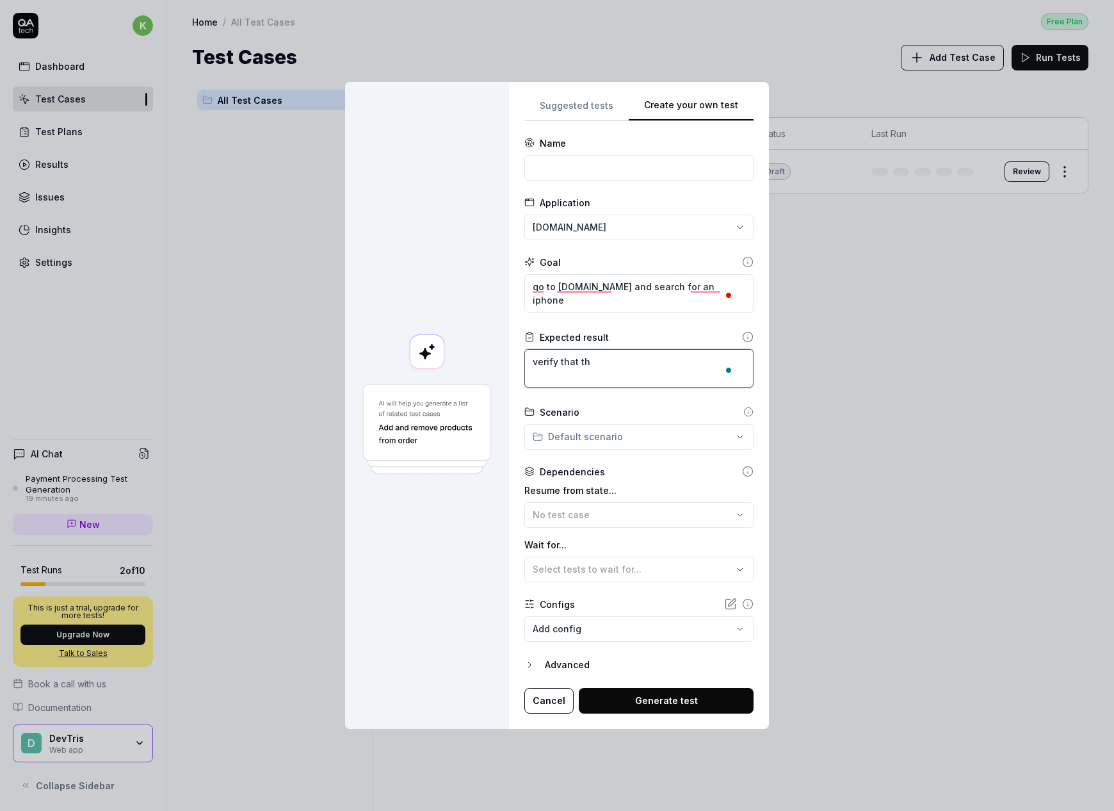
type textarea "*"
type textarea "verify that the"
type textarea "*"
type textarea "verify that the"
type textarea "*"
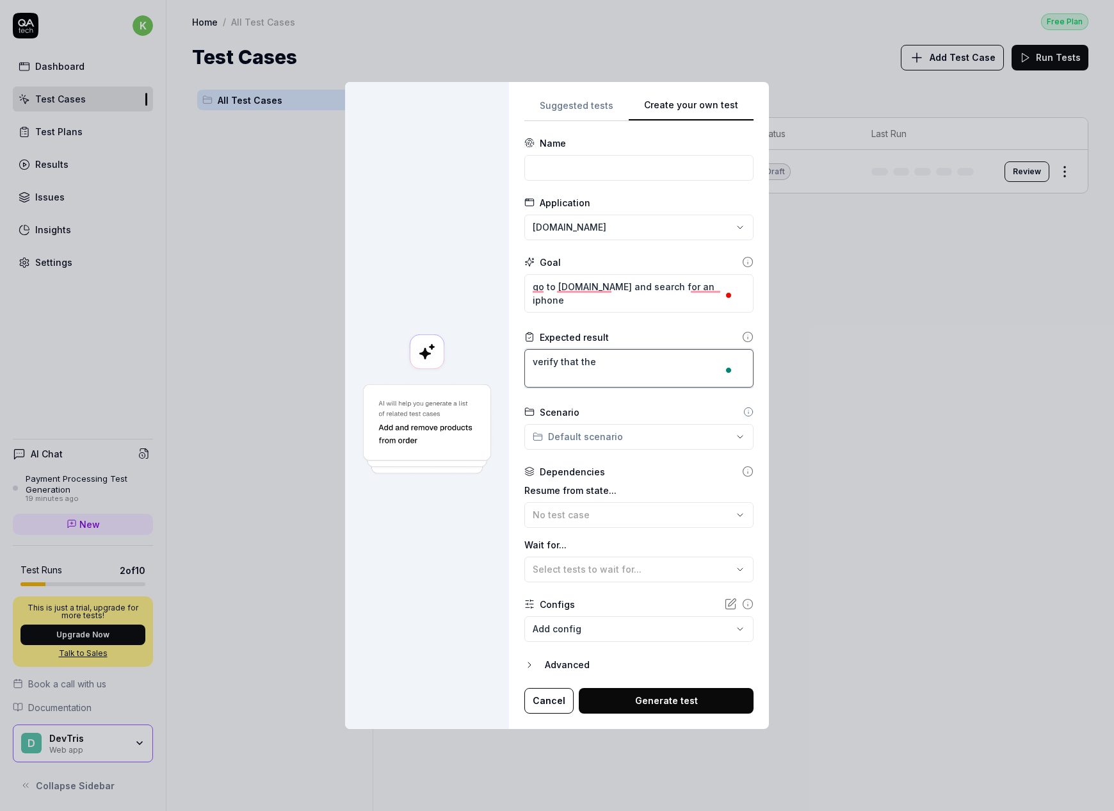
type textarea "verify that the t"
type textarea "*"
type textarea "verify that the to"
type textarea "*"
type textarea "verify that the top"
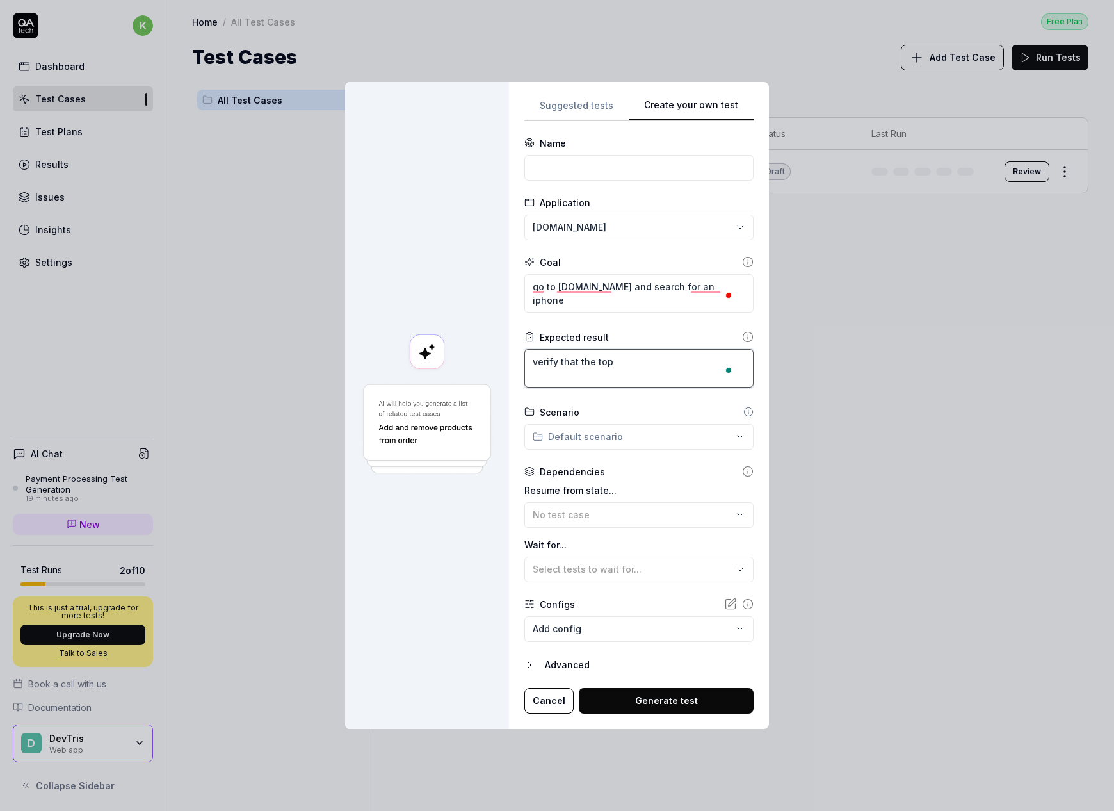
type textarea "*"
type textarea "verify that the top"
type textarea "*"
type textarea "verify that the top o"
type textarea "*"
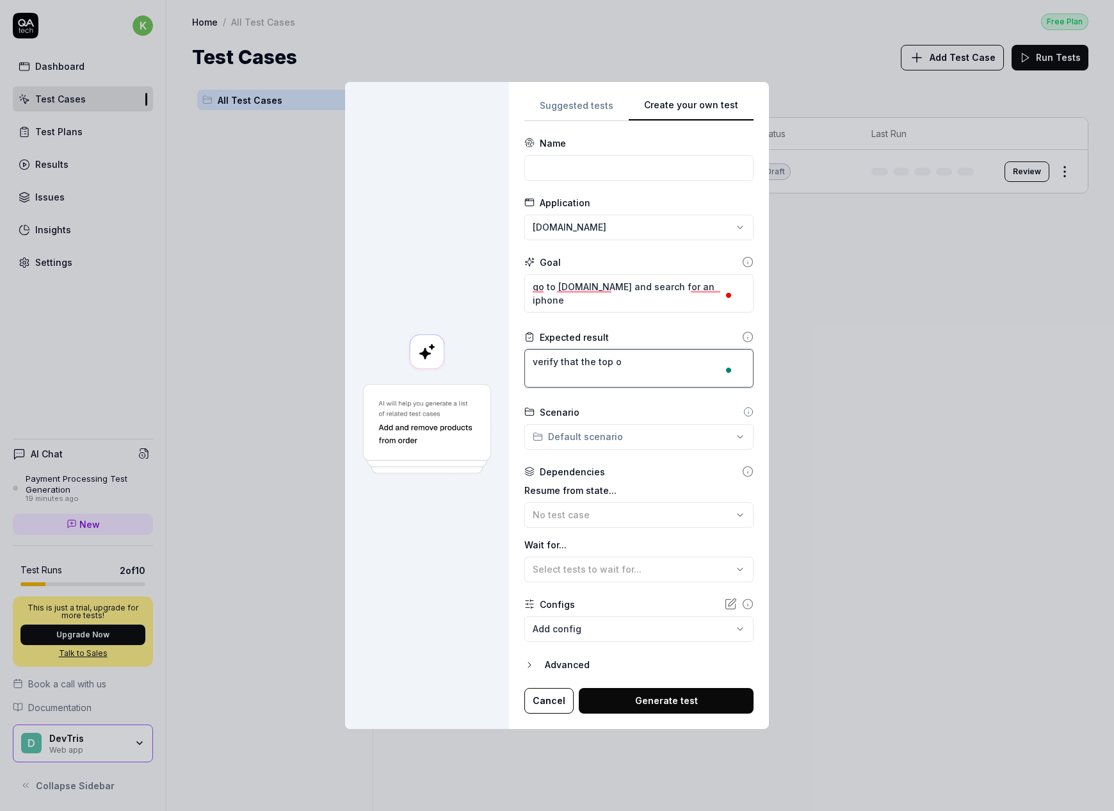
type textarea "verify that the top ot"
type textarea "*"
type textarea "verify that the top ot"
type textarea "*"
type textarea "verify that the top ot"
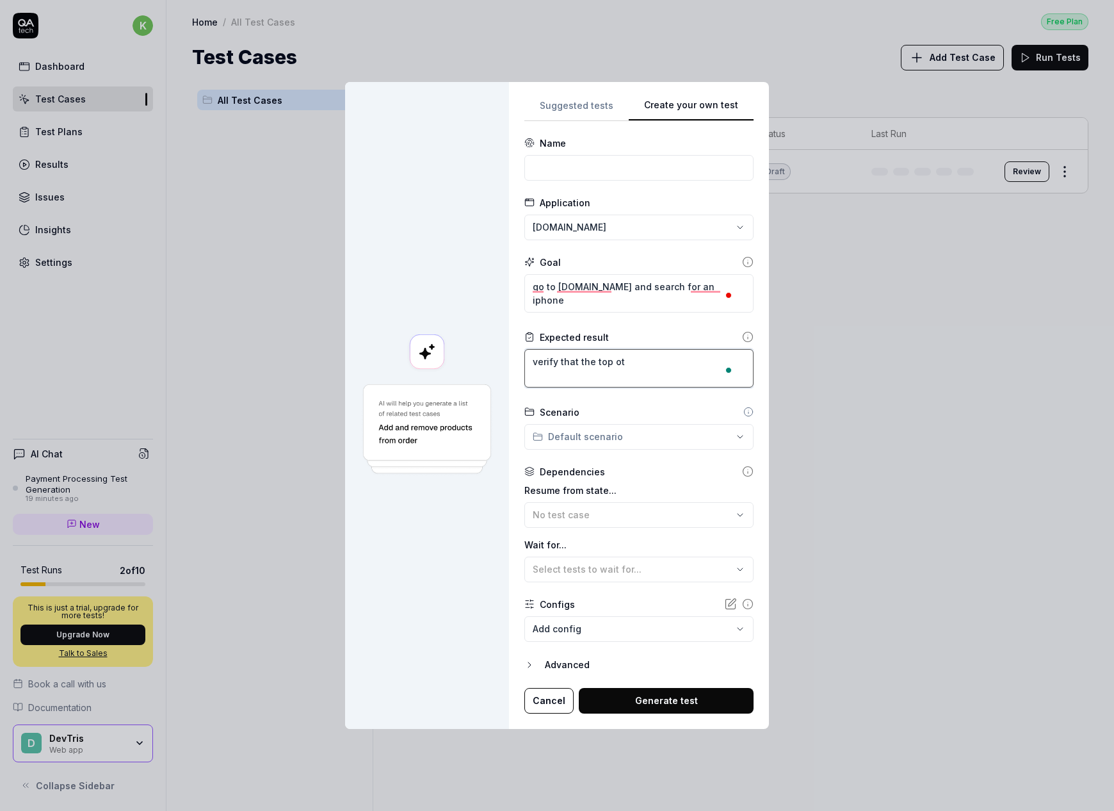
type textarea "*"
type textarea "verify that the top o"
type textarea "*"
type textarea "verify that the top or"
type textarea "*"
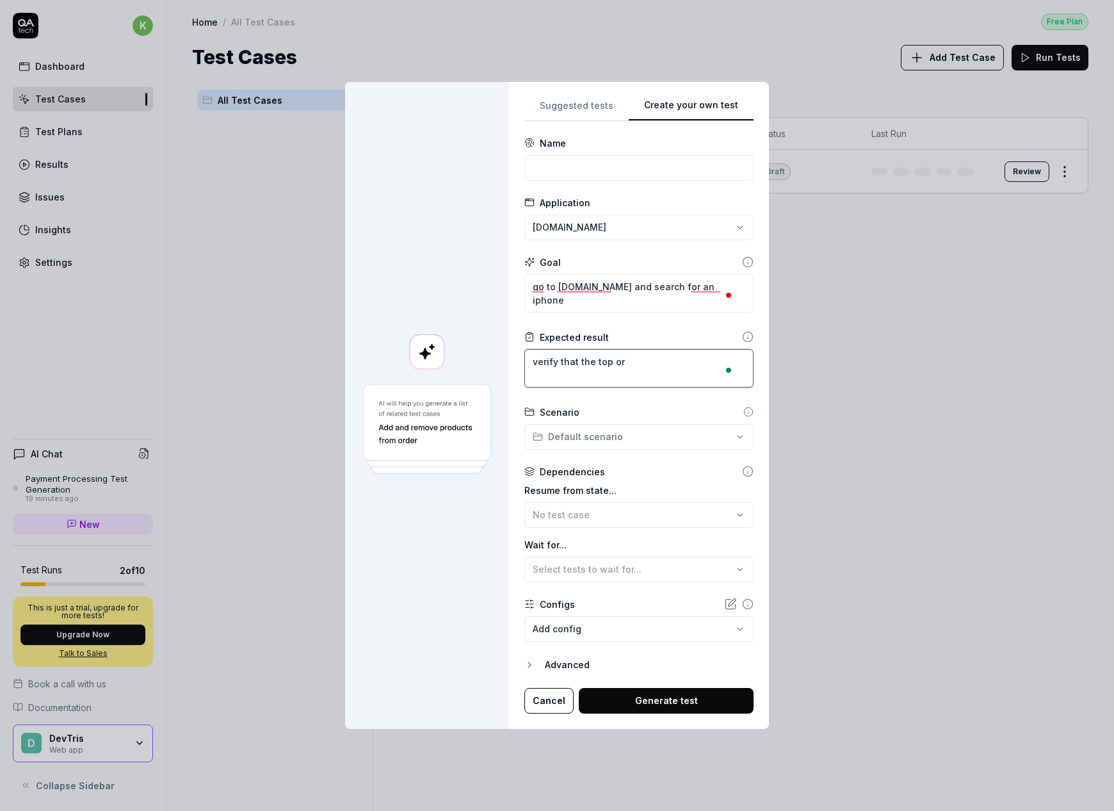
type textarea "verify that the top or"
type textarea "*"
type textarea "verify that the top or f"
type textarea "*"
type textarea "verify that the top or fi"
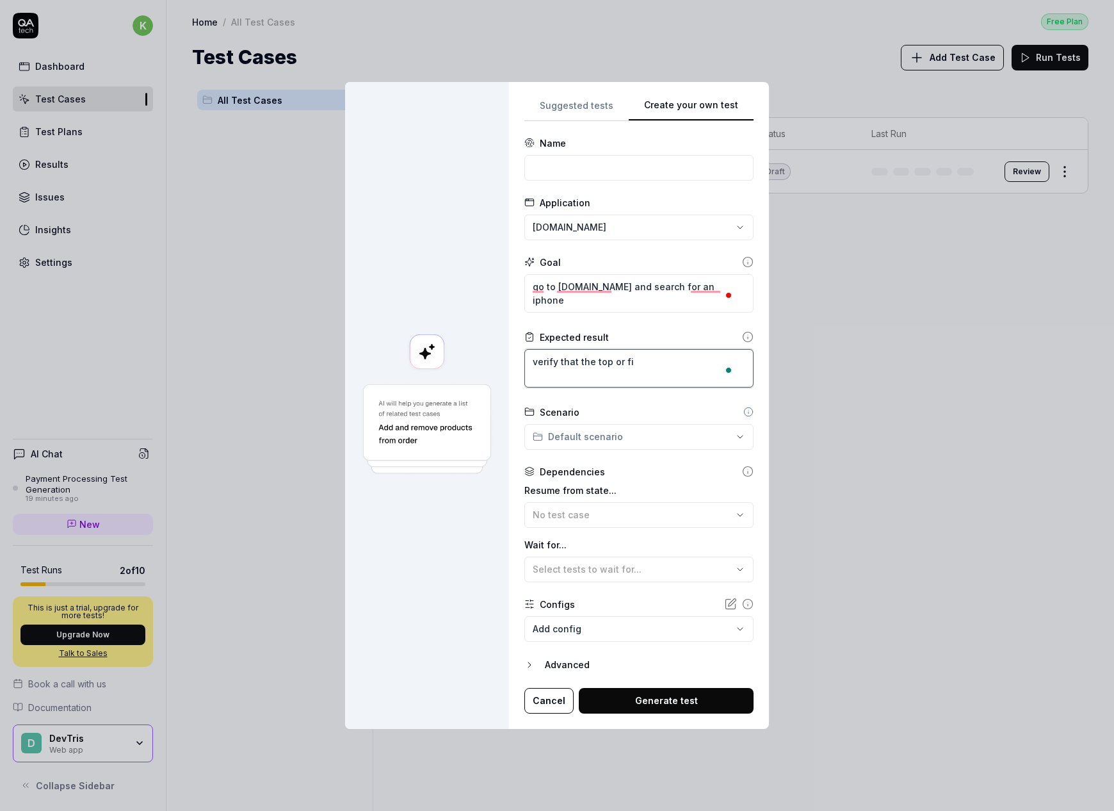
type textarea "*"
type textarea "verify that the top or fir"
type textarea "*"
type textarea "verify that the top or firs"
type textarea "*"
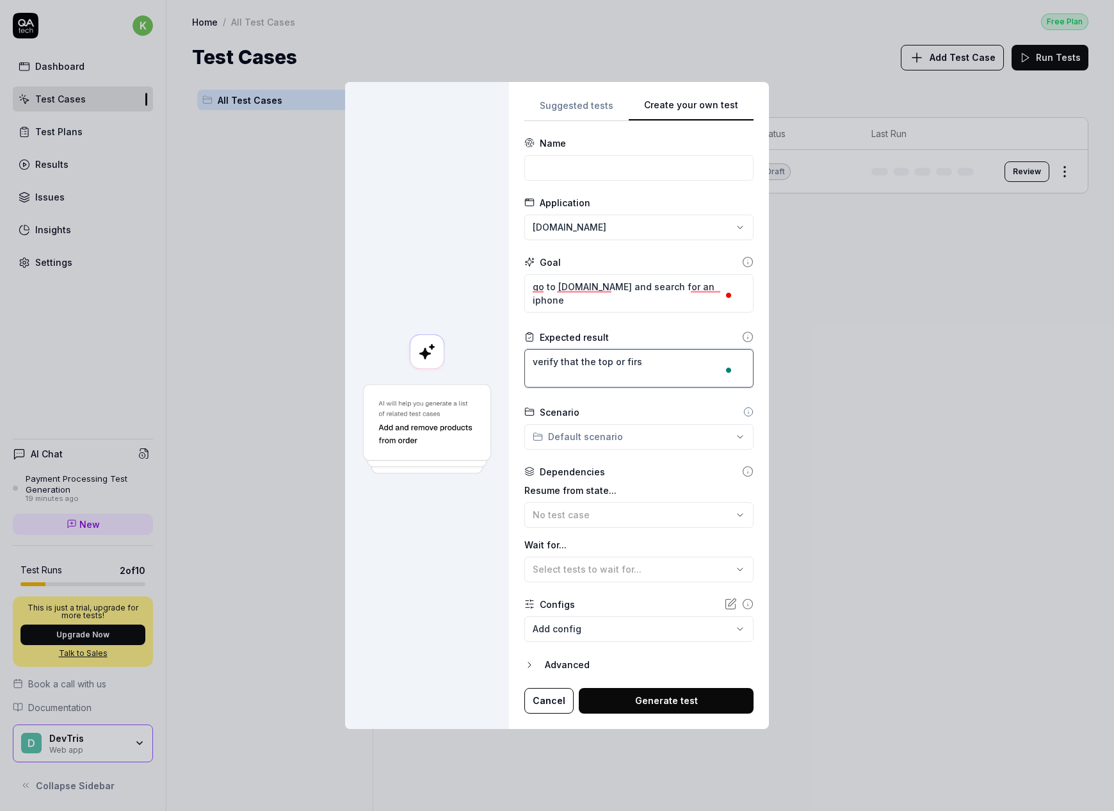
type textarea "verify that the top or first"
type textarea "*"
type textarea "verify that the top or first"
type textarea "*"
type textarea "verify that the top or first r"
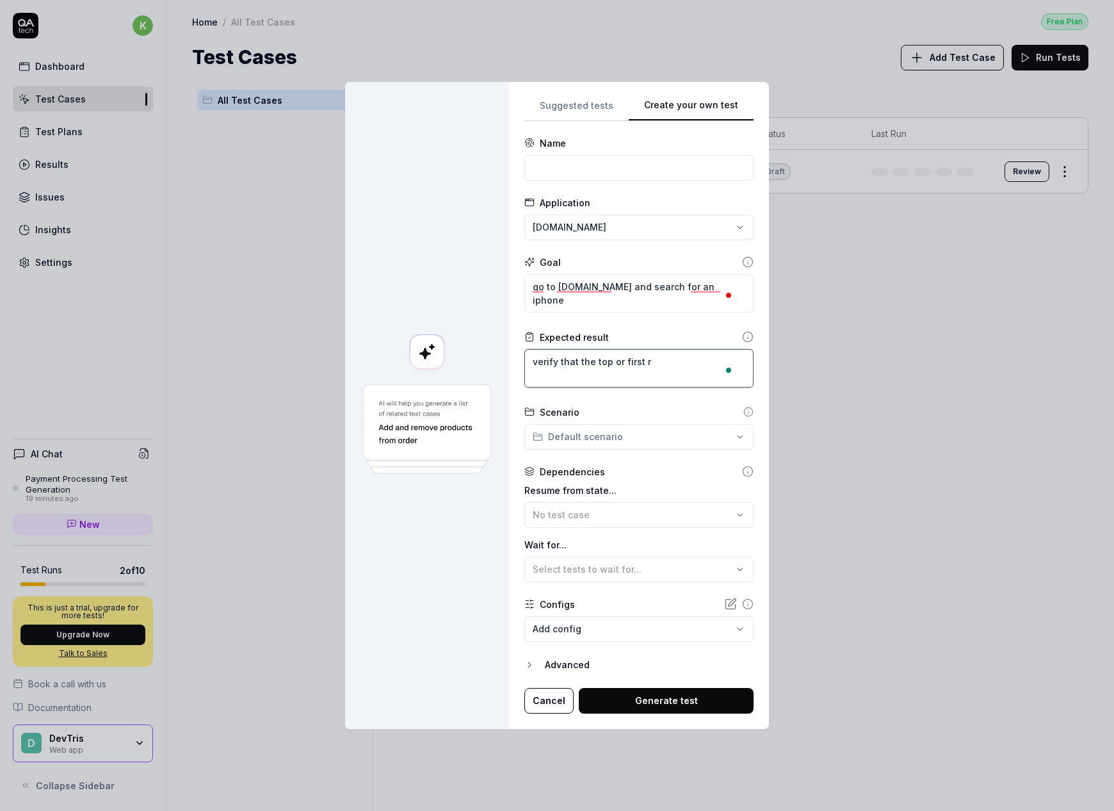
type textarea "*"
type textarea "verify that the top or first re"
type textarea "*"
type textarea "verify that the top or first res"
type textarea "*"
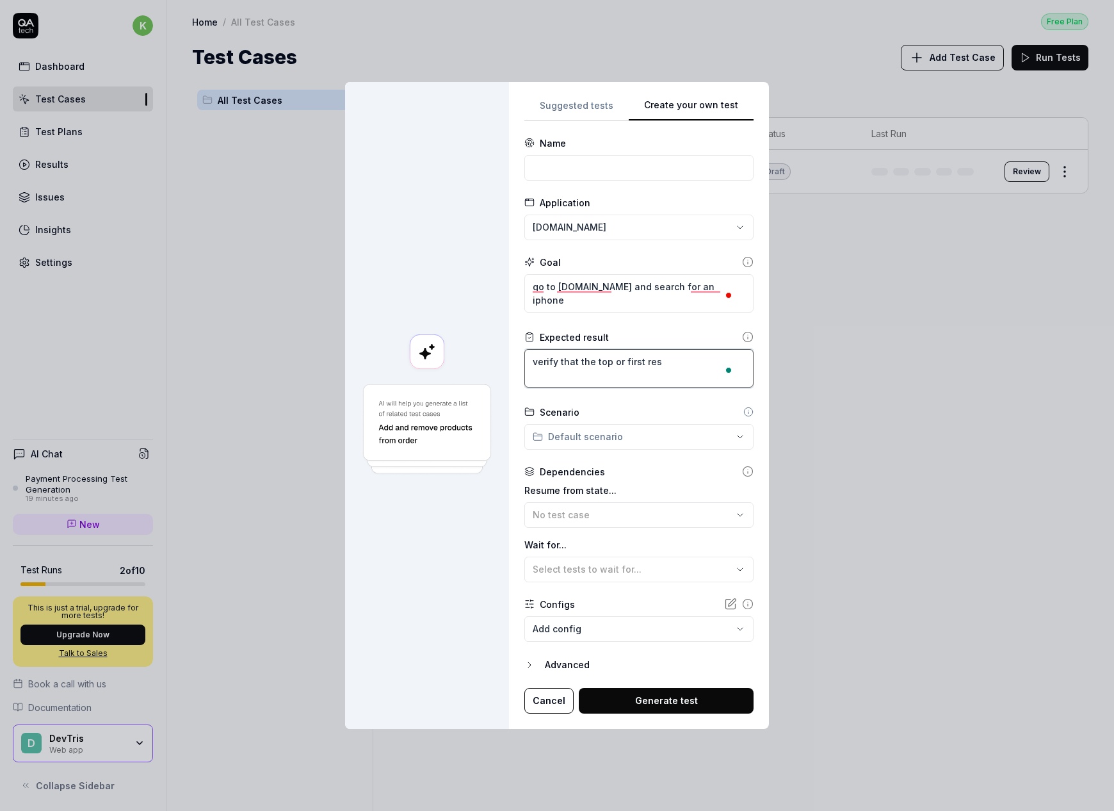
type textarea "verify that the top or first resu"
type textarea "*"
type textarea "verify that the top or first resul"
type textarea "*"
type textarea "verify that the top or first result"
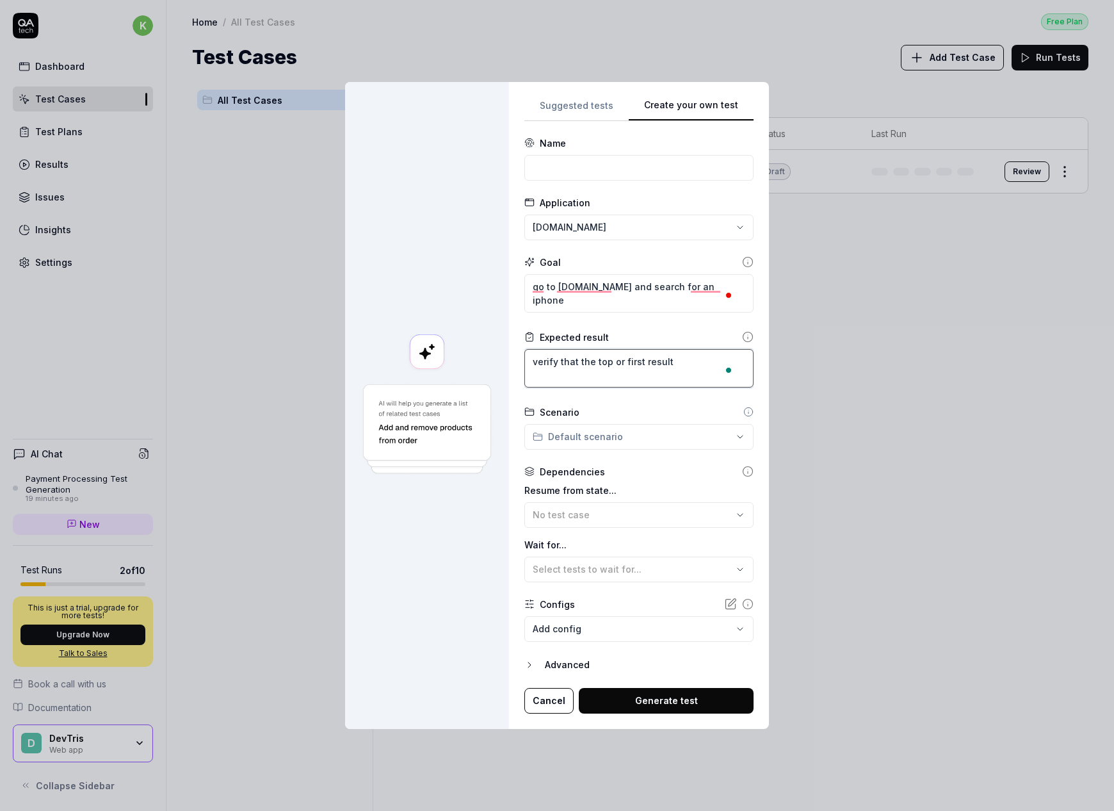
type textarea "*"
type textarea "verify that the top or first result"
type textarea "*"
type textarea "verify that the top or first result i"
click at [592, 159] on input at bounding box center [638, 168] width 229 height 26
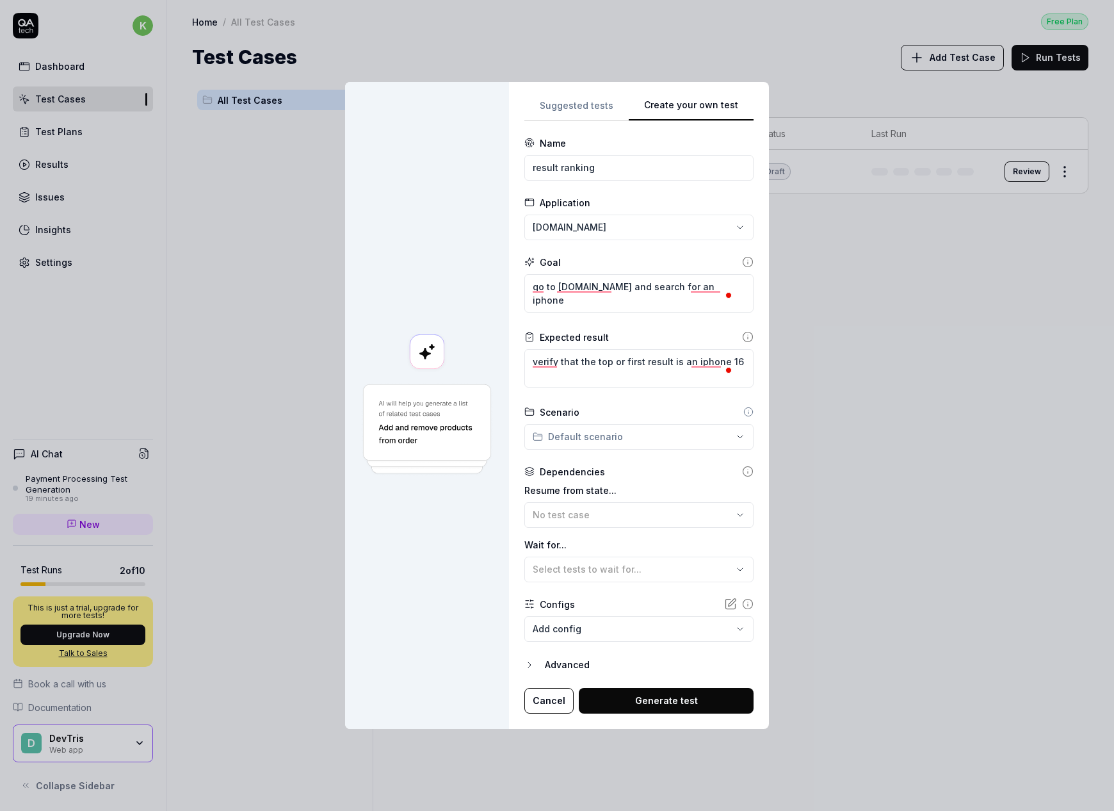
click at [644, 699] on button "Generate test" at bounding box center [666, 701] width 175 height 26
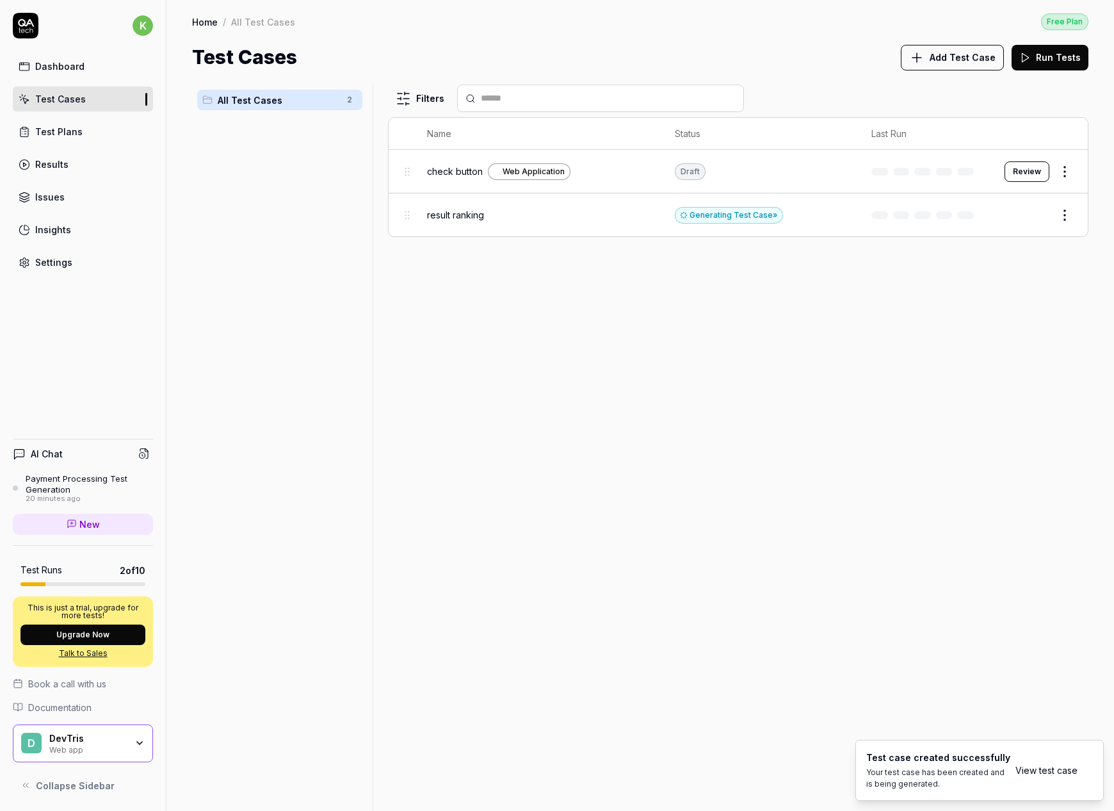
click at [1065, 218] on html "k Dashboard Test Cases Test Plans Results Issues Insights Settings AI Chat Paym…" at bounding box center [557, 405] width 1114 height 811
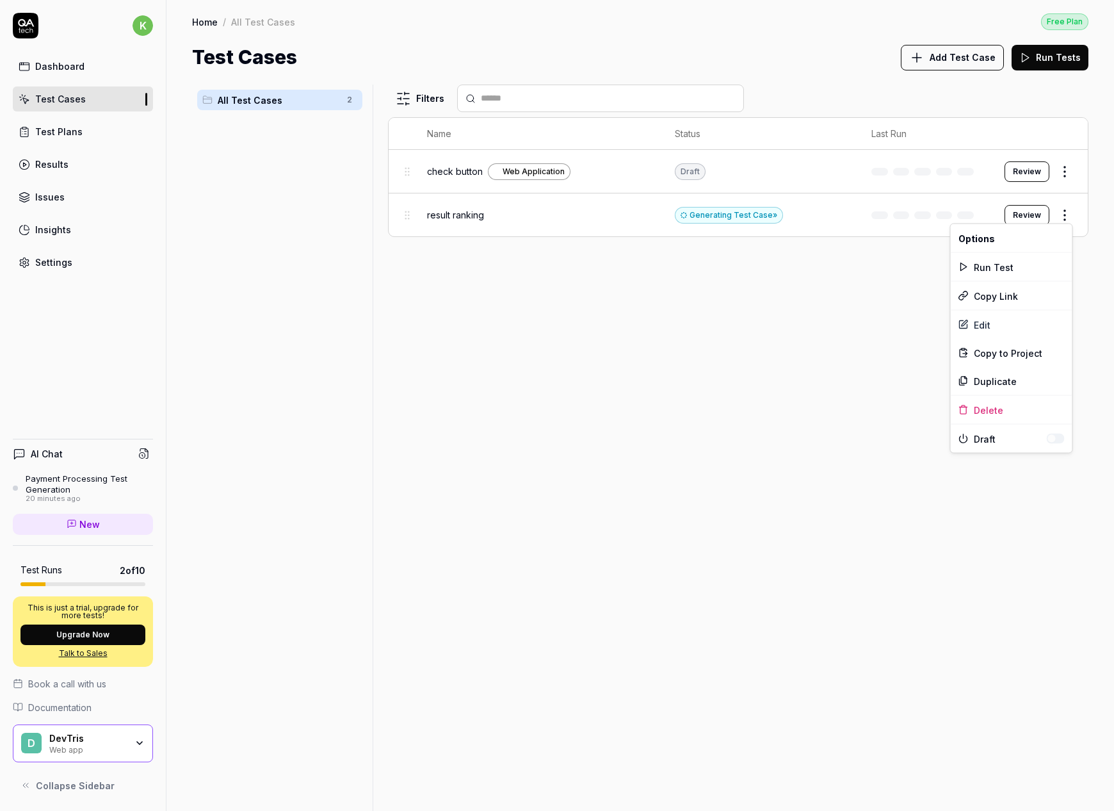
click at [802, 253] on html "k Dashboard Test Cases Test Plans Results Issues Insights Settings AI Chat Paym…" at bounding box center [557, 405] width 1114 height 811
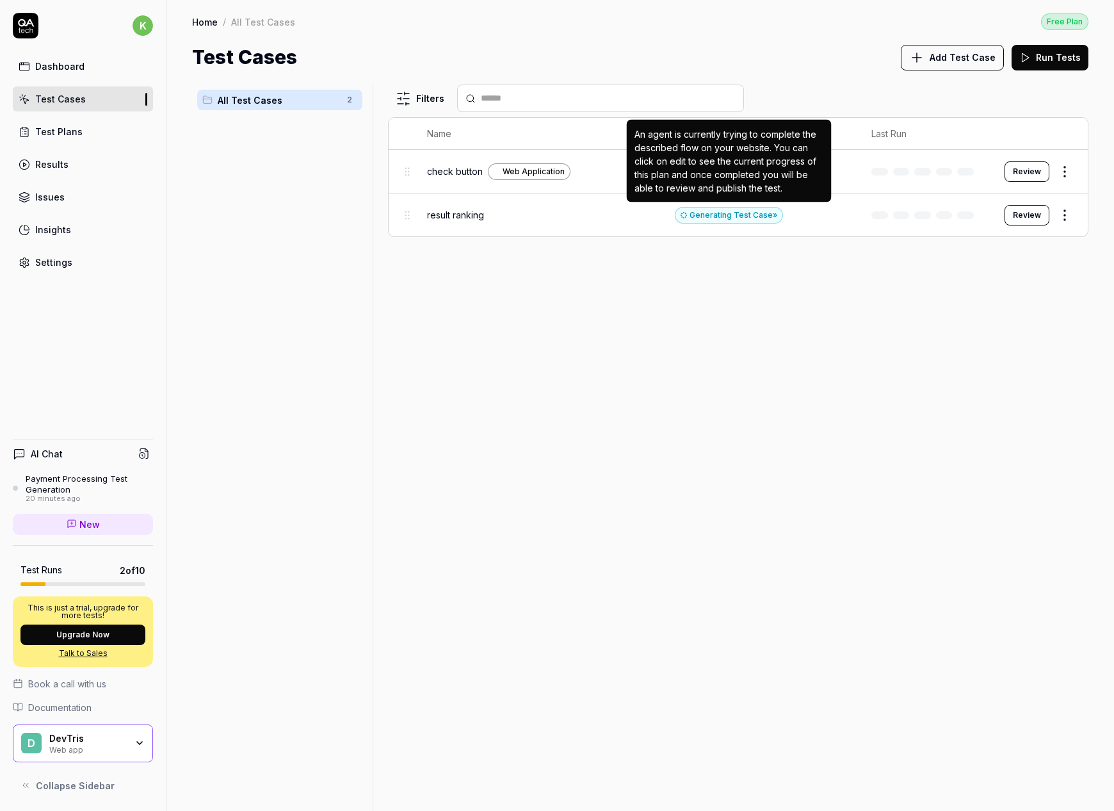
click at [727, 214] on div "Generating Test Case »" at bounding box center [729, 215] width 108 height 17
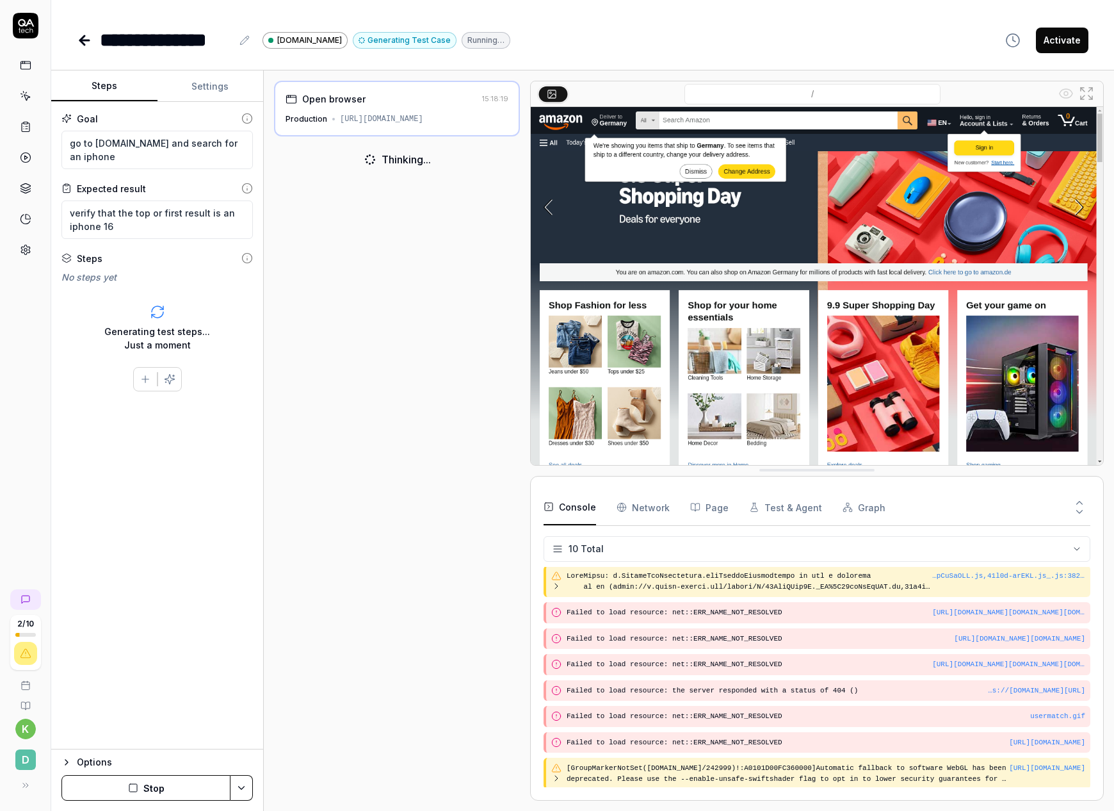
scroll to position [64, 0]
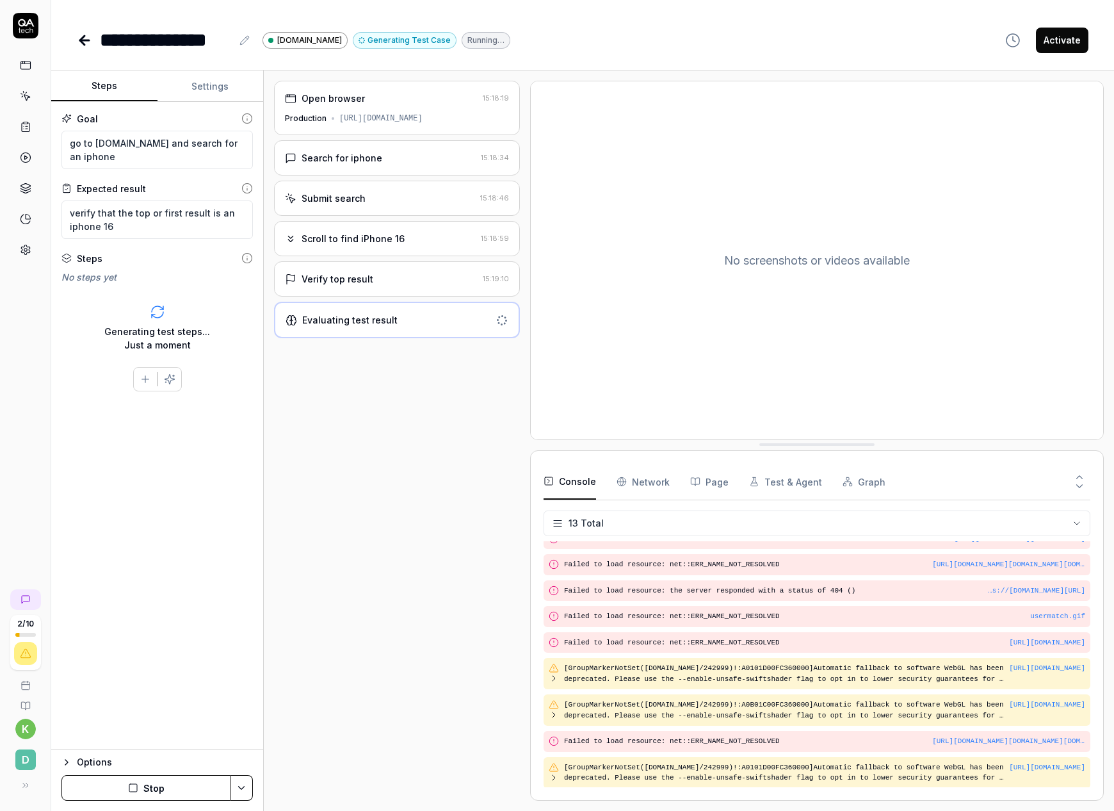
scroll to position [163, 0]
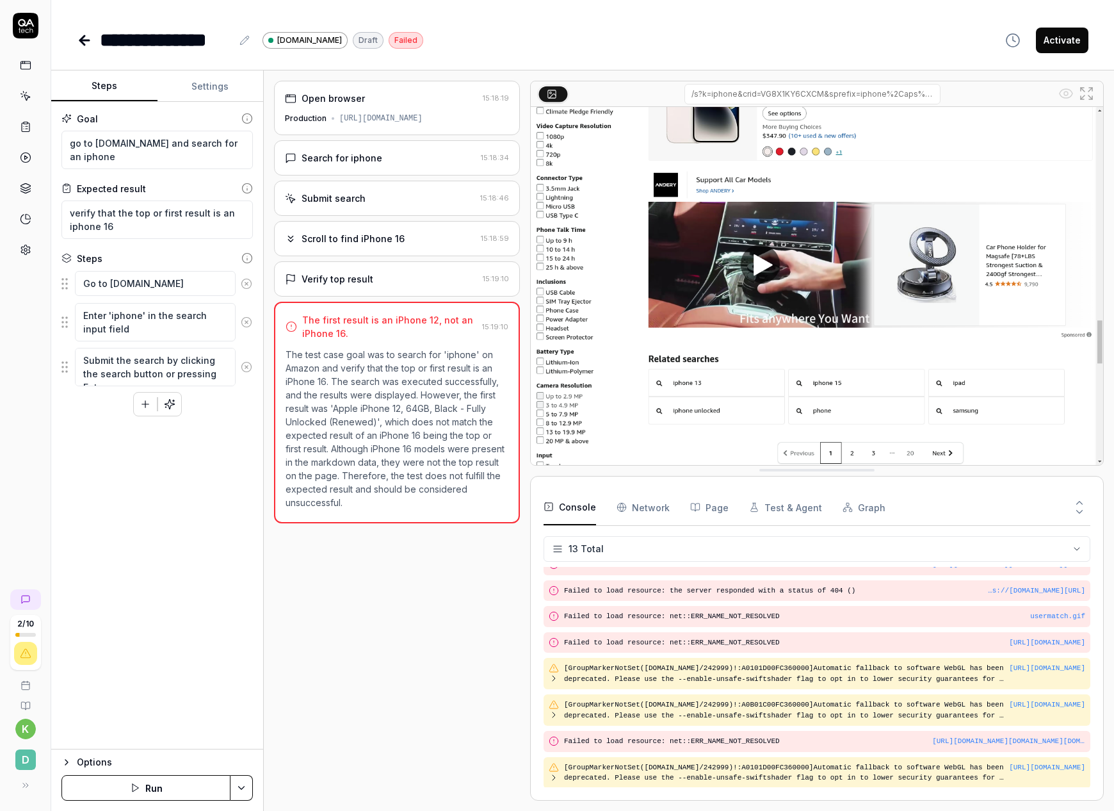
click at [1056, 44] on button "Activate" at bounding box center [1062, 41] width 53 height 26
click at [31, 65] on link at bounding box center [25, 65] width 23 height 23
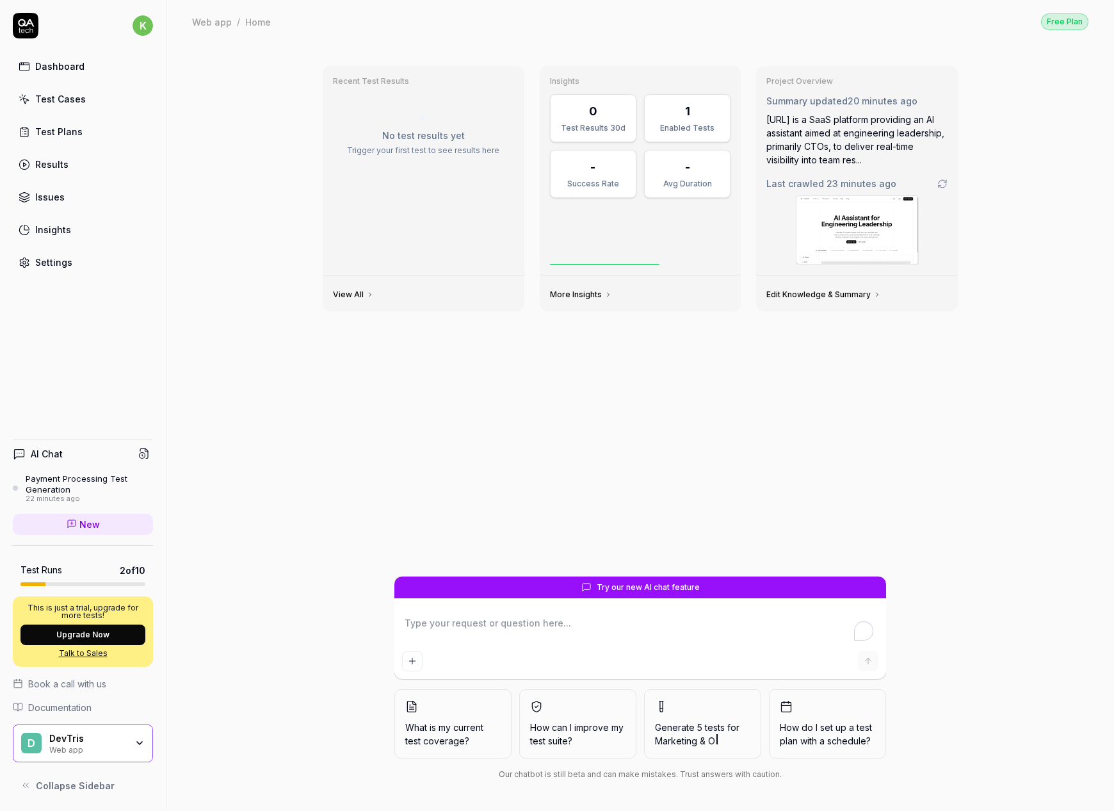
click at [70, 133] on div "Test Plans" at bounding box center [58, 131] width 47 height 13
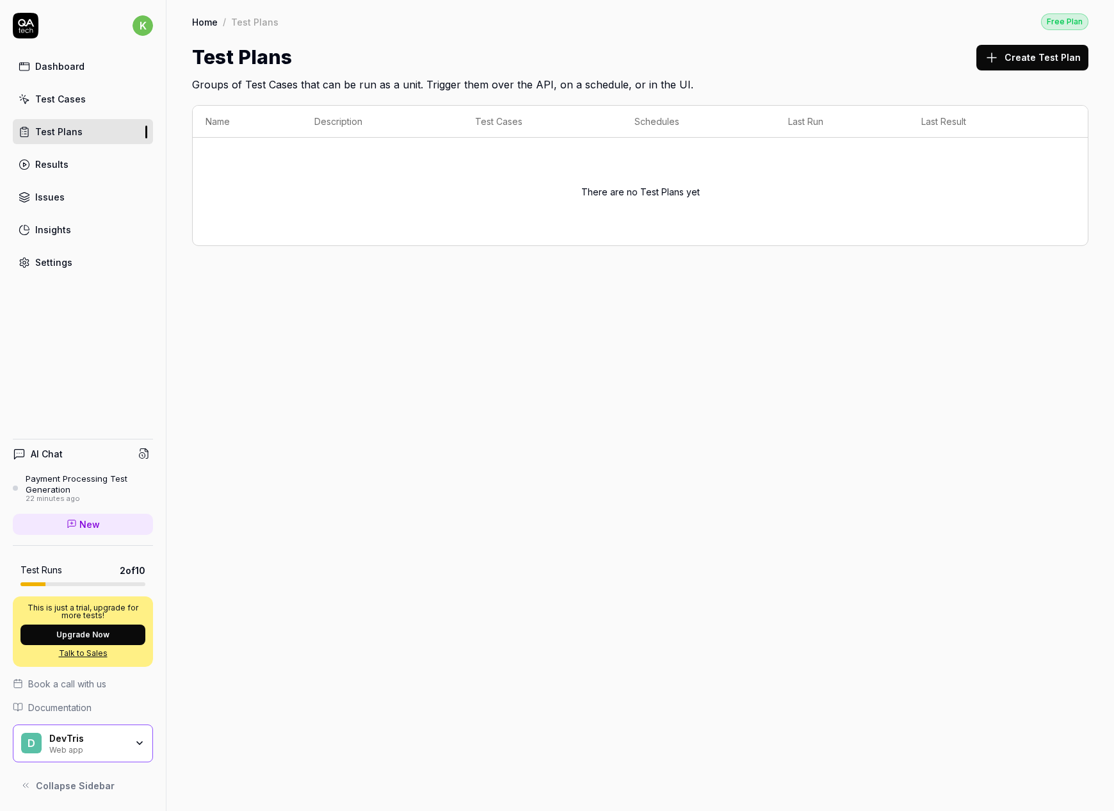
click at [1049, 52] on button "Create Test Plan" at bounding box center [1032, 58] width 112 height 26
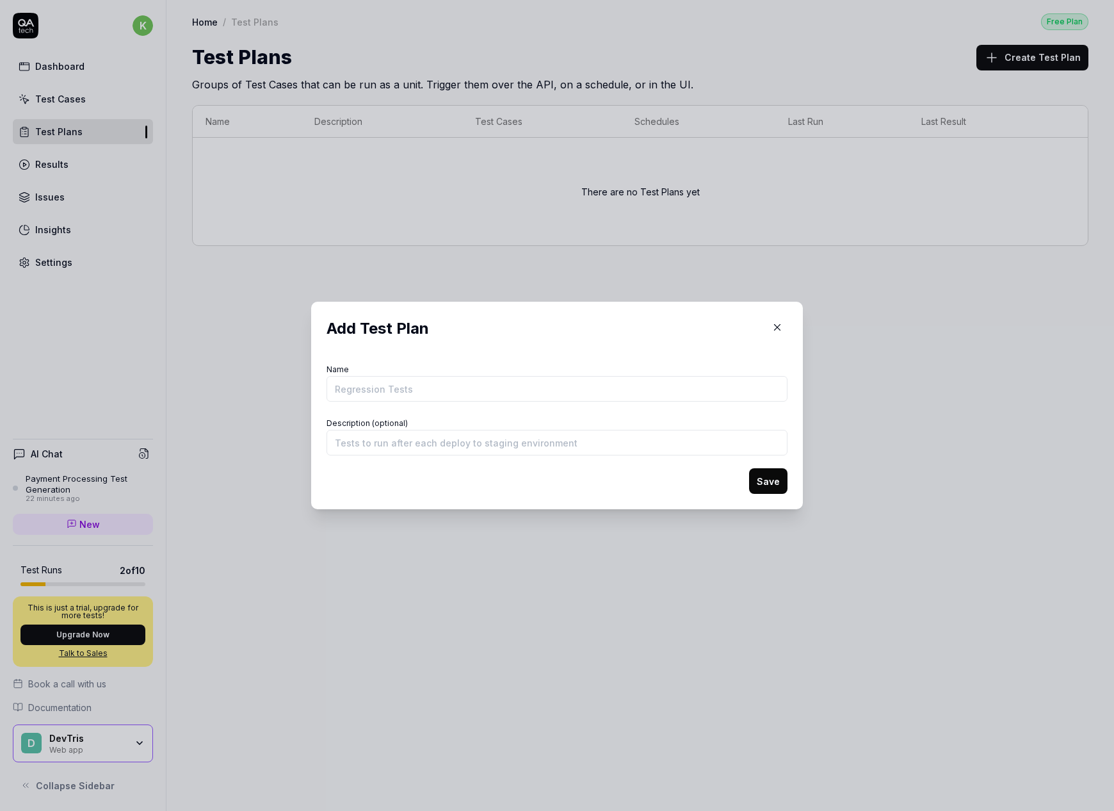
click at [774, 330] on icon "button" at bounding box center [778, 327] width 12 height 12
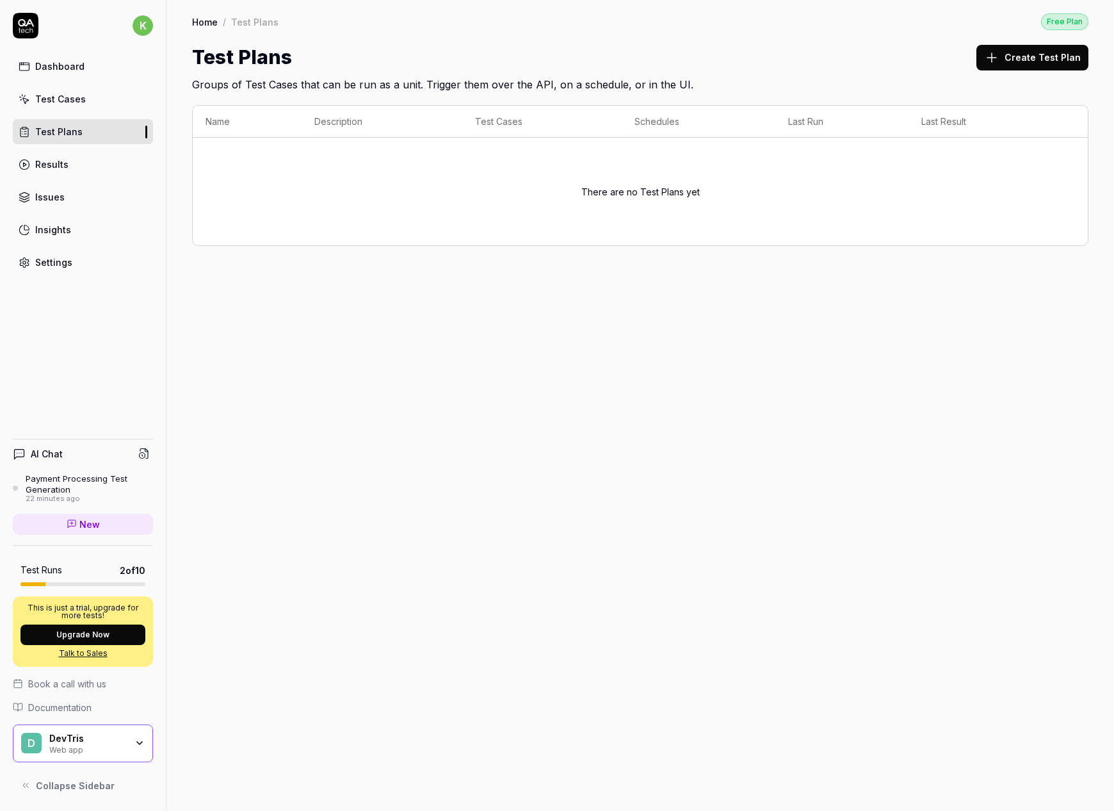
click at [77, 783] on span "Collapse Sidebar" at bounding box center [75, 785] width 79 height 13
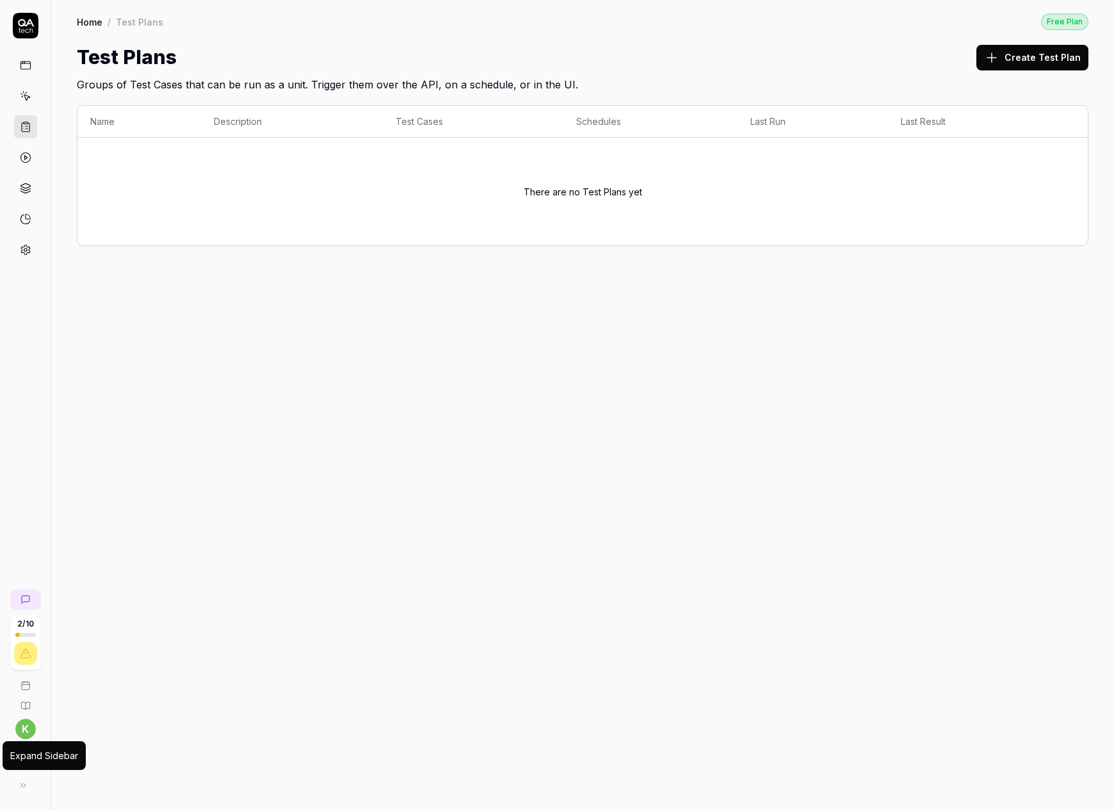
click at [29, 786] on button at bounding box center [23, 785] width 26 height 26
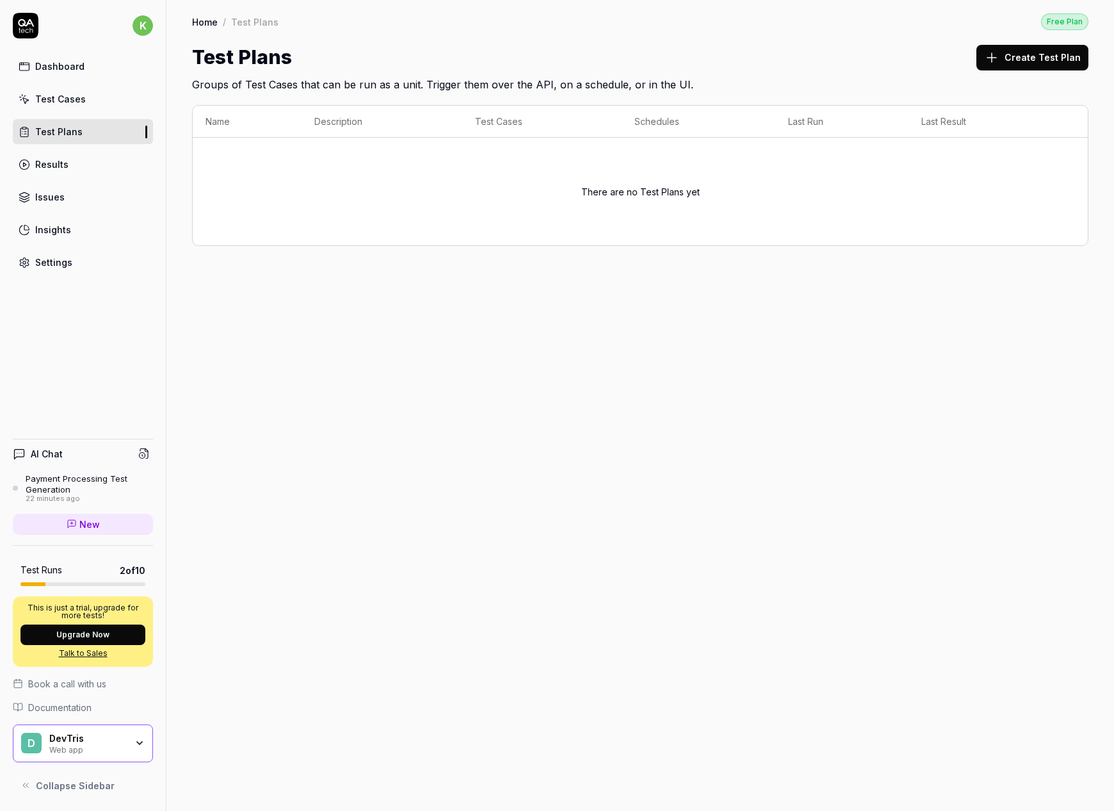
click at [149, 32] on html "k Dashboard Test Cases Test Plans Results Issues Insights Settings AI Chat Paym…" at bounding box center [557, 405] width 1114 height 811
click at [457, 323] on html "k Dashboard Test Cases Test Plans Results Issues Insights Settings AI Chat Paym…" at bounding box center [557, 405] width 1114 height 811
click at [137, 33] on html "k Dashboard Test Cases Test Plans Results Issues Insights Settings AI Chat Paym…" at bounding box center [557, 405] width 1114 height 811
click at [74, 147] on span "Sign out" at bounding box center [120, 141] width 198 height 13
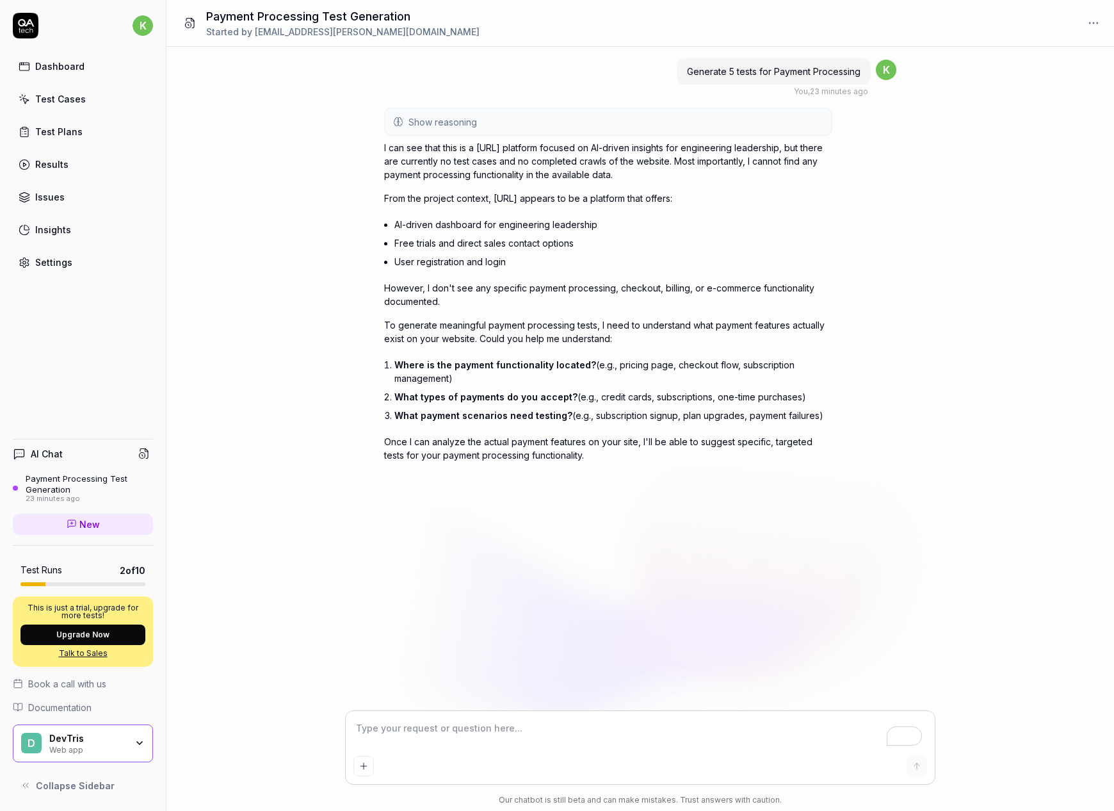
type textarea "*"
click at [94, 104] on link "Test Cases" at bounding box center [83, 98] width 140 height 25
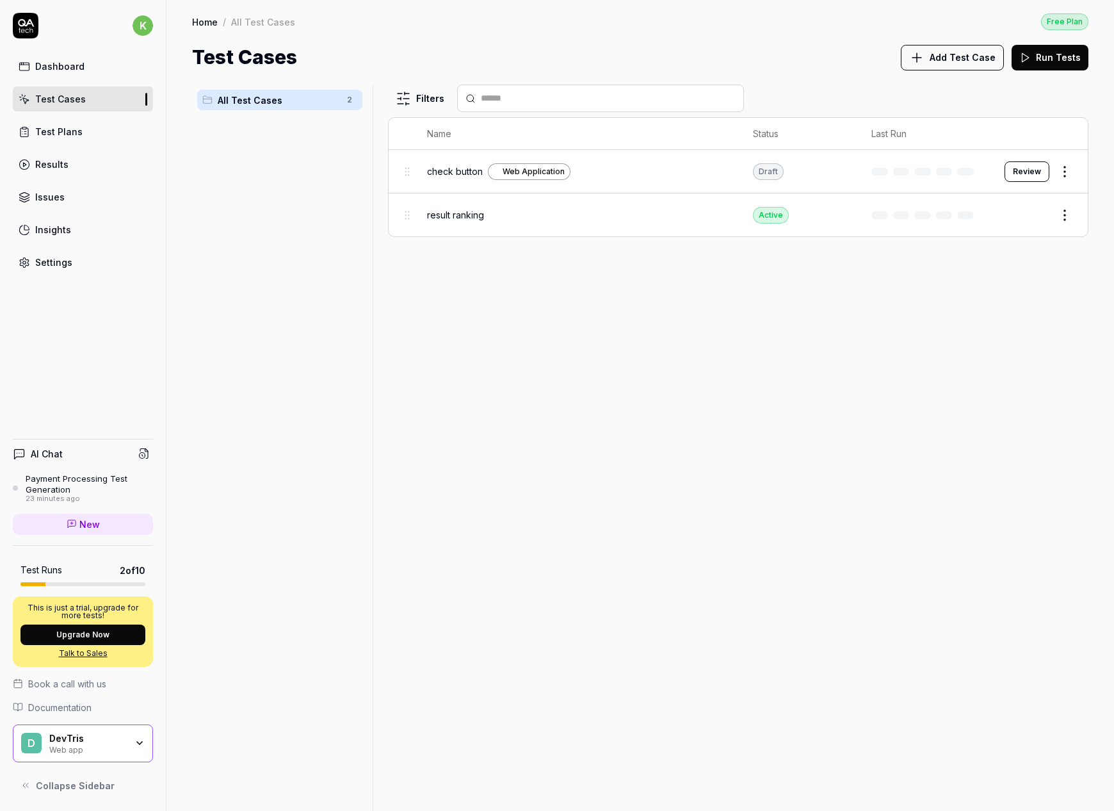
click at [945, 54] on span "Add Test Case" at bounding box center [963, 57] width 66 height 13
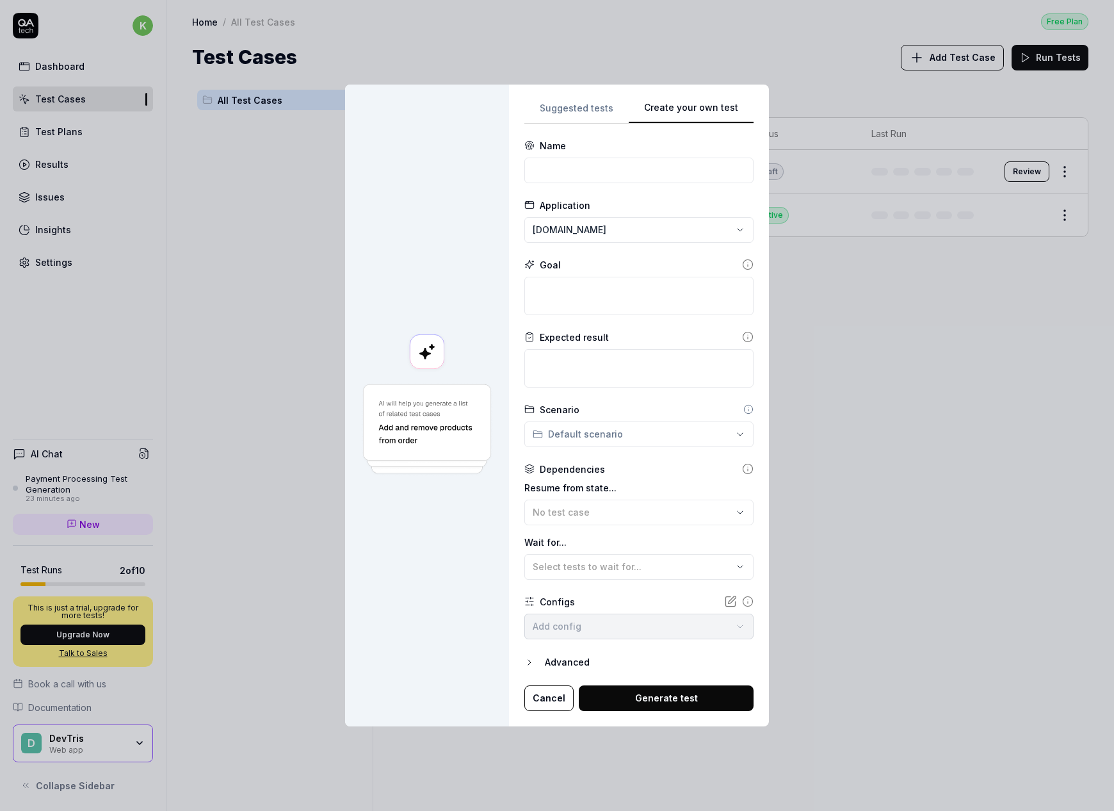
click at [728, 281] on div "Suggested tests Create your own test Name Application [DOMAIN_NAME] Goal Expect…" at bounding box center [638, 405] width 229 height 611
click at [609, 177] on input at bounding box center [638, 171] width 229 height 26
type input "add to cart"
click at [606, 294] on textarea at bounding box center [638, 296] width 229 height 38
type textarea "*"
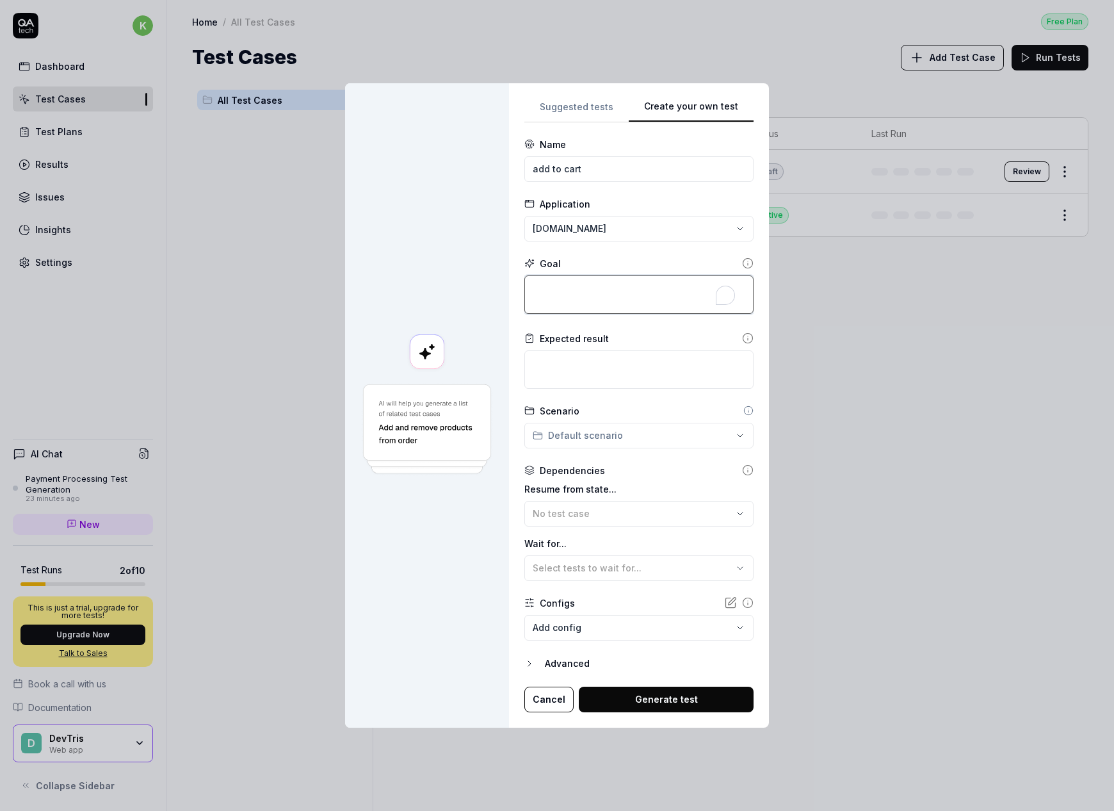
type textarea "g"
type textarea "*"
type textarea "go"
type textarea "*"
type textarea "go"
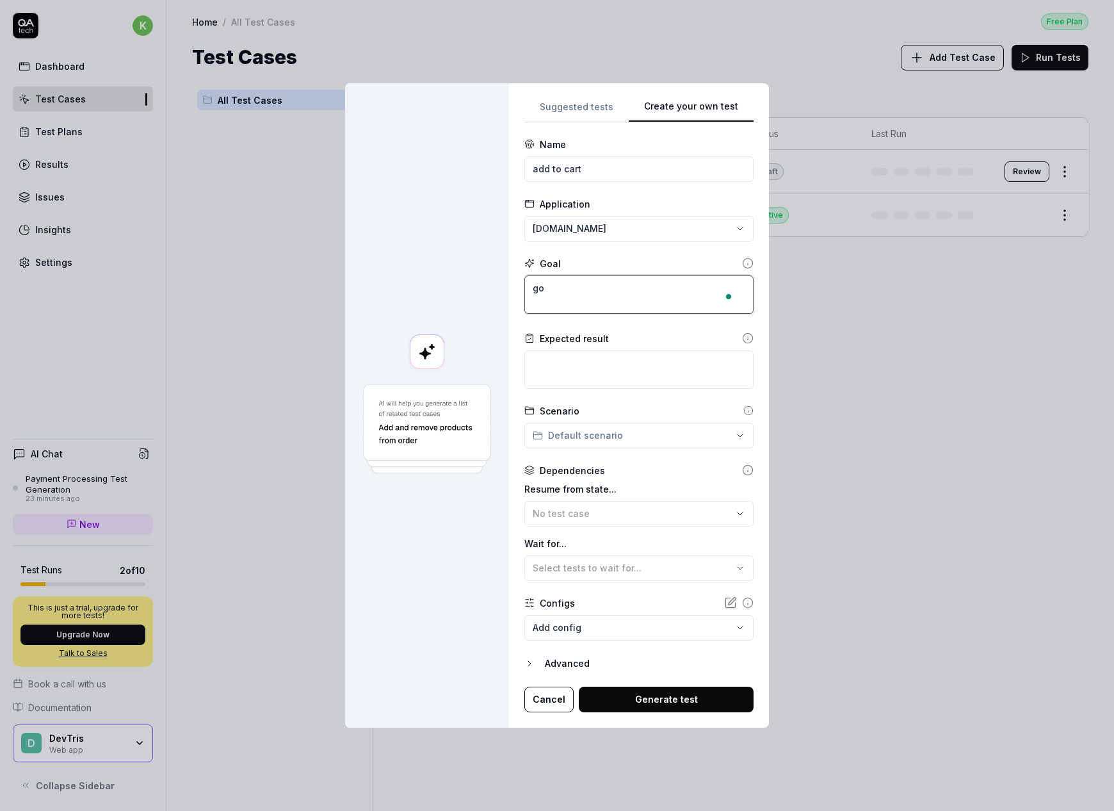
type textarea "*"
type textarea "go t"
type textarea "*"
type textarea "go to"
type textarea "*"
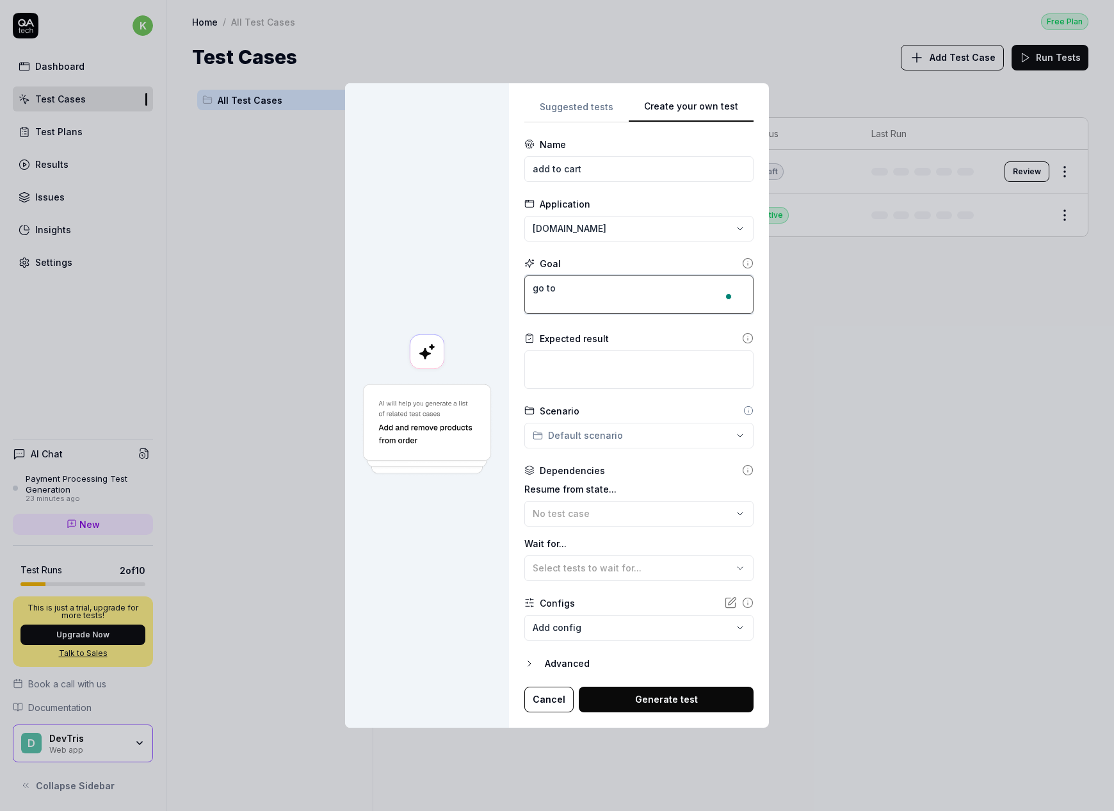
type textarea "go to"
type textarea "*"
type textarea "go to a"
type textarea "*"
type textarea "go to am"
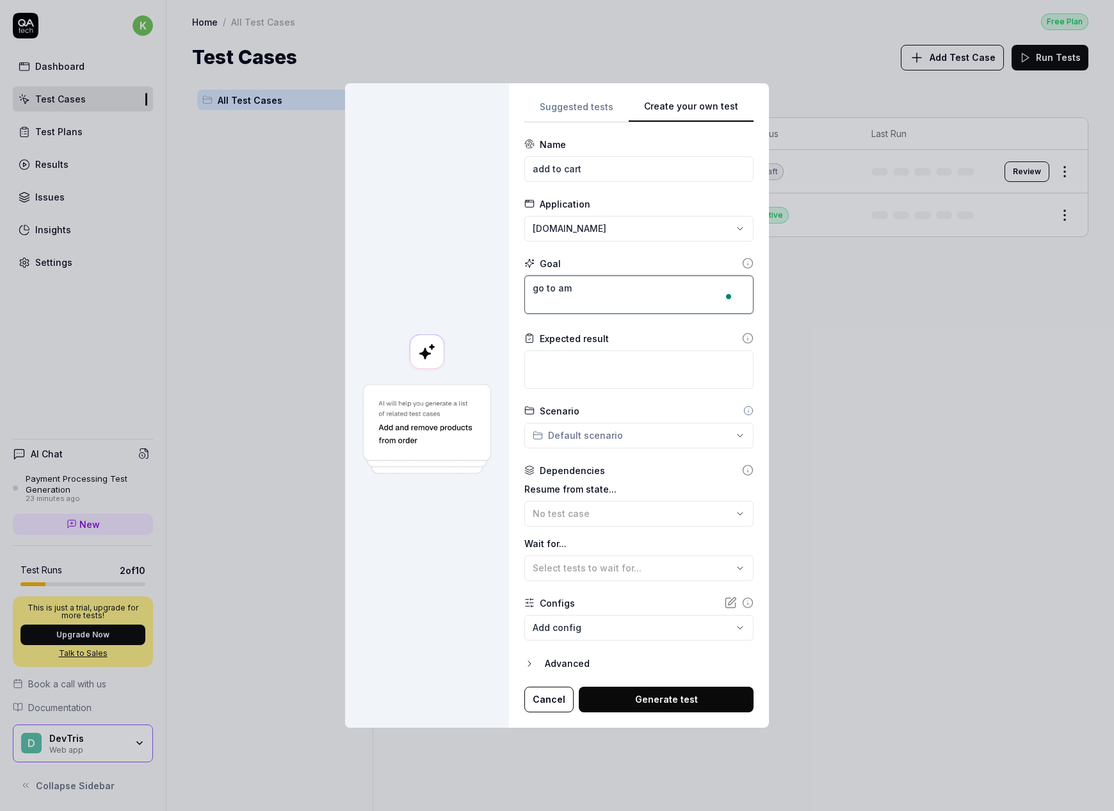
type textarea "*"
type textarea "go to ama"
type textarea "*"
type textarea "go to amaz"
type textarea "*"
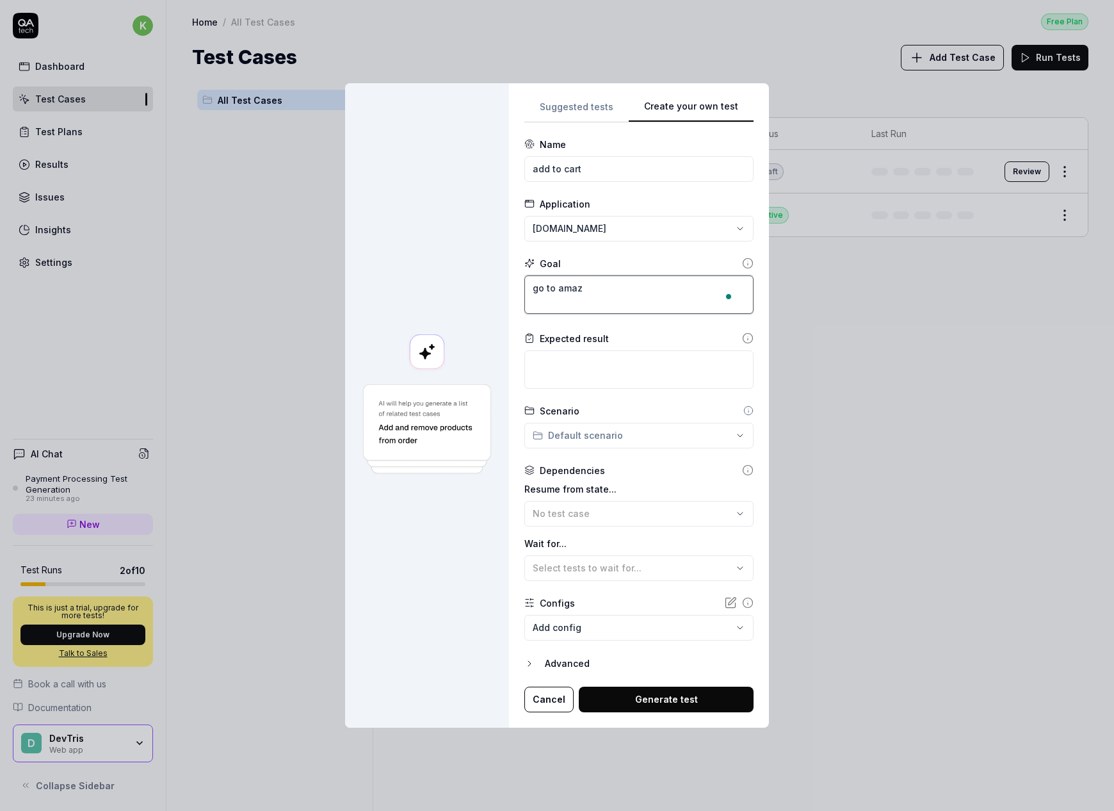
type textarea "go to amazo"
type textarea "*"
type textarea "go to amazon"
type textarea "*"
type textarea "go to amazon."
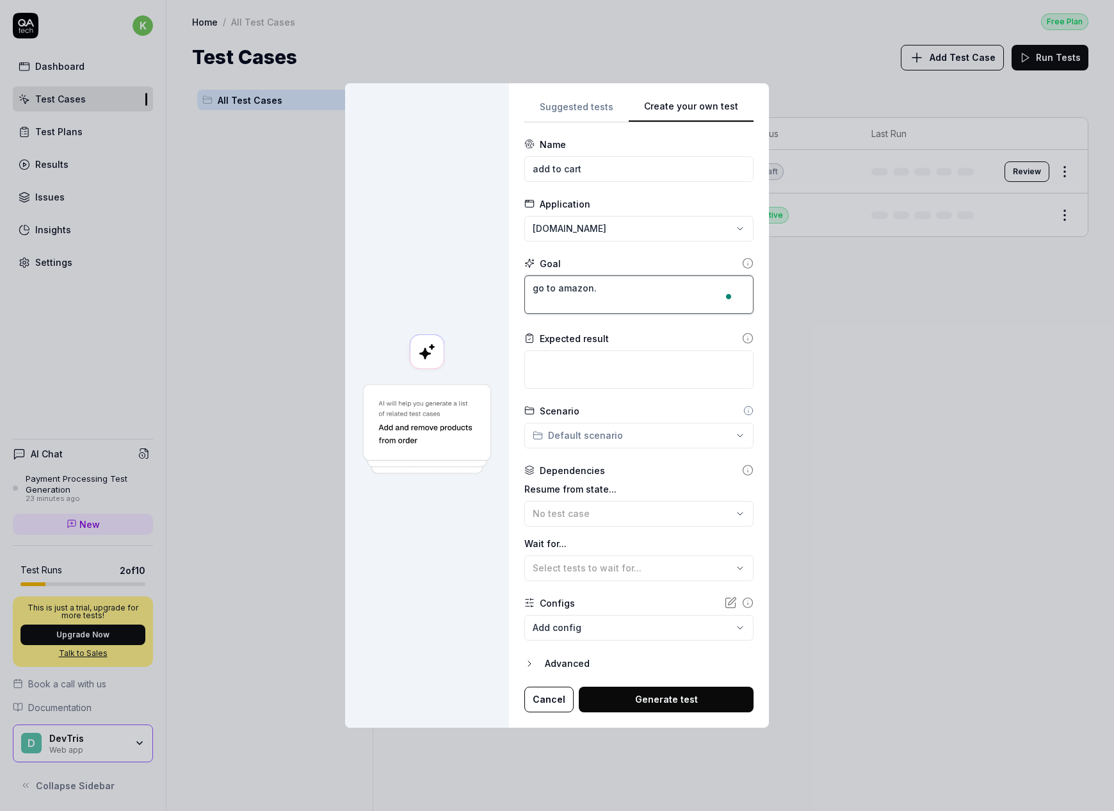
type textarea "*"
type textarea "go to amazon.c"
type textarea "*"
type textarea "go to amazon.co"
type textarea "*"
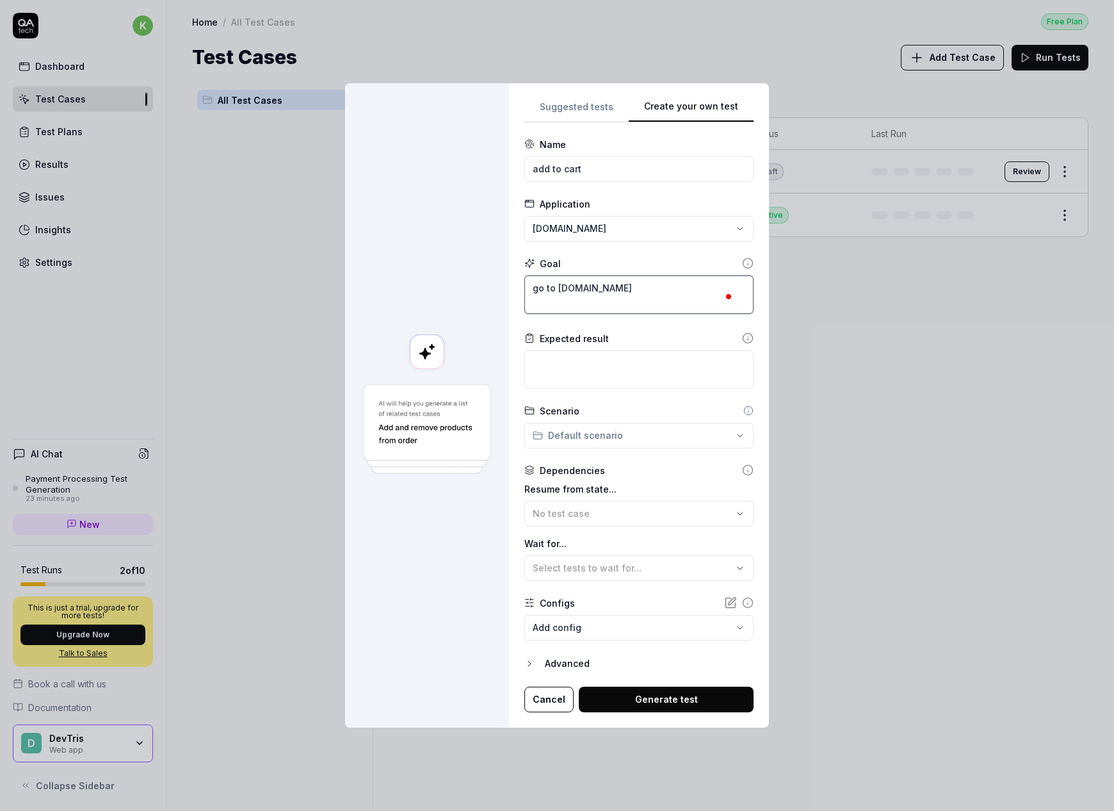
type textarea "go to amazon.com"
type textarea "*"
type textarea "go to amazon.com"
type textarea "*"
type textarea "go to amazon.com a"
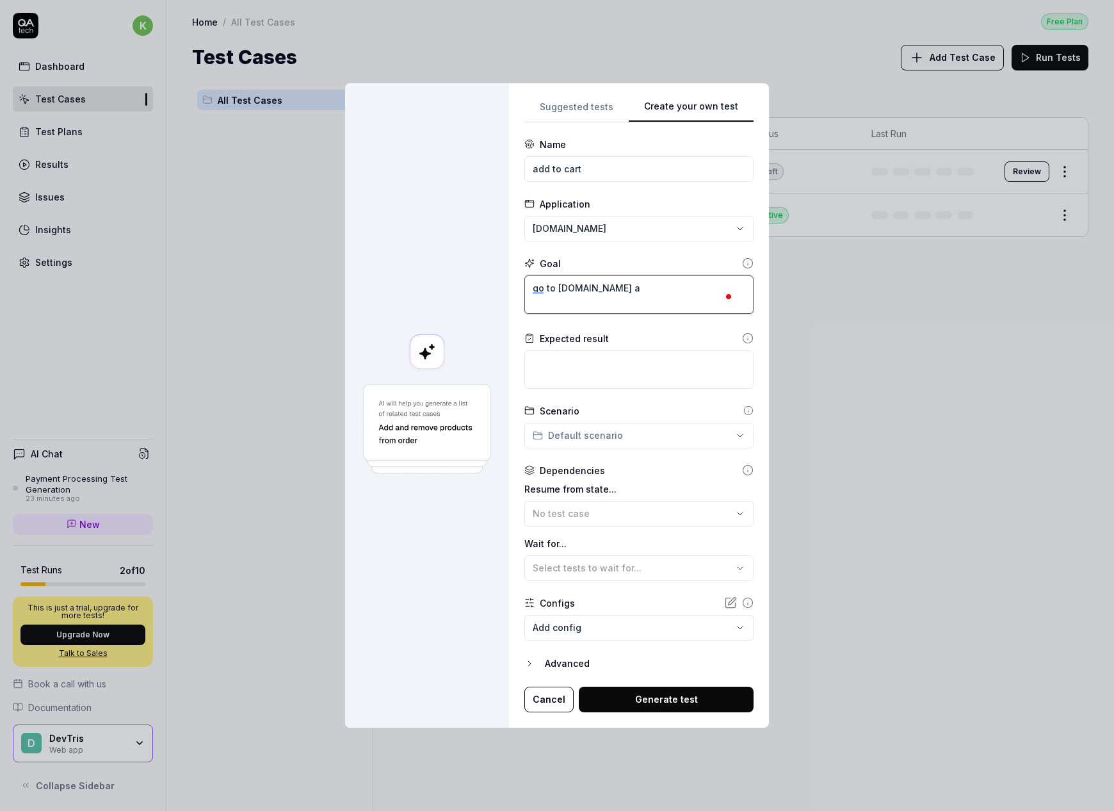
type textarea "*"
type textarea "go to amazon.com an"
type textarea "*"
type textarea "go to amazon.com and"
type textarea "*"
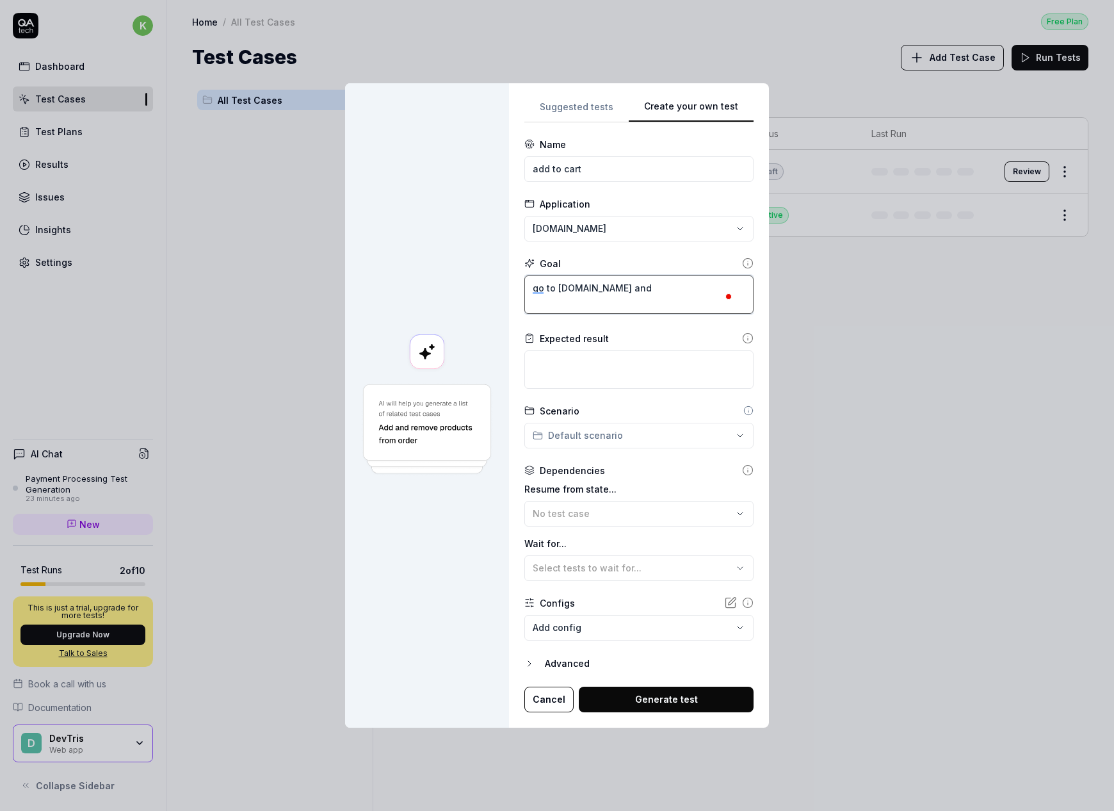
type textarea "go to amazon.com and"
type textarea "*"
type textarea "go to amazon.com and s"
type textarea "*"
type textarea "go to amazon.com and se"
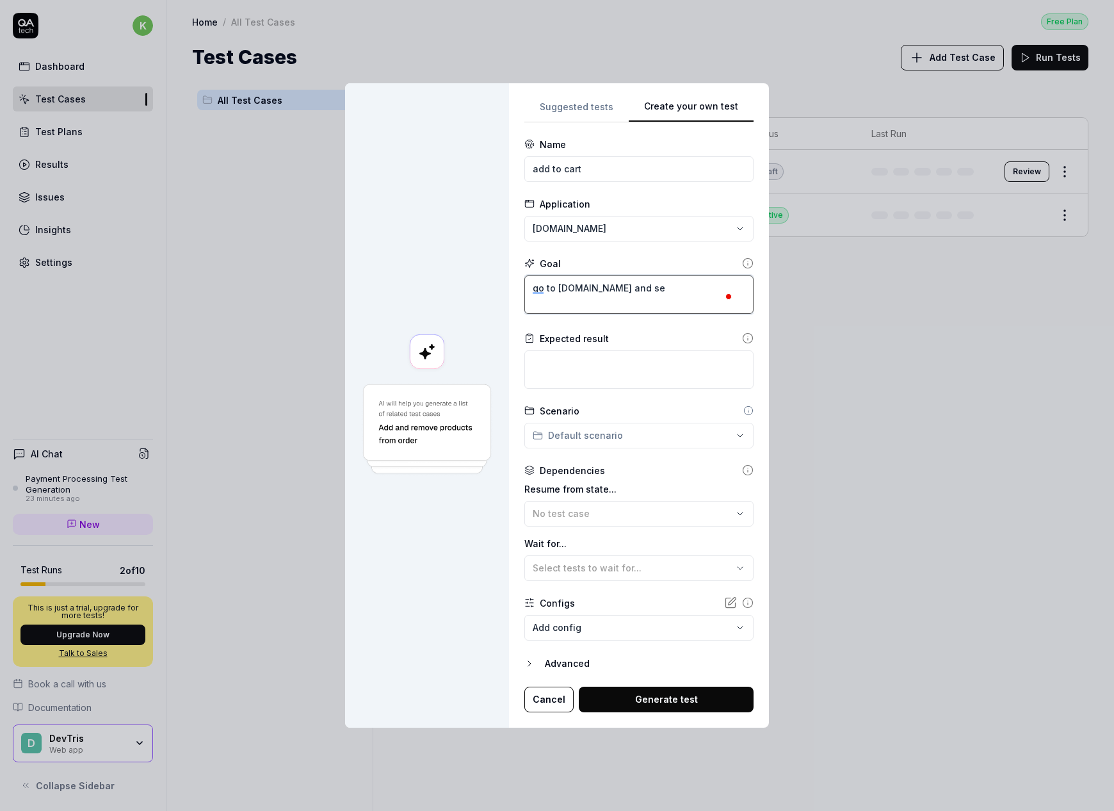
type textarea "*"
type textarea "go to amazon.com and sea"
type textarea "*"
type textarea "go to amazon.com and sear"
type textarea "*"
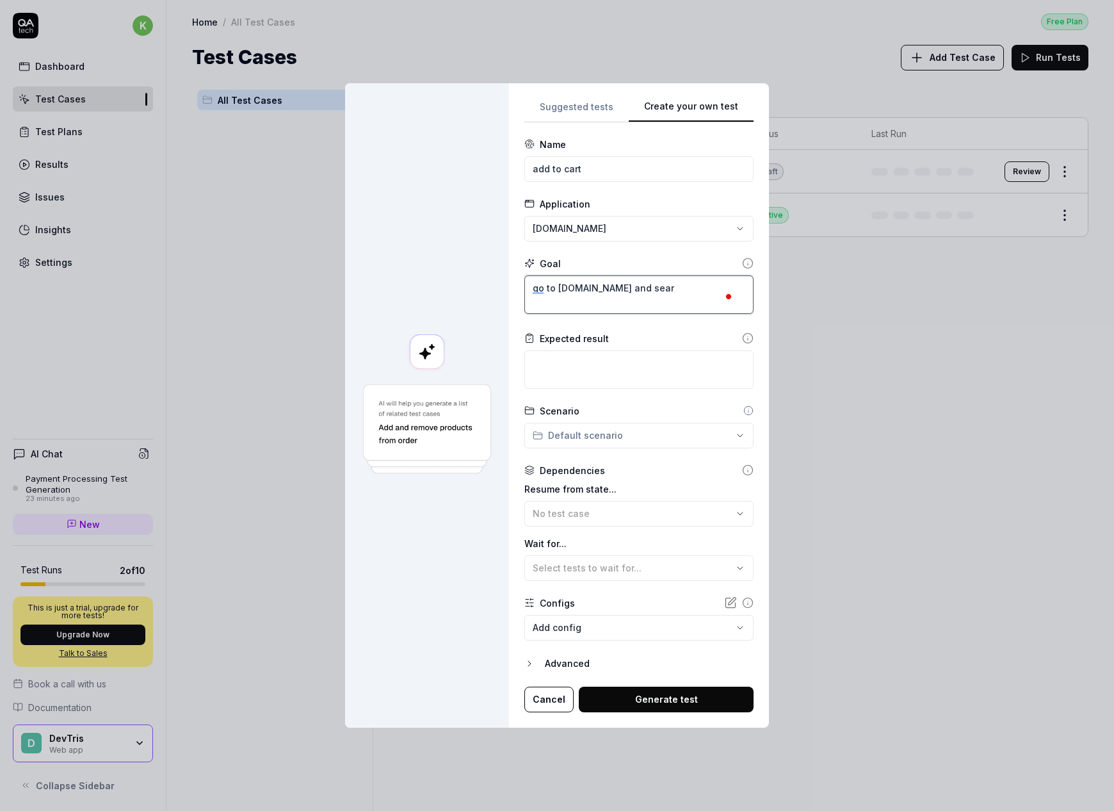
type textarea "go to amazon.com and searc"
type textarea "*"
type textarea "go to amazon.com and search"
type textarea "*"
type textarea "go to amazon.com and search"
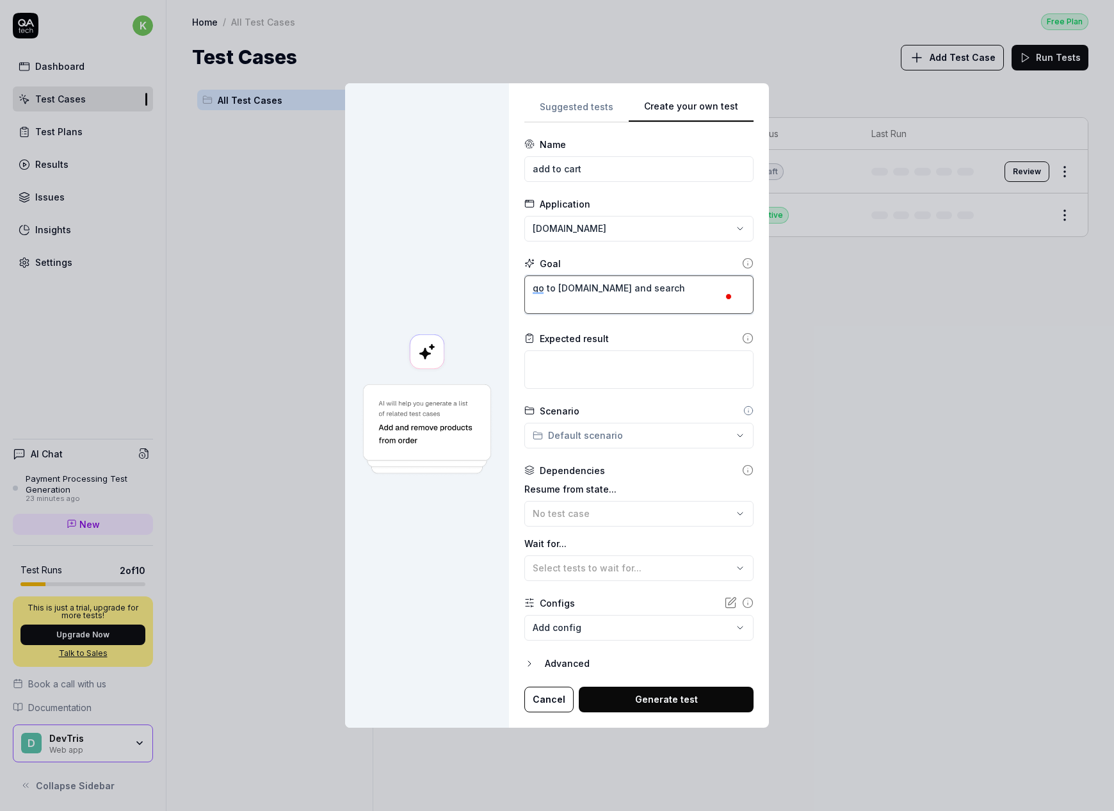
type textarea "*"
type textarea "go to amazon.com and search f"
type textarea "*"
type textarea "go to amazon.com and search fo"
type textarea "*"
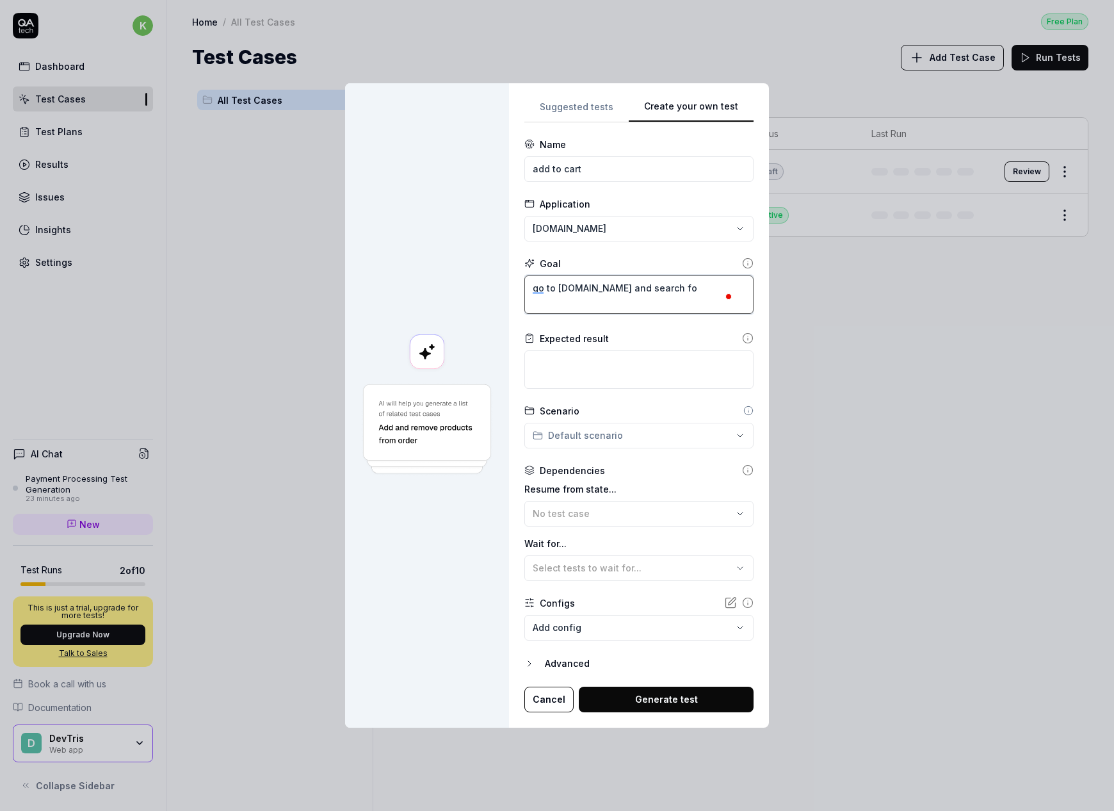
type textarea "go to amazon.com and search for"
type textarea "*"
type textarea "go to amazon.com and search for"
type textarea "*"
type textarea "go to amazon.com and search for an"
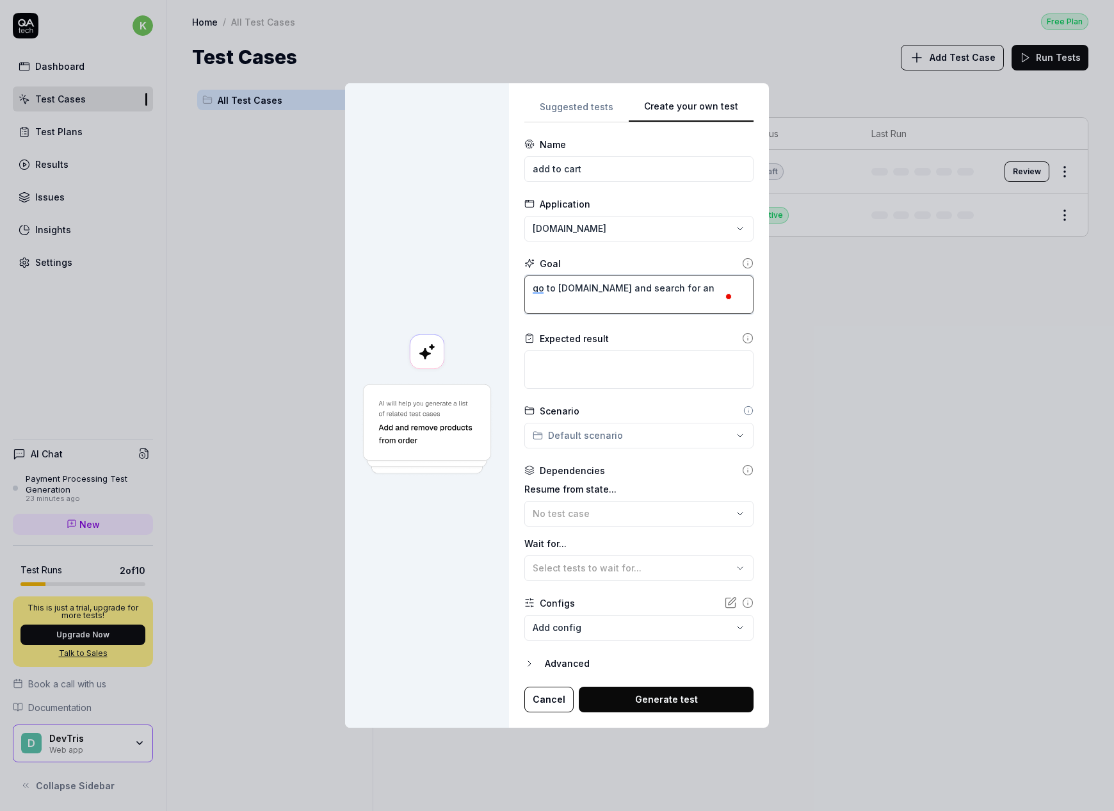
type textarea "*"
type textarea "go to amazon.com and search for an"
type textarea "*"
type textarea "go to amazon.com and search for an i"
type textarea "*"
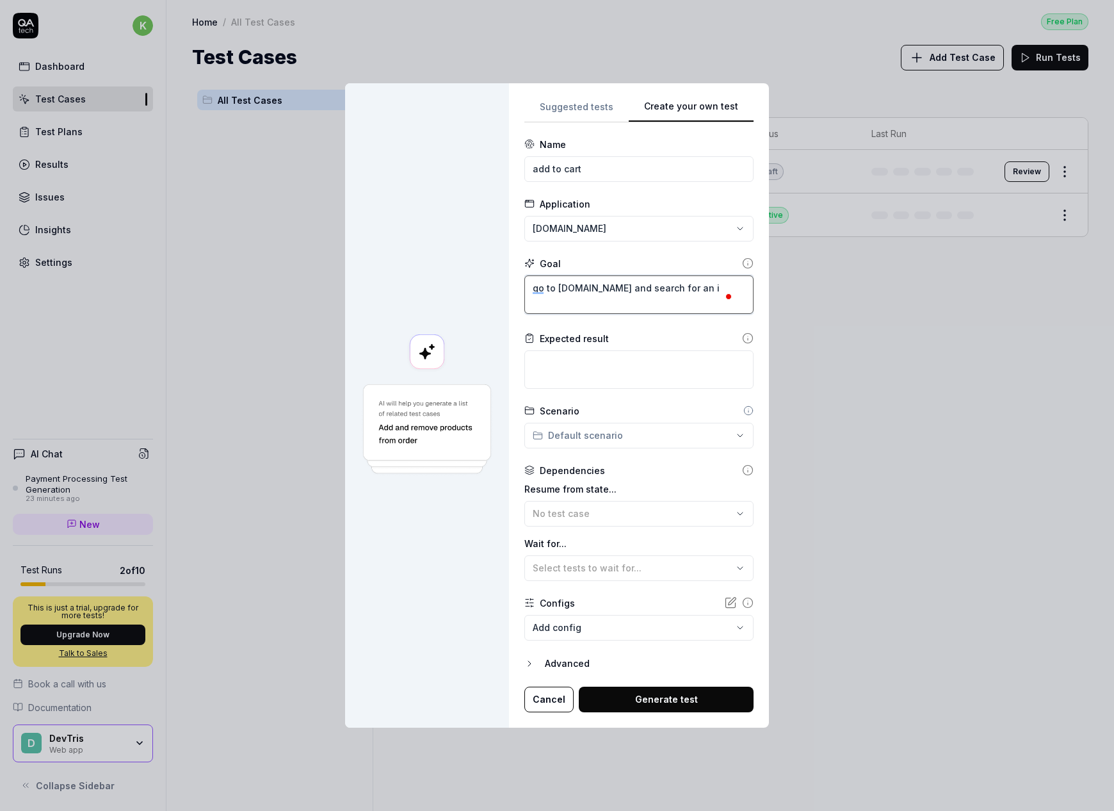
type textarea "go to amazon.com and search for an ip"
type textarea "*"
type textarea "go to amazon.com and search for an iph"
type textarea "*"
type textarea "go to amazon.com and search for an ipho"
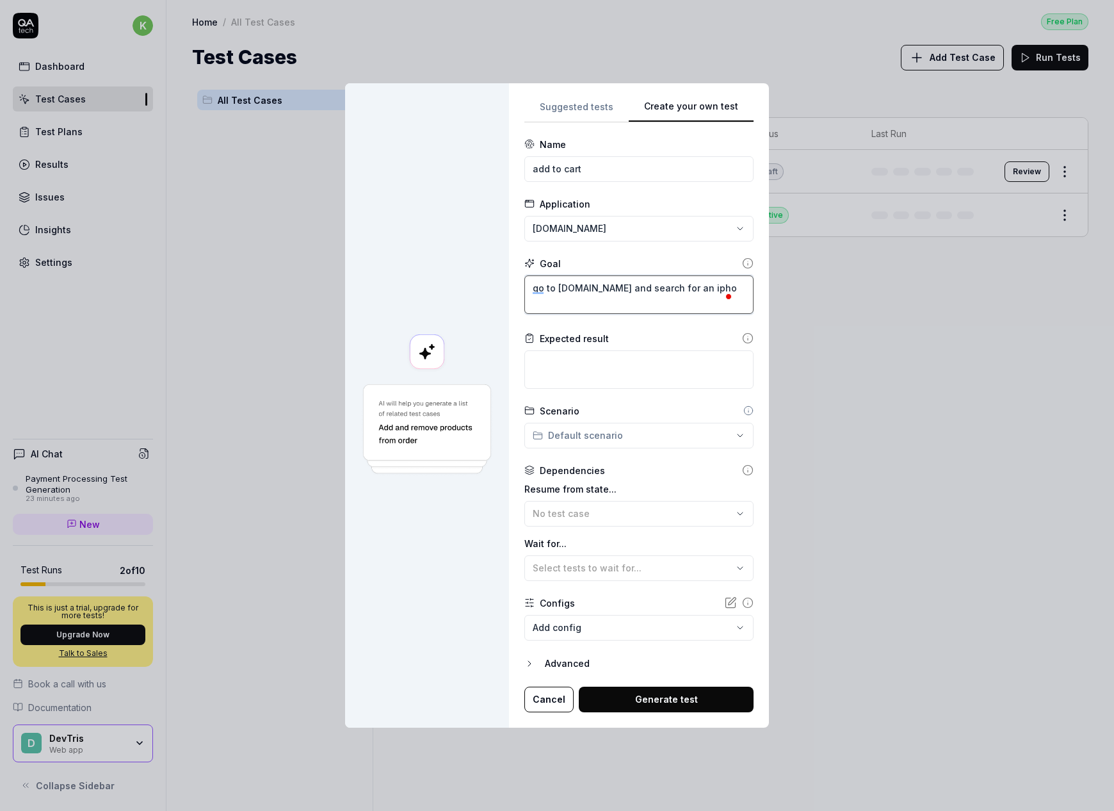
type textarea "*"
type textarea "go to amazon.com and search for an iphon"
type textarea "*"
type textarea "go to amazon.com and search for an iphone"
type textarea "*"
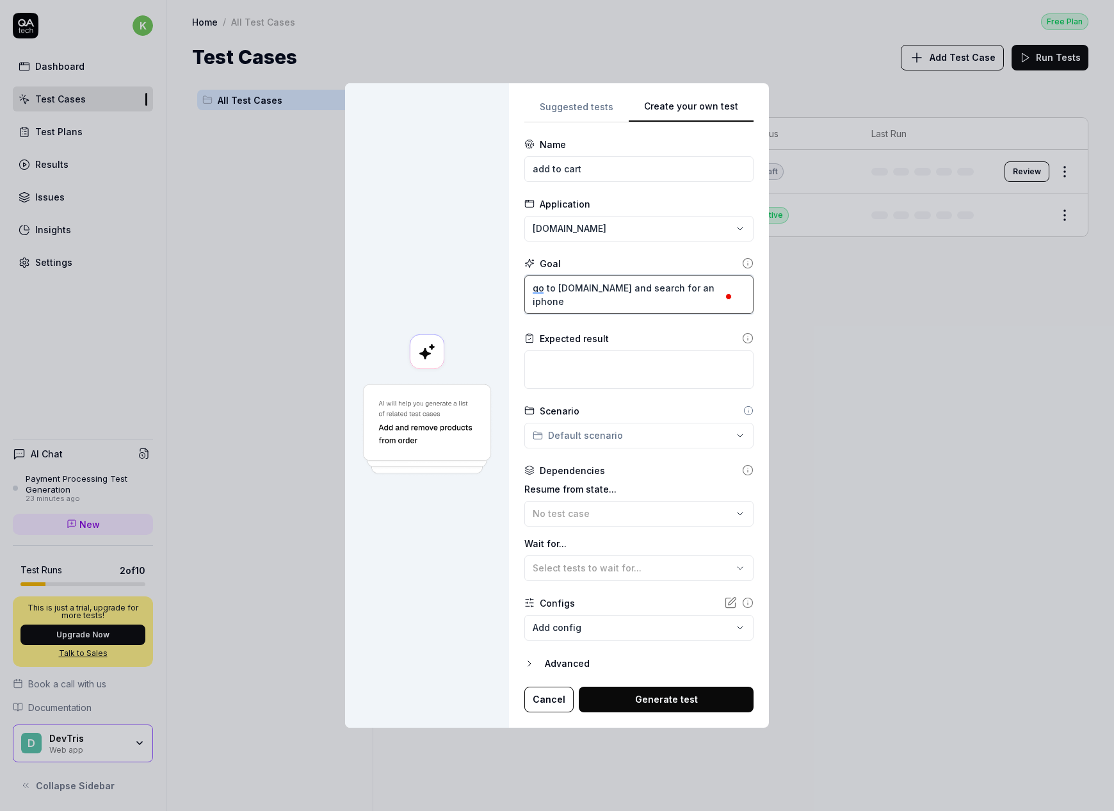
type textarea "go to amazon.com and search for an iphone."
type textarea "*"
type textarea "go to amazon.com and search for an iphone."
type textarea "*"
type textarea "go to amazon.com and search for an iphone. V"
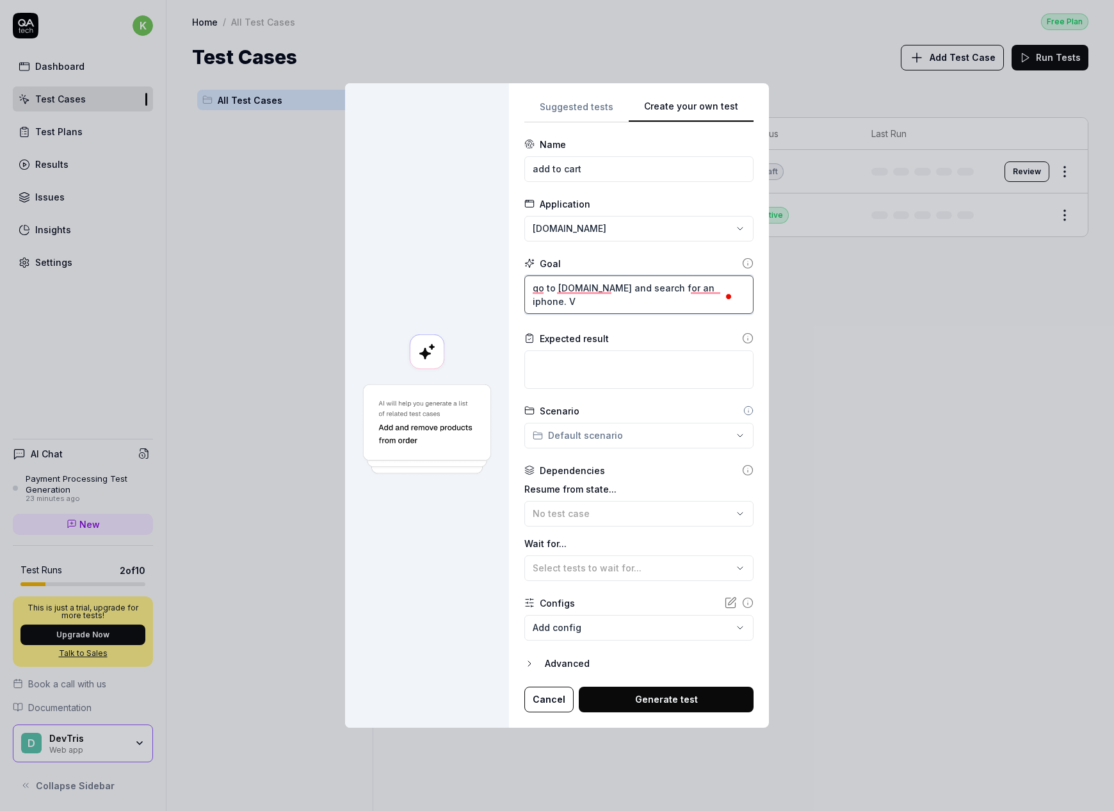
type textarea "*"
type textarea "go to amazon.com and search for an iphone. Ve"
type textarea "*"
type textarea "go to amazon.com and search for an iphone. Ver"
type textarea "*"
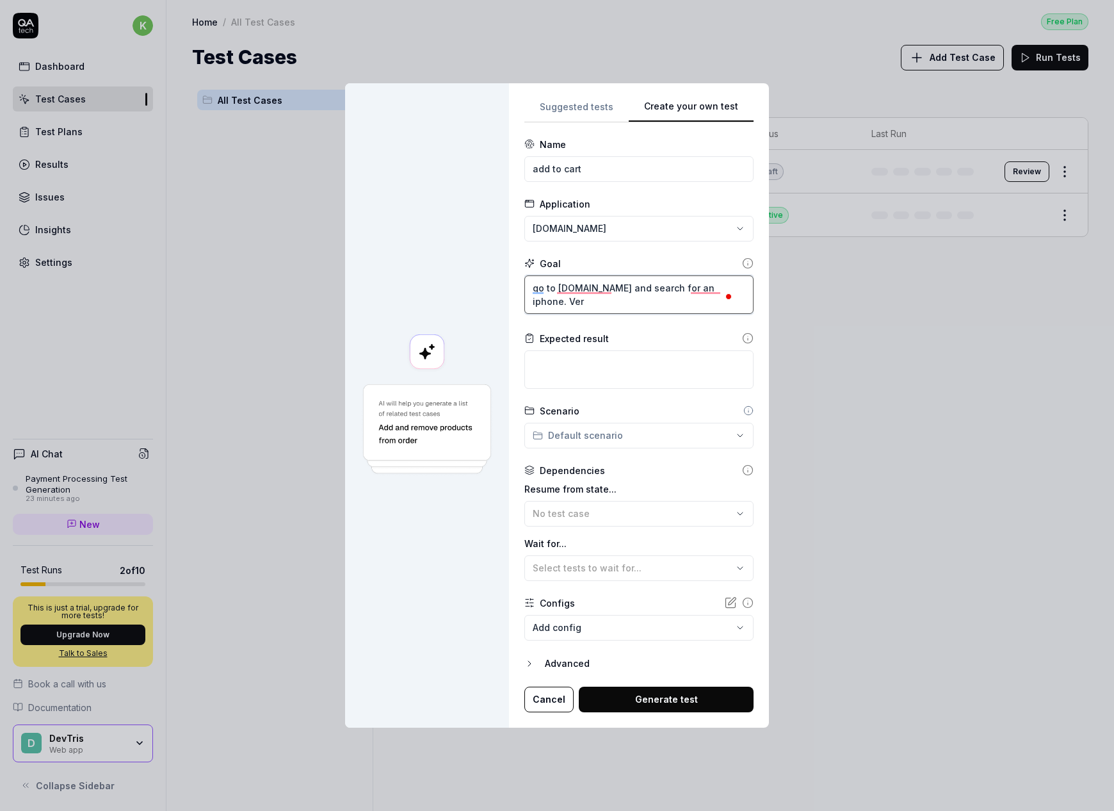
type textarea "go to amazon.com and search for an iphone. Vero"
type textarea "*"
type textarea "go to amazon.com and search for an iphone. Verof"
type textarea "*"
type textarea "go to amazon.com and search for an iphone. Verofy"
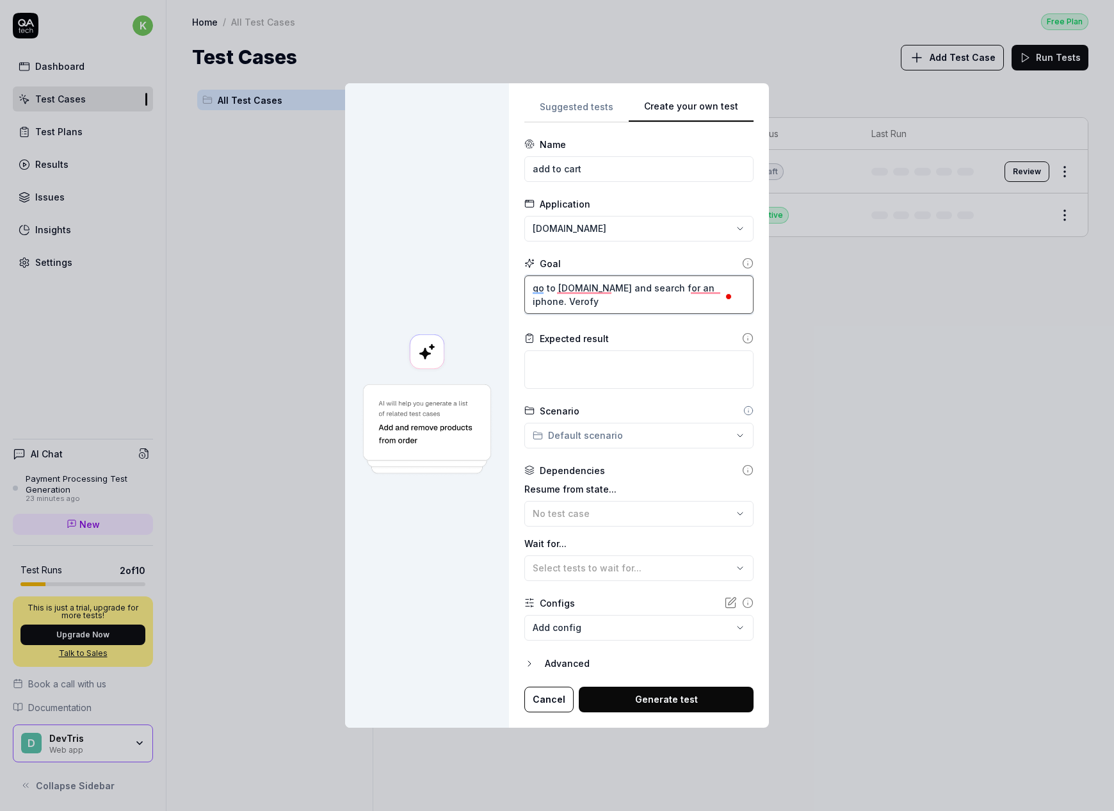
type textarea "*"
type textarea "go to amazon.com and search for an iphone. Verofy"
type textarea "*"
type textarea "go to amazon.com and search for an iphone. Verofy t"
type textarea "*"
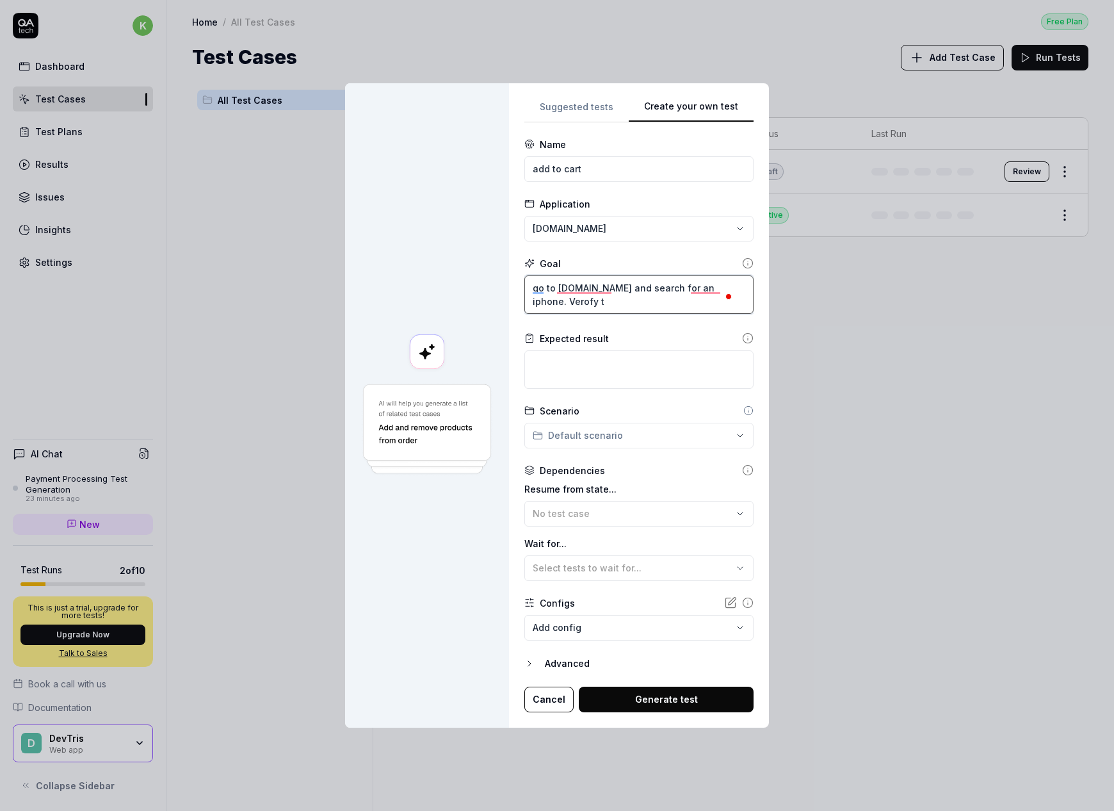
type textarea "go to amazon.com and search for an iphone. Verofy th"
type textarea "*"
type textarea "go to amazon.com and search for an iphone. Verofy t"
type textarea "*"
type textarea "go to amazon.com and search for an iphone. Verofy"
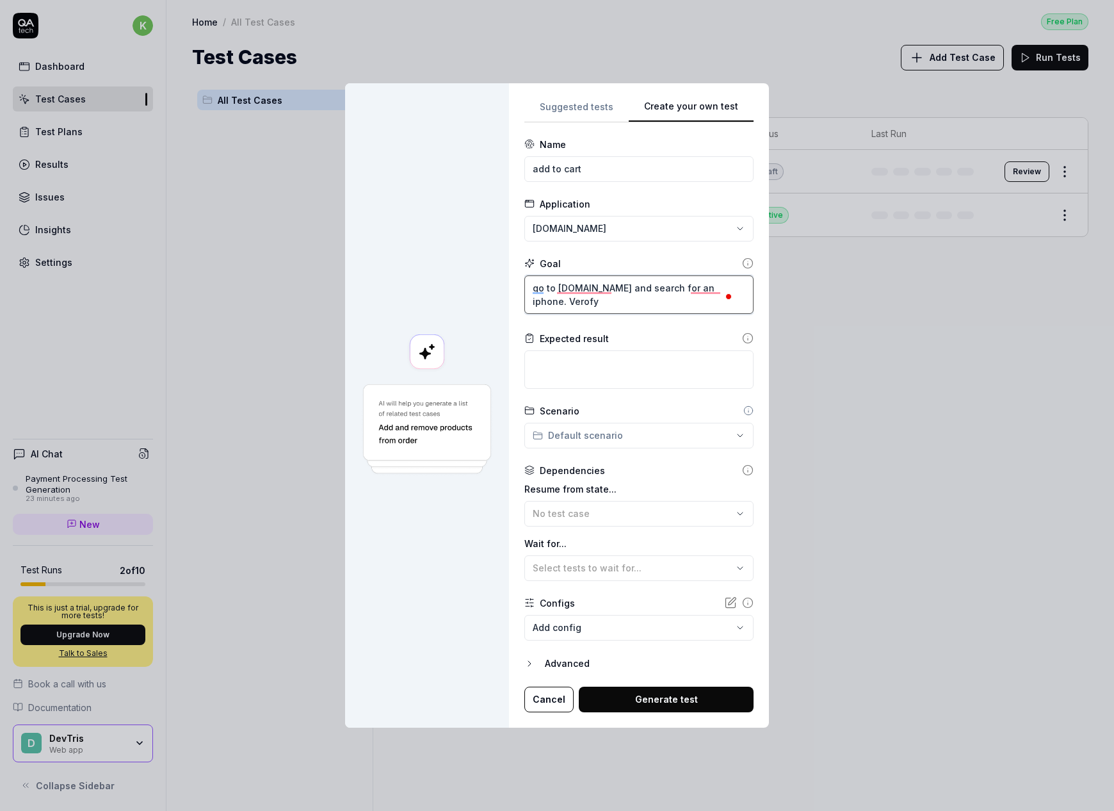
type textarea "*"
type textarea "go to amazon.com and search for an iphone. Verofy"
type textarea "*"
type textarea "go to amazon.com and search for an iphone. Verof"
type textarea "*"
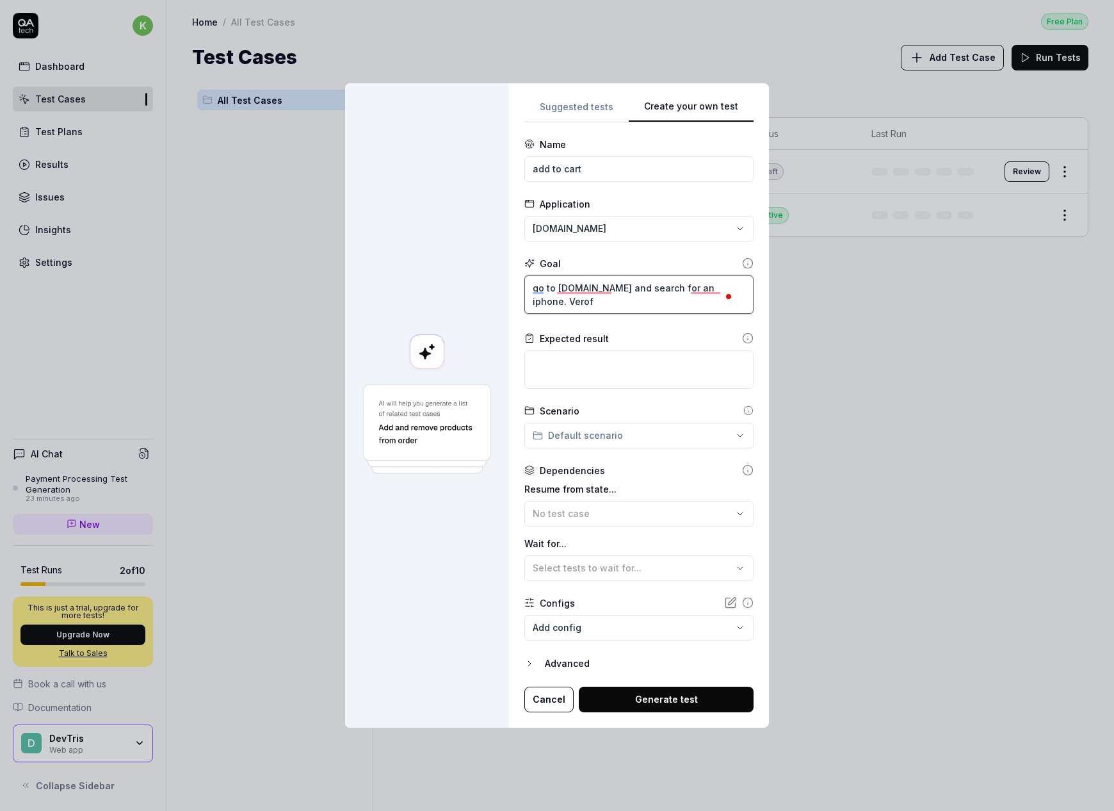
type textarea "go to amazon.com and search for an iphone. Vero"
type textarea "*"
type textarea "go to amazon.com and search for an iphone. Ver"
type textarea "*"
type textarea "go to amazon.com and search for an iphone. a"
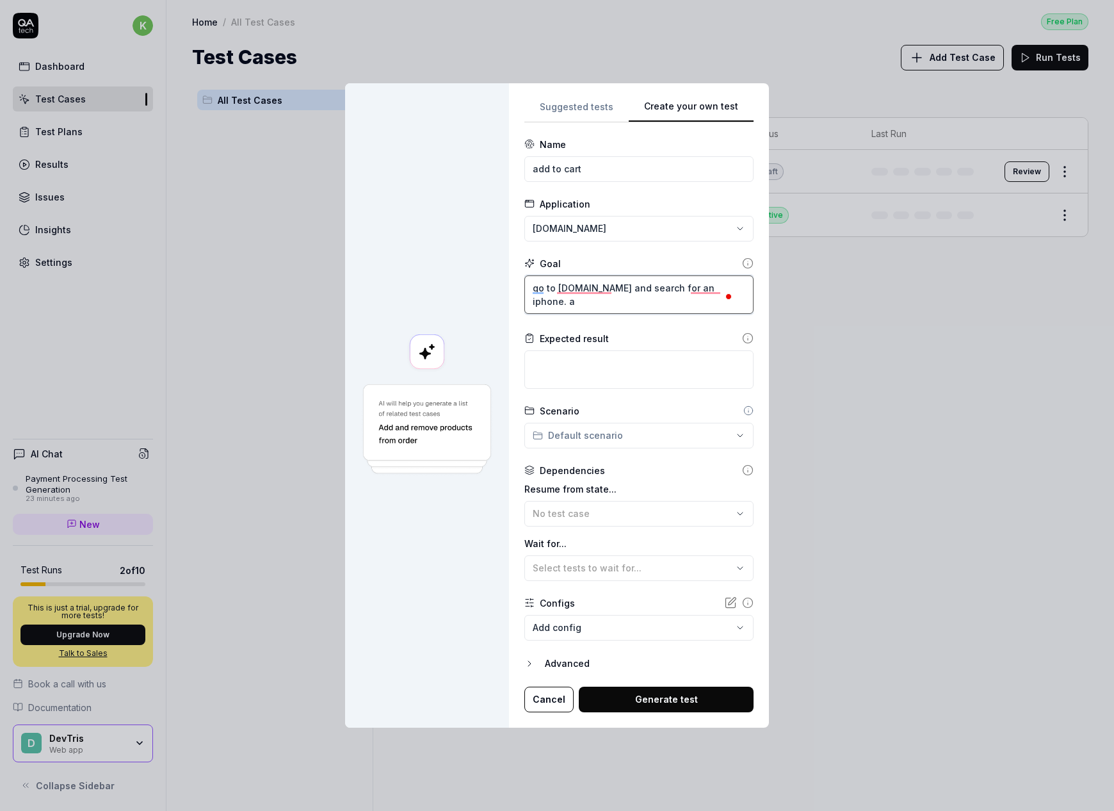
type textarea "*"
type textarea "go to amazon.com and search for an iphone. ad"
type textarea "*"
type textarea "go to amazon.com and search for an iphone. add"
type textarea "*"
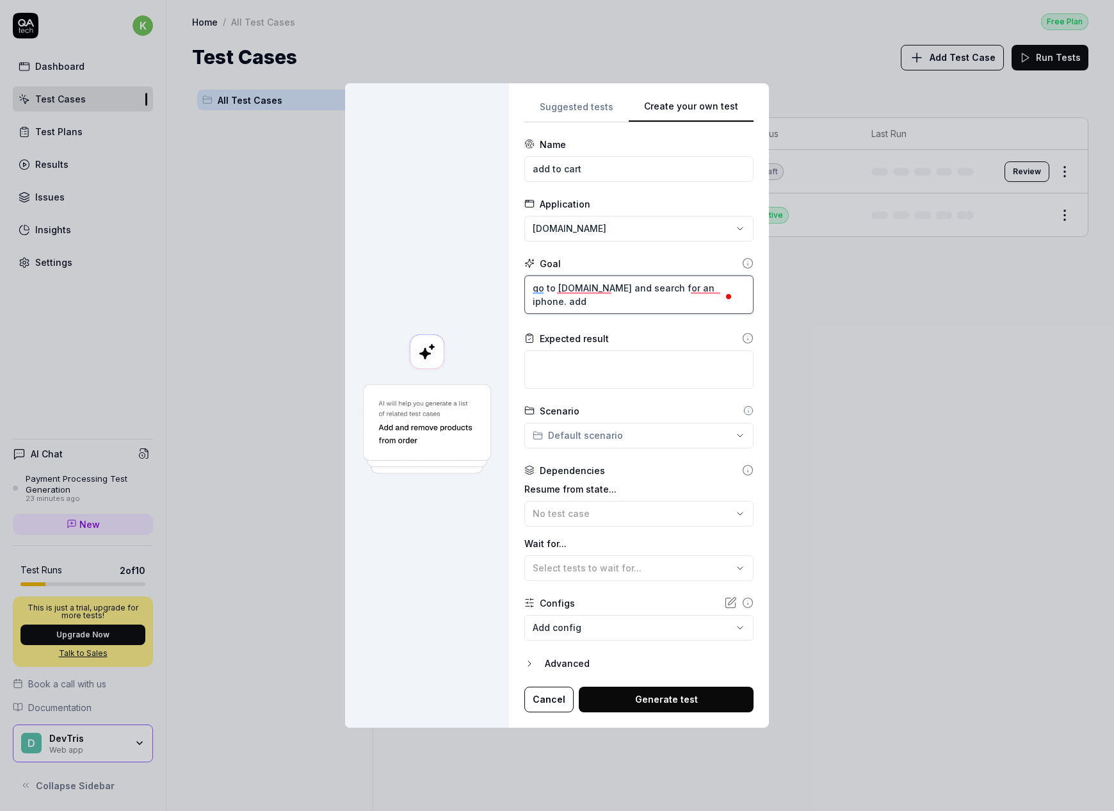
type textarea "go to amazon.com and search for an iphone. add"
type textarea "*"
type textarea "go to amazon.com and search for an iphone. add t"
type textarea "*"
type textarea "go to amazon.com and search for an iphone. add th"
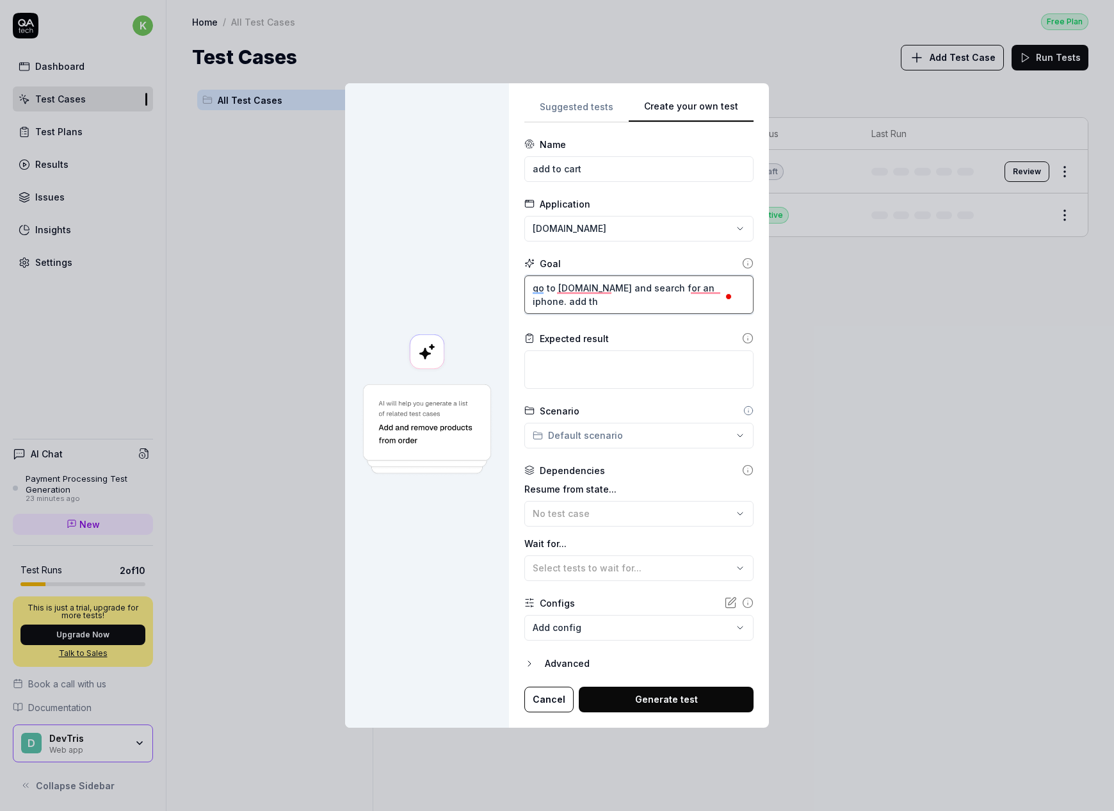
type textarea "*"
type textarea "go to amazon.com and search for an iphone. add the"
type textarea "*"
type textarea "go to amazon.com and search for an iphone. add the"
type textarea "*"
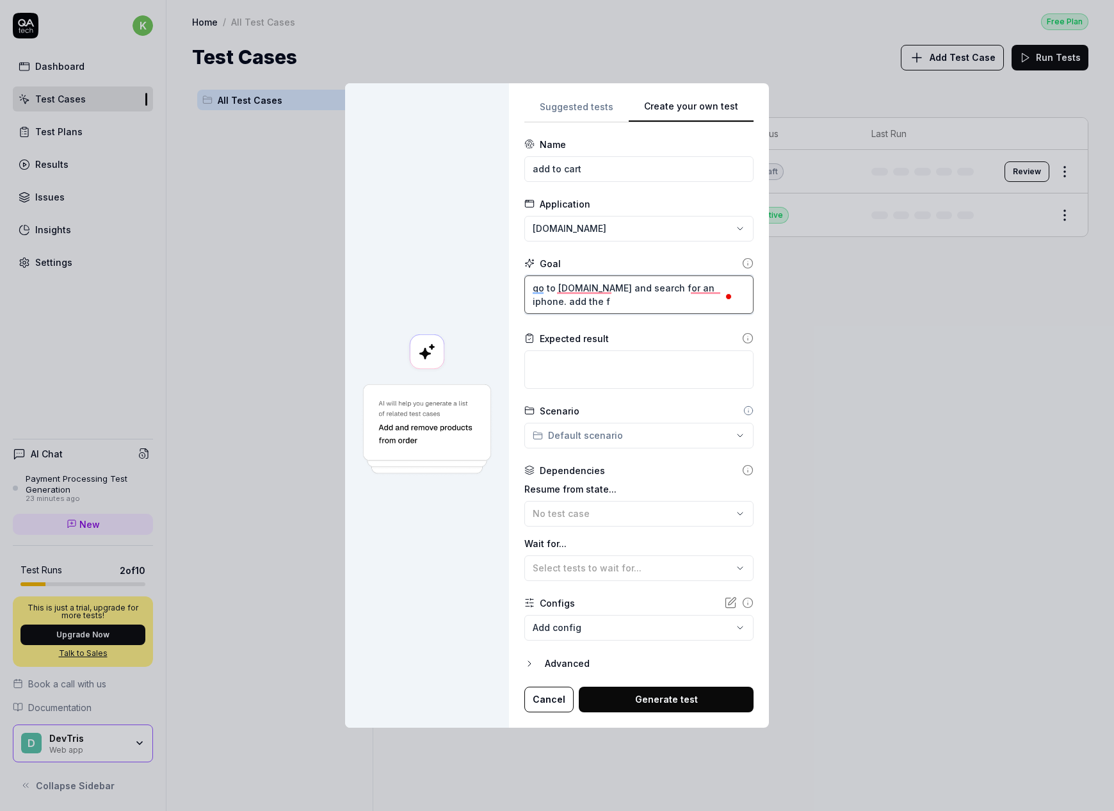
type textarea "go to amazon.com and search for an iphone. add the fi"
type textarea "*"
type textarea "go to amazon.com and search for an iphone. add the fir"
type textarea "*"
type textarea "go to amazon.com and search for an iphone. add the first"
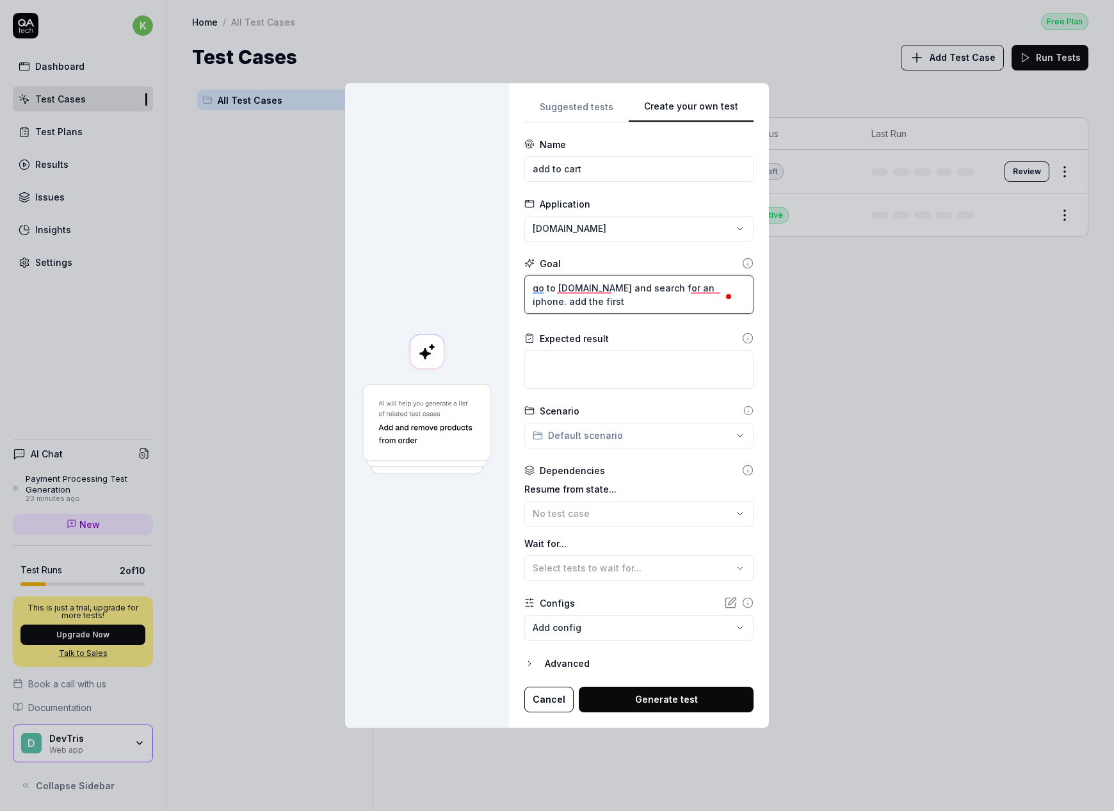
type textarea "*"
type textarea "go to amazon.com and search for an iphone. add the first"
type textarea "*"
type textarea "go to amazon.com and search for an iphone. add the first r"
type textarea "*"
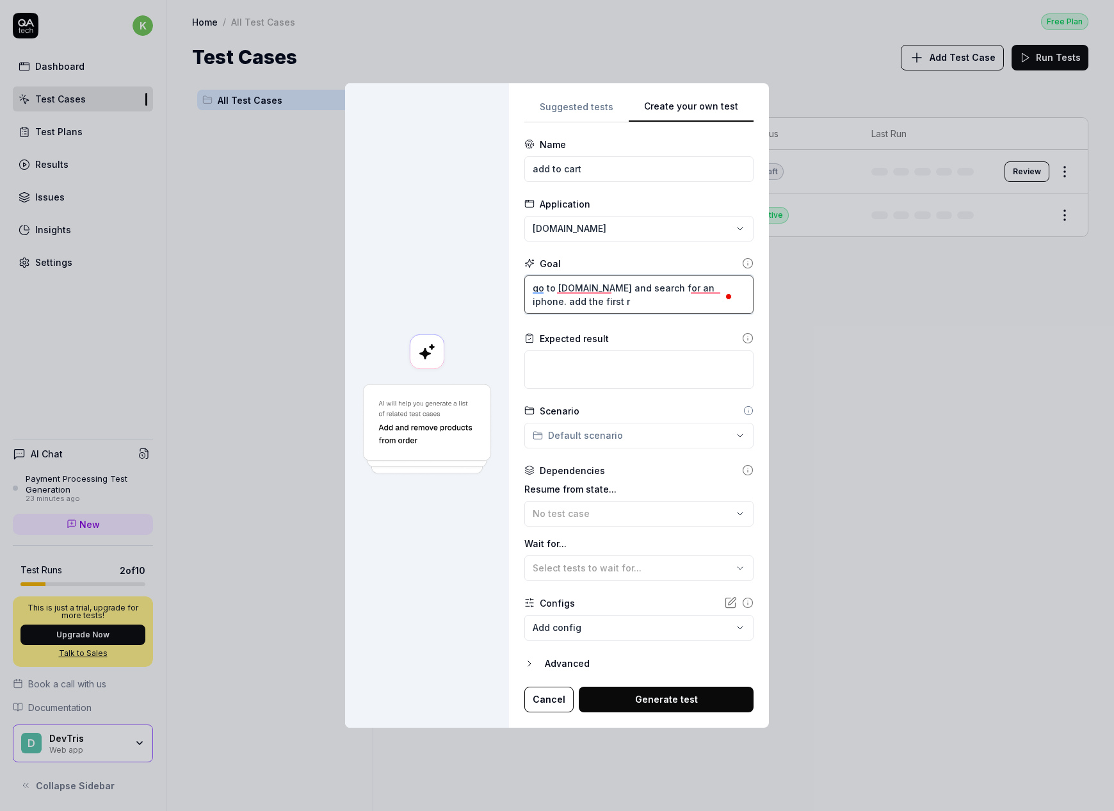
type textarea "go to amazon.com and search for an iphone. add the first re"
type textarea "*"
type textarea "go to amazon.com and search for an iphone. add the first res"
type textarea "*"
type textarea "go to amazon.com and search for an iphone. add the first resu"
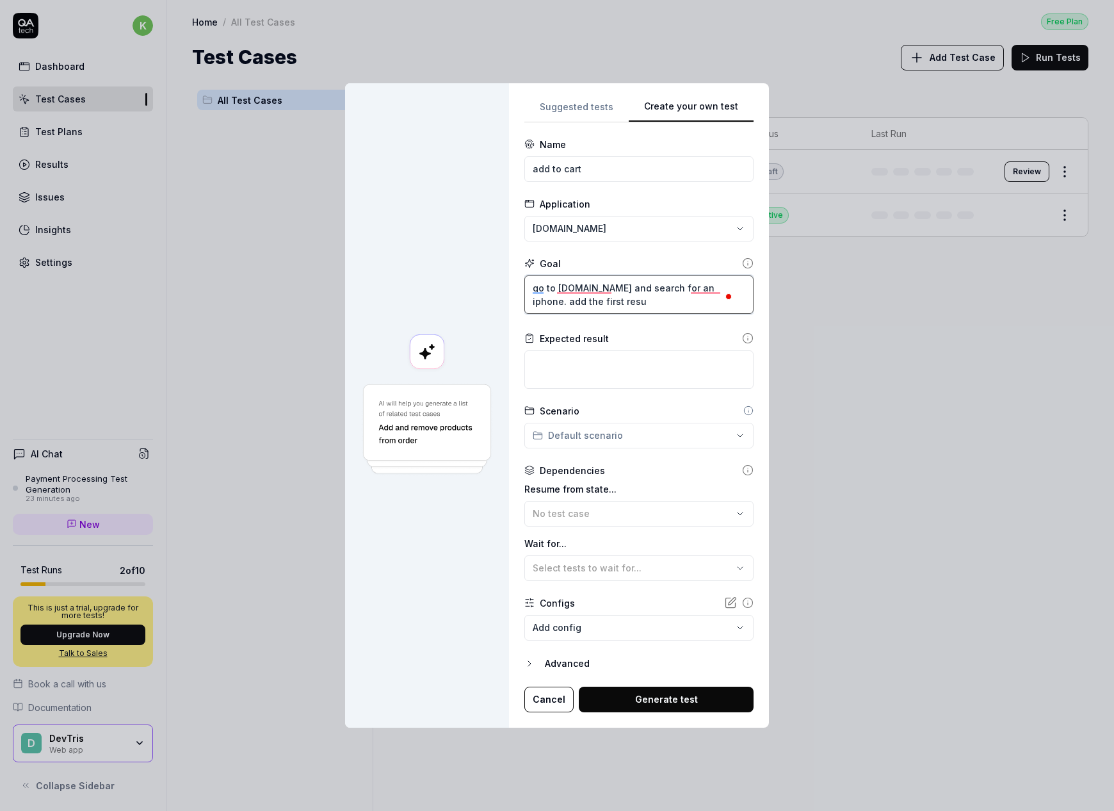
type textarea "*"
type textarea "go to amazon.com and search for an iphone. add the first resul"
type textarea "*"
type textarea "go to amazon.com and search for an iphone. add the first result"
type textarea "*"
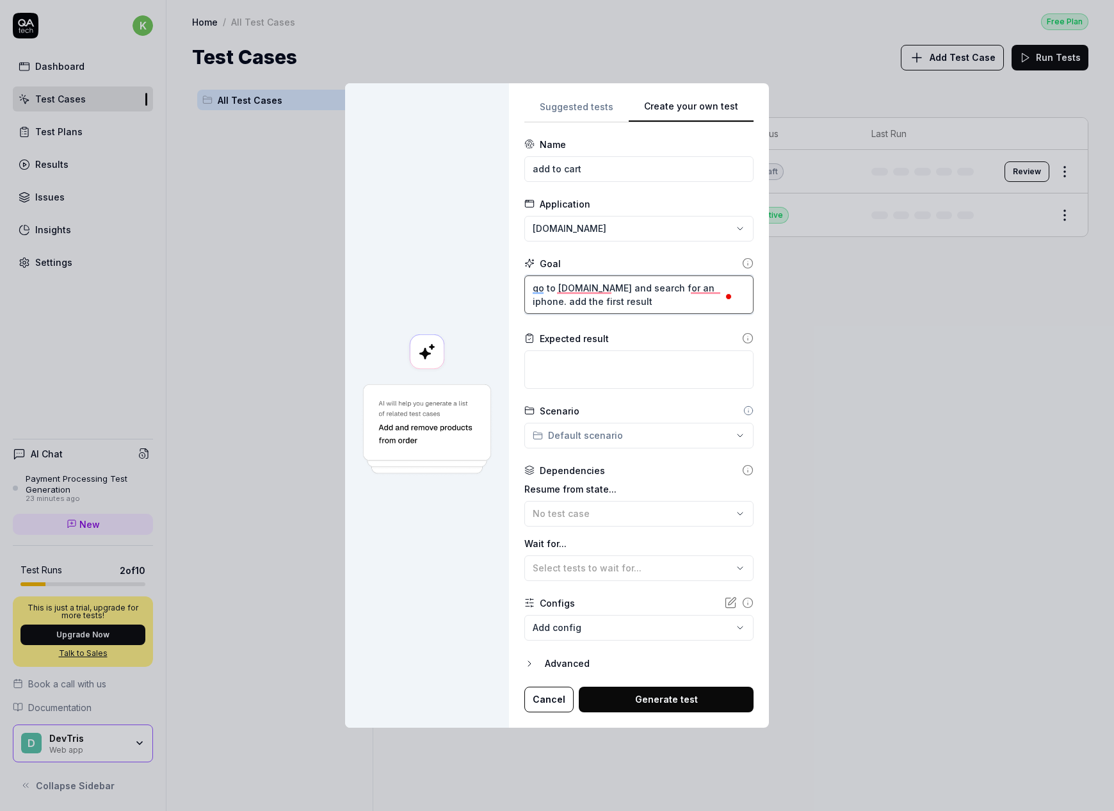
type textarea "go to amazon.com and search for an iphone. add the first result"
type textarea "*"
type textarea "go to amazon.com and search for an iphone. add the first result t"
type textarea "*"
type textarea "go to amazon.com and search for an iphone. add the first result to"
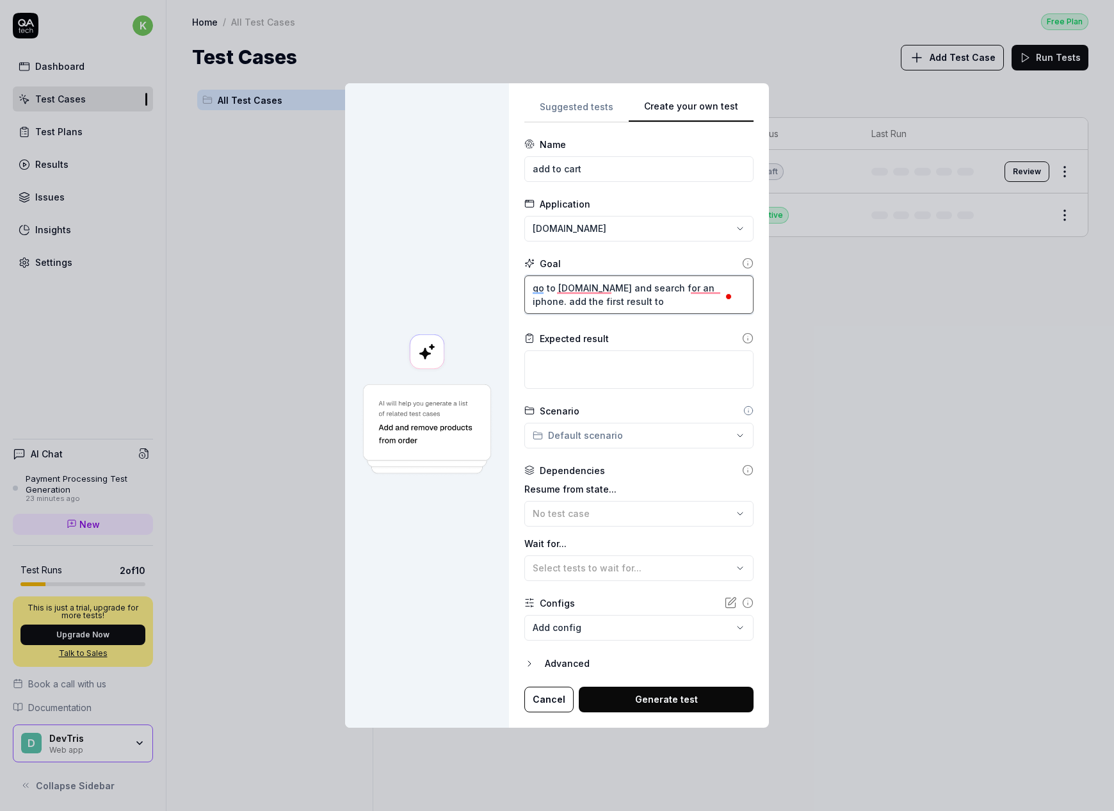
type textarea "*"
type textarea "go to amazon.com and search for an iphone. add the first result to"
type textarea "*"
type textarea "go to amazon.com and search for an iphone. add the first result to c"
type textarea "*"
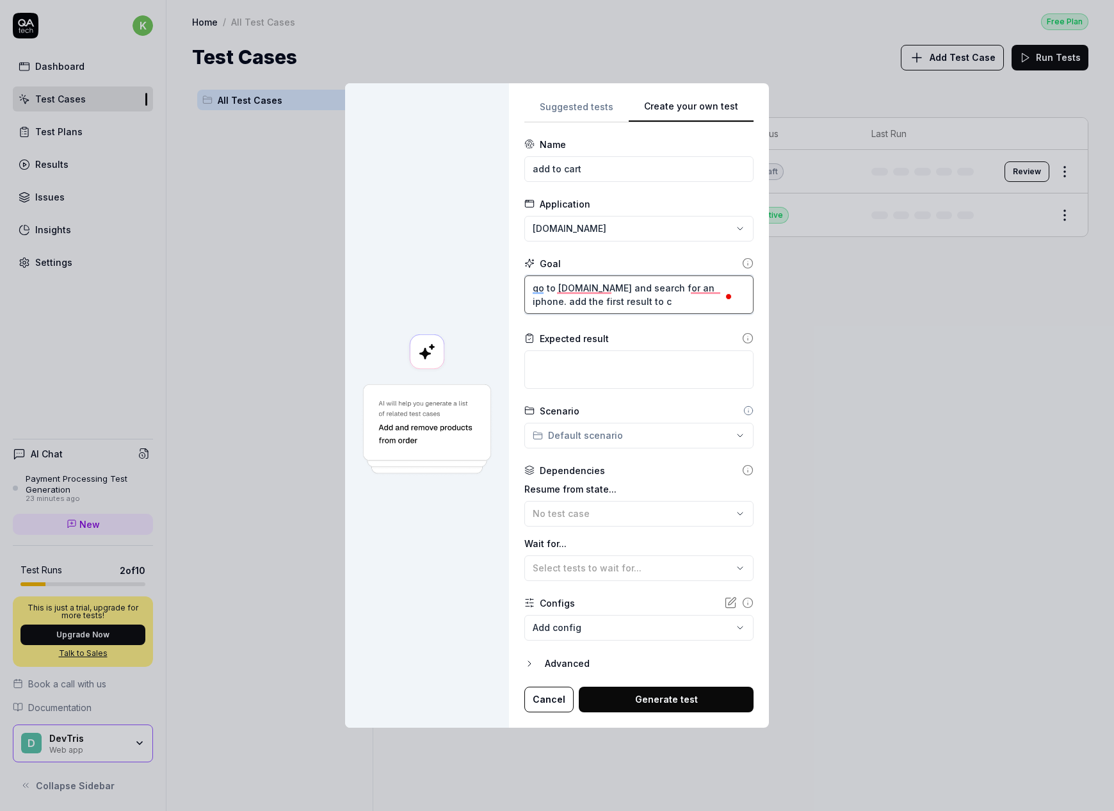
type textarea "go to amazon.com and search for an iphone. add the first result to ca"
type textarea "*"
type textarea "go to amazon.com and search for an iphone. add the first result to car"
type textarea "*"
type textarea "go to amazon.com and search for an iphone. add the first result to cart"
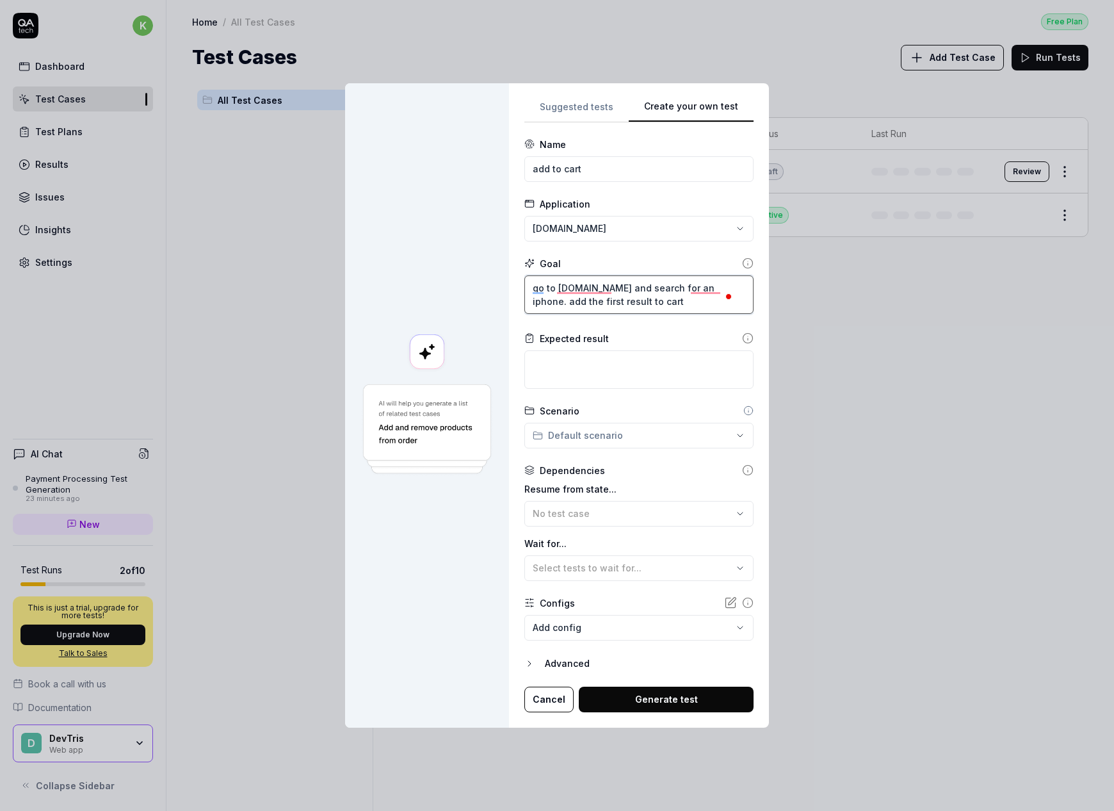
type textarea "*"
type textarea "go to amazon.com and search for an iphone. add the first result to cart."
type textarea "*"
type textarea "go to amazon.com and search for an iphone. add the first result to cart."
type textarea "*"
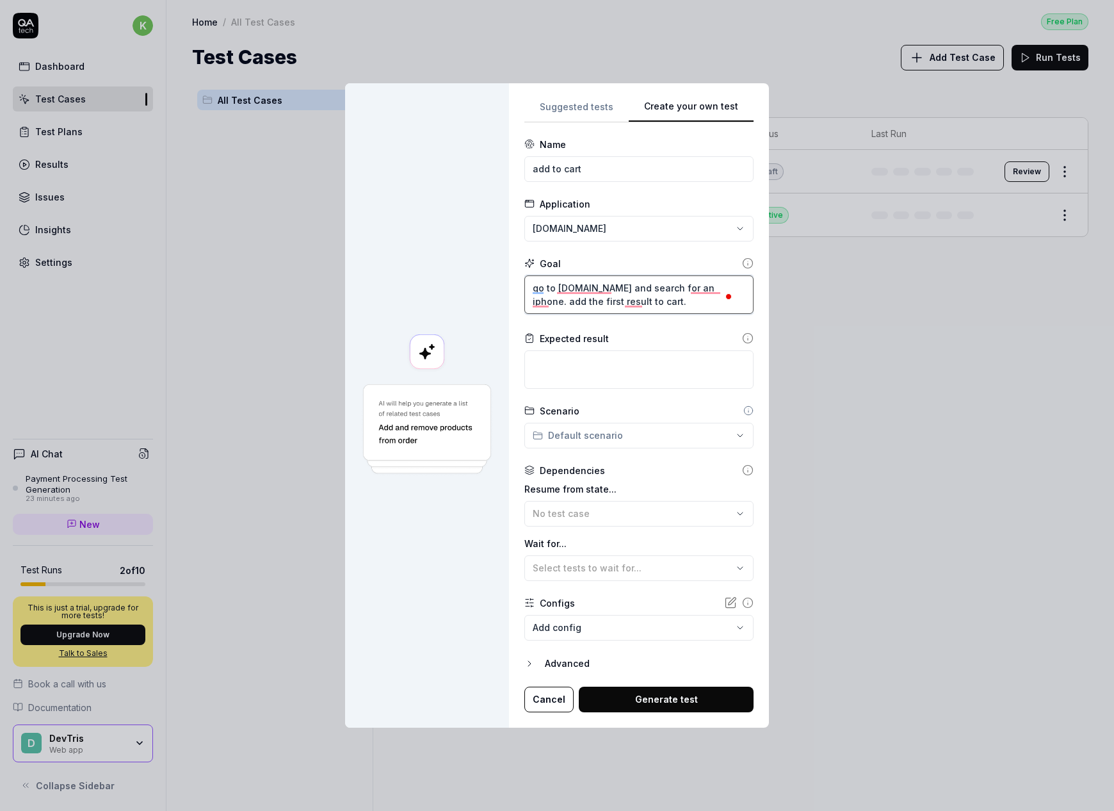
type textarea "go to amazon.com and search for an iphone. add the first result to cart. V"
type textarea "*"
type textarea "go to amazon.com and search for an iphone. add the first result to cart. Ve"
type textarea "*"
type textarea "go to amazon.com and search for an iphone. add the first result to cart. Ver"
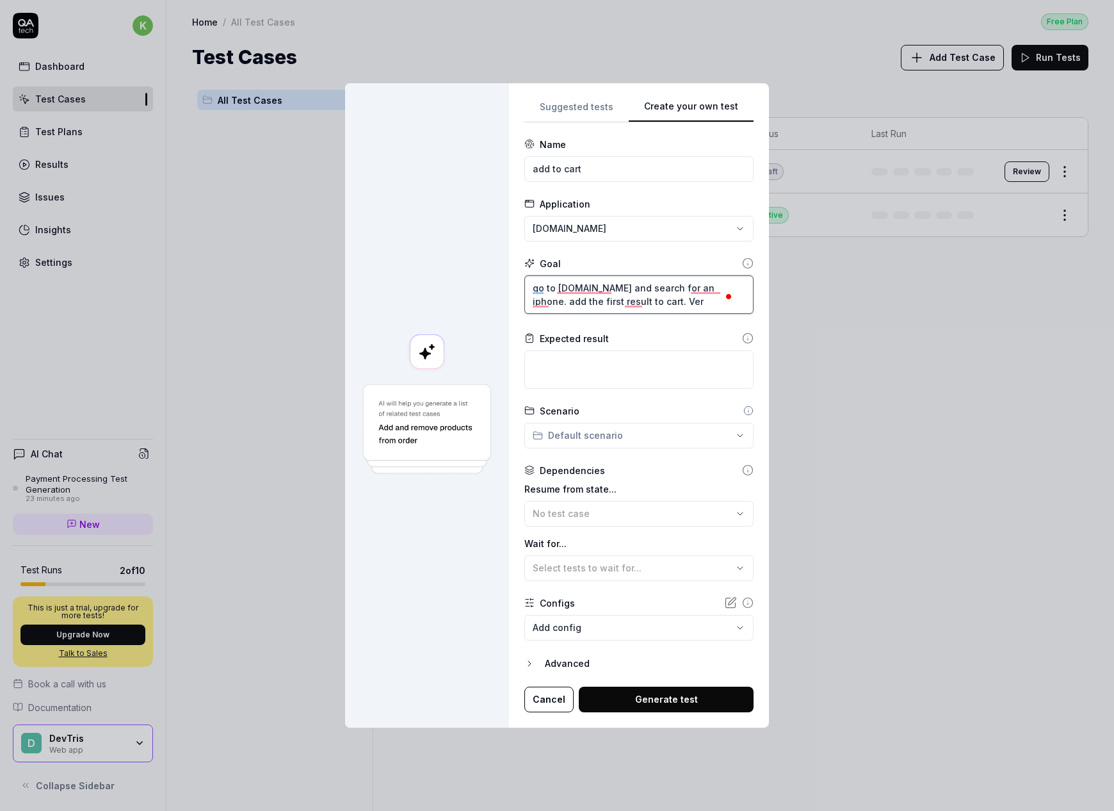
type textarea "*"
type textarea "go to amazon.com and search for an iphone. add the first result to cart. Vero"
type textarea "*"
type textarea "go to amazon.com and search for an iphone. add the first result to cart. Verof"
type textarea "*"
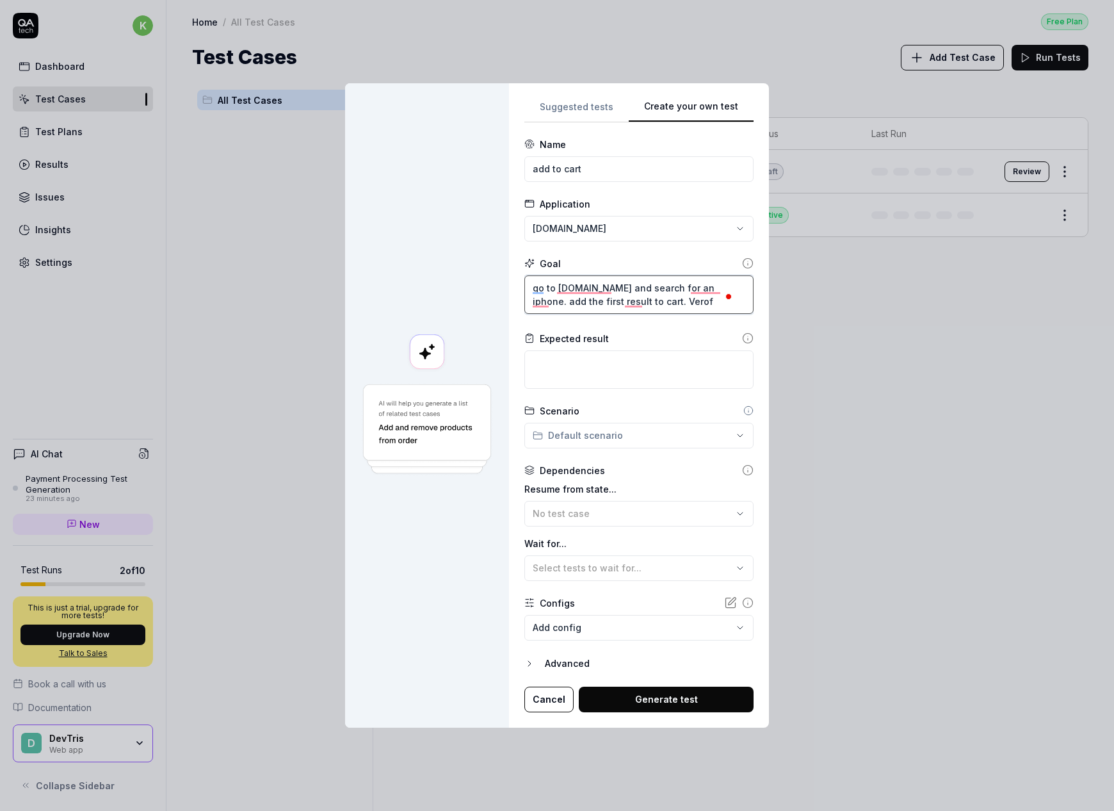
type textarea "go to amazon.com and search for an iphone. add the first result to cart. Verofy"
type textarea "*"
type textarea "go to amazon.com and search for an iphone. add the first result to cart. Verofy"
type textarea "*"
type textarea "go to amazon.com and search for an iphone. add the first result to cart. Verofy…"
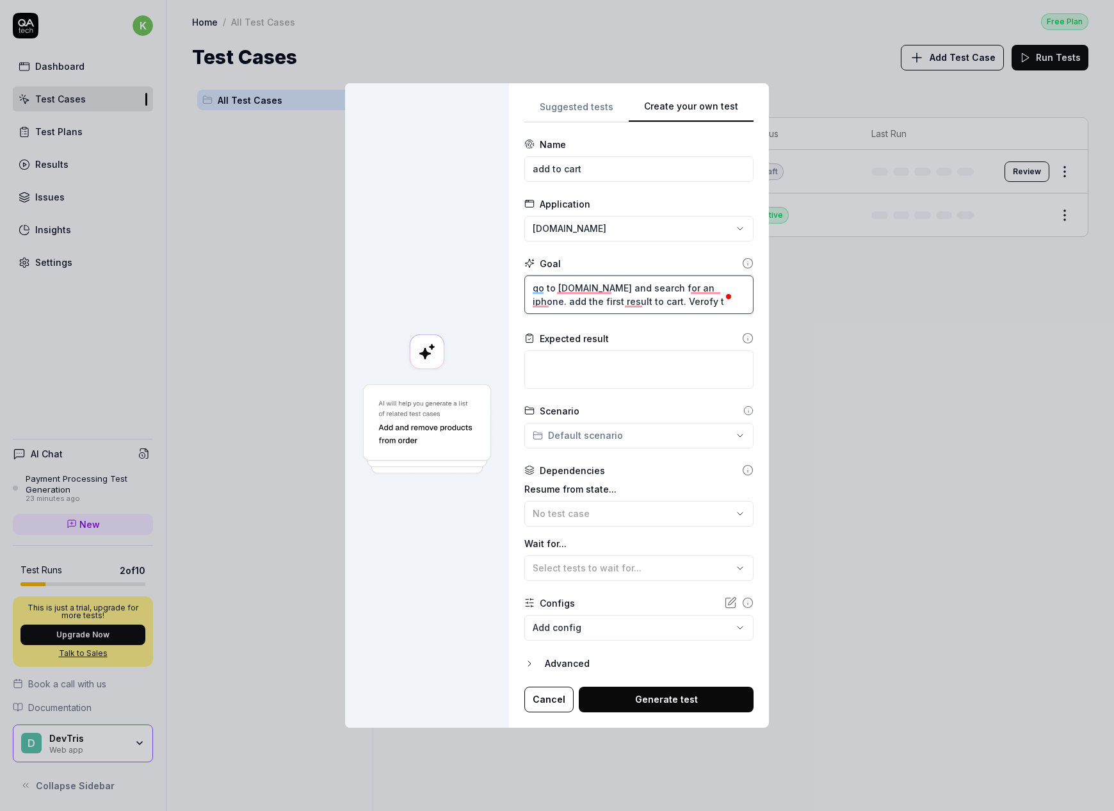
type textarea "*"
type textarea "go to amazon.com and search for an iphone. add the first result to cart. Verofy…"
type textarea "*"
type textarea "go to amazon.com and search for an iphone. add the first result to cart. Verofy…"
type textarea "*"
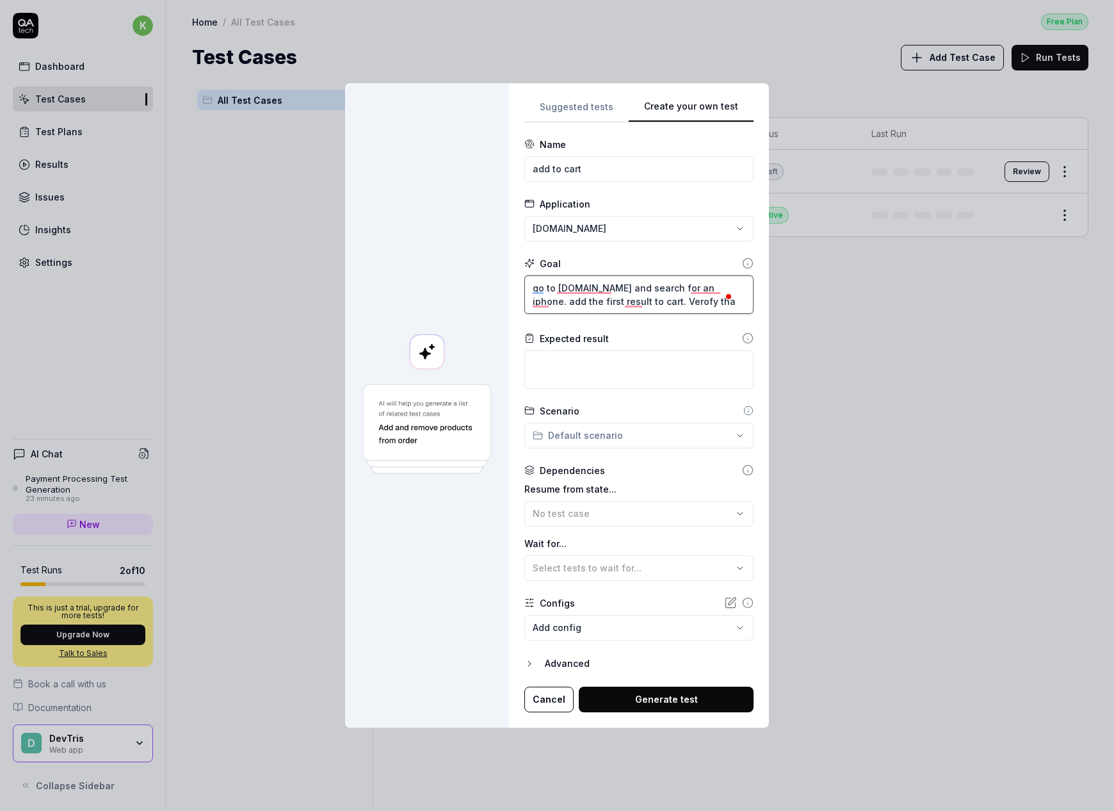
type textarea "go to amazon.com and search for an iphone. add the first result to cart. Verofy…"
type textarea "*"
type textarea "go to amazon.com and search for an iphone. add the first result to cart. Verofy…"
type textarea "*"
type textarea "go to amazon.com and search for an iphone. add the first result to cart. Verofy…"
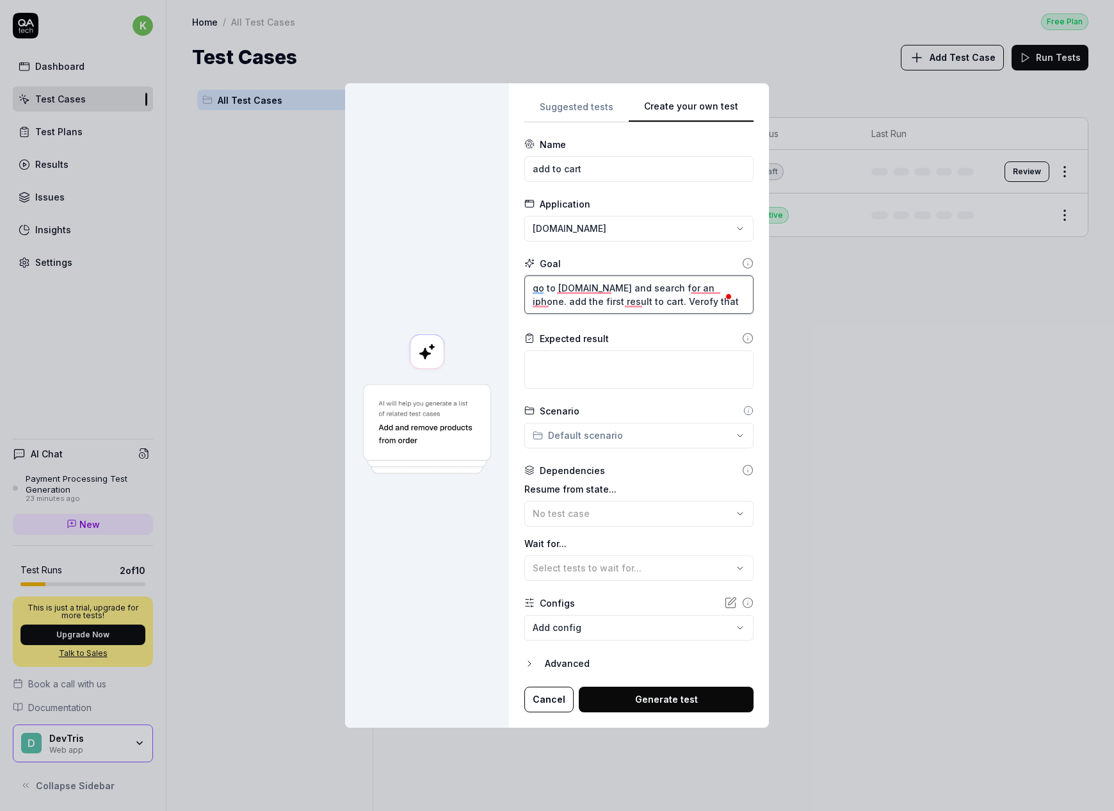
type textarea "*"
type textarea "go to amazon.com and search for an iphone. add the first result to cart. Verofy…"
click at [600, 378] on textarea "To enrich screen reader interactions, please activate Accessibility in Grammarl…" at bounding box center [638, 368] width 229 height 38
paste textarea "Verify that the"
click at [743, 334] on icon at bounding box center [748, 337] width 12 height 12
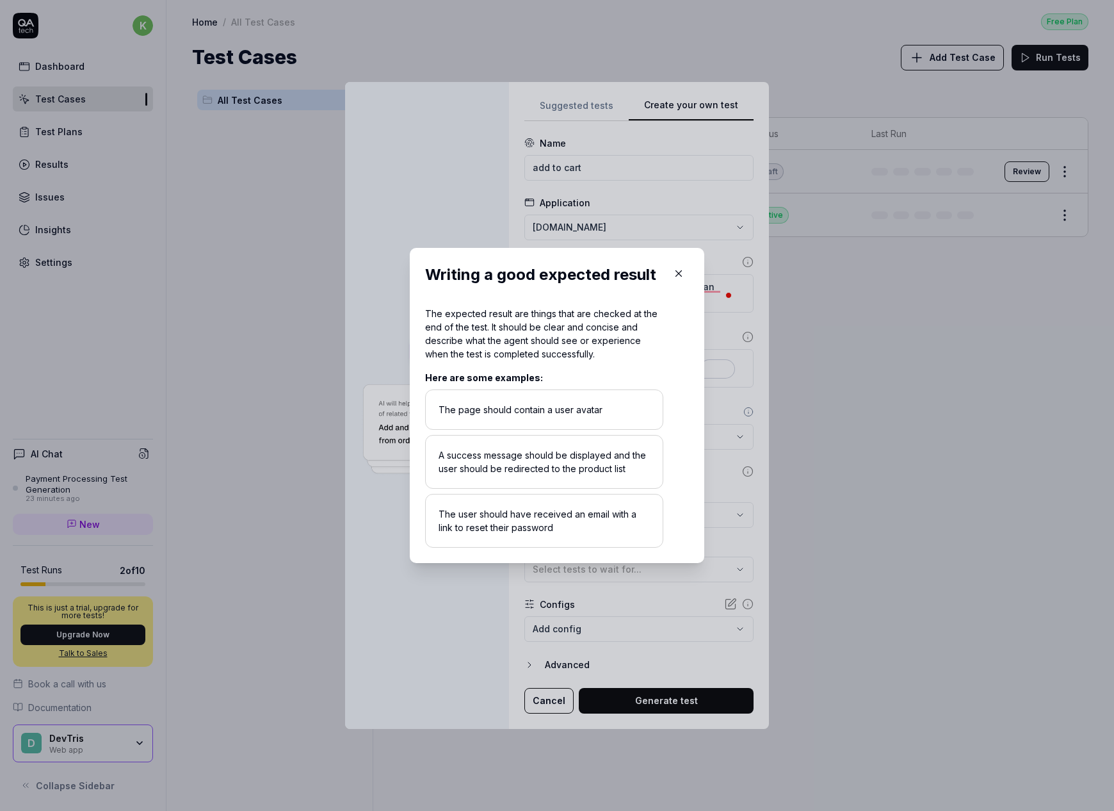
click at [684, 271] on icon "button" at bounding box center [679, 274] width 12 height 12
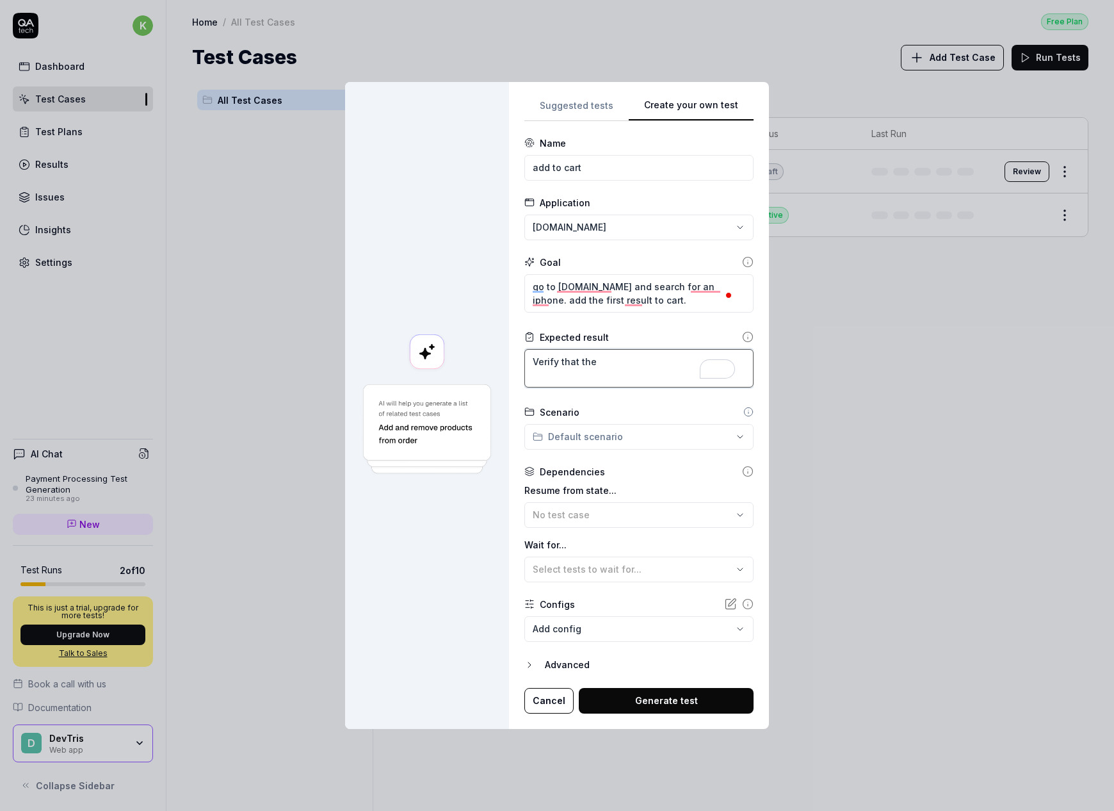
click at [647, 358] on textarea "Verify that the" at bounding box center [638, 368] width 229 height 38
drag, startPoint x: 647, startPoint y: 358, endPoint x: 500, endPoint y: 351, distance: 147.4
click at [500, 351] on div "**********" at bounding box center [557, 405] width 424 height 647
click at [619, 365] on textarea "Verify that the" at bounding box center [638, 368] width 229 height 38
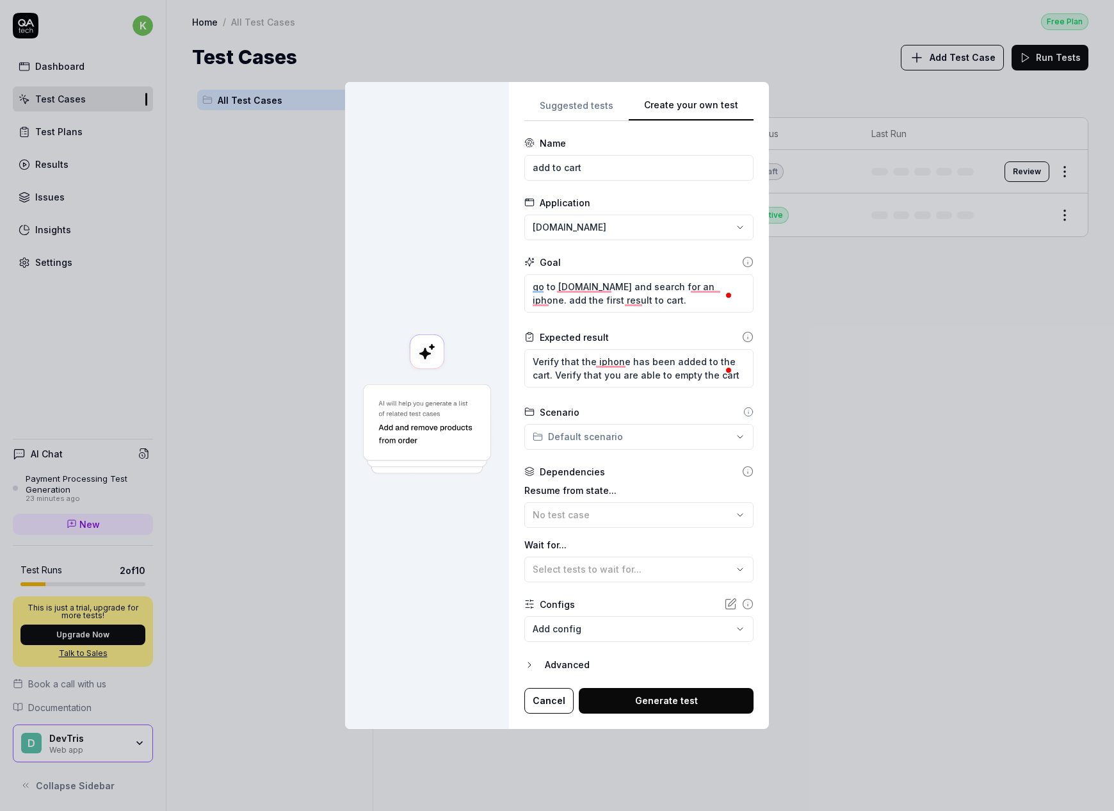
click at [562, 658] on div "Advanced" at bounding box center [649, 664] width 209 height 15
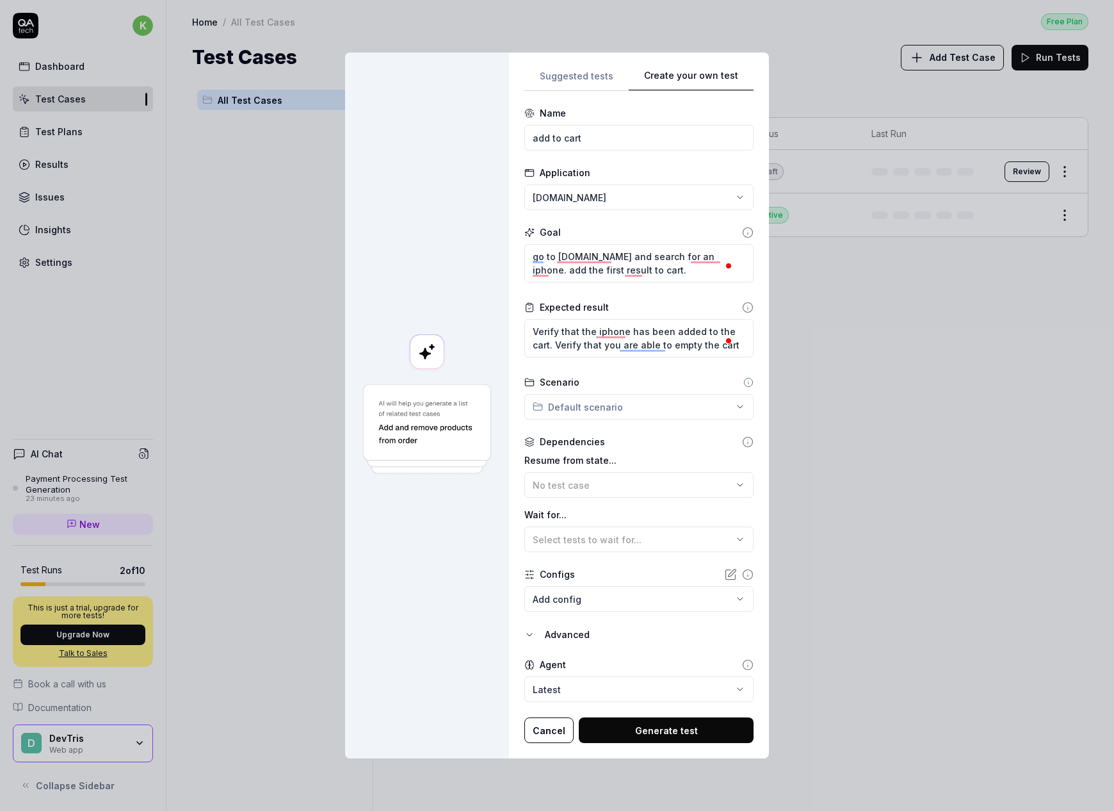
click at [640, 689] on body "k Dashboard Test Cases Test Plans Results Issues Insights Settings AI Chat Paym…" at bounding box center [557, 405] width 1114 height 811
click at [661, 650] on div "**********" at bounding box center [557, 405] width 1114 height 811
click at [660, 727] on button "Generate test" at bounding box center [666, 730] width 175 height 26
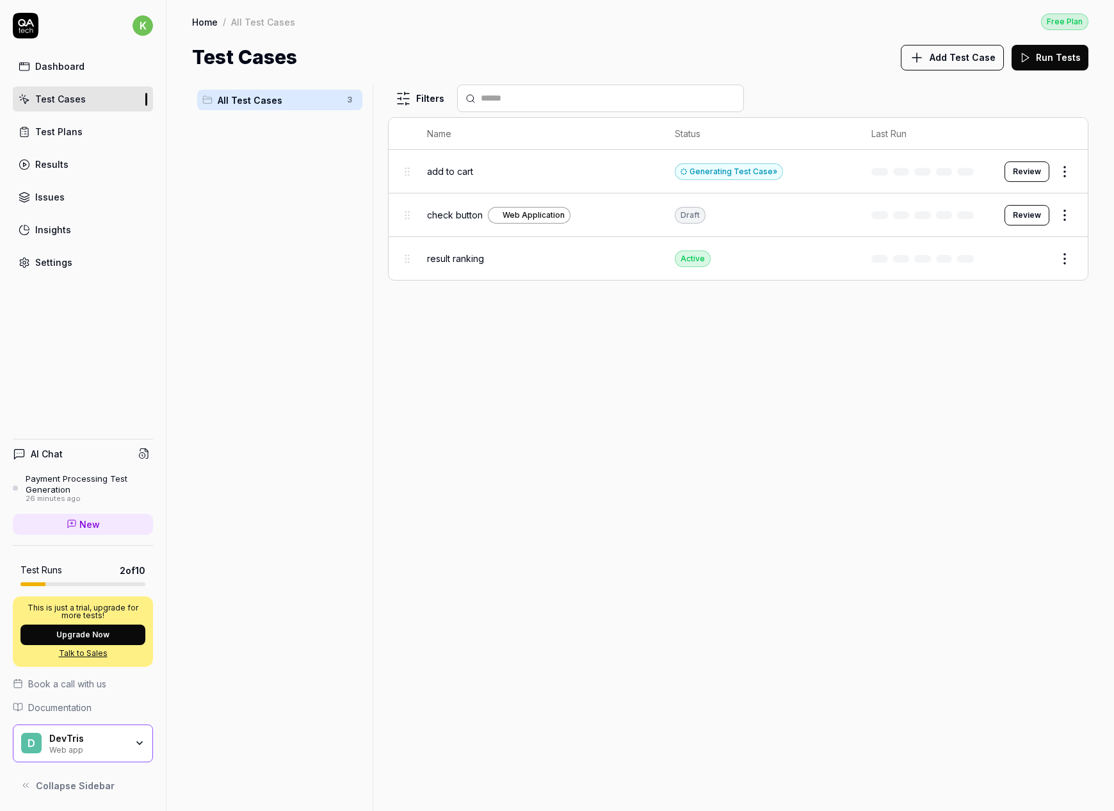
click at [740, 173] on div "Generating Test Case »" at bounding box center [729, 171] width 108 height 17
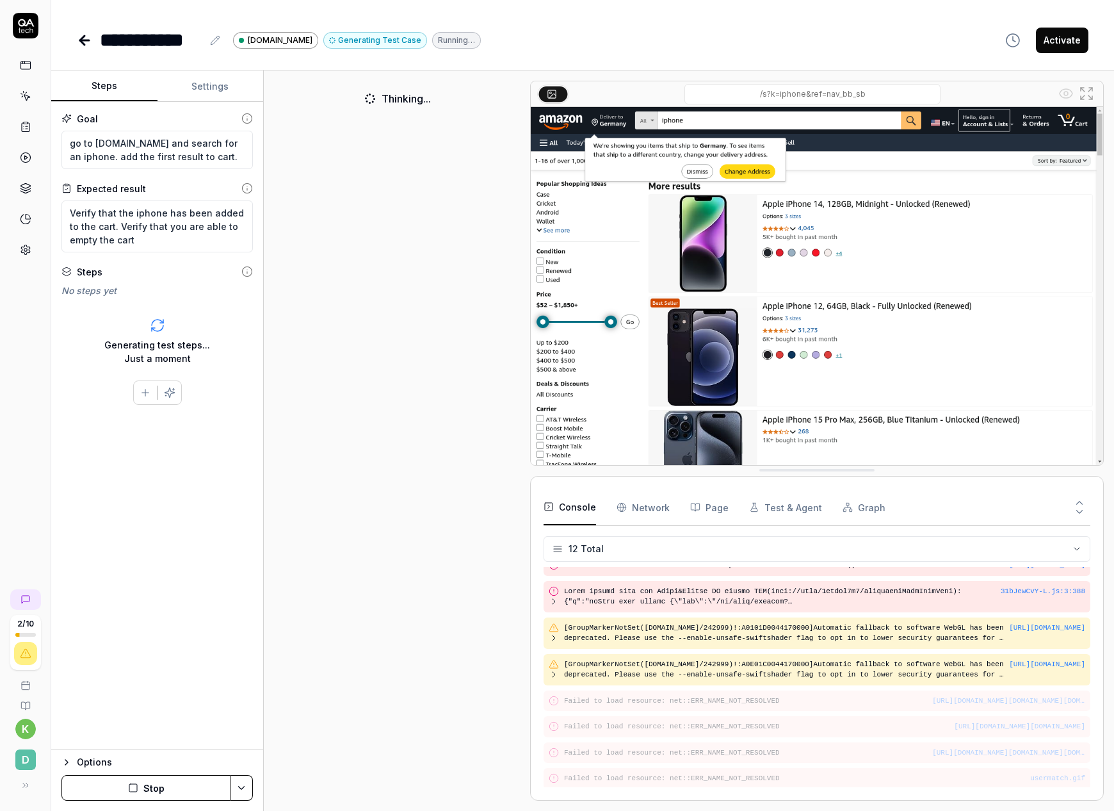
scroll to position [127, 0]
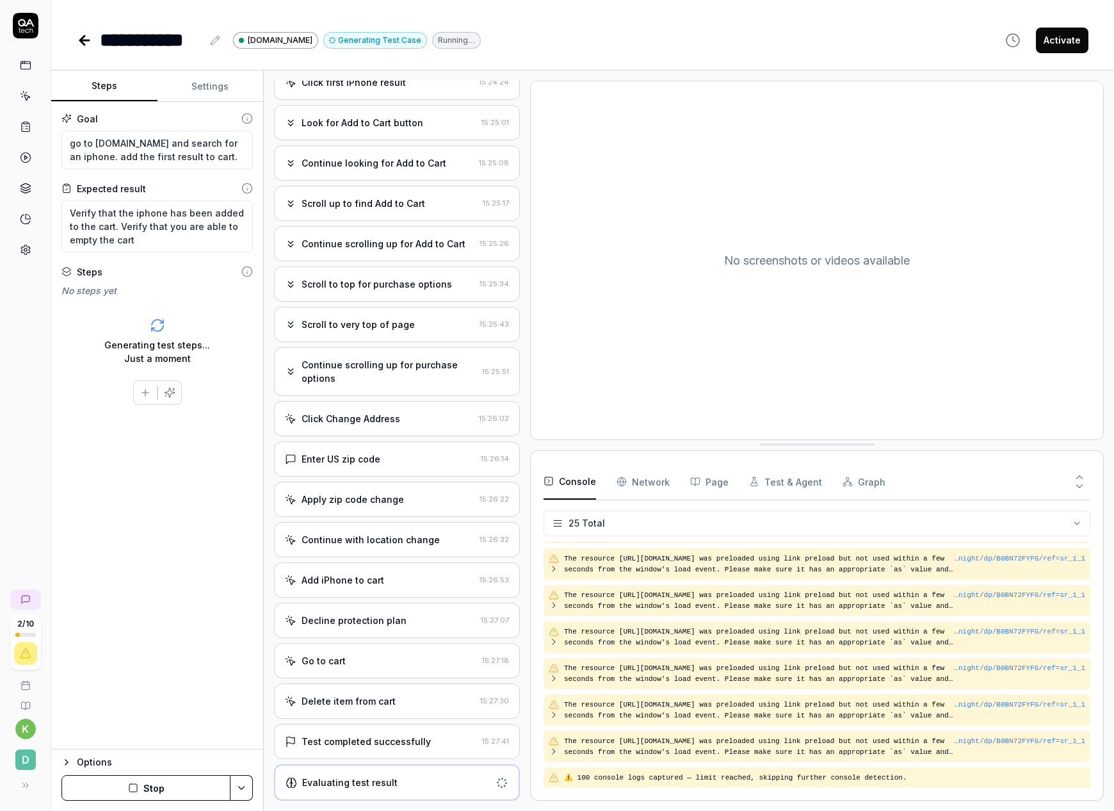
scroll to position [580, 0]
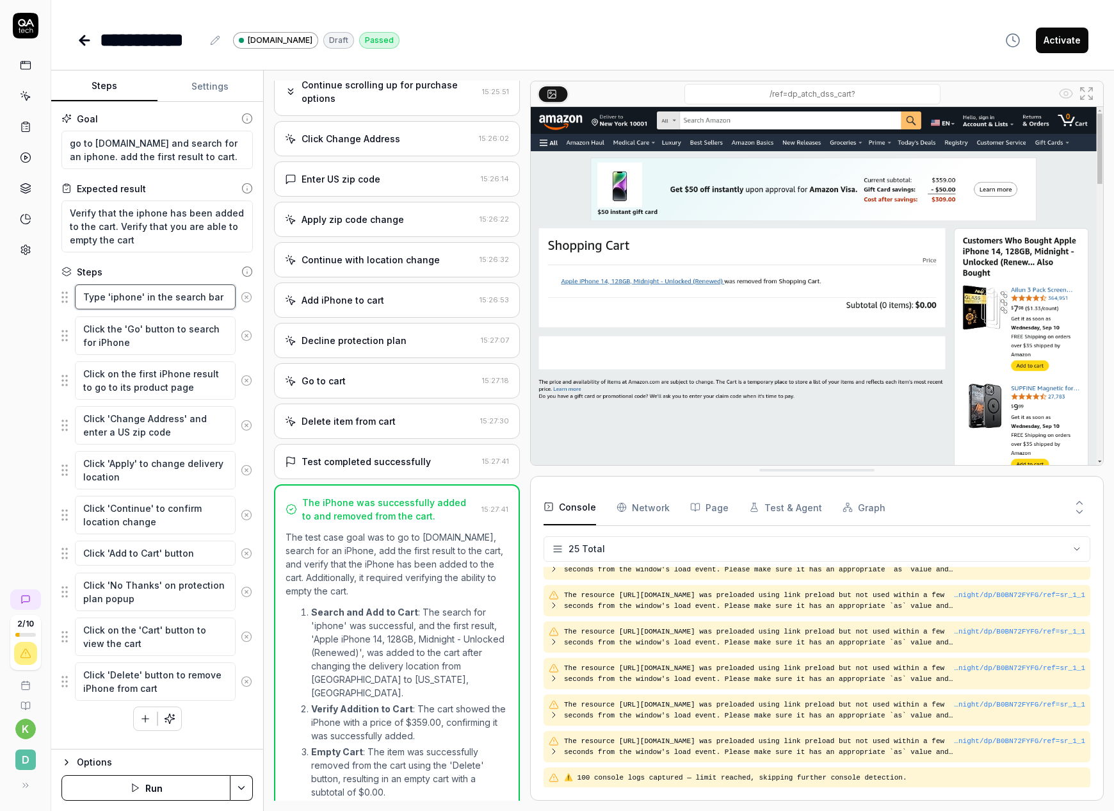
click at [181, 302] on textarea "Type 'iphone' in the search bar" at bounding box center [155, 296] width 161 height 25
click at [175, 337] on textarea "Click the 'Go' button to search for iPhone" at bounding box center [155, 335] width 161 height 38
click at [161, 414] on textarea "Click 'Change Address' and enter a US zip code" at bounding box center [155, 425] width 161 height 38
click at [150, 496] on textarea "Click 'Continue' to confirm location change" at bounding box center [155, 515] width 161 height 38
click at [166, 468] on textarea "Click 'Apply' to change delivery location" at bounding box center [155, 470] width 161 height 38
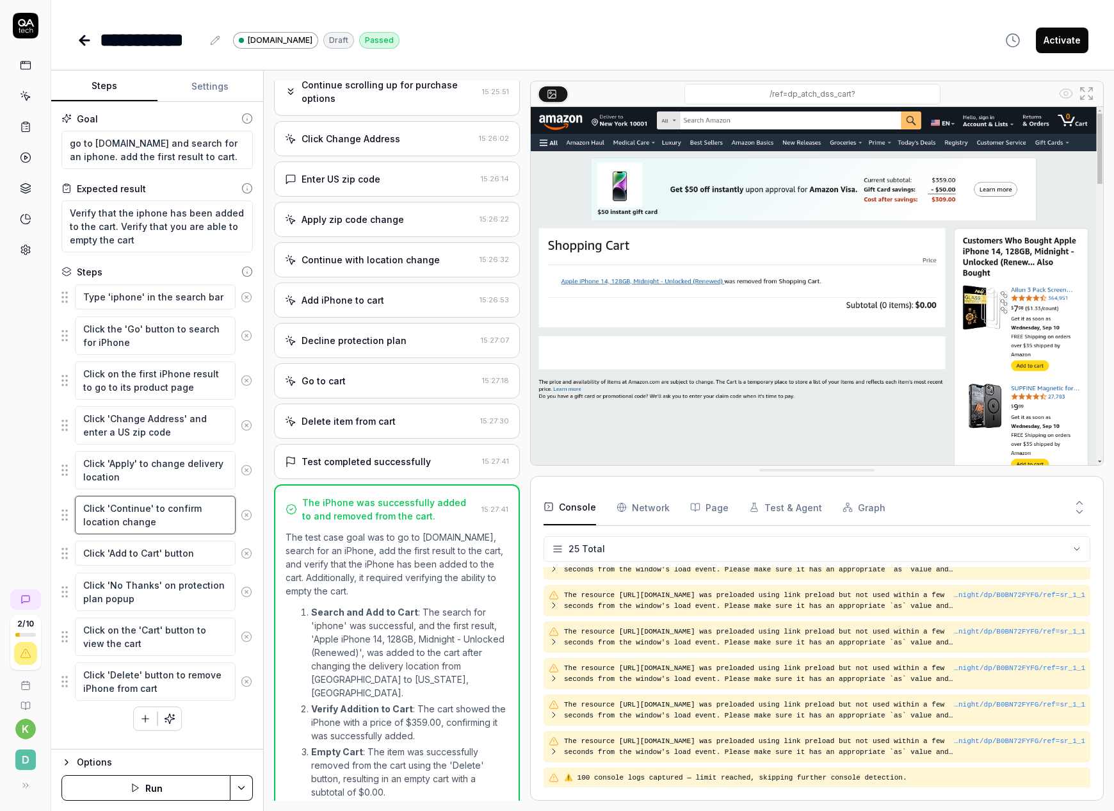
click at [160, 508] on textarea "Click 'Continue' to confirm location change" at bounding box center [155, 515] width 161 height 38
click at [151, 572] on textarea "Click 'No Thanks' on protection plan popup" at bounding box center [155, 591] width 161 height 38
click at [239, 788] on html "**********" at bounding box center [557, 405] width 1114 height 811
click at [104, 757] on html "**********" at bounding box center [557, 405] width 1114 height 811
click at [101, 757] on div "Options" at bounding box center [165, 761] width 176 height 15
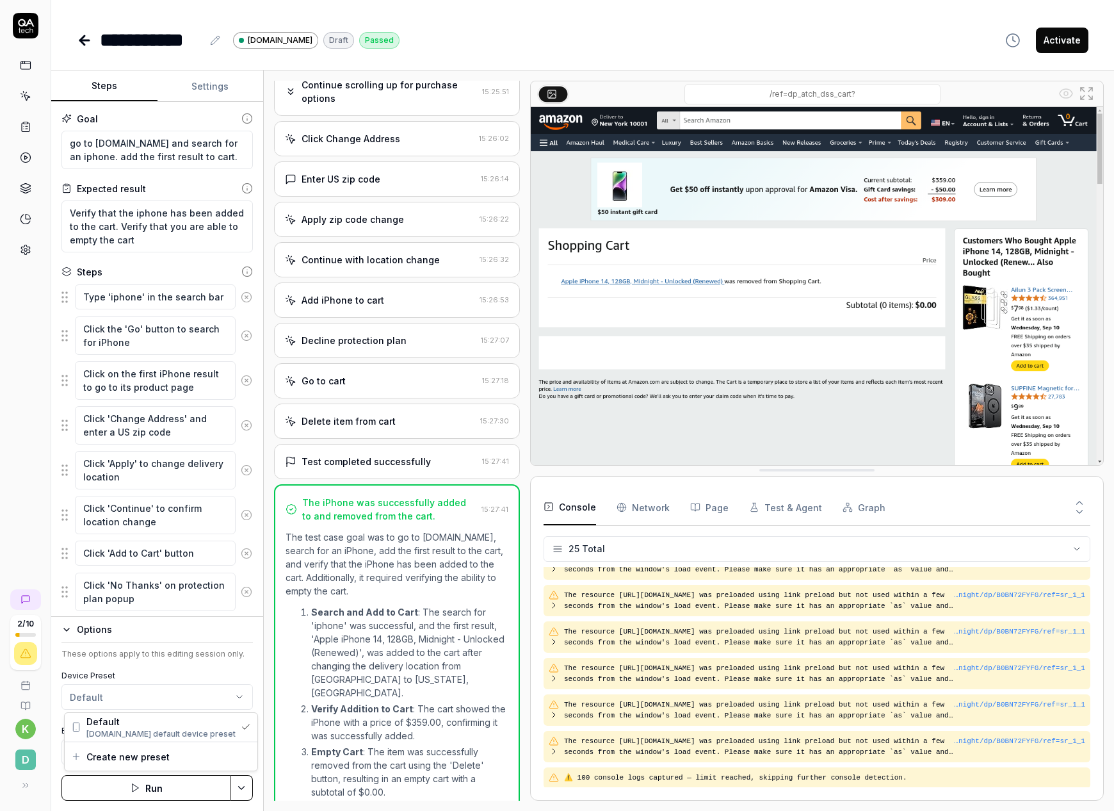
click at [221, 702] on html "**********" at bounding box center [557, 405] width 1114 height 811
click at [222, 679] on html "**********" at bounding box center [557, 405] width 1114 height 811
click at [155, 784] on button "Run" at bounding box center [145, 788] width 169 height 26
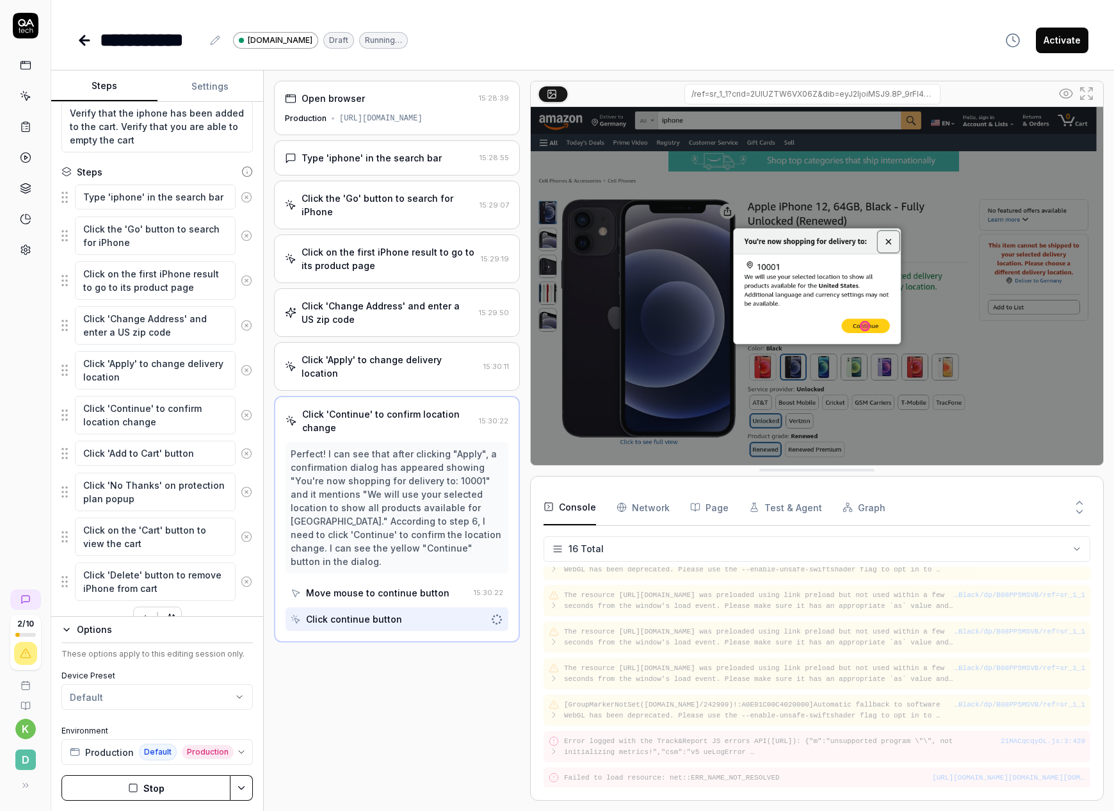
scroll to position [124, 0]
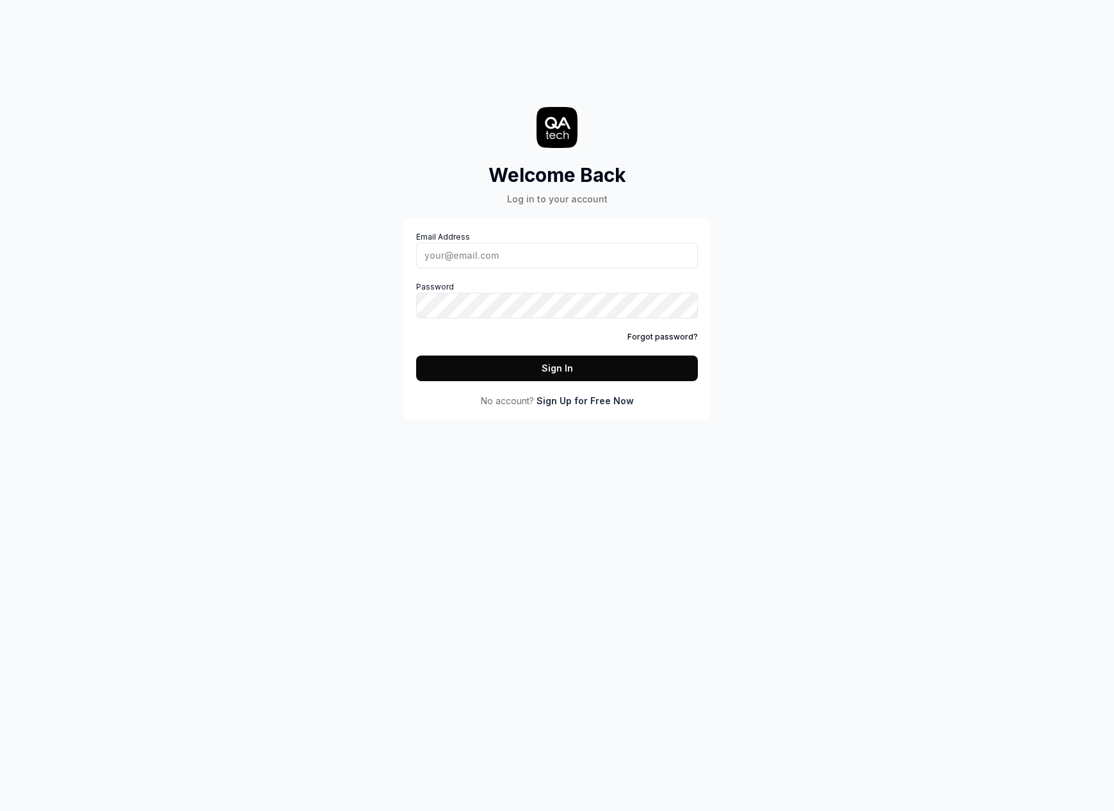
click at [567, 108] on icon at bounding box center [557, 127] width 41 height 41
